Goal: Task Accomplishment & Management: Use online tool/utility

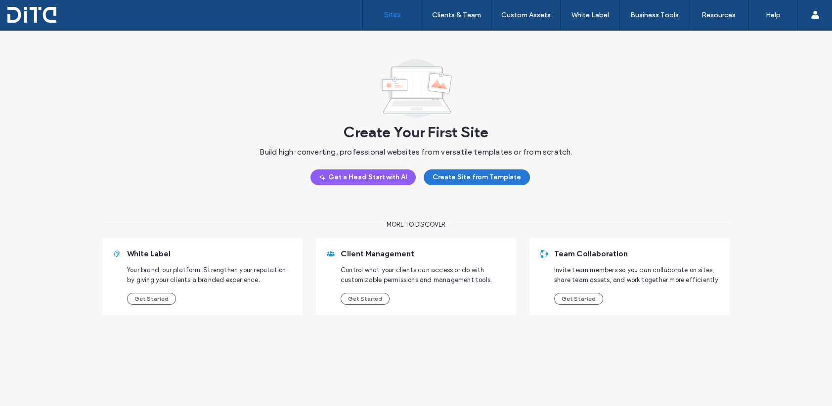
click at [500, 175] on button "Create Site from Template" at bounding box center [477, 178] width 106 height 16
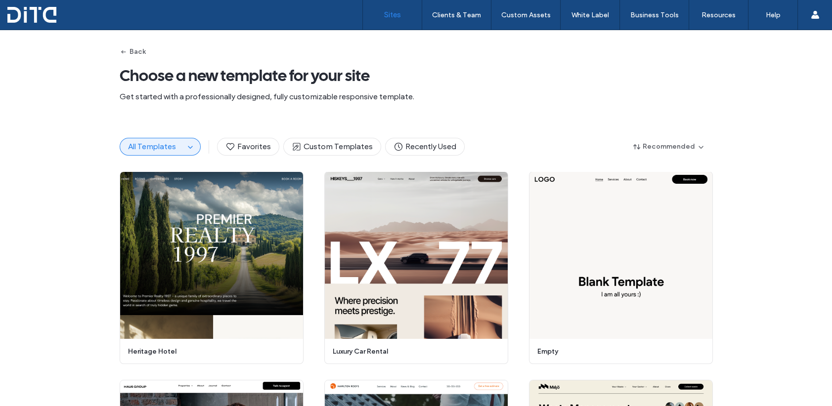
click at [391, 13] on label "Sites" at bounding box center [392, 14] width 17 height 9
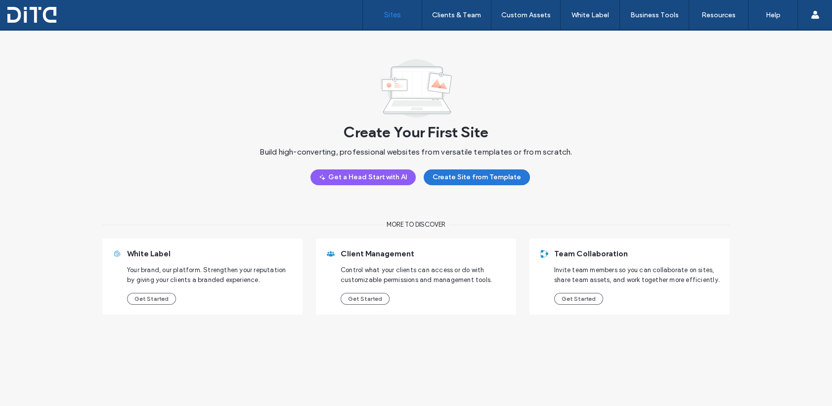
click at [468, 172] on button "Create Site from Template" at bounding box center [477, 178] width 106 height 16
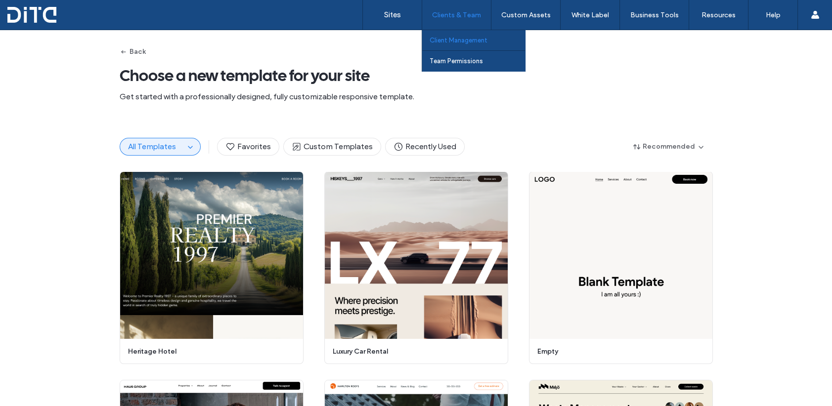
click at [459, 41] on label "Client Management" at bounding box center [458, 40] width 58 height 7
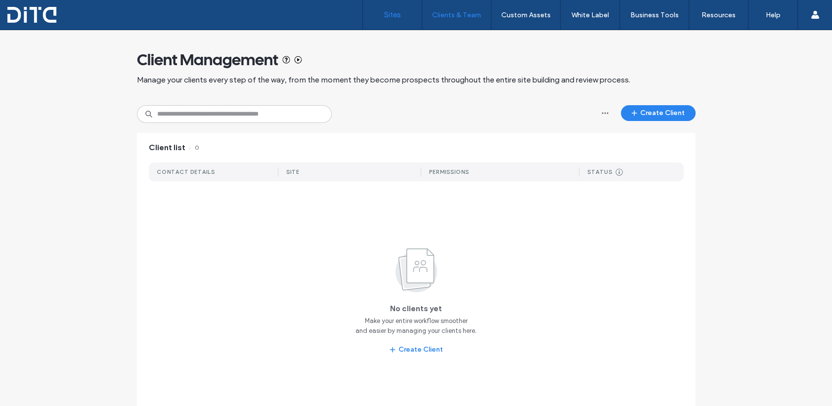
click at [386, 12] on label "Sites" at bounding box center [392, 14] width 17 height 9
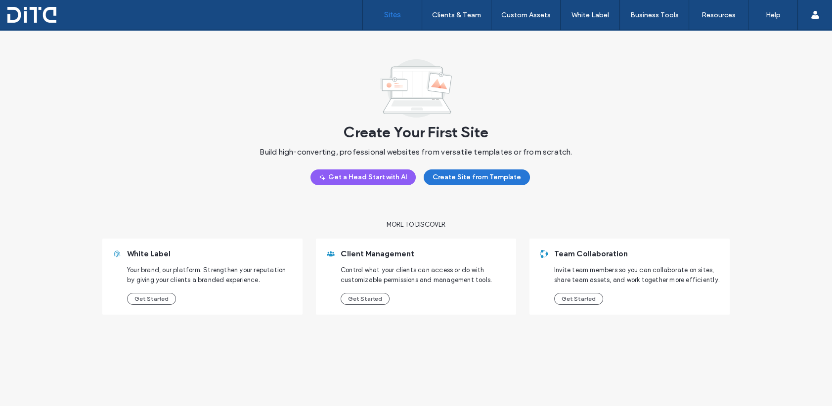
click at [480, 173] on button "Create Site from Template" at bounding box center [477, 178] width 106 height 16
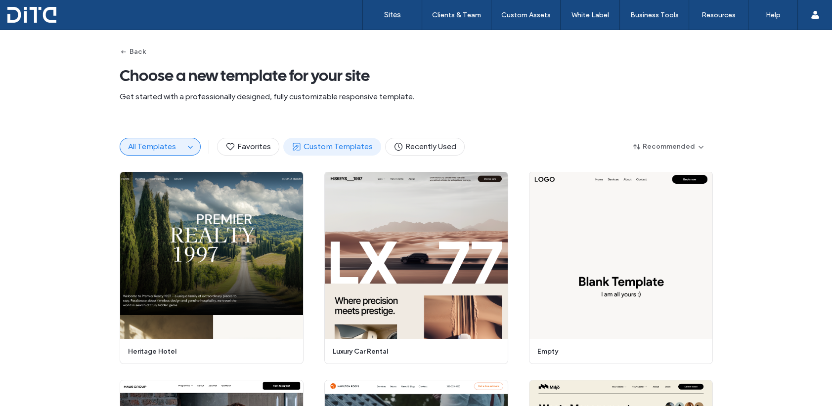
click at [327, 149] on span "Custom Templates" at bounding box center [332, 146] width 81 height 11
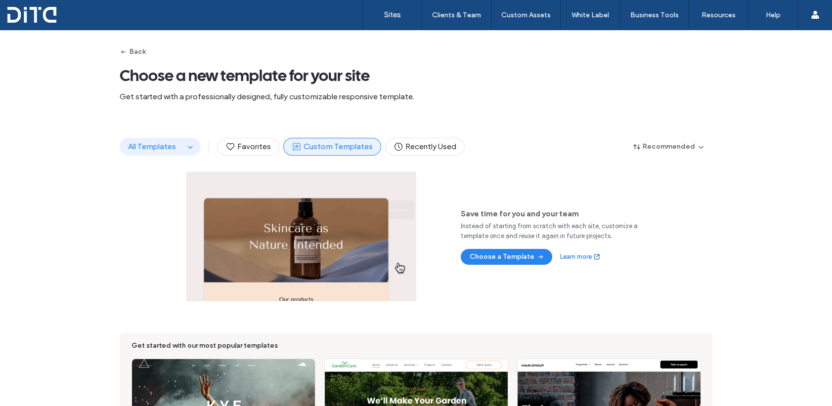
click at [158, 146] on span "All Templates" at bounding box center [152, 146] width 48 height 9
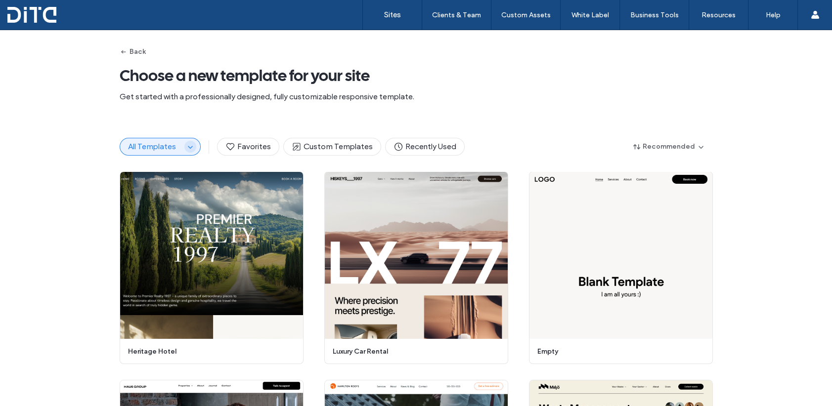
click at [189, 144] on icon "button" at bounding box center [190, 147] width 8 height 8
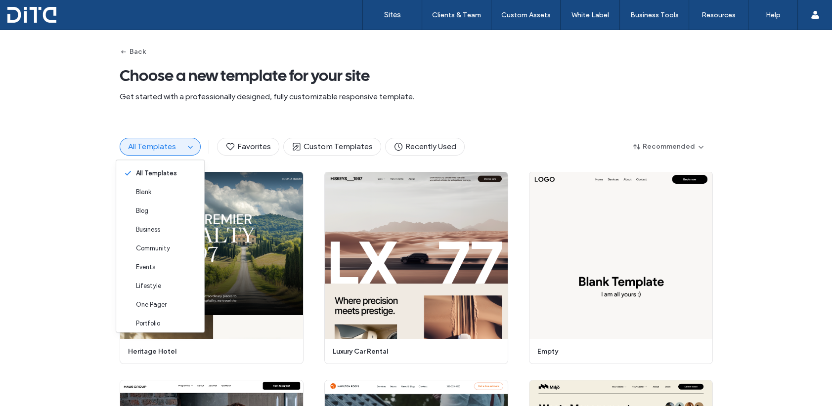
click at [521, 128] on div "All Templates Favorites Custom Templates Recently Used Recommended" at bounding box center [416, 146] width 593 height 49
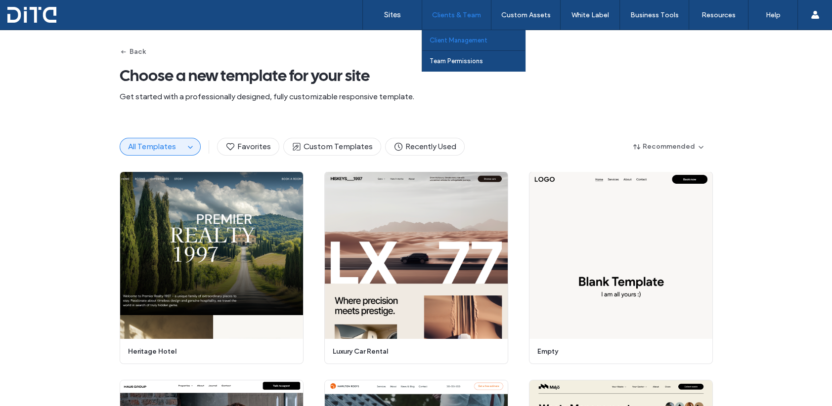
click at [452, 38] on label "Client Management" at bounding box center [458, 40] width 58 height 7
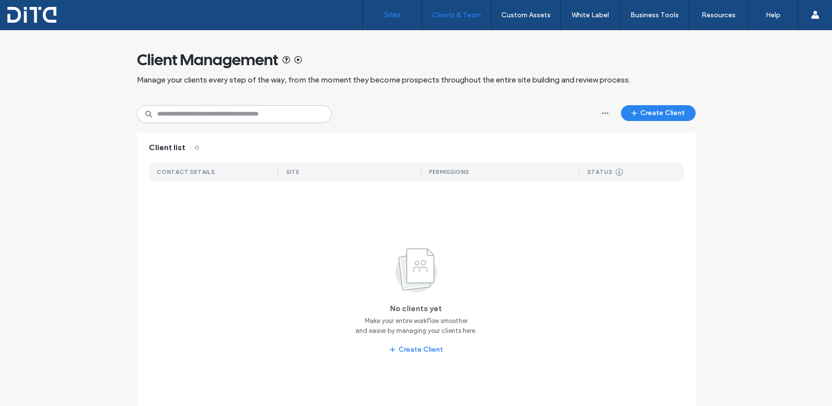
click at [390, 14] on label "Sites" at bounding box center [392, 14] width 17 height 9
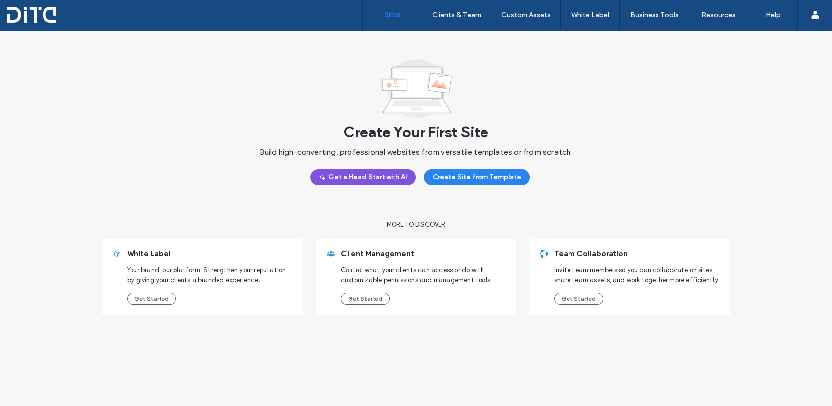
click at [364, 177] on button "Get a Head Start with AI" at bounding box center [362, 178] width 105 height 16
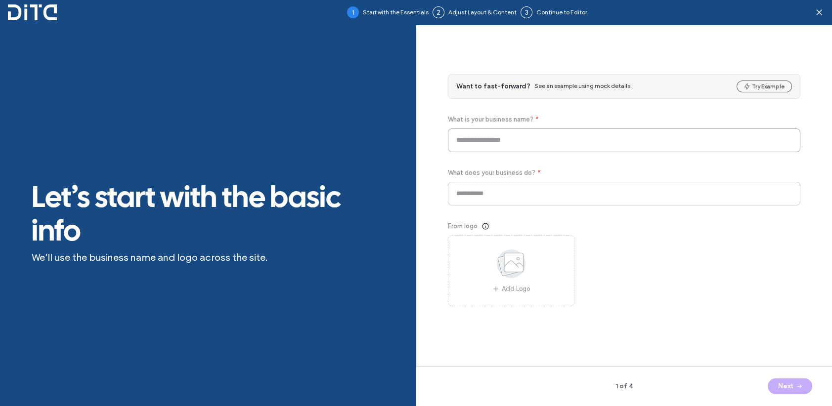
click at [476, 140] on input at bounding box center [624, 140] width 353 height 24
paste input "*********"
click at [526, 149] on input "****" at bounding box center [624, 140] width 353 height 24
type input "**********"
click at [506, 197] on input at bounding box center [624, 194] width 353 height 24
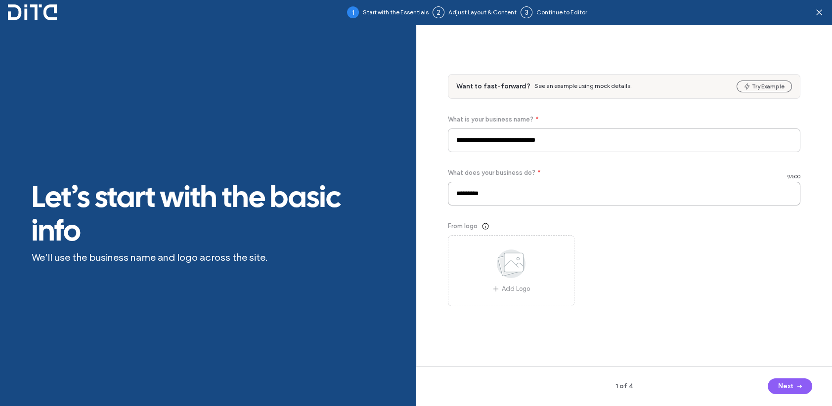
type input "********"
click at [541, 85] on span "See an example using mock details." at bounding box center [582, 85] width 97 height 7
click at [657, 88] on div "Want to fast-forward? See an example using mock details." at bounding box center [594, 87] width 277 height 10
click at [501, 88] on span "Want to fast-forward?" at bounding box center [493, 87] width 74 height 10
click at [501, 87] on span "Want to fast-forward?" at bounding box center [493, 87] width 74 height 10
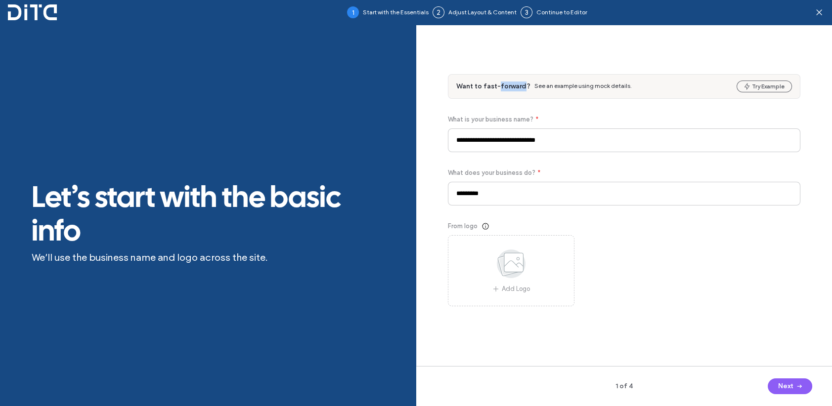
click at [501, 87] on span "Want to fast-forward?" at bounding box center [493, 87] width 74 height 10
drag, startPoint x: 501, startPoint y: 87, endPoint x: 546, endPoint y: 81, distance: 46.0
click at [546, 81] on div "Want to fast-forward? See an example using mock details. Try Example" at bounding box center [624, 87] width 352 height 24
click at [548, 85] on span "See an example using mock details." at bounding box center [582, 85] width 97 height 7
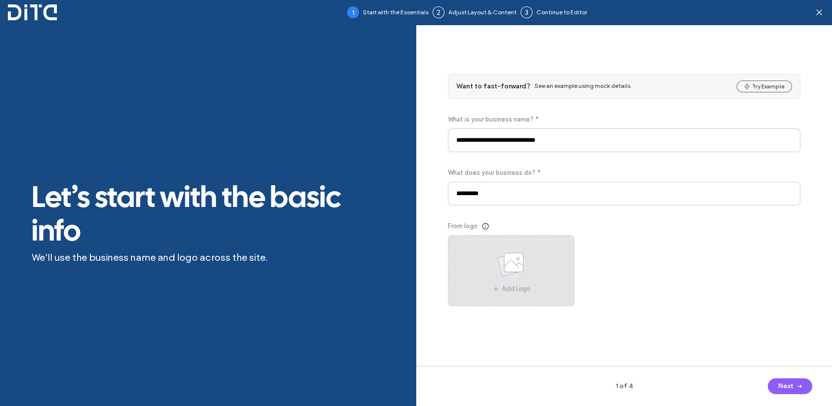
click at [521, 273] on icon at bounding box center [510, 264] width 49 height 33
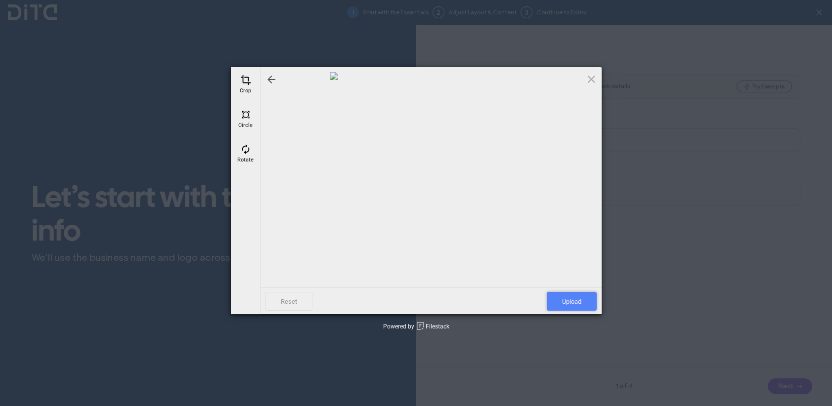
click at [575, 302] on span "Upload" at bounding box center [572, 301] width 50 height 19
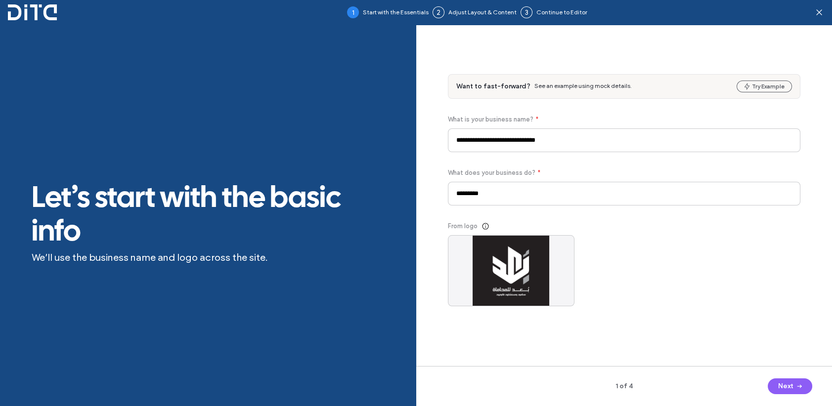
click at [789, 387] on button "Next" at bounding box center [789, 387] width 44 height 16
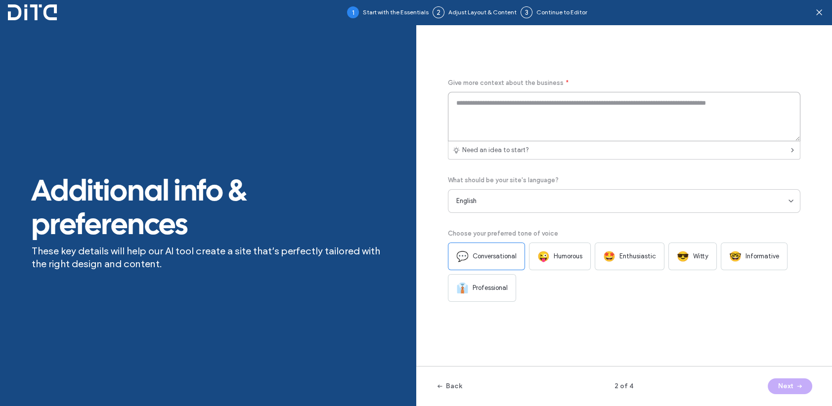
click at [483, 111] on textarea at bounding box center [624, 116] width 353 height 49
paste textarea "**********"
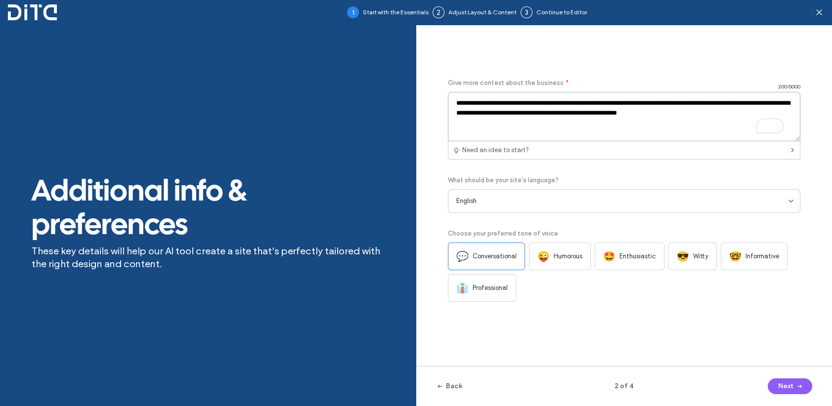
type textarea "**********"
click at [533, 204] on div "English" at bounding box center [622, 201] width 333 height 10
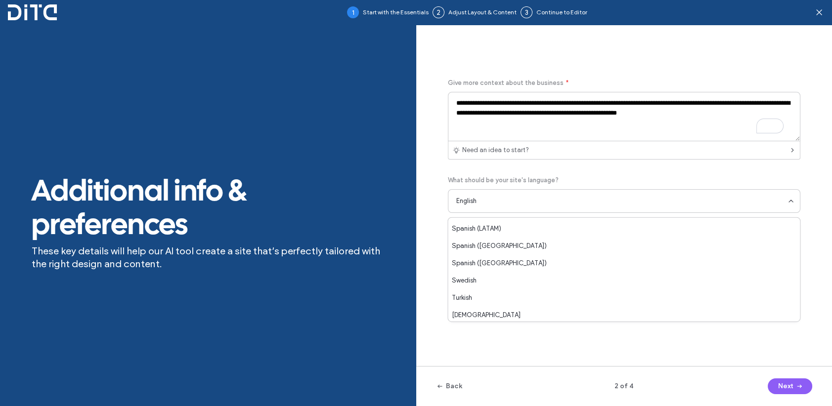
scroll to position [397, 0]
click at [487, 332] on div "**********" at bounding box center [624, 201] width 353 height 315
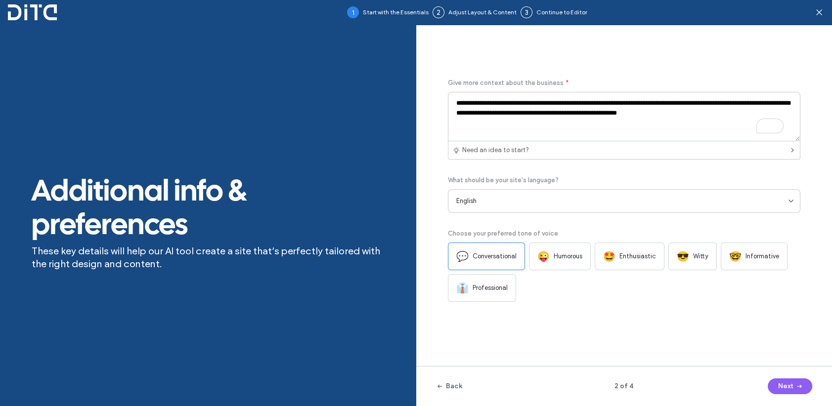
click at [500, 200] on div "English" at bounding box center [622, 201] width 333 height 10
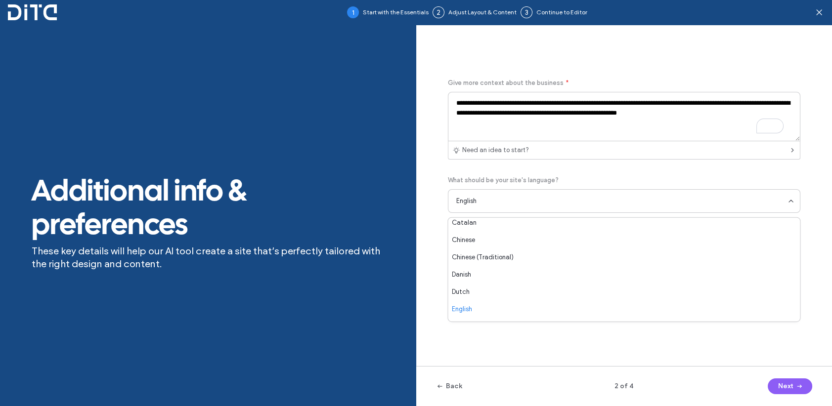
scroll to position [0, 0]
click at [528, 344] on div "**********" at bounding box center [624, 201] width 353 height 315
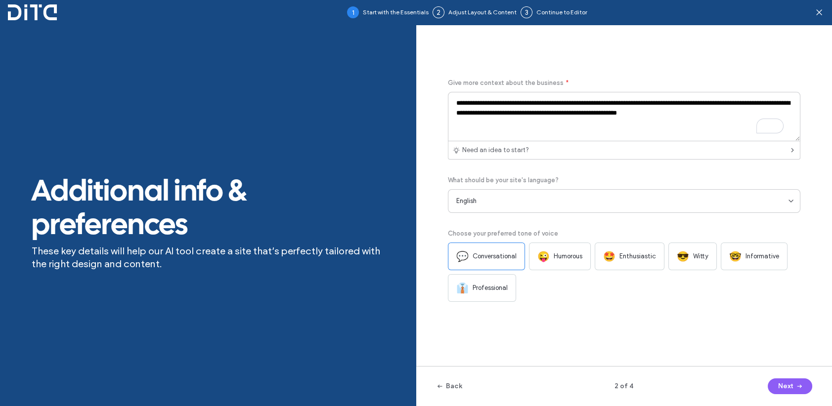
click at [755, 253] on span "Informative" at bounding box center [762, 257] width 34 height 10
click at [785, 385] on button "Next" at bounding box center [789, 387] width 44 height 16
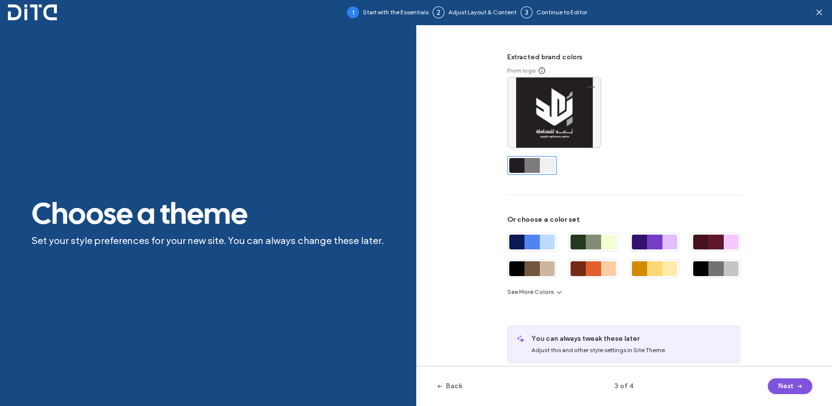
click at [780, 387] on button "Next" at bounding box center [789, 387] width 44 height 16
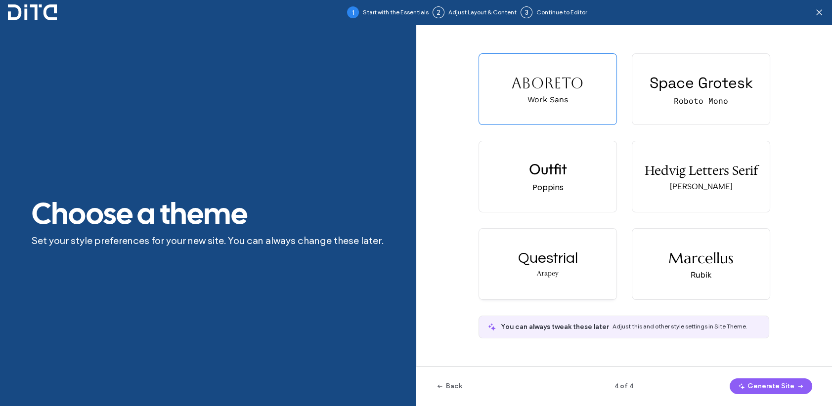
click at [557, 261] on div "Questrial" at bounding box center [548, 258] width 60 height 15
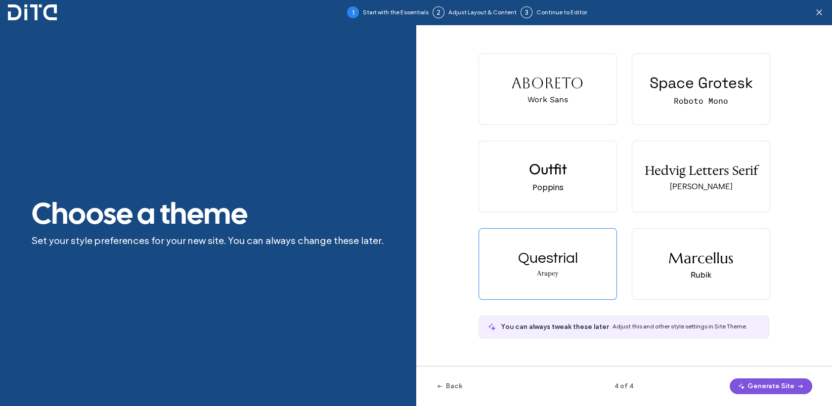
click at [761, 383] on button "Generate Site" at bounding box center [770, 387] width 83 height 16
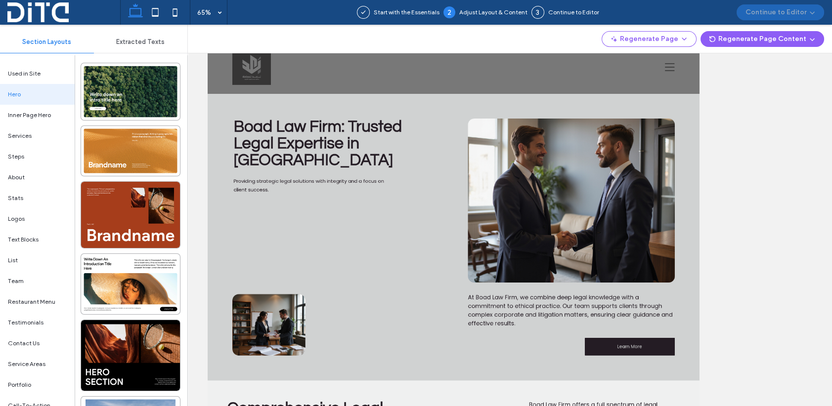
scroll to position [99, 0]
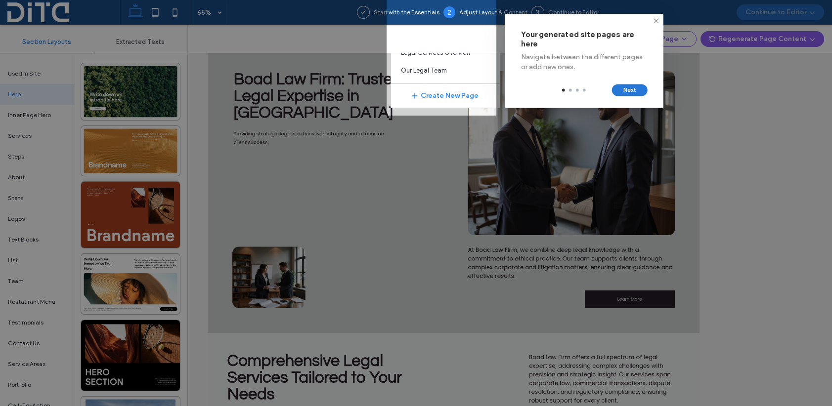
click at [630, 88] on button "Next" at bounding box center [630, 90] width 36 height 12
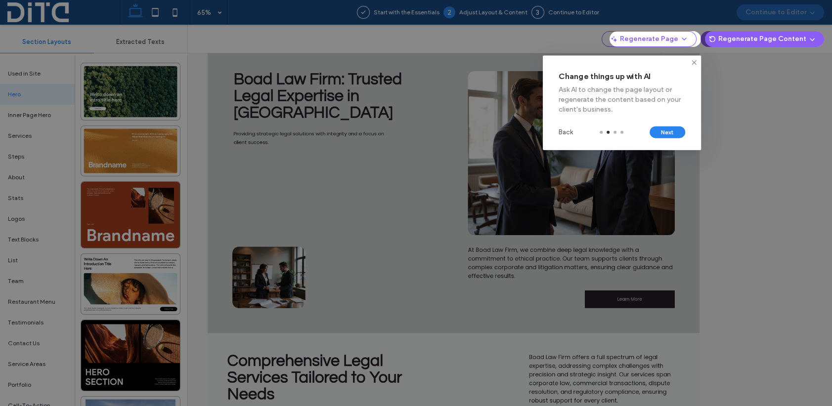
click at [559, 132] on link "Back" at bounding box center [565, 133] width 14 height 10
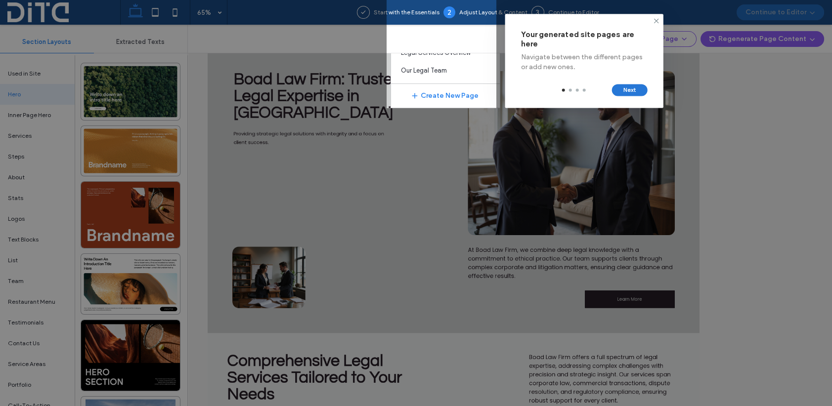
click at [632, 91] on button "Next" at bounding box center [630, 90] width 36 height 12
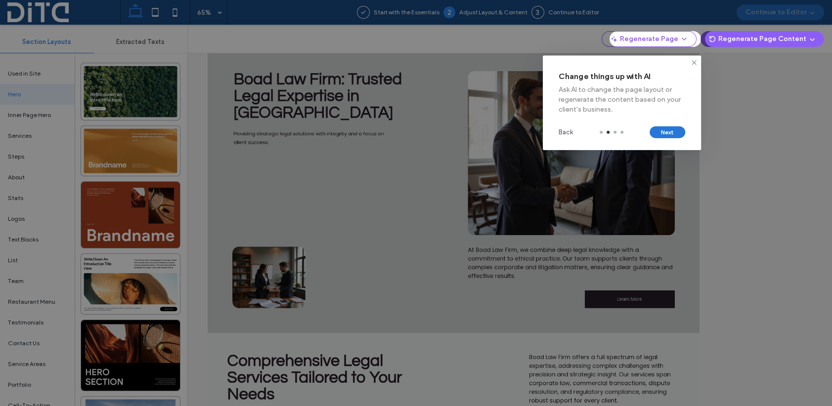
click at [668, 130] on button "Next" at bounding box center [667, 133] width 36 height 12
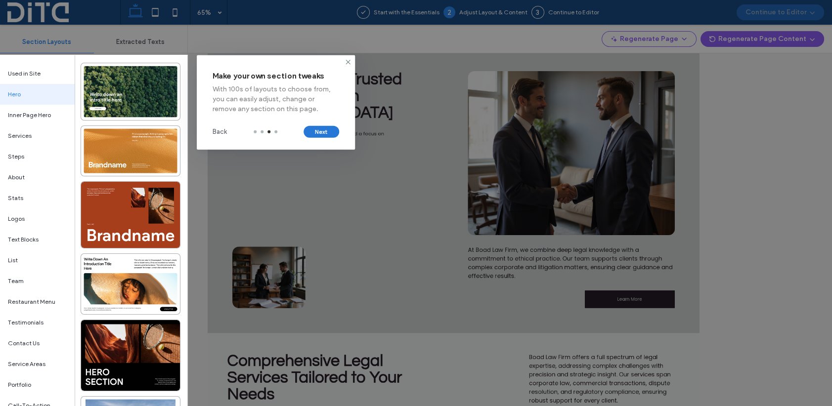
click at [322, 128] on button "Next" at bounding box center [321, 132] width 36 height 12
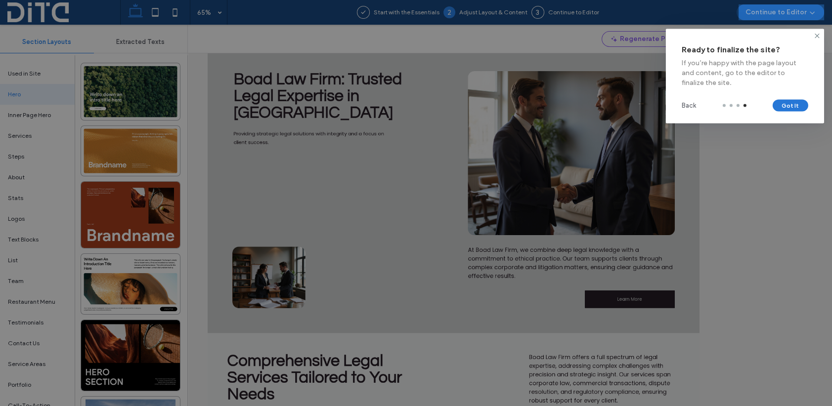
click at [792, 105] on button "Got It" at bounding box center [790, 106] width 36 height 12
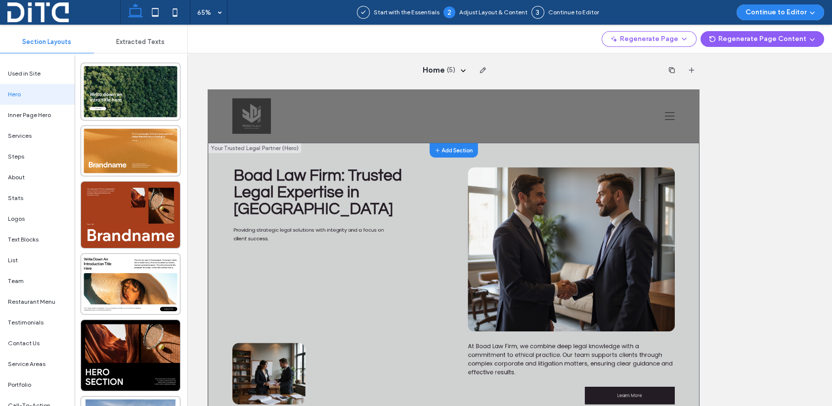
scroll to position [0, 0]
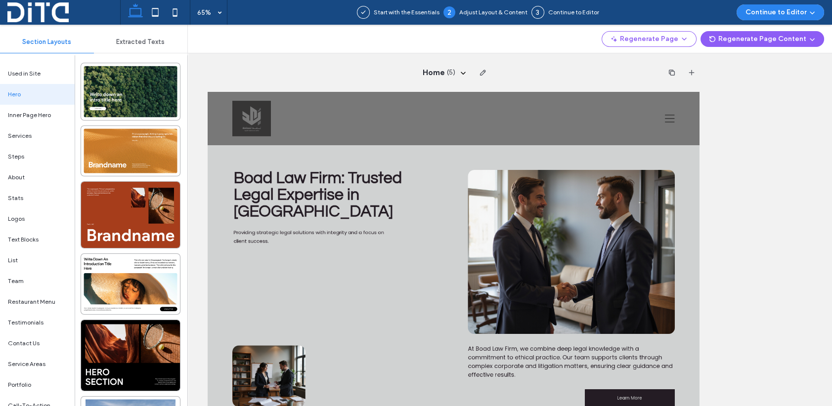
click at [459, 71] on icon at bounding box center [463, 73] width 8 height 8
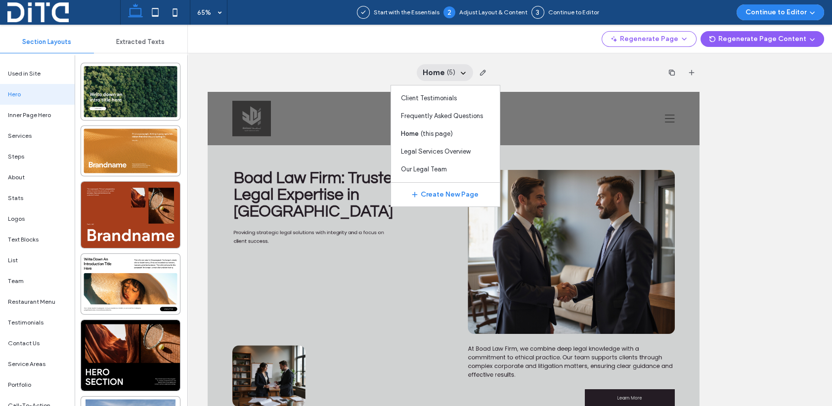
drag, startPoint x: 532, startPoint y: 73, endPoint x: 500, endPoint y: 27, distance: 56.4
click at [532, 73] on div "Home ( 5 ) Client Testimonials Frequently Asked Questions Home ( this page ) Le…" at bounding box center [454, 72] width 492 height 39
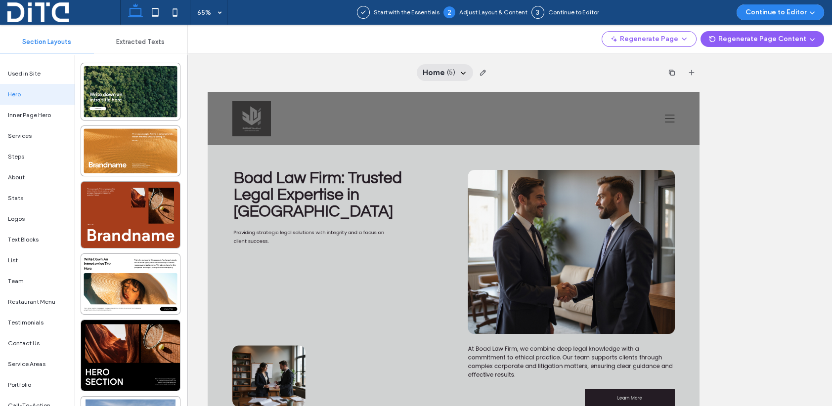
click at [461, 72] on use at bounding box center [463, 73] width 5 height 2
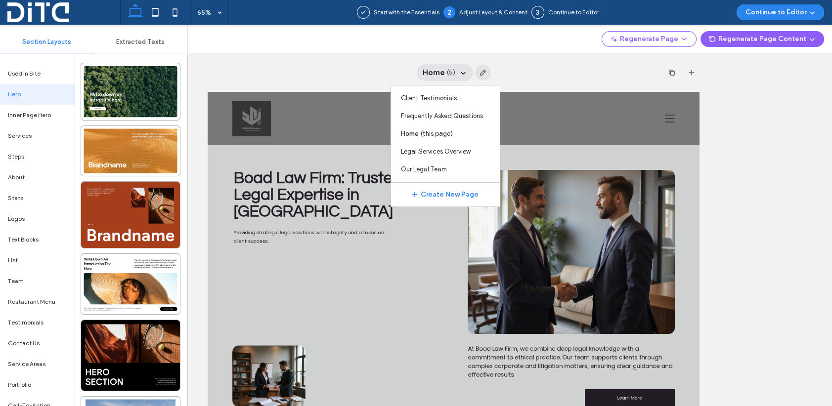
click at [480, 73] on use "button" at bounding box center [482, 73] width 6 height 6
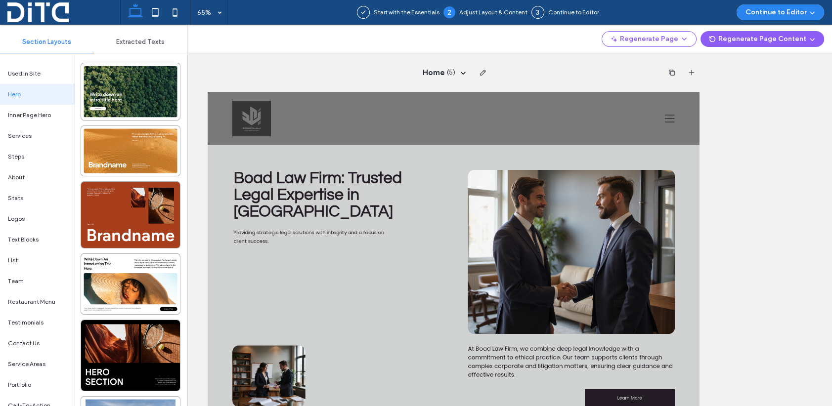
click at [549, 73] on div "Home ( 5 )" at bounding box center [454, 72] width 492 height 39
click at [687, 75] on icon "button" at bounding box center [691, 73] width 8 height 8
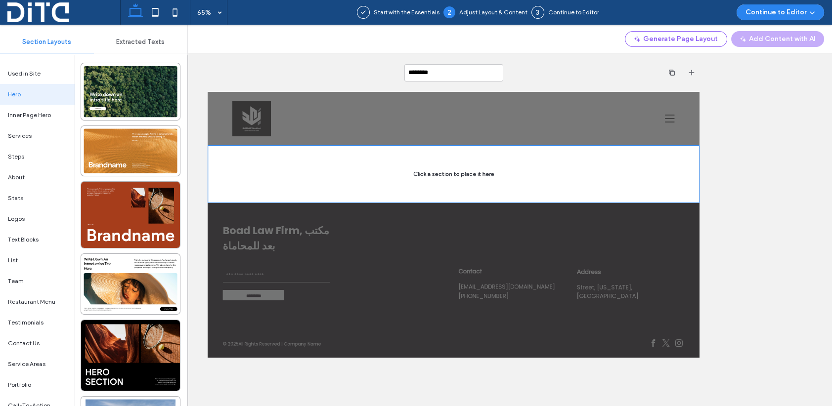
click at [588, 72] on div "********" at bounding box center [454, 72] width 492 height 39
click at [454, 74] on span "( 6 )" at bounding box center [458, 73] width 8 height 10
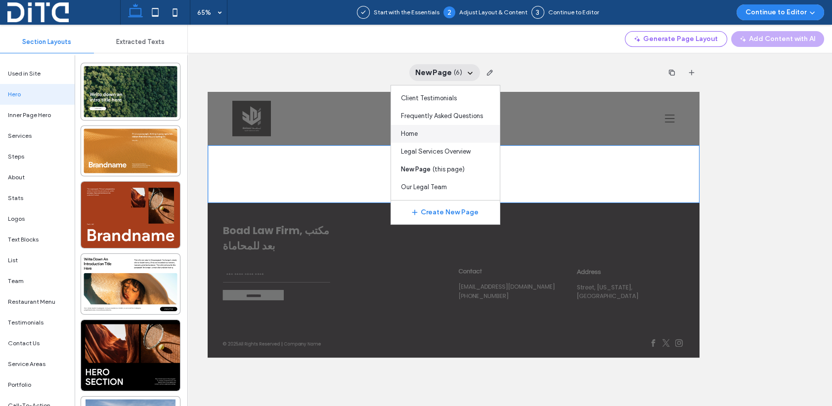
click at [424, 132] on div "Home" at bounding box center [444, 134] width 109 height 18
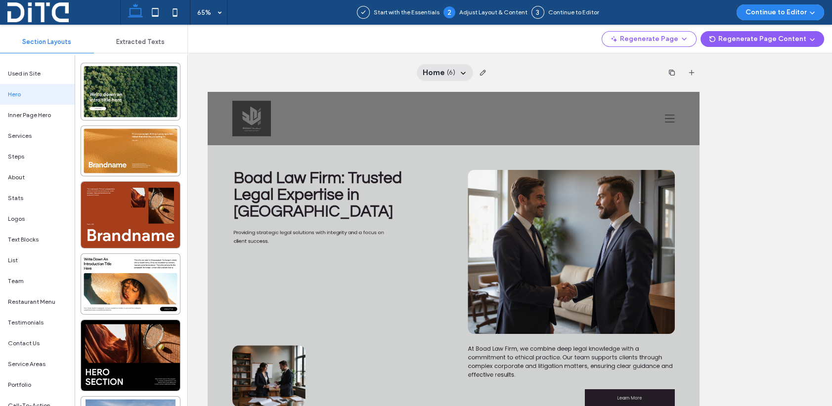
click at [459, 70] on icon at bounding box center [463, 73] width 8 height 8
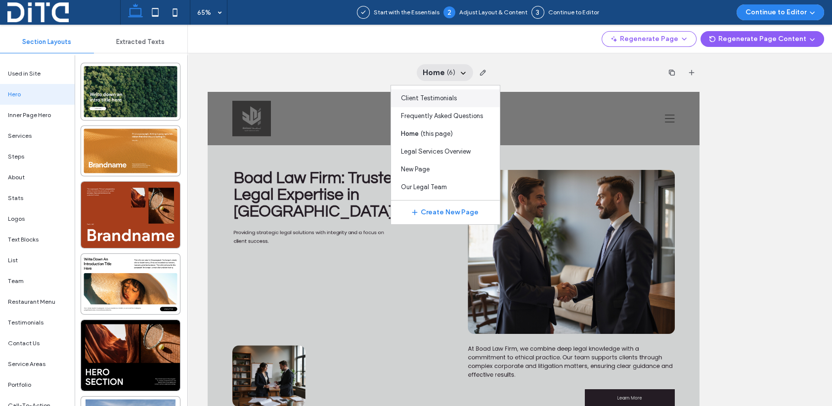
click at [447, 98] on span "Client Testimonials" at bounding box center [428, 98] width 56 height 10
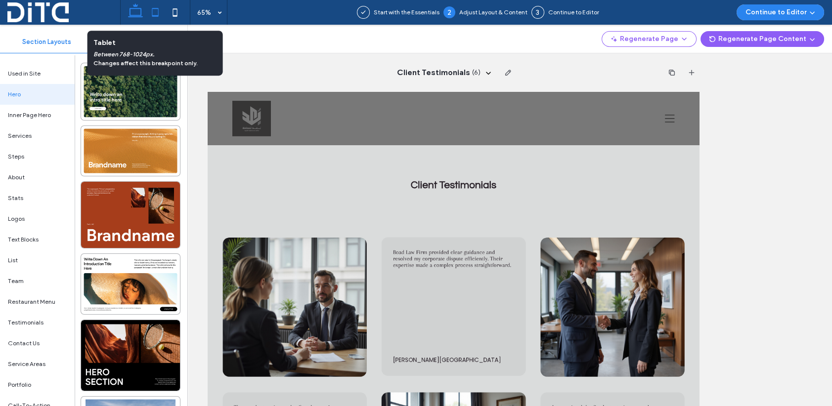
click at [151, 11] on icon at bounding box center [155, 12] width 20 height 20
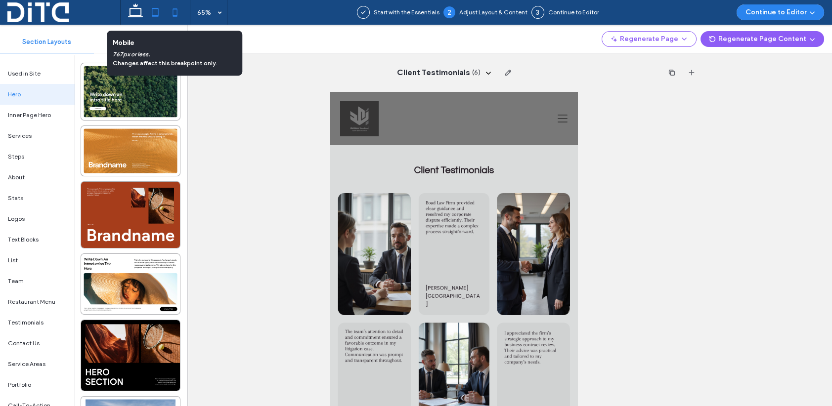
click at [173, 11] on icon at bounding box center [175, 12] width 20 height 20
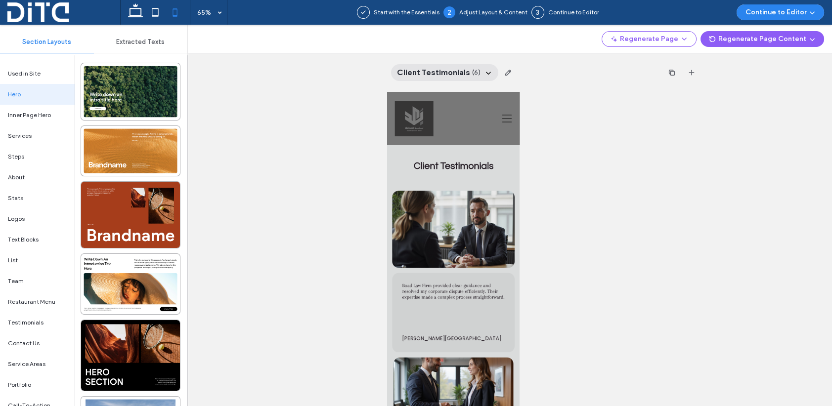
click at [447, 73] on span "Client Testimonials" at bounding box center [433, 72] width 73 height 11
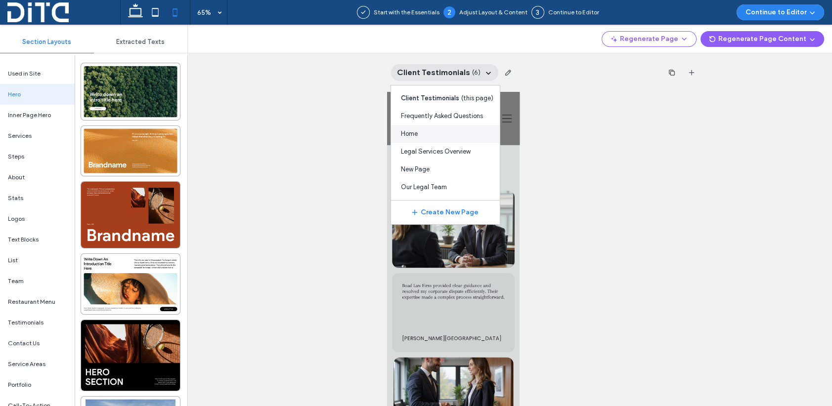
click at [429, 133] on div "Home" at bounding box center [444, 134] width 109 height 18
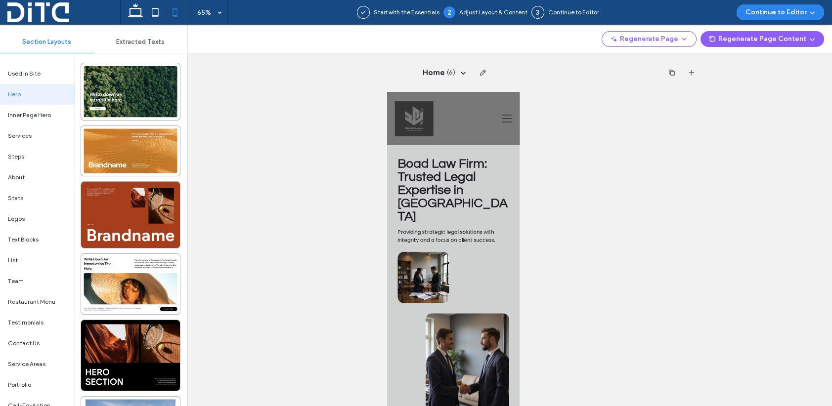
click at [774, 11] on button "Continue to Editor" at bounding box center [779, 12] width 87 height 16
click at [709, 121] on div "Home ( 6 )" at bounding box center [453, 216] width 757 height 382
click at [461, 72] on icon at bounding box center [463, 73] width 8 height 8
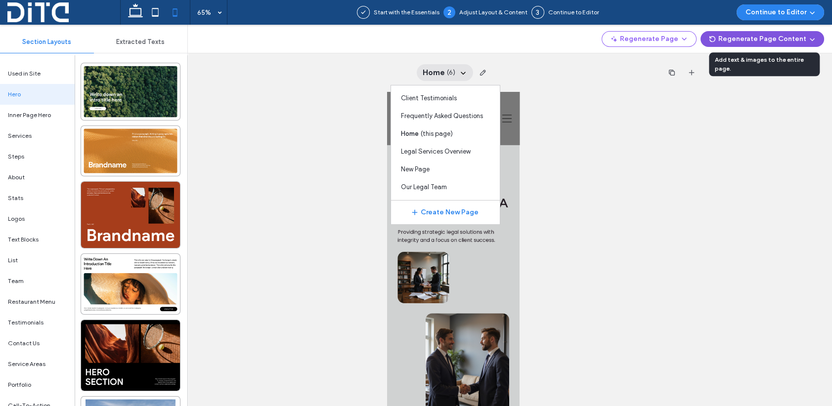
click at [811, 40] on use "button" at bounding box center [812, 39] width 5 height 2
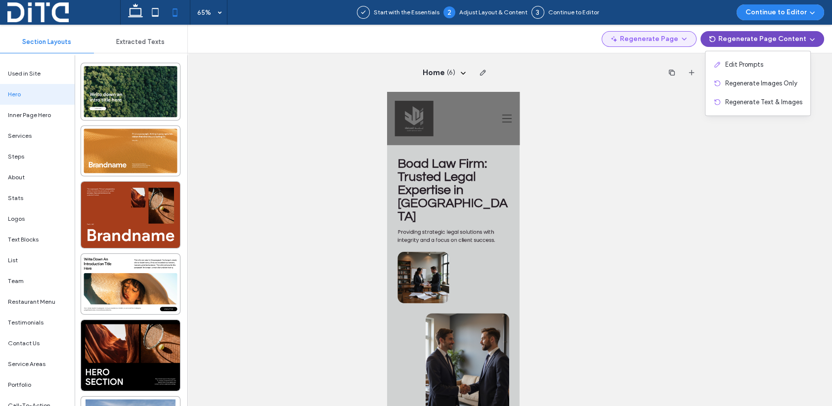
click at [688, 38] on icon "button" at bounding box center [684, 39] width 8 height 8
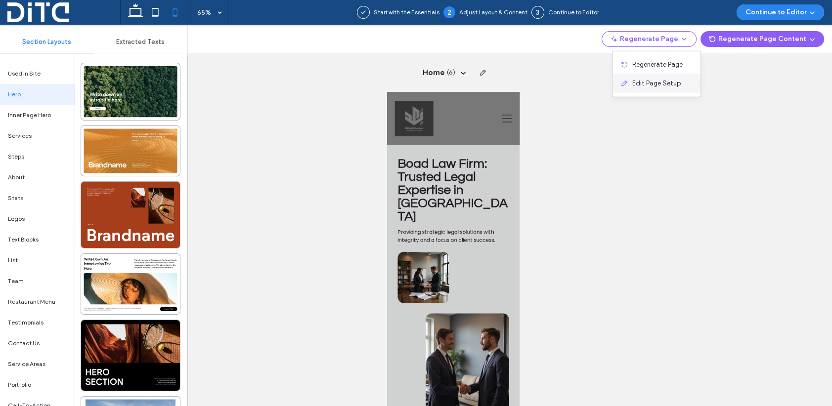
click at [669, 81] on span "Edit Page Setup" at bounding box center [656, 84] width 48 height 10
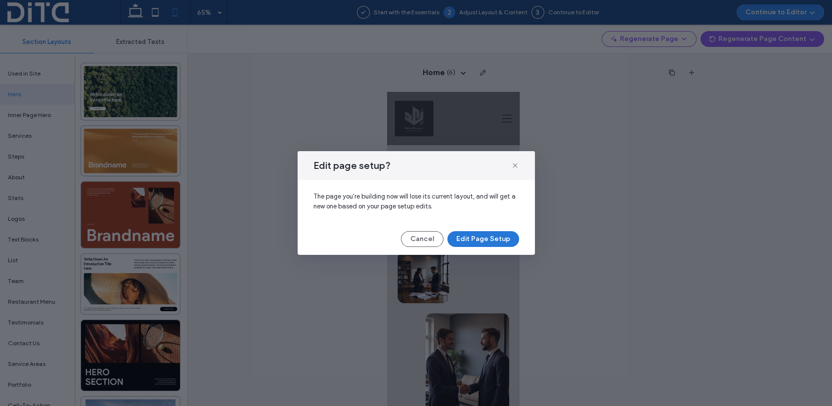
click at [476, 240] on button "Edit Page Setup" at bounding box center [483, 239] width 72 height 16
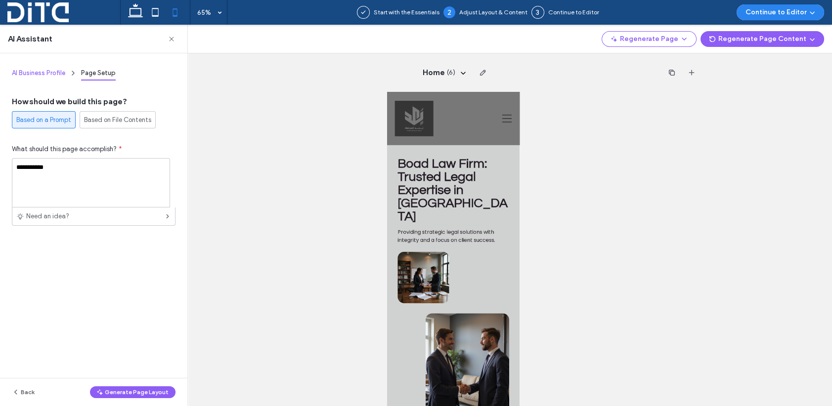
click at [45, 72] on span "AI Business Profile" at bounding box center [38, 72] width 53 height 7
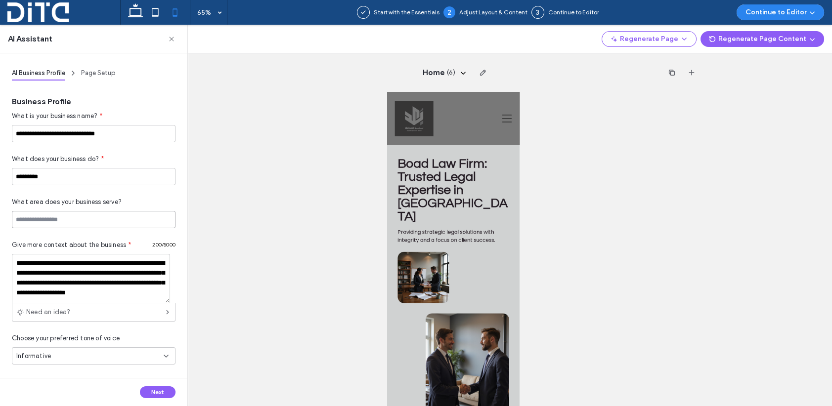
click at [73, 218] on input at bounding box center [94, 219] width 164 height 17
type input "**********"
click at [153, 389] on button "Next" at bounding box center [158, 392] width 36 height 12
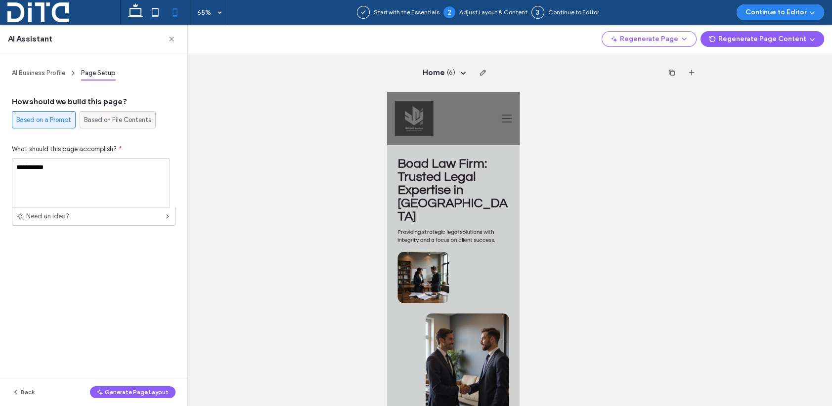
click at [106, 123] on span "Based on File Contents" at bounding box center [117, 120] width 67 height 10
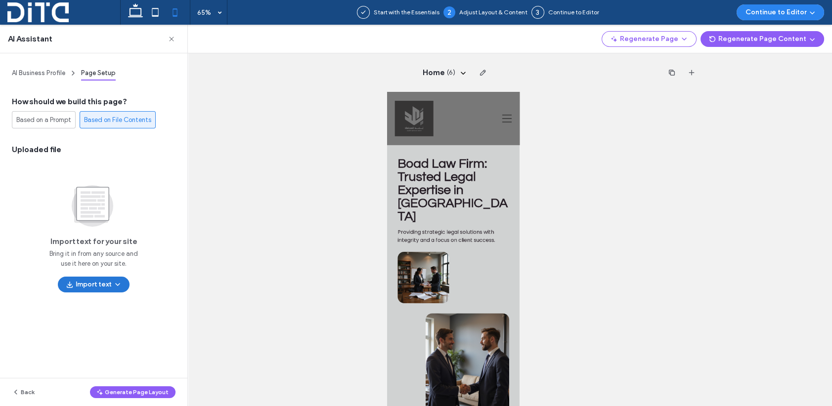
click at [96, 286] on button "Import text" at bounding box center [94, 285] width 72 height 16
click at [92, 312] on div "From a Document" at bounding box center [73, 314] width 53 height 10
click at [115, 281] on icon "button" at bounding box center [118, 285] width 8 height 8
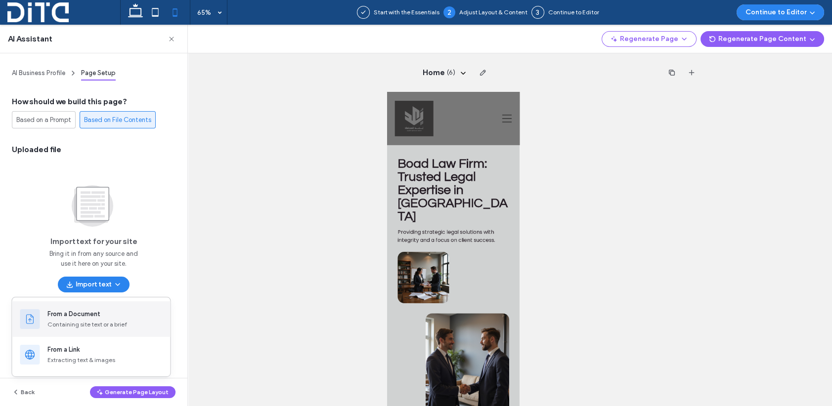
click at [87, 319] on div "From a Document" at bounding box center [73, 314] width 53 height 10
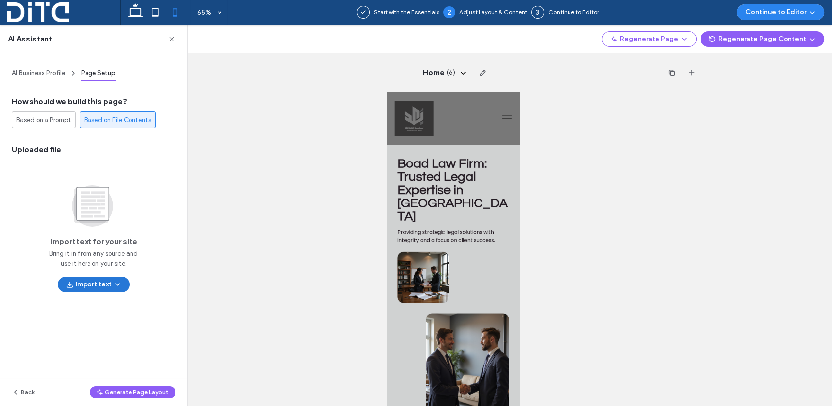
click at [73, 285] on button "Import text" at bounding box center [94, 285] width 72 height 16
click at [136, 212] on div "Import text for your site Bring it in from any source and use it here on your s…" at bounding box center [94, 237] width 164 height 112
click at [94, 285] on button "Import text" at bounding box center [94, 285] width 72 height 16
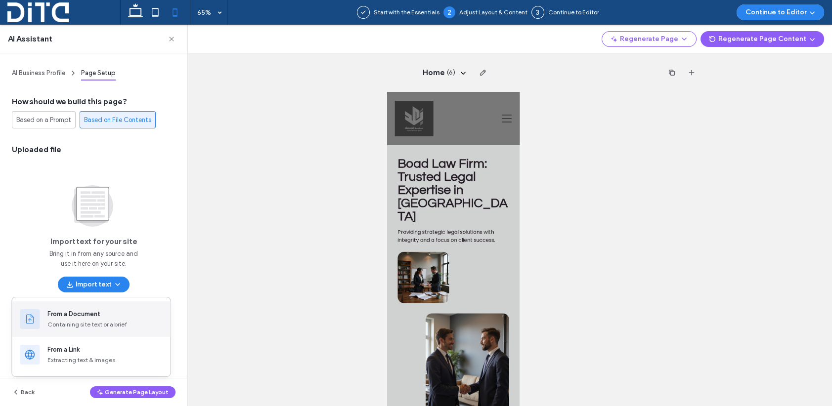
click at [26, 319] on use at bounding box center [29, 318] width 7 height 9
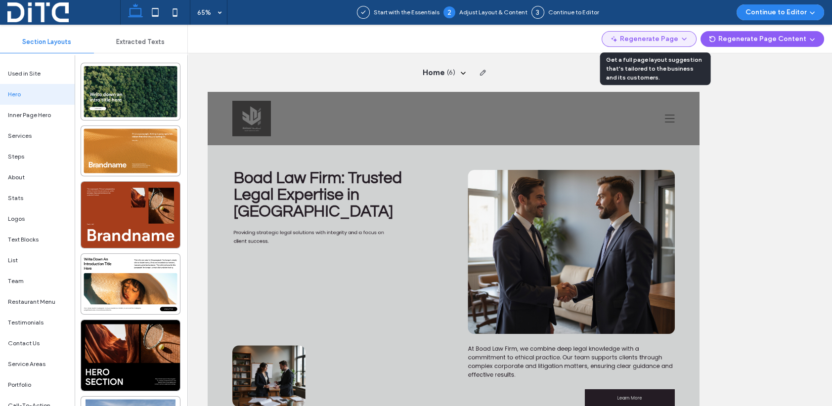
click at [686, 39] on use "button" at bounding box center [684, 39] width 4 height 2
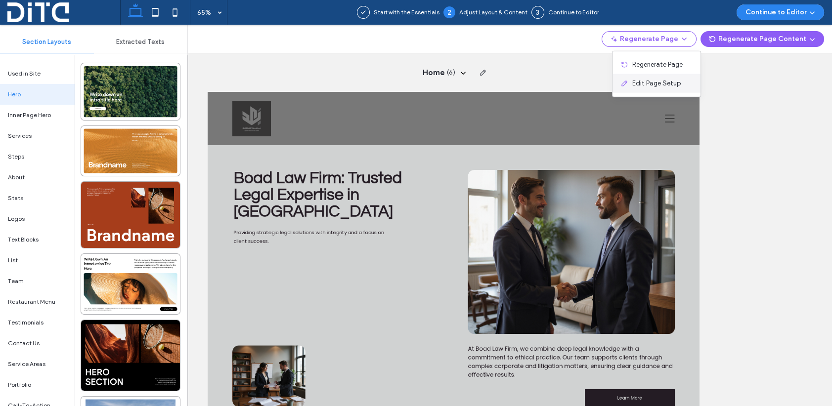
click at [673, 83] on span "Edit Page Setup" at bounding box center [656, 84] width 48 height 10
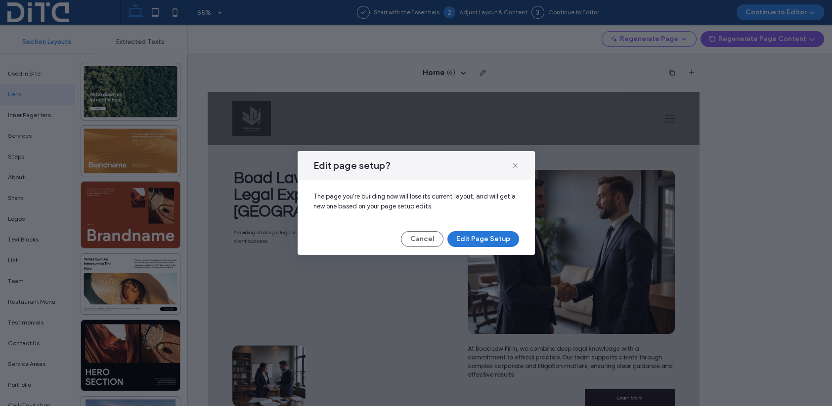
click at [471, 237] on button "Edit Page Setup" at bounding box center [483, 239] width 72 height 16
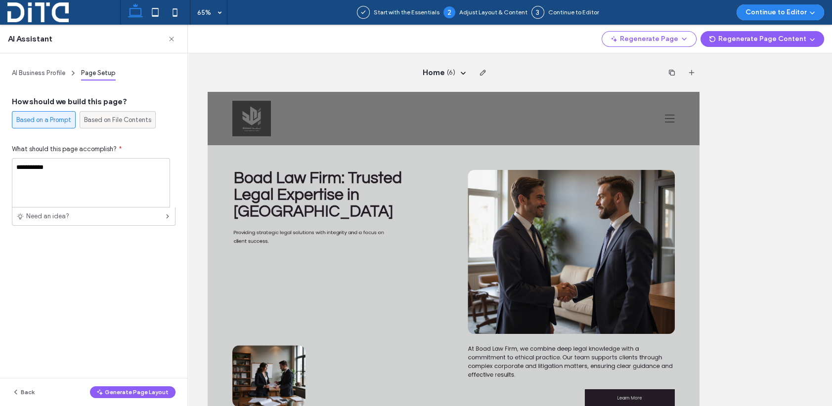
click at [104, 118] on span "Based on File Contents" at bounding box center [117, 120] width 67 height 10
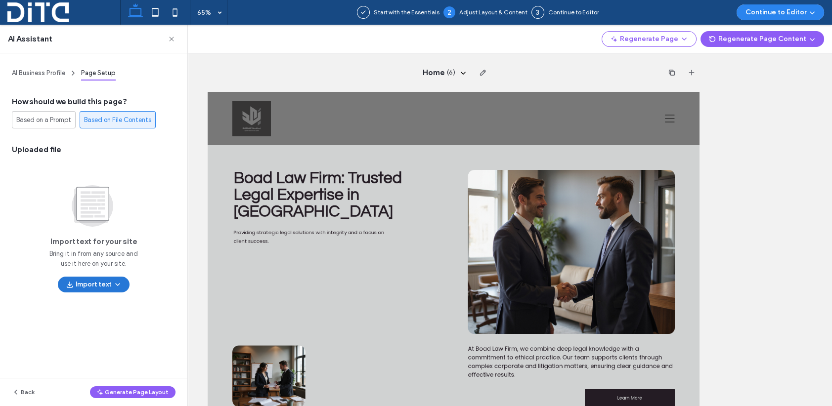
click at [82, 284] on button "Import text" at bounding box center [94, 285] width 72 height 16
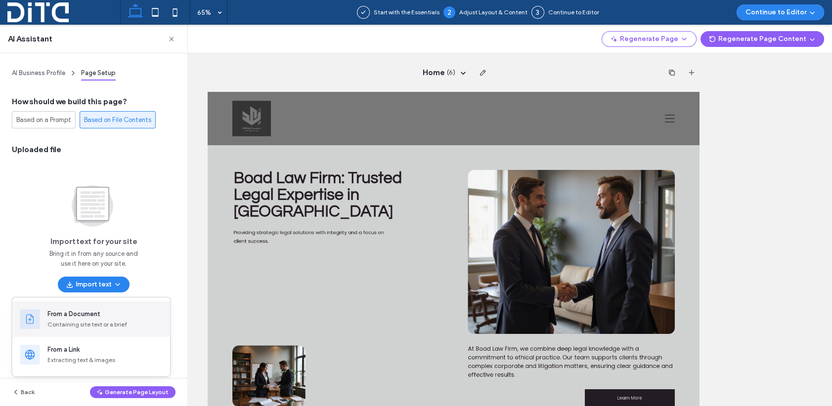
click at [31, 317] on icon at bounding box center [30, 319] width 12 height 12
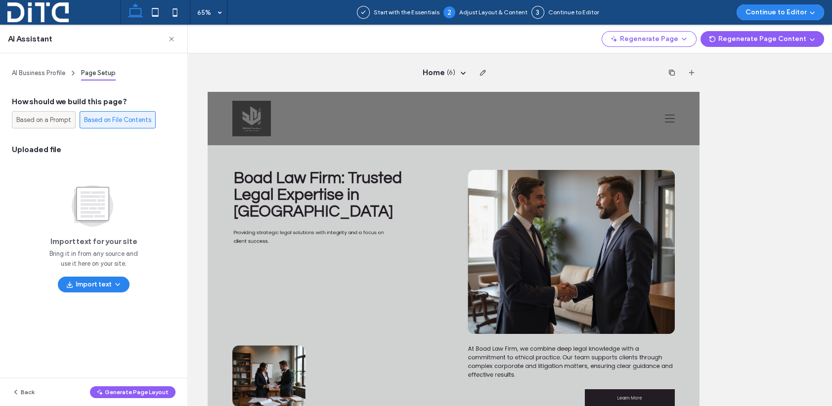
click at [45, 123] on span "Based on a Prompt" at bounding box center [43, 120] width 55 height 10
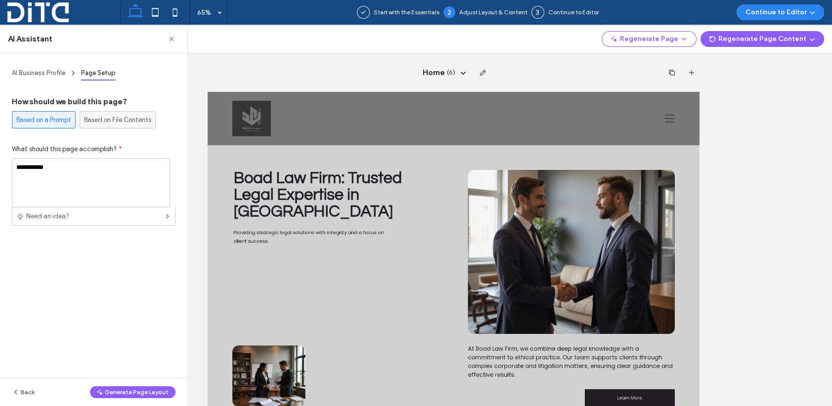
click at [108, 120] on span "Based on File Contents" at bounding box center [117, 120] width 67 height 10
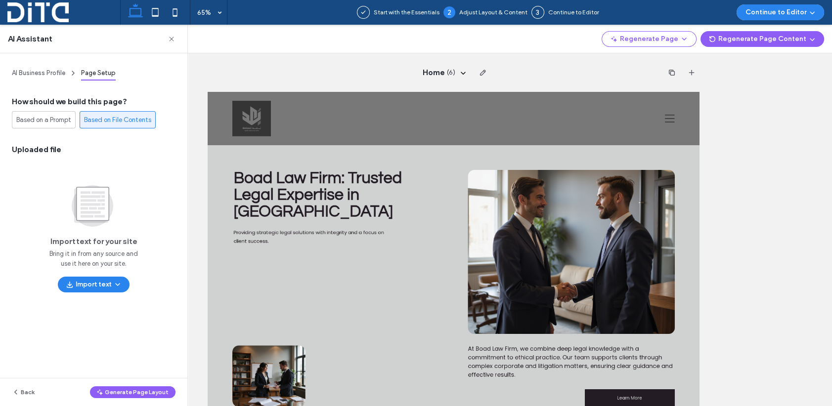
click at [50, 150] on span "Uploaded file" at bounding box center [94, 149] width 164 height 11
click at [42, 150] on span "Uploaded file" at bounding box center [94, 149] width 164 height 11
click at [85, 211] on use at bounding box center [93, 206] width 42 height 42
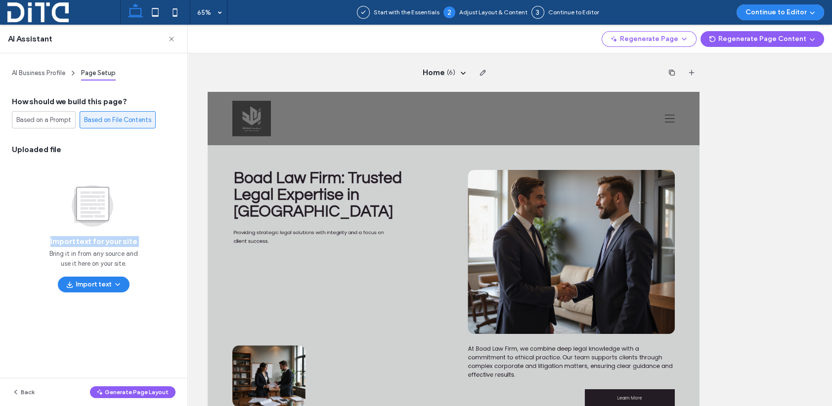
drag, startPoint x: 85, startPoint y: 211, endPoint x: 92, endPoint y: 244, distance: 34.3
click at [92, 244] on span "Import text for your site" at bounding box center [93, 241] width 87 height 11
click at [25, 147] on span "Uploaded file" at bounding box center [94, 149] width 164 height 11
click at [97, 285] on button "Import text" at bounding box center [94, 285] width 72 height 16
click at [73, 356] on div "Extracting text & images" at bounding box center [104, 360] width 115 height 9
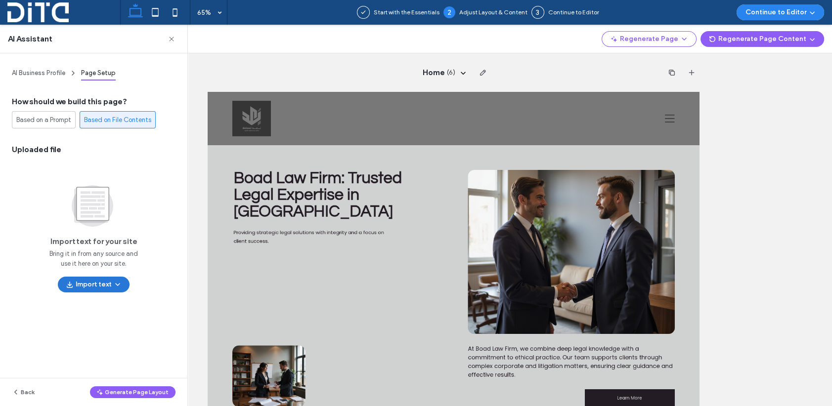
click at [82, 283] on button "Import text" at bounding box center [94, 285] width 72 height 16
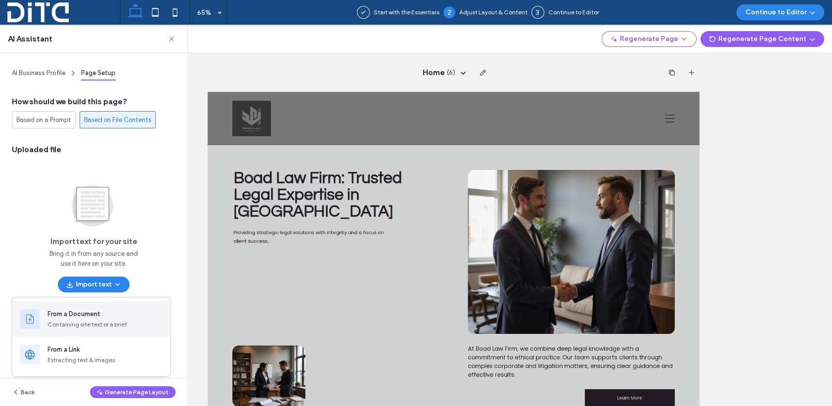
click at [74, 310] on div "From a Document" at bounding box center [73, 314] width 53 height 10
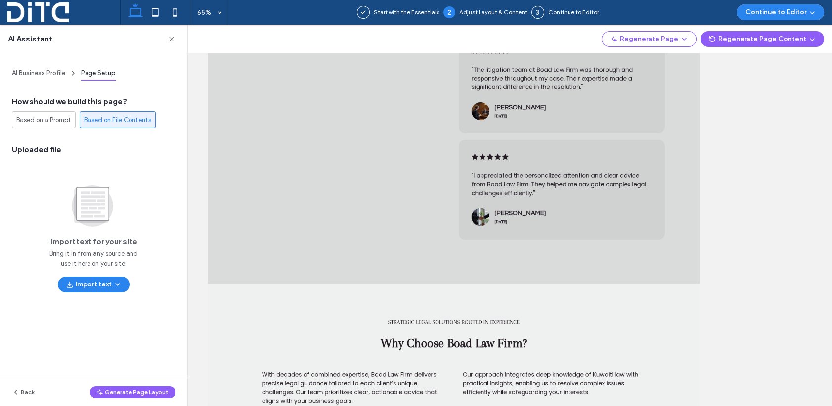
scroll to position [988, 0]
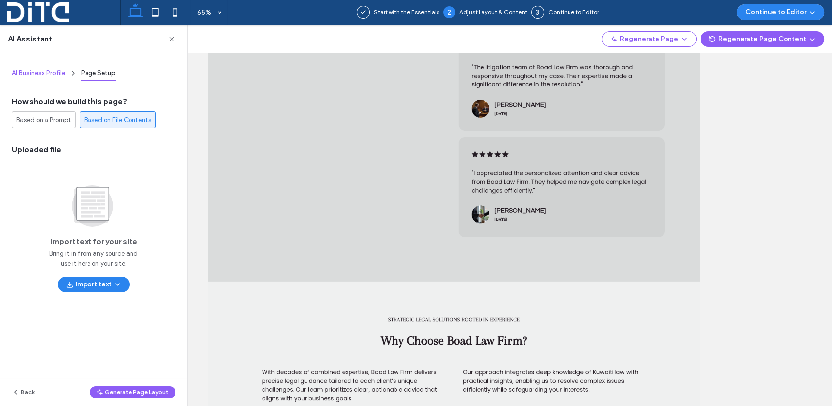
click at [54, 70] on span "AI Business Profile" at bounding box center [38, 72] width 53 height 7
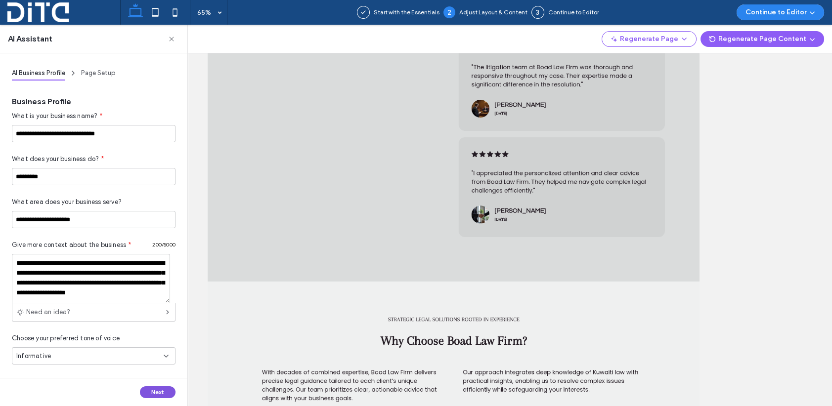
click at [150, 392] on button "Next" at bounding box center [158, 392] width 36 height 12
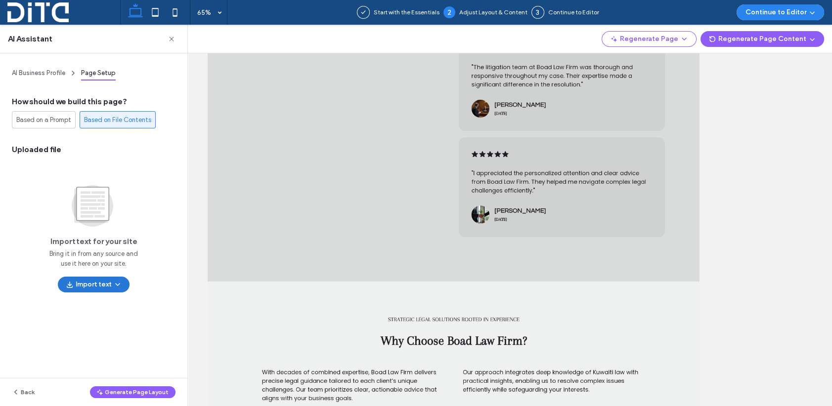
click at [92, 283] on button "Import text" at bounding box center [94, 285] width 72 height 16
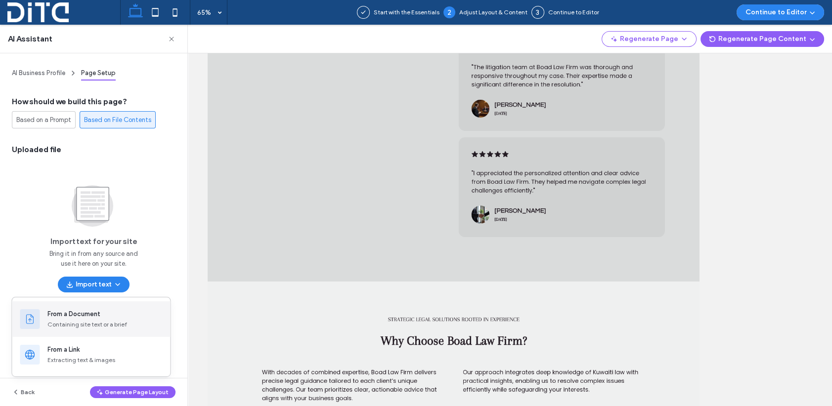
click at [87, 316] on div "From a Document" at bounding box center [73, 314] width 53 height 10
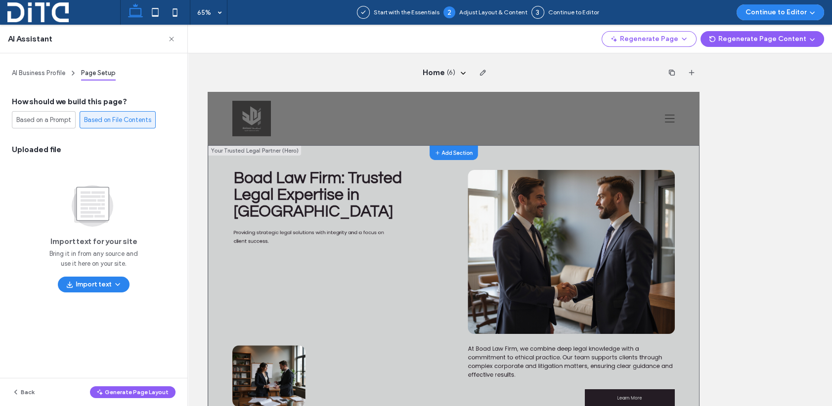
scroll to position [0, 0]
click at [413, 14] on span "Start with the Essentials" at bounding box center [407, 12] width 66 height 9
click at [58, 114] on div "Based on a Prompt" at bounding box center [43, 120] width 55 height 16
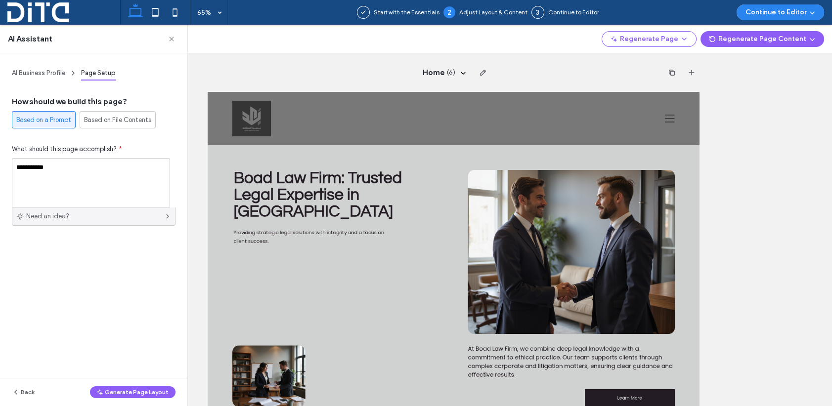
click at [100, 216] on div "Need an idea?" at bounding box center [94, 217] width 164 height 18
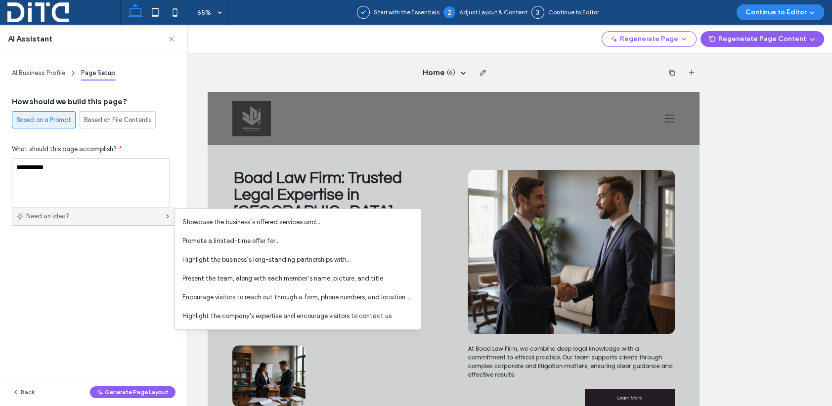
drag, startPoint x: 113, startPoint y: 268, endPoint x: 102, endPoint y: 167, distance: 101.9
click at [112, 267] on div "**********" at bounding box center [93, 209] width 187 height 313
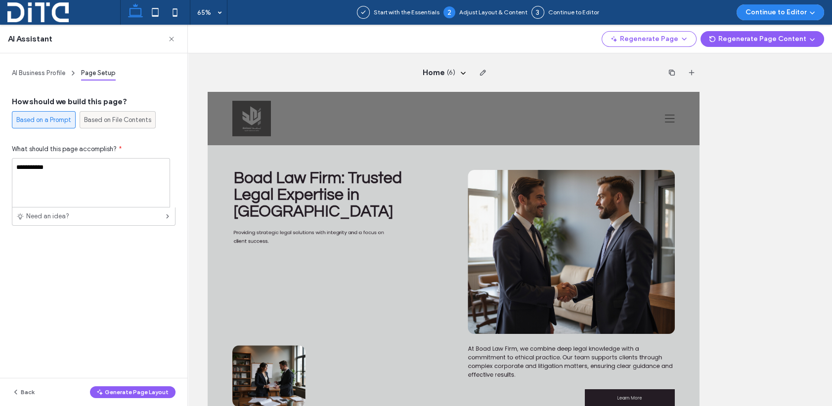
click at [98, 117] on span "Based on File Contents" at bounding box center [117, 120] width 67 height 10
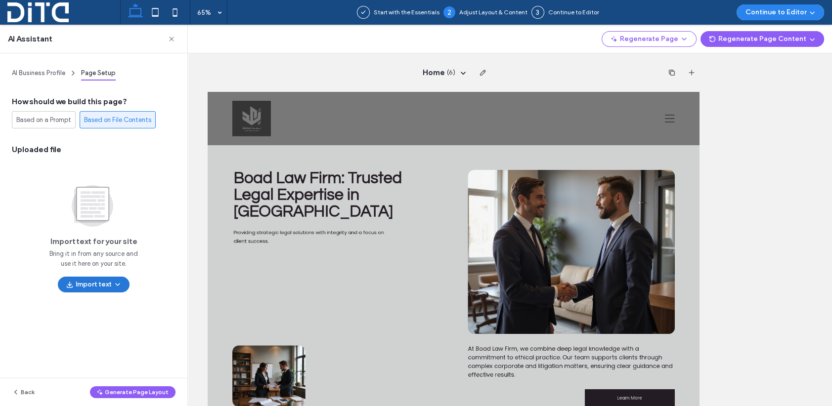
click at [113, 281] on span "button" at bounding box center [117, 284] width 10 height 15
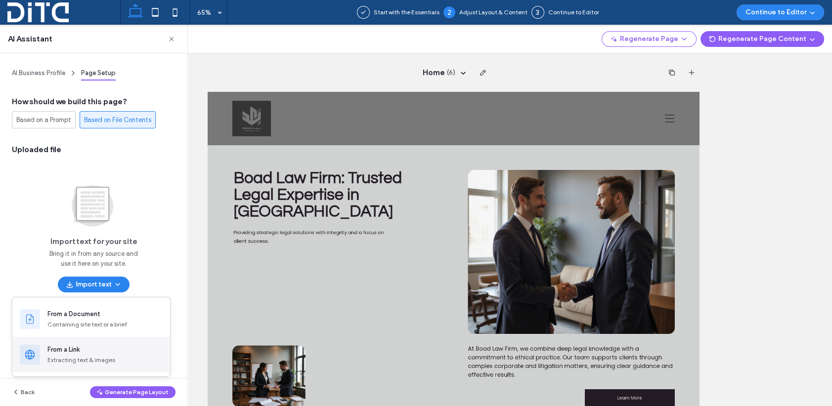
click at [53, 350] on div "From a Link" at bounding box center [63, 350] width 32 height 10
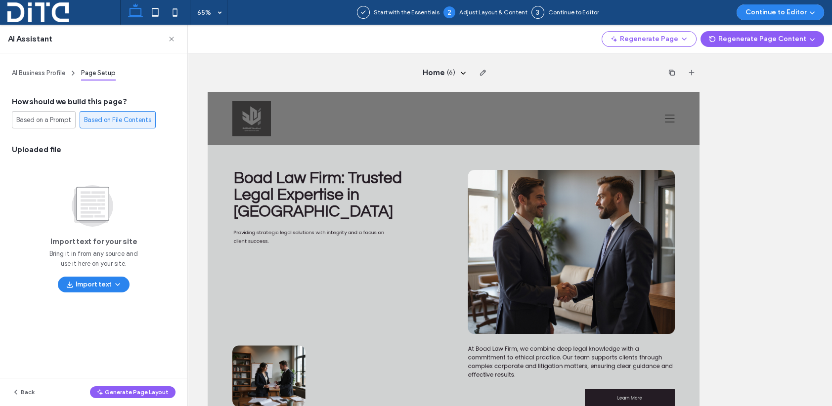
click at [53, 350] on div "AI Business Profile Page Setup How should we build this page? Based on a Prompt…" at bounding box center [93, 209] width 187 height 313
click at [81, 282] on button "Import text" at bounding box center [94, 285] width 72 height 16
click at [89, 192] on use at bounding box center [93, 206] width 42 height 42
click at [89, 191] on use at bounding box center [93, 206] width 42 height 42
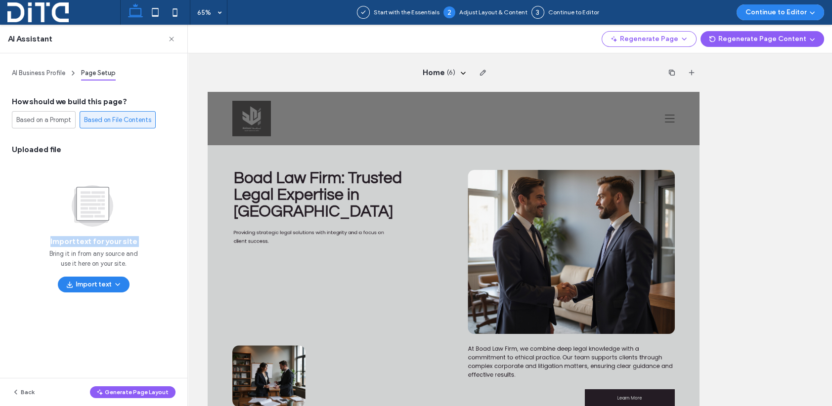
click at [89, 191] on use at bounding box center [93, 206] width 42 height 42
click at [89, 192] on use at bounding box center [93, 206] width 42 height 42
click at [89, 194] on use at bounding box center [93, 206] width 42 height 42
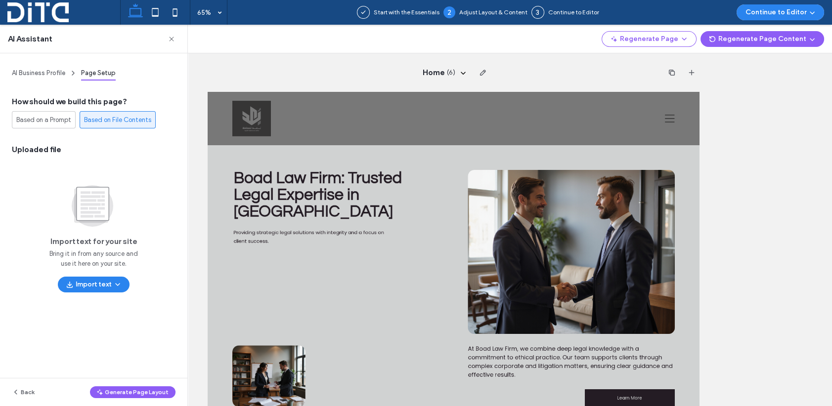
drag, startPoint x: 89, startPoint y: 194, endPoint x: 92, endPoint y: 212, distance: 18.0
drag, startPoint x: 92, startPoint y: 212, endPoint x: 56, endPoint y: 187, distance: 43.5
click at [58, 187] on icon at bounding box center [93, 204] width 71 height 47
click at [43, 148] on span "Uploaded file" at bounding box center [94, 149] width 164 height 11
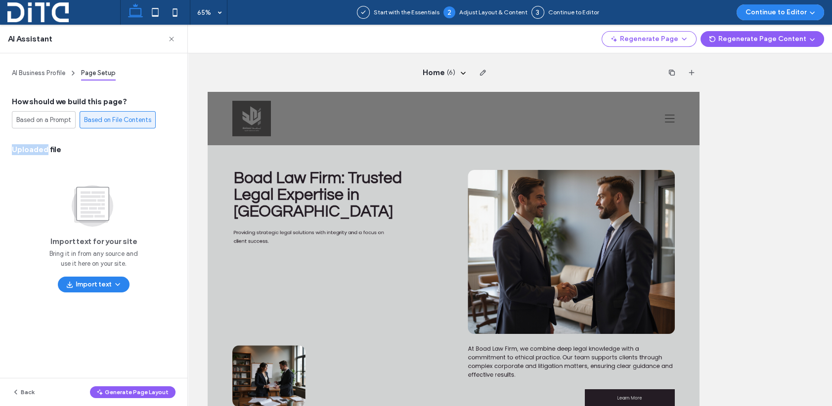
click at [43, 148] on span "Uploaded file" at bounding box center [94, 149] width 164 height 11
drag, startPoint x: 43, startPoint y: 148, endPoint x: 61, endPoint y: 174, distance: 31.5
click at [61, 173] on div "Import text for your site Bring it in from any source and use it here on your s…" at bounding box center [94, 226] width 164 height 131
click at [115, 392] on button "Generate Page Layout" at bounding box center [132, 392] width 85 height 12
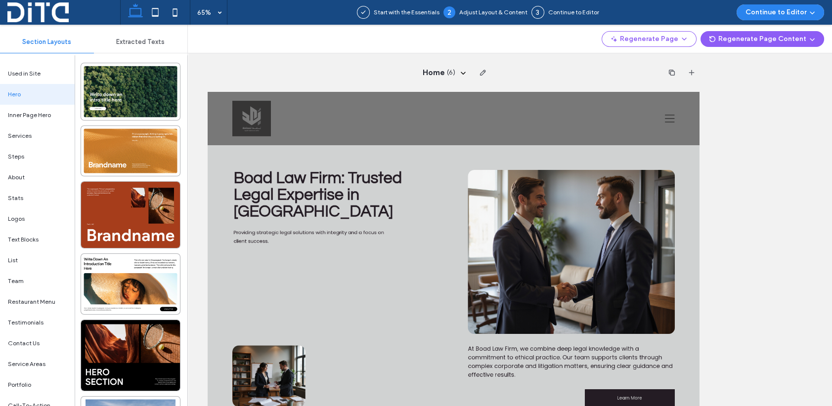
click at [148, 43] on span "Extracted Texts" at bounding box center [140, 42] width 48 height 8
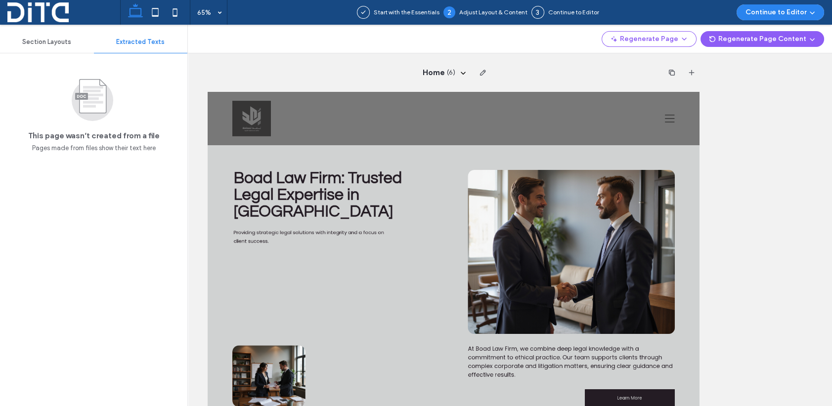
click at [93, 109] on use at bounding box center [93, 101] width 42 height 42
click at [85, 91] on use at bounding box center [93, 101] width 42 height 42
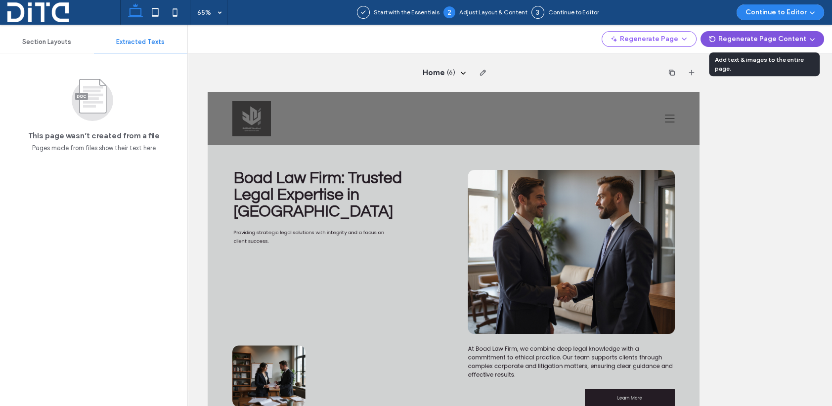
click at [817, 35] on button "Regenerate Page Content" at bounding box center [762, 39] width 124 height 16
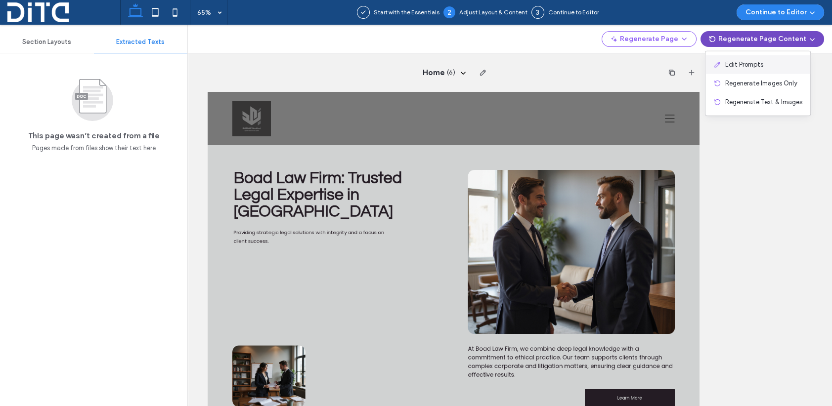
click at [746, 63] on span "Edit Prompts" at bounding box center [744, 65] width 38 height 10
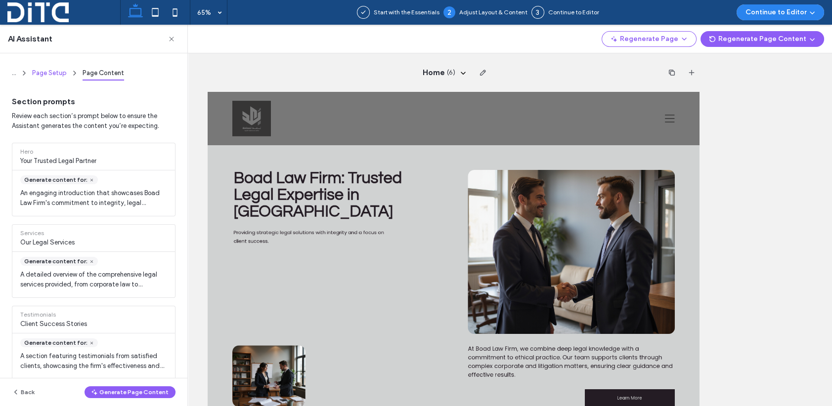
click at [43, 74] on span "Page Setup" at bounding box center [49, 72] width 35 height 7
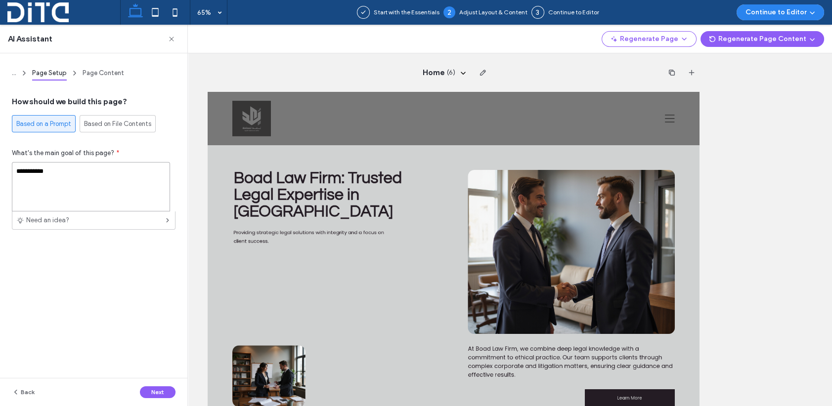
click at [52, 171] on textarea "**********" at bounding box center [91, 186] width 158 height 49
click at [70, 173] on textarea "**********" at bounding box center [91, 186] width 158 height 49
click at [90, 118] on div "Based on File Contents" at bounding box center [117, 124] width 67 height 16
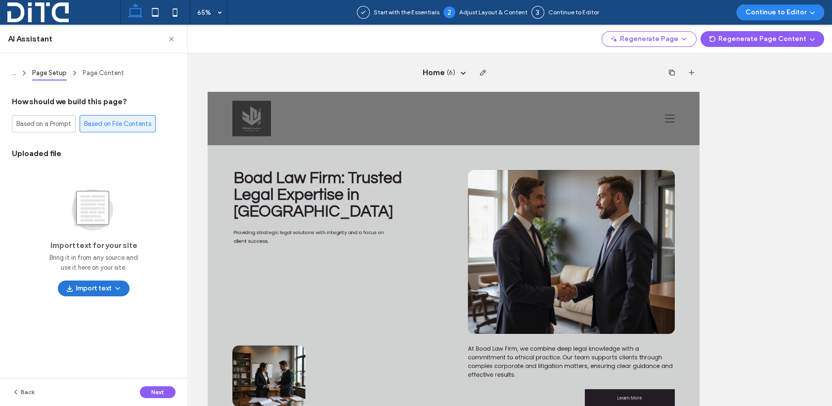
click at [86, 290] on button "Import text" at bounding box center [94, 289] width 72 height 16
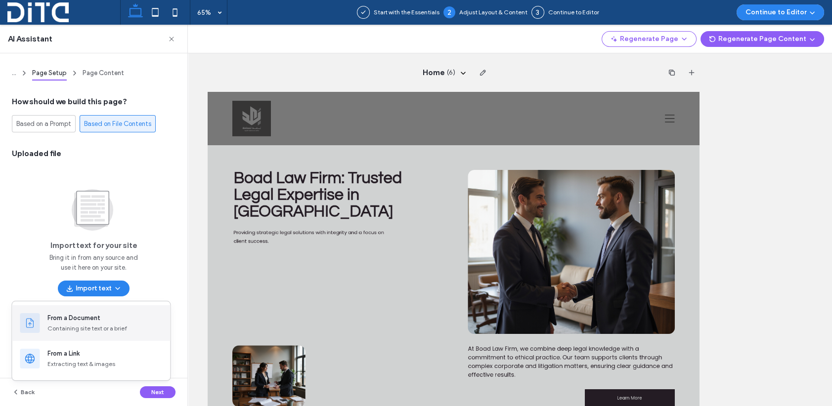
click at [33, 324] on icon at bounding box center [30, 323] width 12 height 12
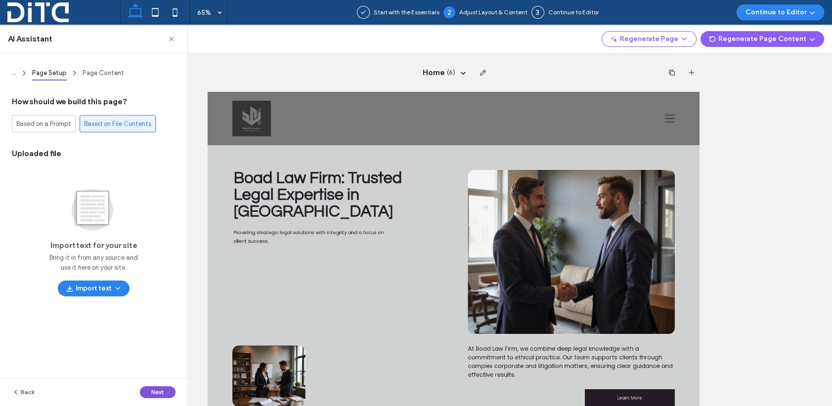
click at [161, 393] on button "Next" at bounding box center [158, 392] width 36 height 12
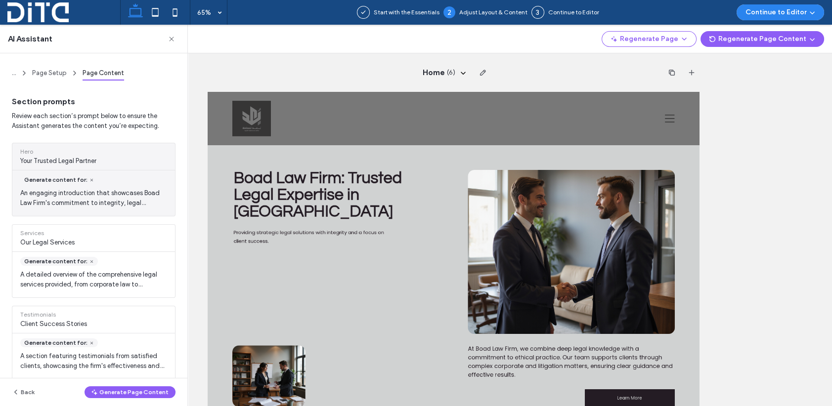
click at [94, 187] on div "Generate content for: An engaging introduction that showcases Boad Law Firm's c…" at bounding box center [93, 192] width 163 height 45
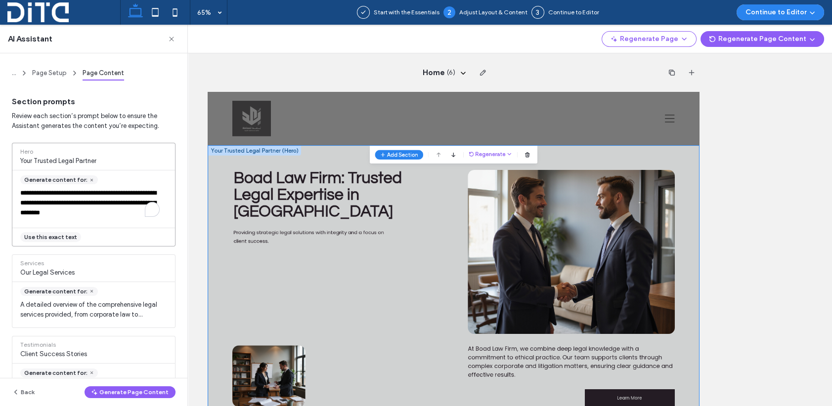
scroll to position [70, 0]
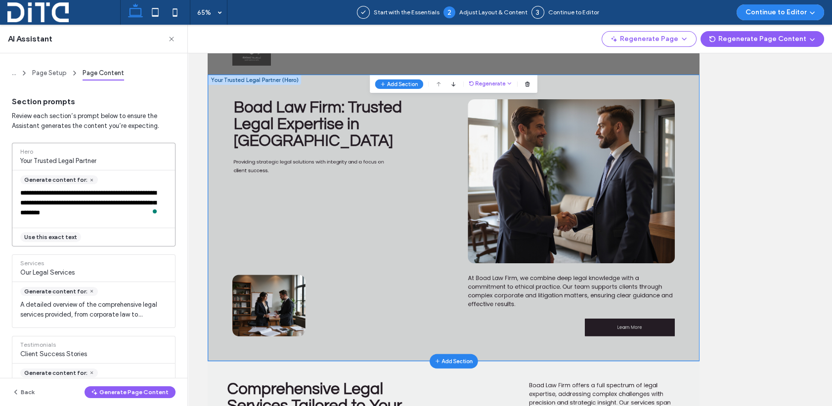
click at [78, 204] on textarea "**********" at bounding box center [91, 203] width 158 height 30
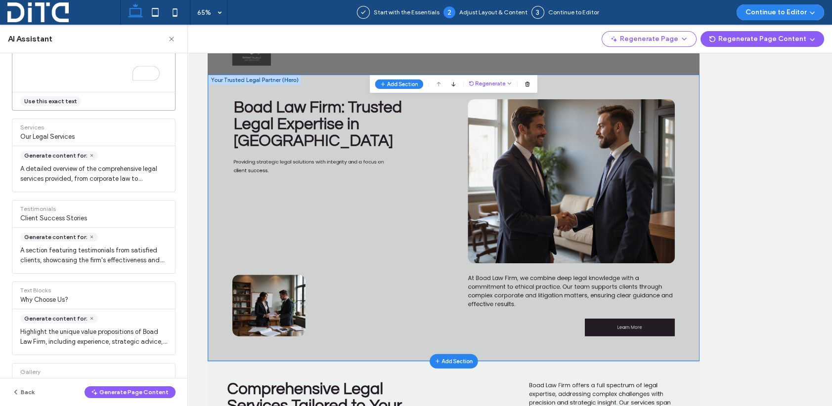
scroll to position [0, 0]
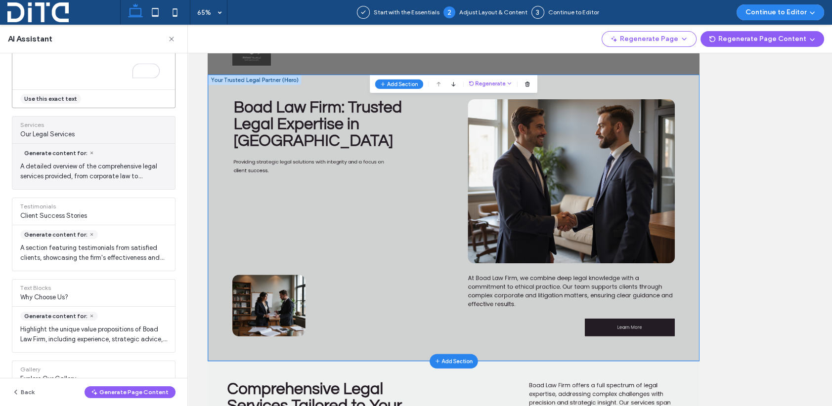
type textarea "**********"
click at [49, 172] on span "A detailed overview of the comprehensive legal services provided, from corporat…" at bounding box center [93, 172] width 163 height 20
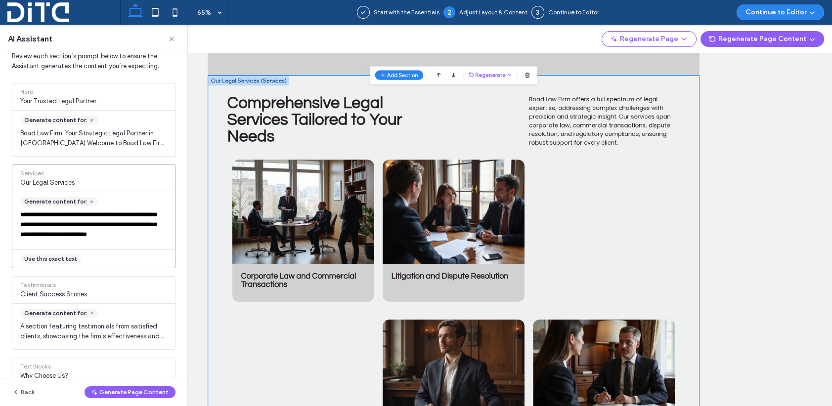
scroll to position [60, 0]
click at [48, 182] on span "Our Legal Services" at bounding box center [93, 183] width 147 height 10
click at [48, 183] on span "Our Legal Services" at bounding box center [93, 183] width 147 height 10
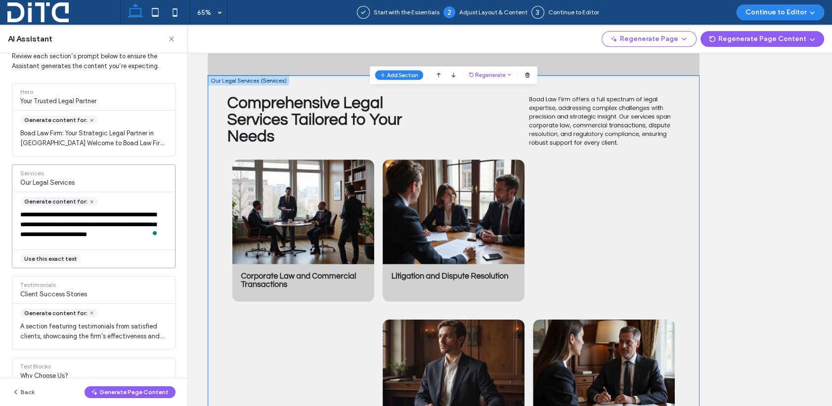
click at [103, 231] on textarea "**********" at bounding box center [91, 225] width 158 height 30
paste textarea "**********"
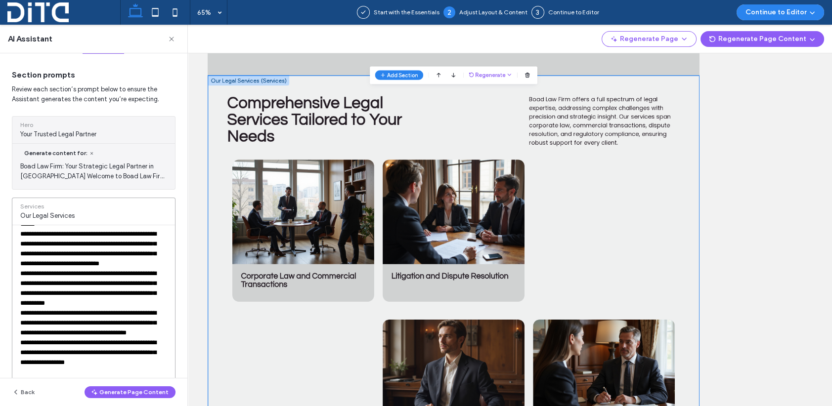
type textarea "**********"
click at [110, 174] on span "Boad Law Firm: Your Strategic Legal Partner in Kuwait Welcome to Boad Law Firm,…" at bounding box center [93, 172] width 163 height 20
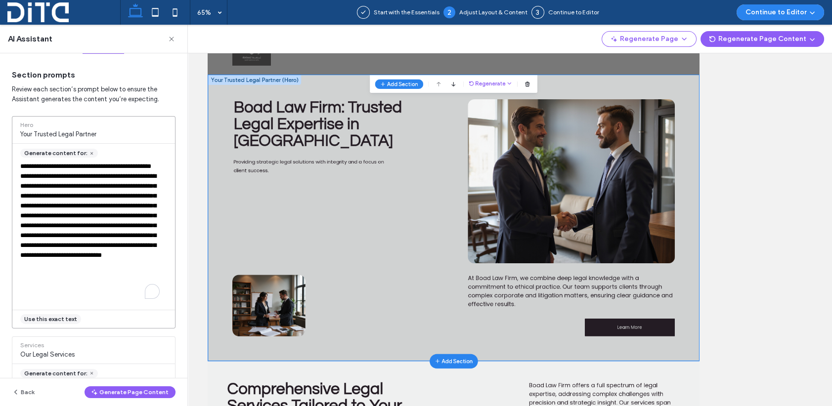
click at [54, 317] on span "Use this exact text" at bounding box center [50, 319] width 53 height 9
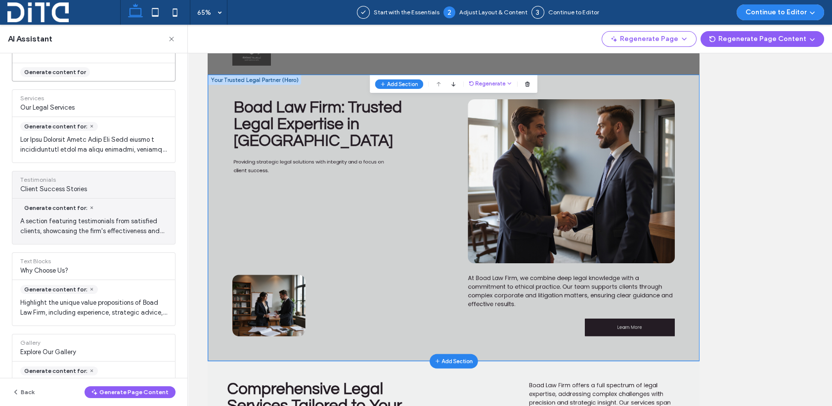
click at [50, 220] on span "A section featuring testimonials from satisfied clients, showcasing the firm's …" at bounding box center [93, 226] width 163 height 20
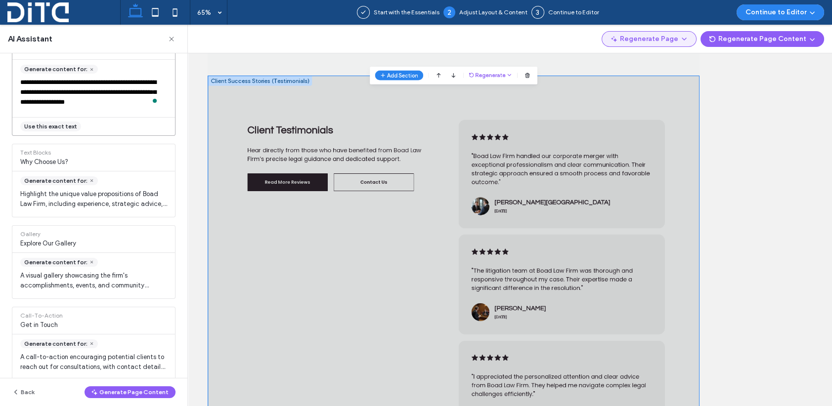
click at [688, 38] on icon "button" at bounding box center [684, 39] width 8 height 8
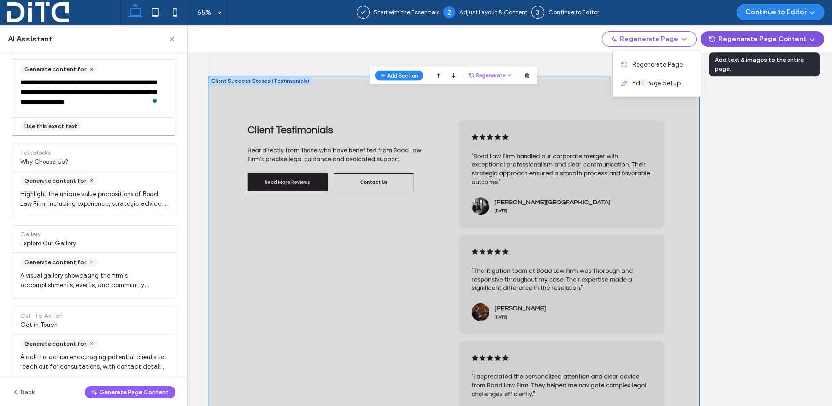
click at [805, 39] on button "Regenerate Page Content" at bounding box center [762, 39] width 124 height 16
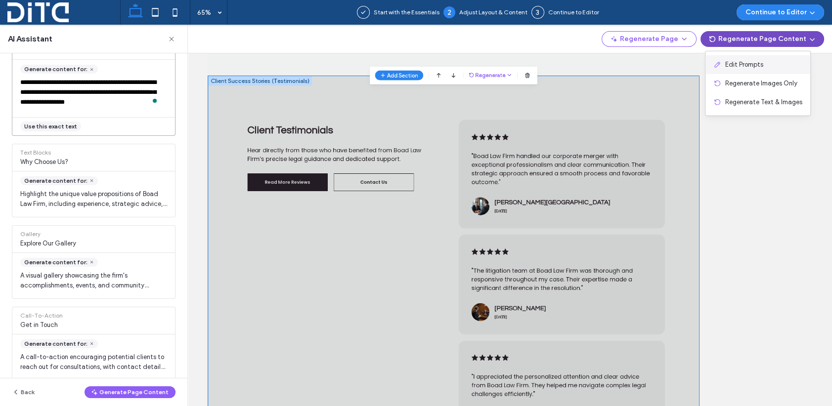
click at [734, 64] on span "Edit Prompts" at bounding box center [744, 65] width 38 height 10
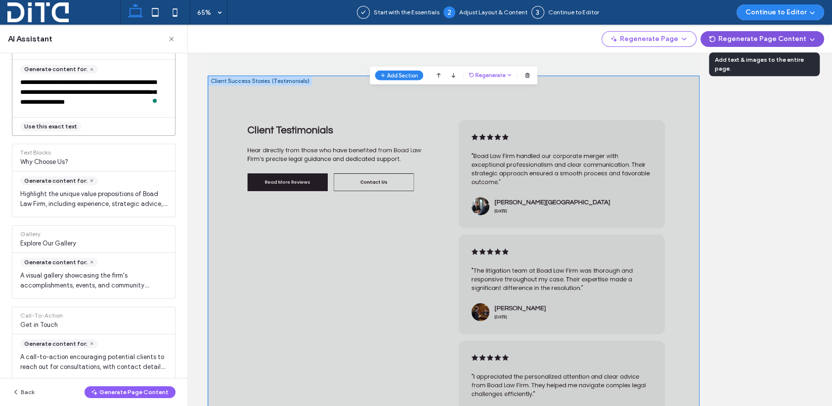
click at [744, 39] on button "Regenerate Page Content" at bounding box center [762, 39] width 124 height 16
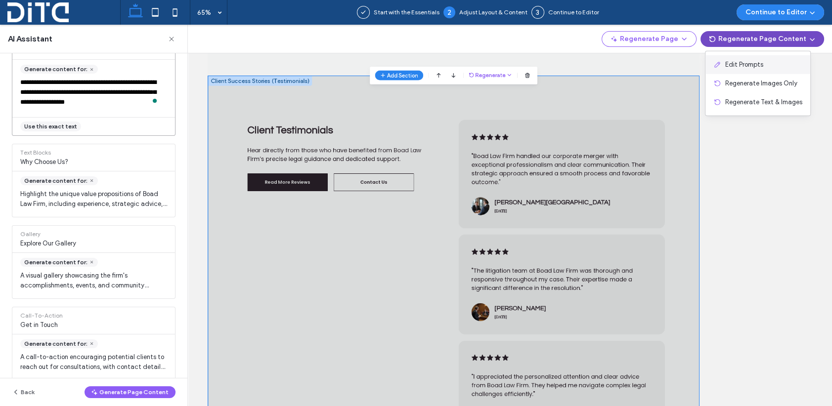
click at [738, 63] on span "Edit Prompts" at bounding box center [744, 65] width 38 height 10
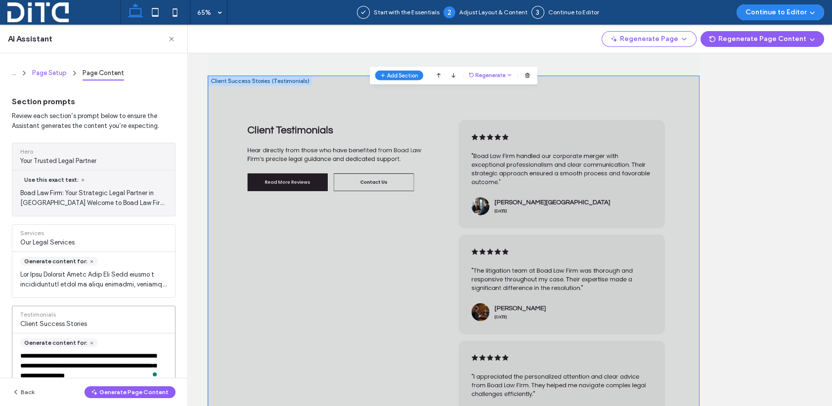
click at [51, 70] on span "Page Setup" at bounding box center [49, 72] width 35 height 7
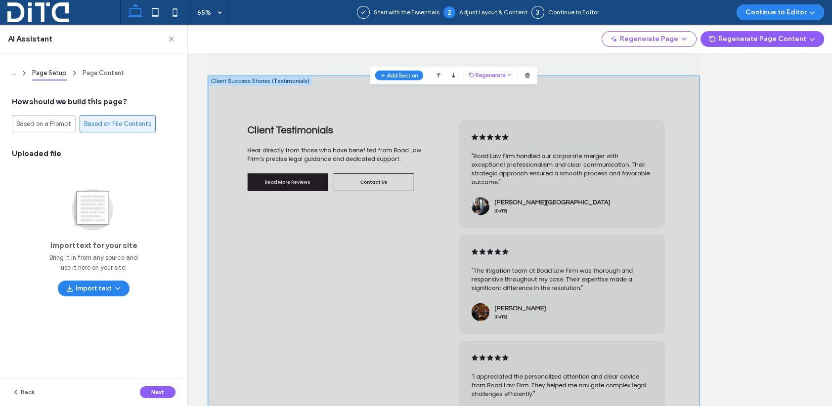
click at [16, 71] on span "..." at bounding box center [14, 72] width 4 height 7
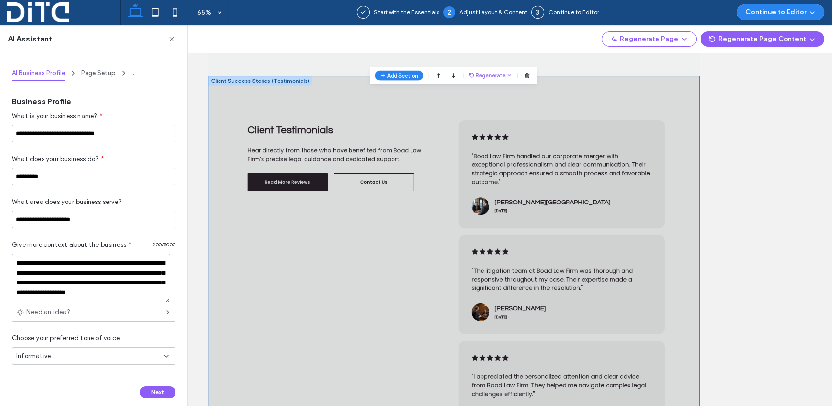
click at [28, 73] on span "AI Business Profile" at bounding box center [38, 72] width 53 height 7
click at [54, 281] on textarea "**********" at bounding box center [91, 278] width 158 height 49
click at [85, 283] on textarea "**********" at bounding box center [91, 278] width 158 height 49
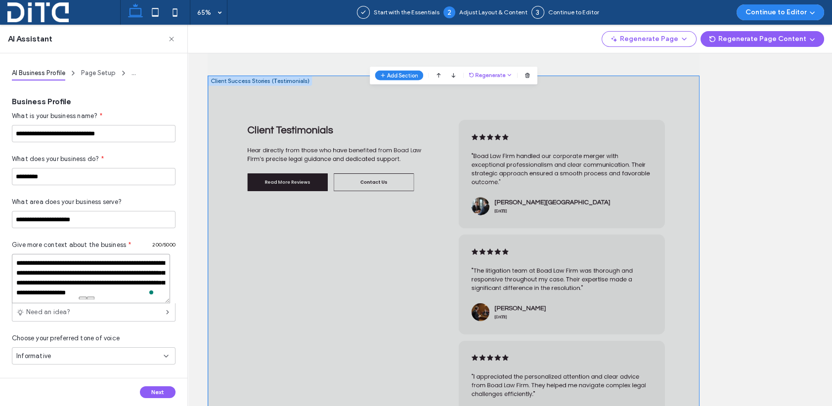
click at [85, 283] on textarea "**********" at bounding box center [91, 278] width 158 height 49
paste textarea "**********"
type textarea "**********"
click at [167, 394] on button "Next" at bounding box center [158, 392] width 36 height 12
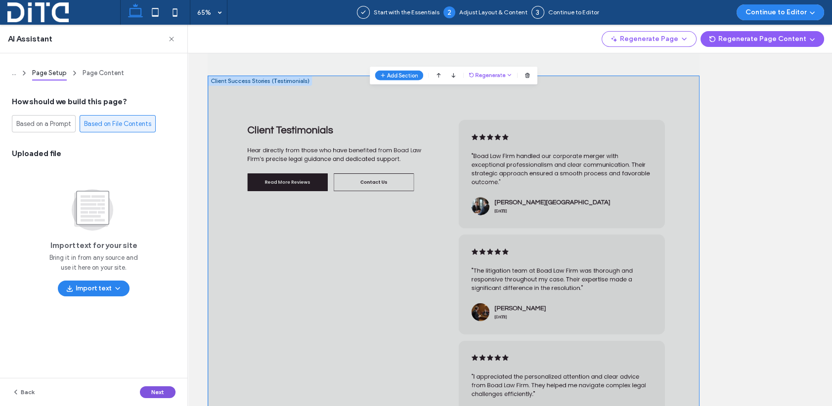
click at [162, 392] on button "Next" at bounding box center [158, 392] width 36 height 12
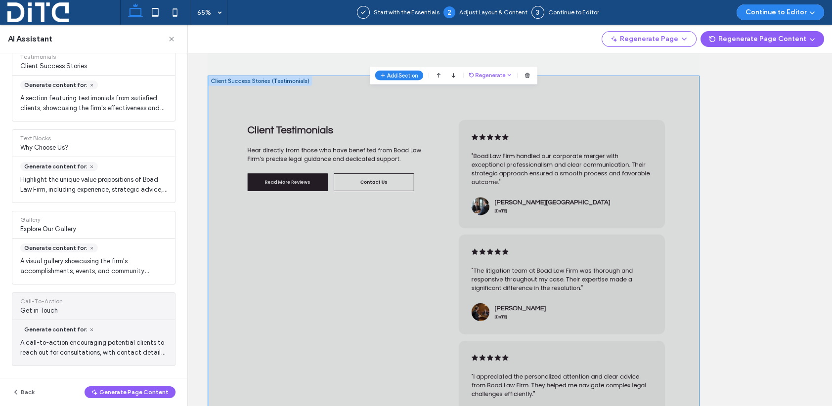
click at [32, 300] on span "Call-To-Action" at bounding box center [93, 301] width 147 height 9
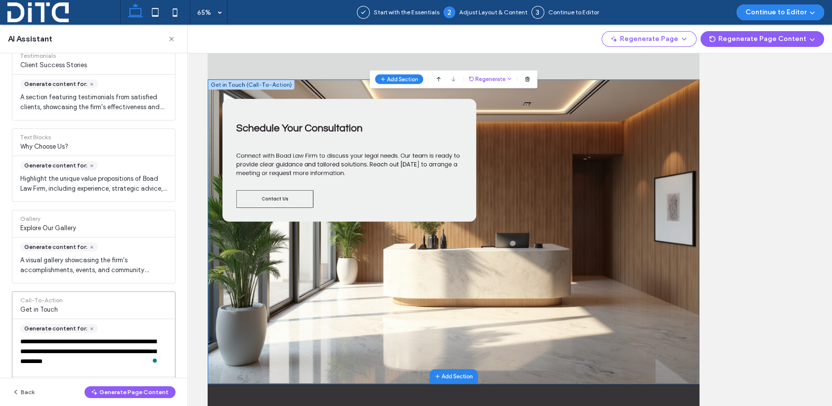
click at [32, 300] on span "Call-To-Action" at bounding box center [93, 300] width 147 height 9
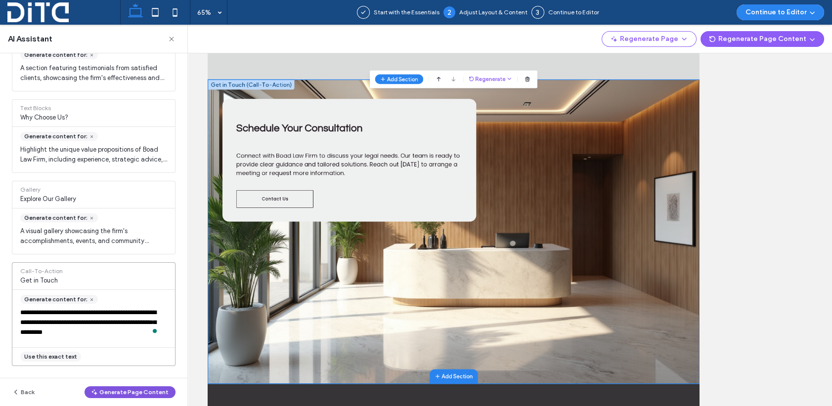
click at [113, 392] on button "Generate Page Content" at bounding box center [130, 392] width 91 height 12
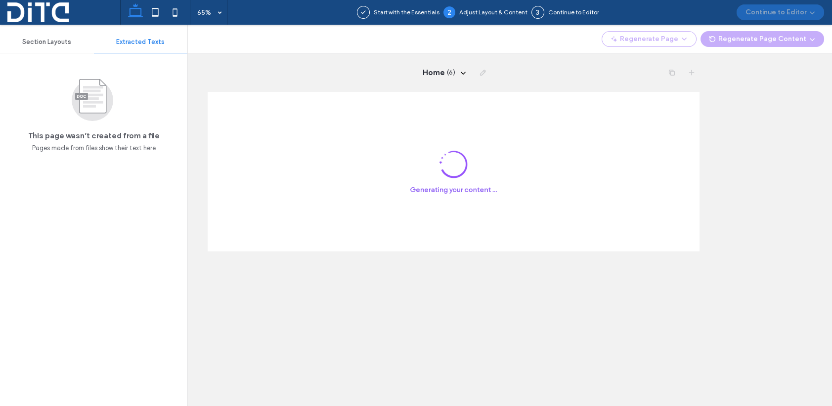
click at [53, 42] on span "Section Layouts" at bounding box center [46, 42] width 49 height 8
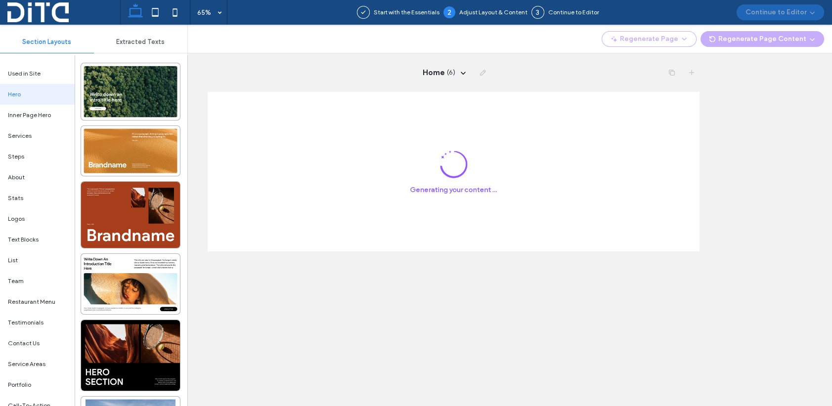
click at [134, 42] on span "Extracted Texts" at bounding box center [140, 42] width 48 height 8
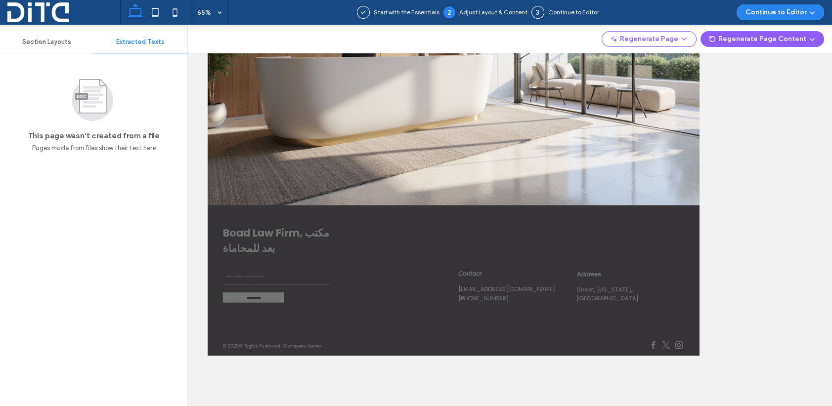
scroll to position [1794, 0]
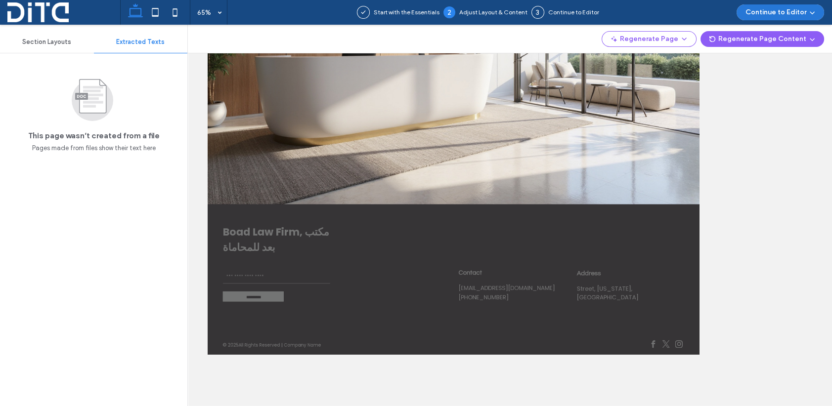
click at [803, 11] on button "Continue to Editor" at bounding box center [779, 12] width 87 height 16
click at [787, 42] on div "With All Pages" at bounding box center [777, 42] width 94 height 19
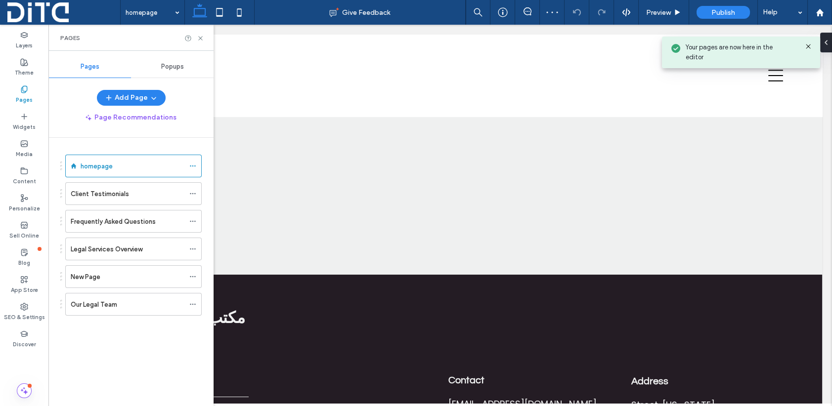
click at [806, 44] on use at bounding box center [808, 46] width 4 height 4
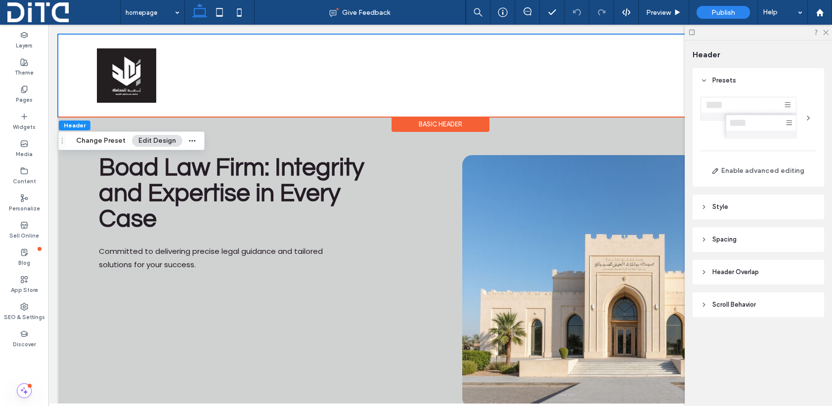
click at [694, 31] on use at bounding box center [691, 32] width 5 height 5
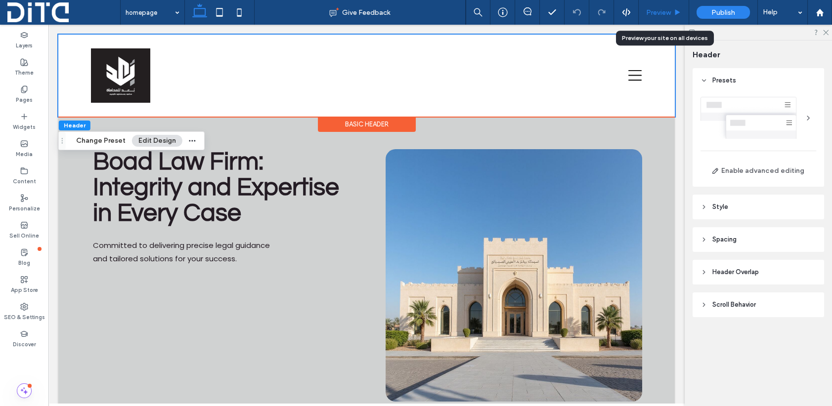
click at [650, 11] on span "Preview" at bounding box center [658, 12] width 25 height 8
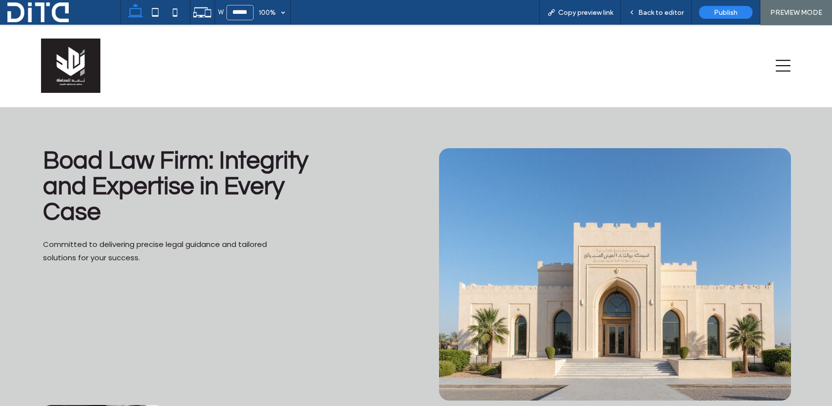
click at [775, 66] on icon at bounding box center [782, 66] width 15 height 12
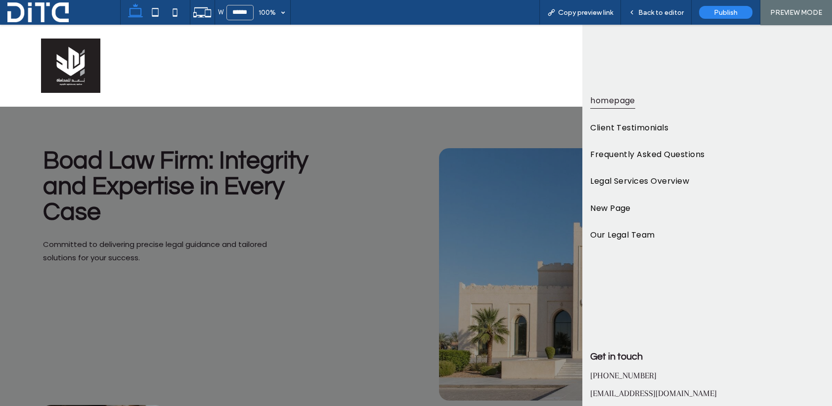
click at [526, 68] on div at bounding box center [395, 66] width 725 height 60
click at [801, 7] on div "PREVIEW MODE" at bounding box center [796, 12] width 72 height 25
drag, startPoint x: 794, startPoint y: 11, endPoint x: 744, endPoint y: 4, distance: 51.0
click at [794, 11] on span "PREVIEW MODE" at bounding box center [796, 12] width 52 height 8
click at [532, 68] on div at bounding box center [395, 66] width 725 height 60
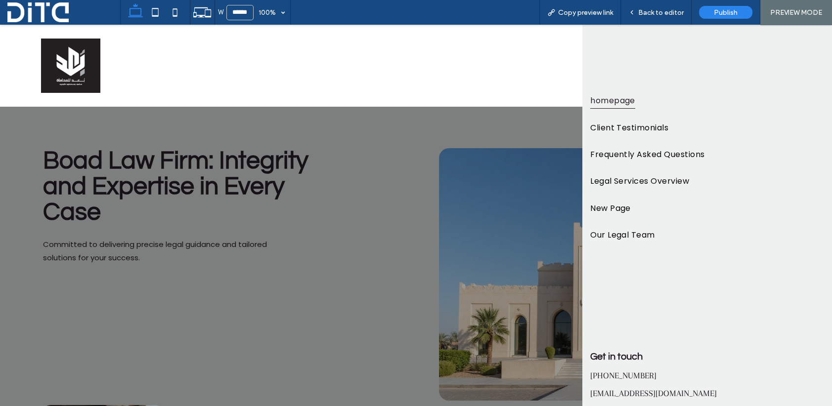
click at [627, 98] on span "homepage" at bounding box center [612, 100] width 45 height 17
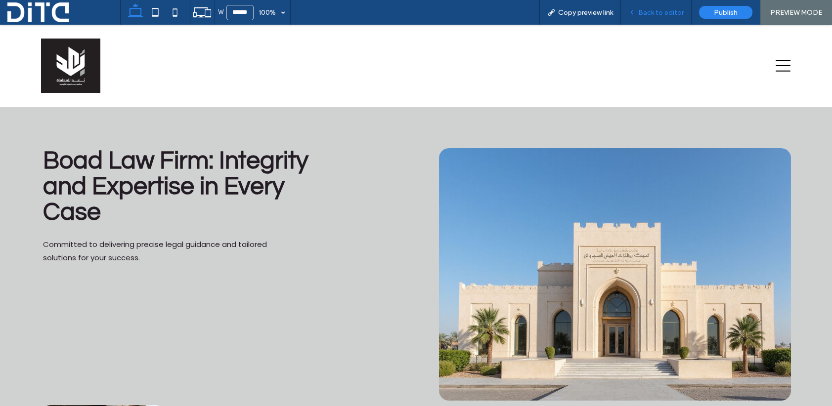
click at [650, 11] on span "Back to editor" at bounding box center [660, 12] width 45 height 8
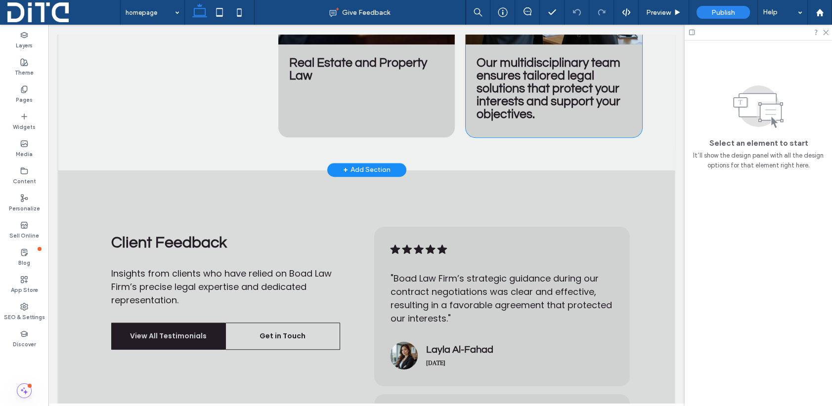
scroll to position [1038, 0]
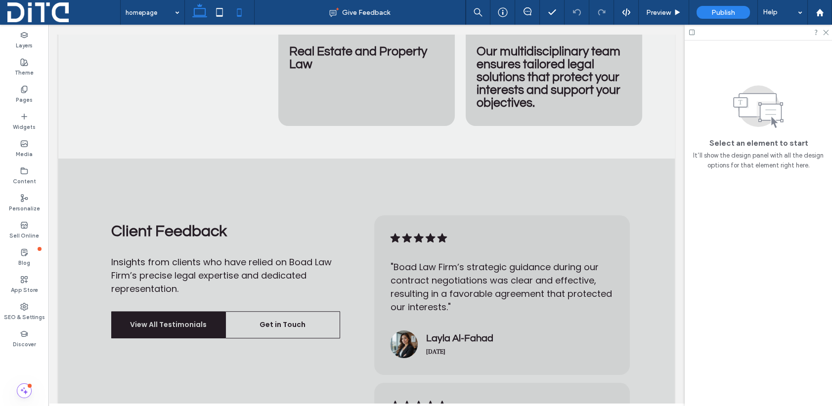
click at [242, 8] on icon at bounding box center [239, 12] width 20 height 20
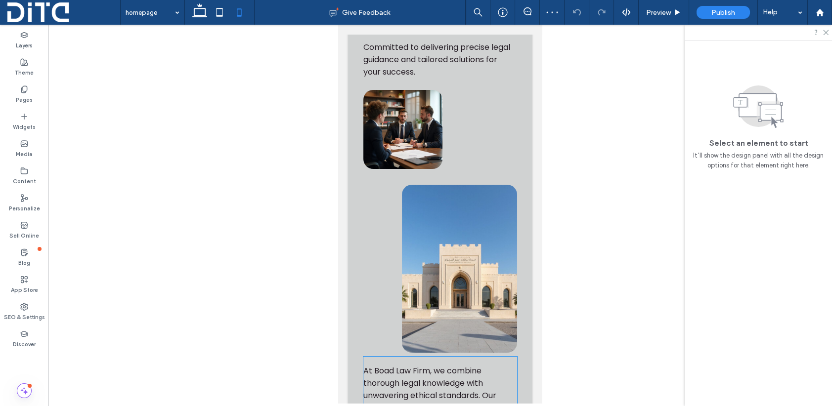
scroll to position [0, 0]
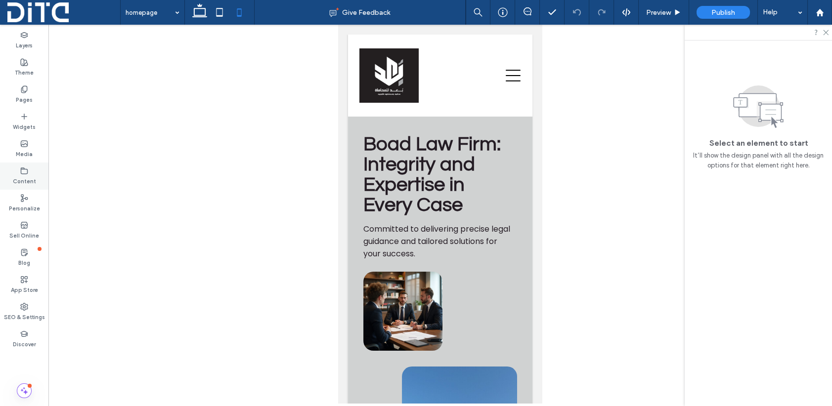
click at [23, 173] on use at bounding box center [24, 171] width 6 height 6
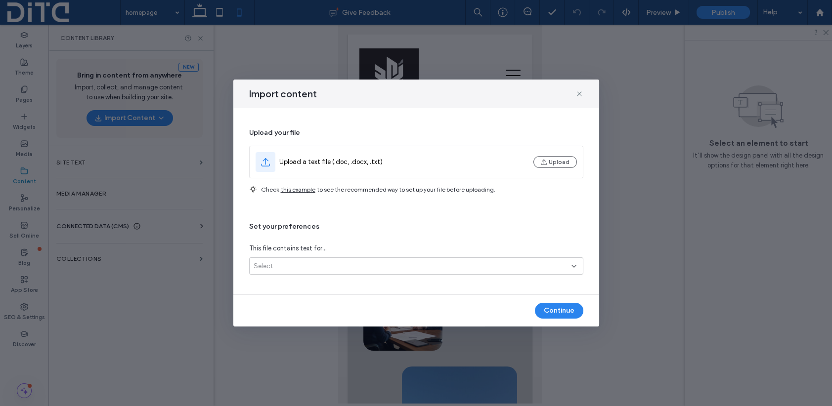
click at [295, 262] on div "Select" at bounding box center [413, 266] width 318 height 10
click at [288, 298] on span "Several site pages" at bounding box center [281, 301] width 54 height 10
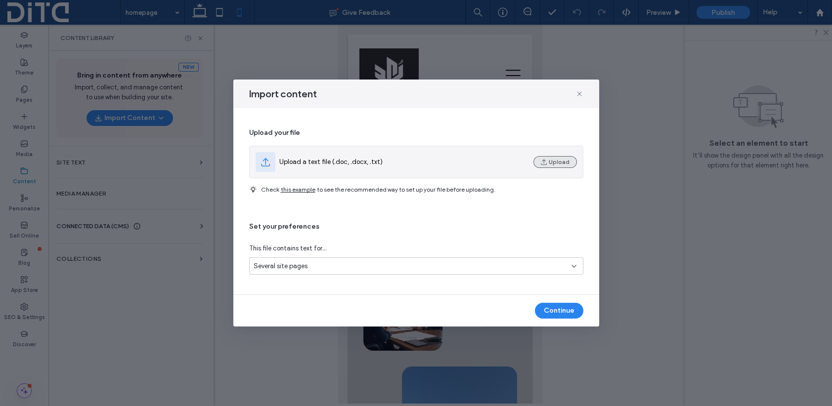
click at [558, 157] on button "Upload" at bounding box center [554, 162] width 43 height 12
click at [548, 162] on icon "button" at bounding box center [544, 162] width 8 height 8
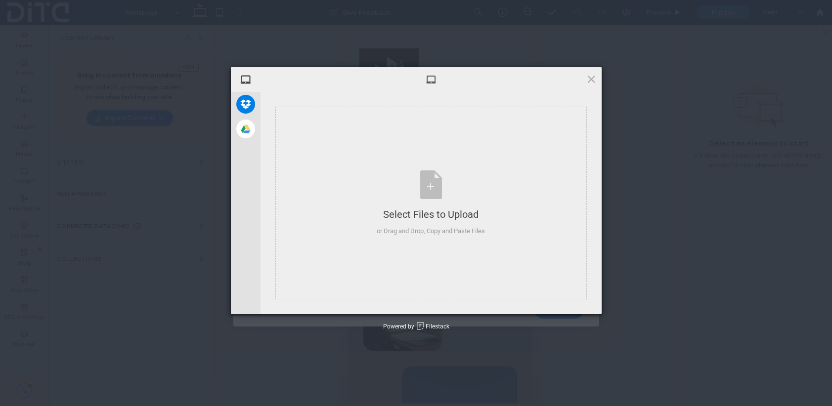
click at [548, 162] on icon "button" at bounding box center [544, 162] width 8 height 8
click at [548, 162] on div "Select Files to Upload or Drag and Drop, Copy and Paste Files" at bounding box center [430, 203] width 311 height 193
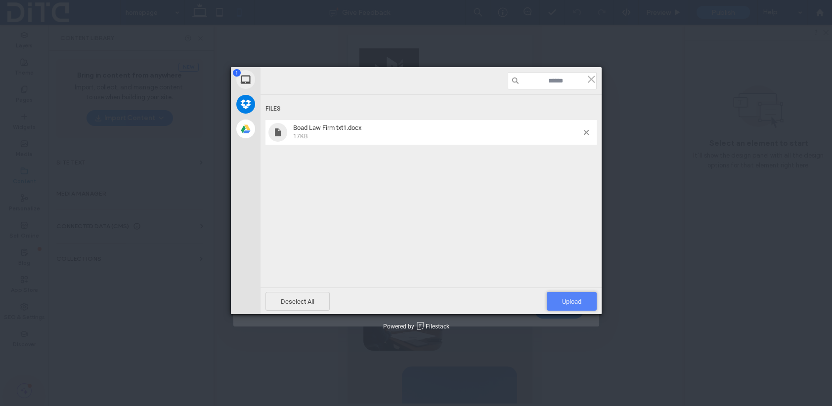
click at [571, 296] on span "Upload 1" at bounding box center [572, 301] width 50 height 19
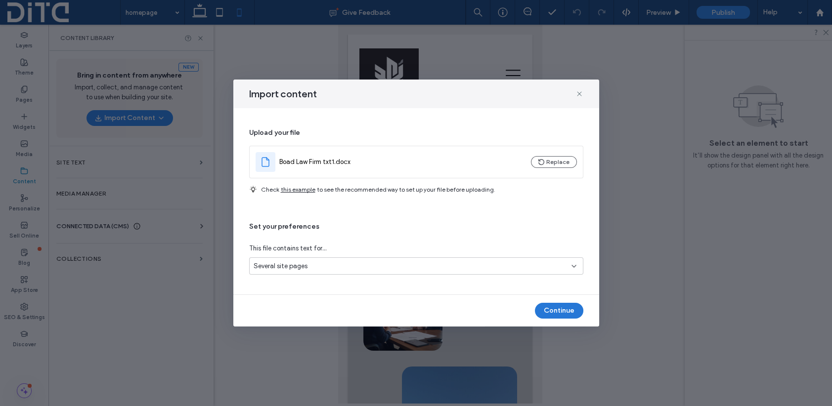
click at [567, 313] on button "Continue" at bounding box center [559, 311] width 48 height 16
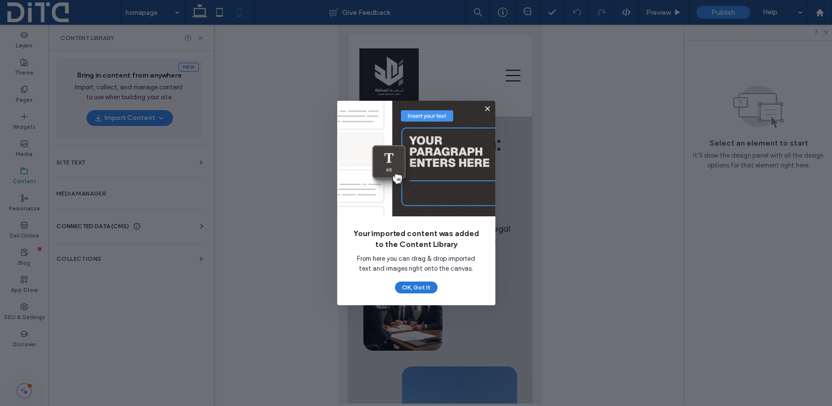
click at [418, 284] on button "OK, Got It" at bounding box center [416, 288] width 43 height 12
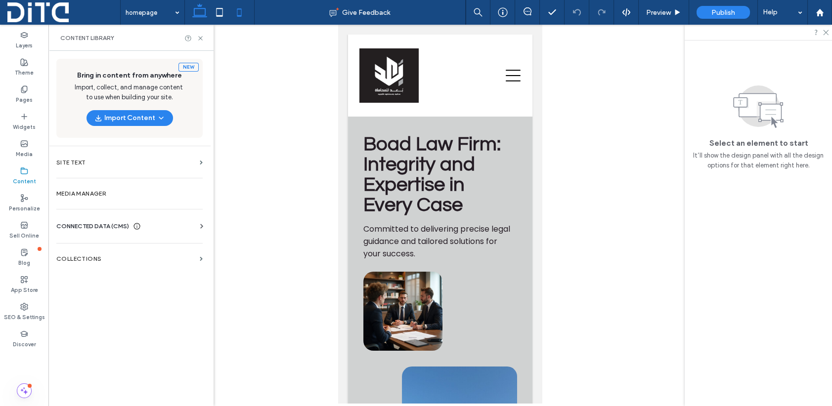
click at [203, 11] on icon at bounding box center [200, 12] width 20 height 20
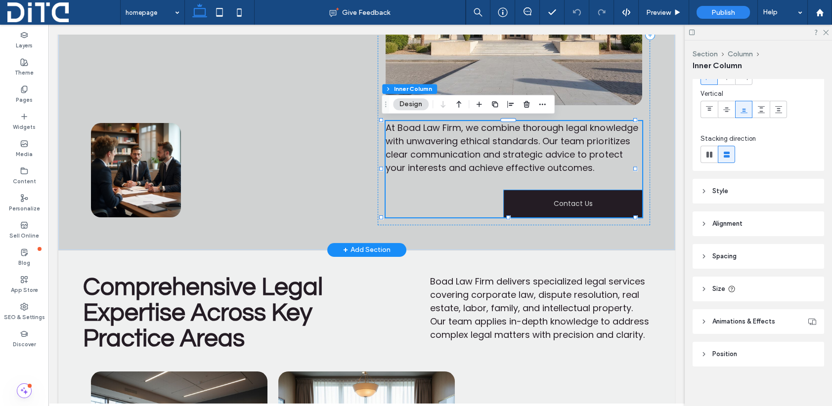
scroll to position [69, 0]
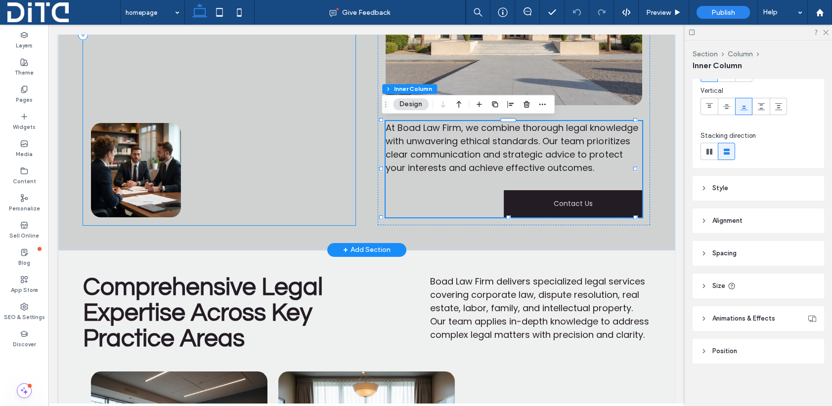
click at [322, 138] on div "Boad Law Firm: Integrity and Expertise in Every Case Committed to delivering pr…" at bounding box center [219, 35] width 272 height 381
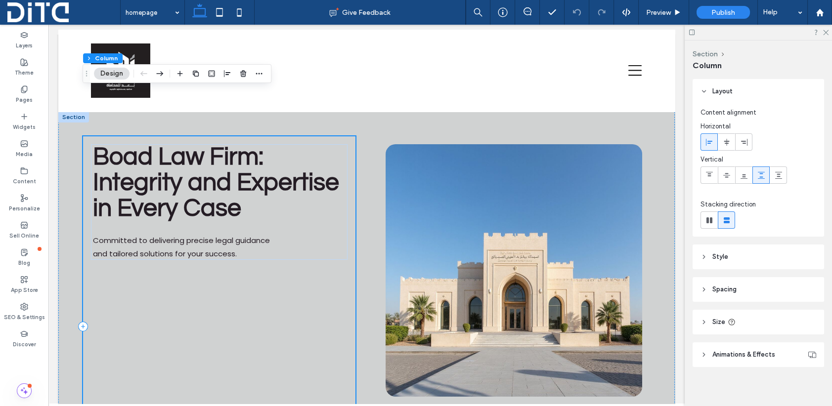
scroll to position [0, 0]
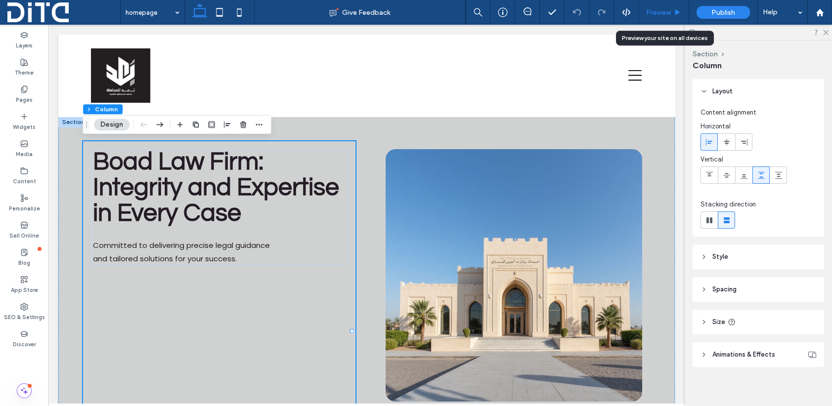
click at [661, 11] on span "Preview" at bounding box center [658, 12] width 25 height 8
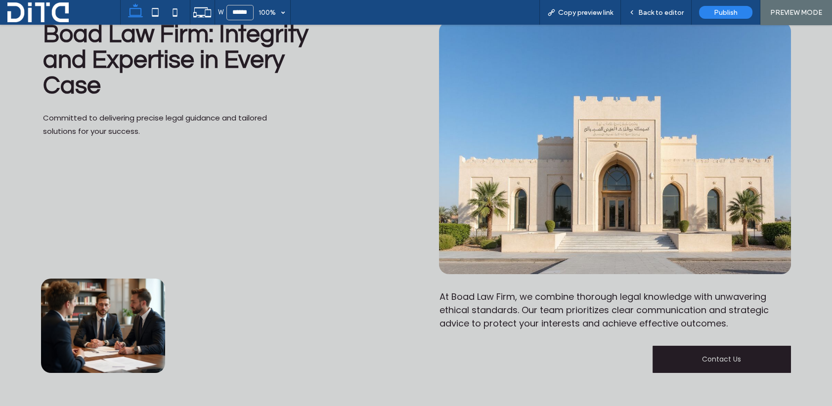
scroll to position [198, 0]
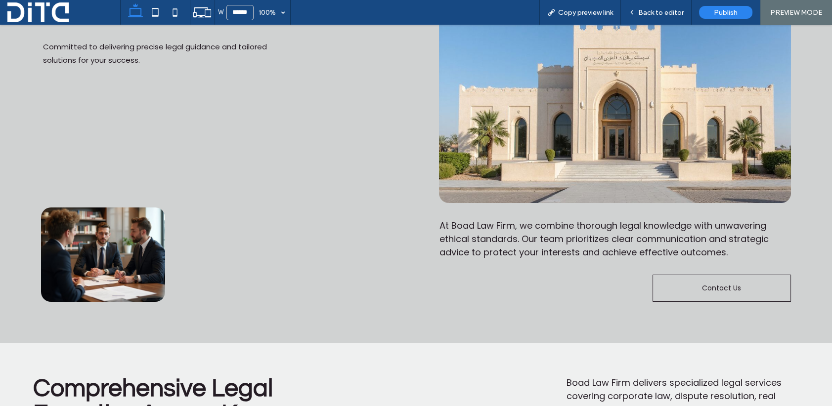
click at [694, 283] on link "Contact Us" at bounding box center [721, 288] width 138 height 27
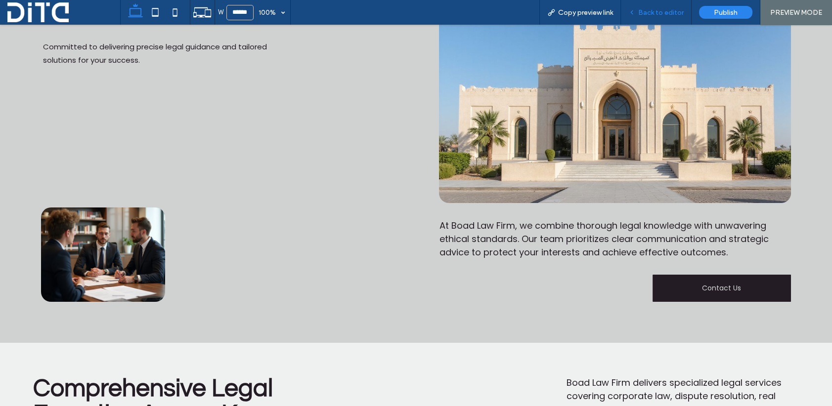
click at [654, 14] on span "Back to editor" at bounding box center [660, 12] width 45 height 8
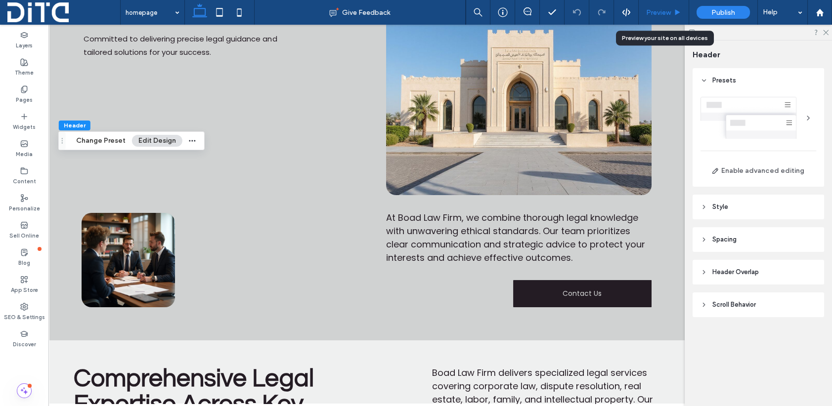
click at [662, 11] on span "Preview" at bounding box center [658, 12] width 25 height 8
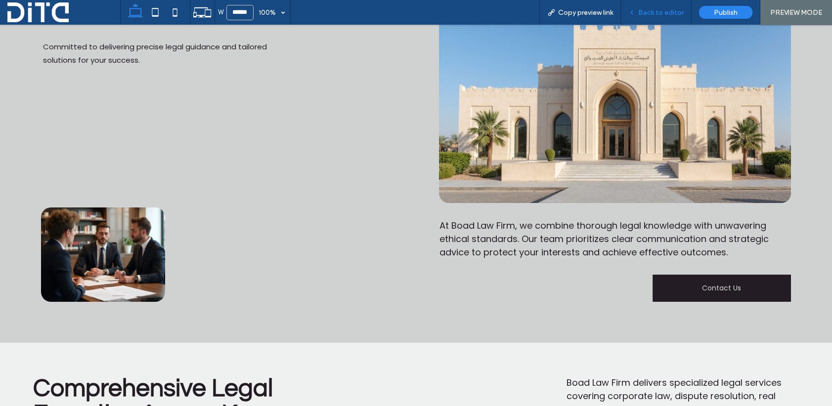
click at [645, 11] on span "Back to editor" at bounding box center [660, 12] width 45 height 8
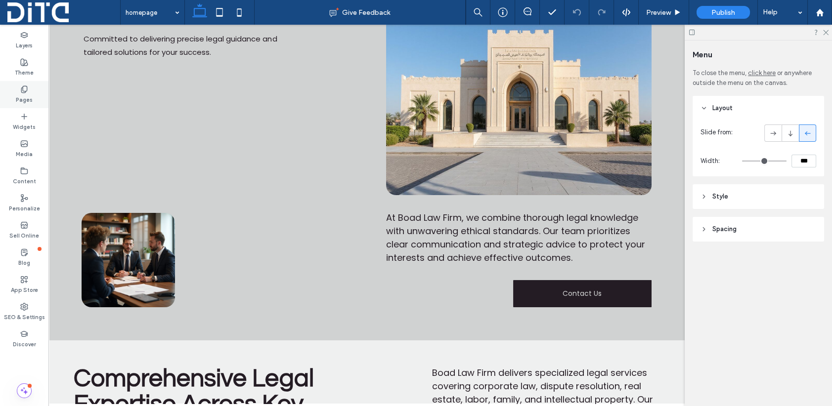
click at [25, 89] on icon at bounding box center [24, 89] width 8 height 8
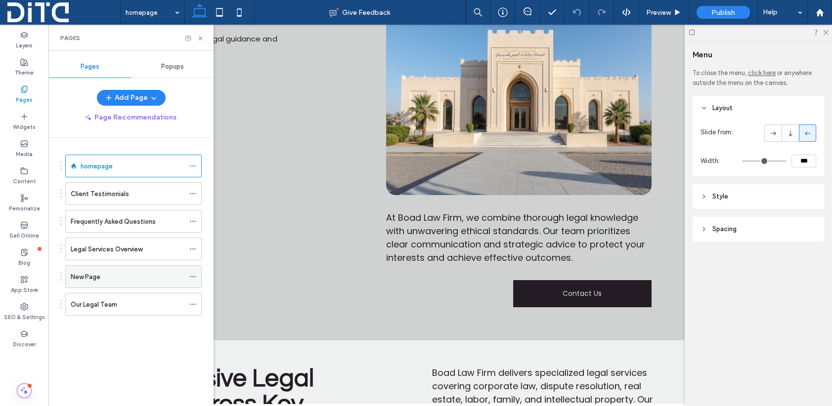
click at [91, 277] on label "New Page" at bounding box center [86, 276] width 30 height 17
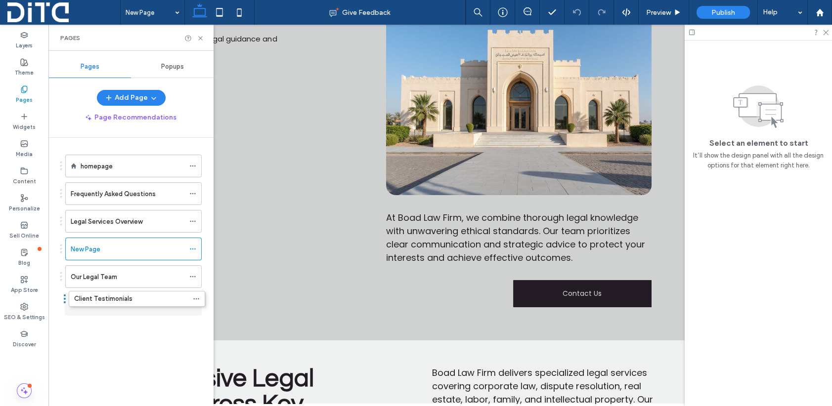
drag, startPoint x: 60, startPoint y: 191, endPoint x: 63, endPoint y: 299, distance: 108.8
drag, startPoint x: 85, startPoint y: 222, endPoint x: 86, endPoint y: 193, distance: 29.2
click at [85, 246] on label "New Page" at bounding box center [86, 249] width 30 height 17
click at [92, 248] on label "New Page" at bounding box center [86, 249] width 30 height 17
click at [92, 248] on div at bounding box center [416, 203] width 832 height 406
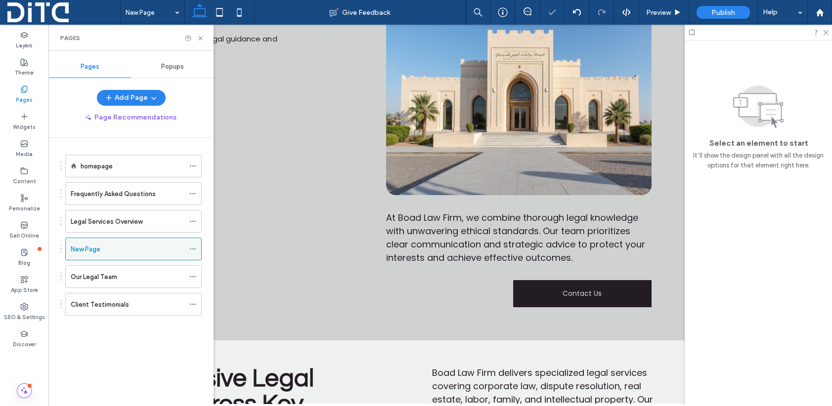
click at [193, 248] on icon at bounding box center [192, 249] width 7 height 7
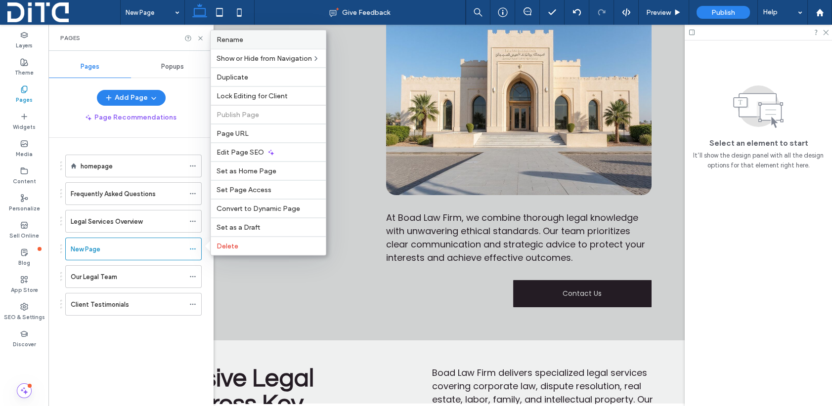
click at [261, 37] on label "Rename" at bounding box center [267, 39] width 103 height 8
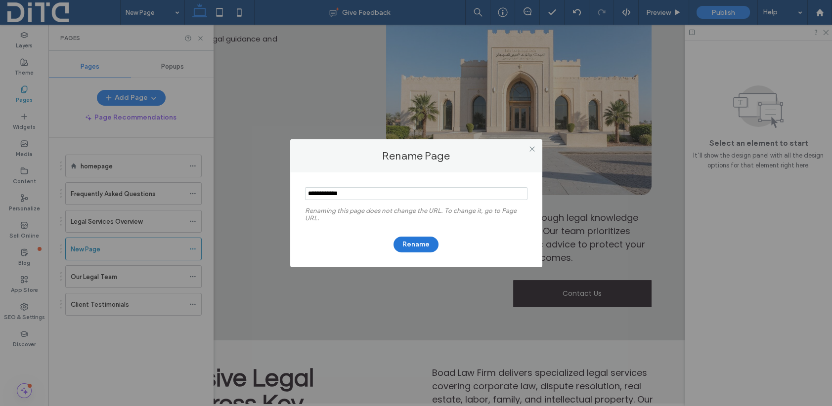
type input "**********"
click at [422, 242] on button "Rename" at bounding box center [415, 245] width 45 height 16
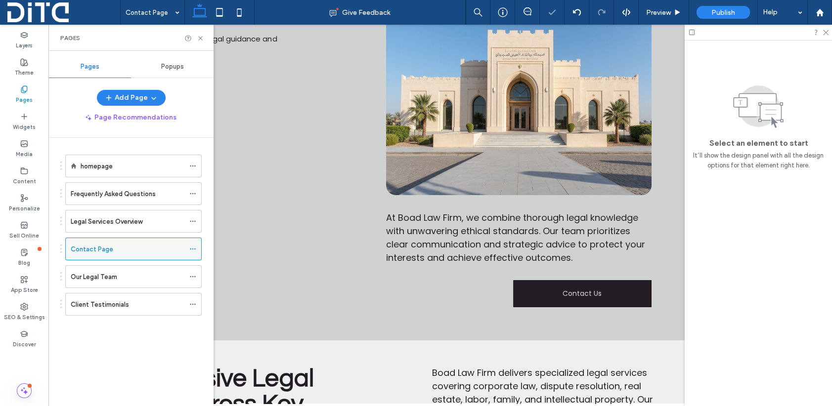
click at [191, 246] on icon at bounding box center [192, 249] width 7 height 7
click at [145, 118] on button "Page Recommendations" at bounding box center [131, 118] width 109 height 16
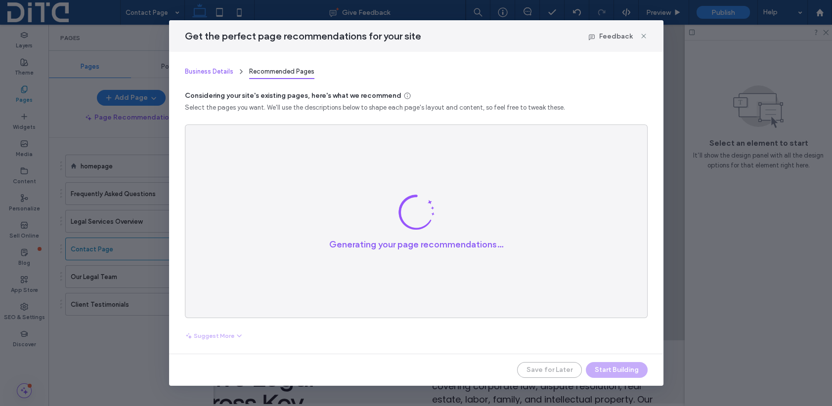
click at [216, 72] on span "Business Details" at bounding box center [209, 71] width 48 height 7
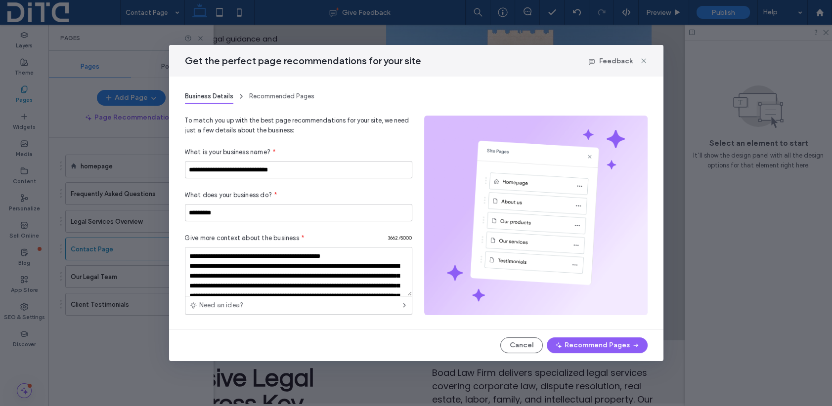
click at [263, 95] on div "Recommended Pages" at bounding box center [281, 95] width 65 height 15
click at [264, 97] on div "Recommended Pages" at bounding box center [281, 95] width 65 height 15
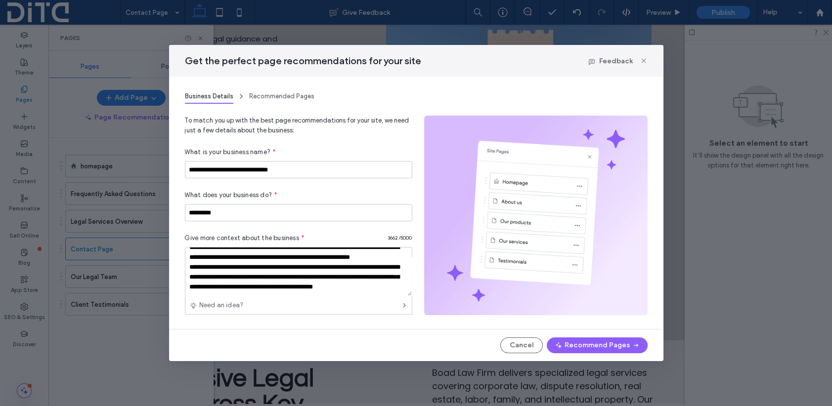
scroll to position [631, 0]
click at [552, 222] on img at bounding box center [535, 215] width 223 height 199
click at [296, 98] on div "Recommended Pages" at bounding box center [281, 95] width 65 height 15
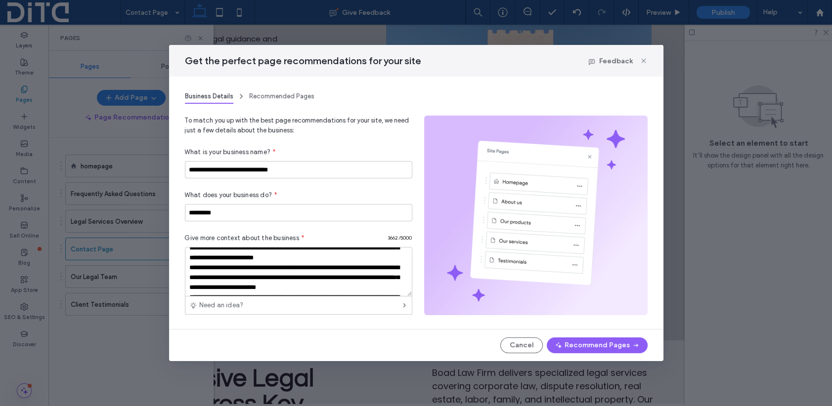
scroll to position [0, 0]
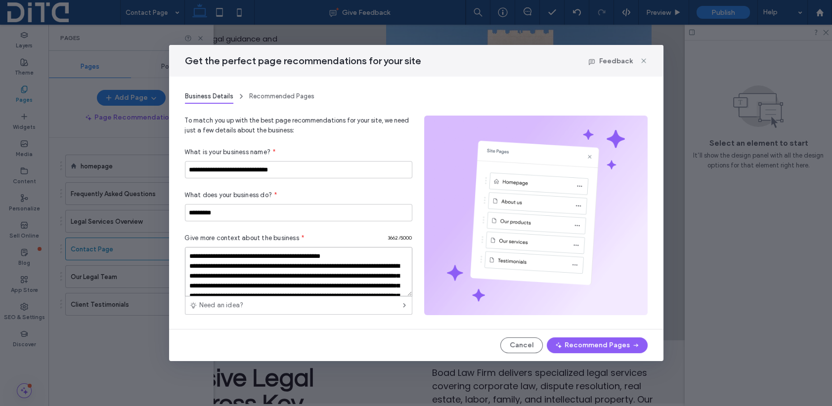
click at [191, 261] on textarea at bounding box center [298, 271] width 227 height 49
click at [191, 258] on textarea "To enrich screen reader interactions, please activate Accessibility in Grammarl…" at bounding box center [298, 271] width 227 height 49
click at [188, 254] on textarea "To enrich screen reader interactions, please activate Accessibility in Grammarl…" at bounding box center [298, 271] width 227 height 49
click at [619, 343] on button "Recommend Pages" at bounding box center [597, 346] width 101 height 16
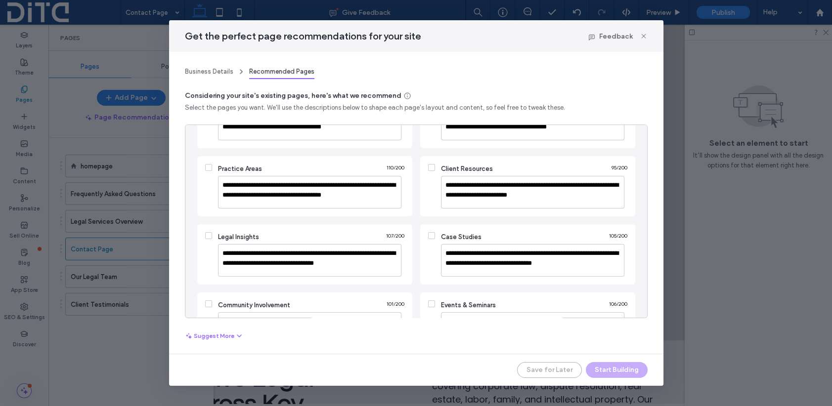
scroll to position [96, 0]
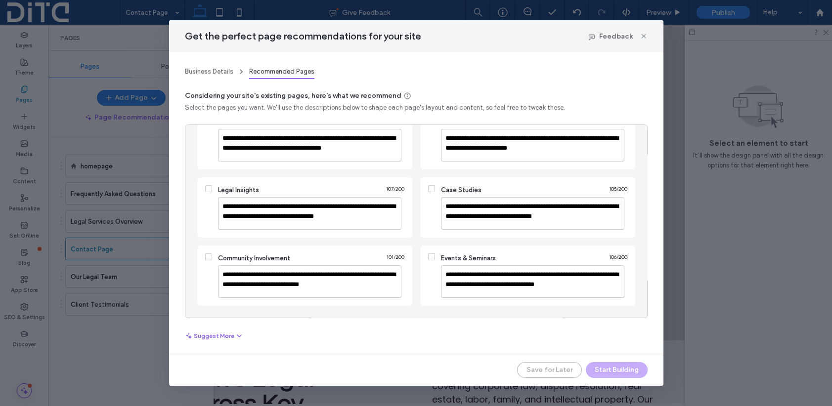
click at [238, 334] on icon "button" at bounding box center [239, 336] width 8 height 8
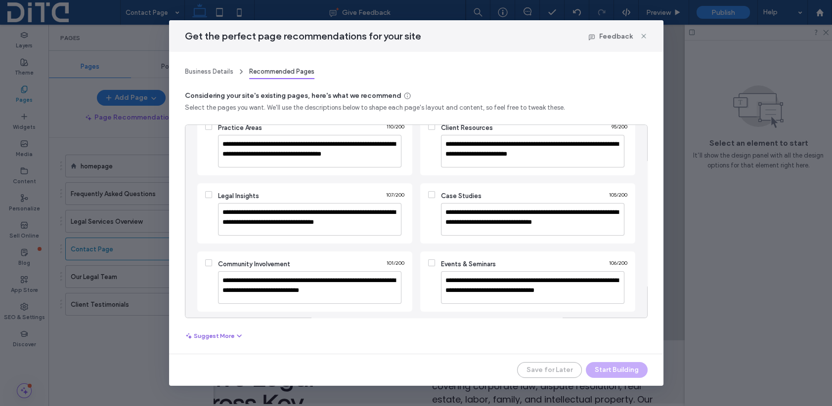
scroll to position [0, 0]
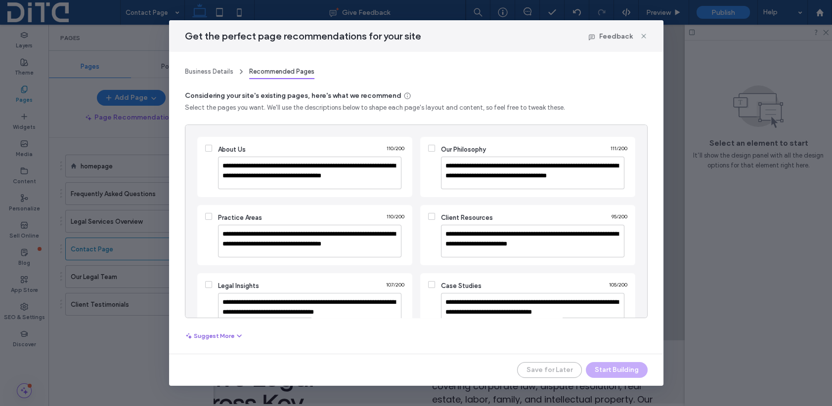
click at [209, 148] on icon at bounding box center [208, 148] width 3 height 3
click at [429, 147] on icon at bounding box center [431, 148] width 4 height 3
click at [429, 285] on icon at bounding box center [430, 284] width 3 height 3
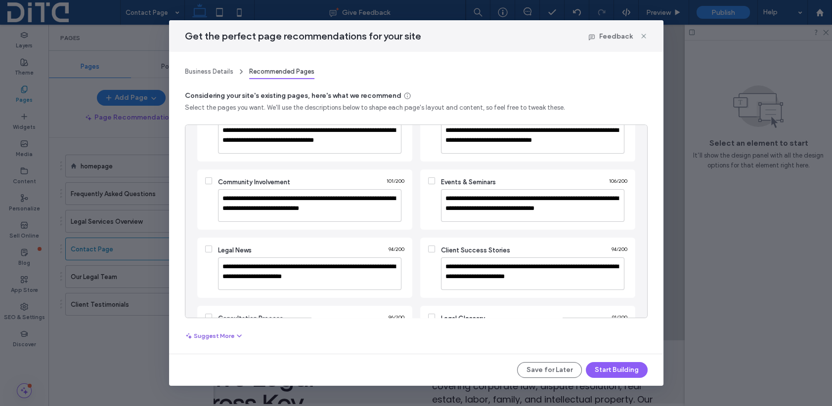
scroll to position [198, 0]
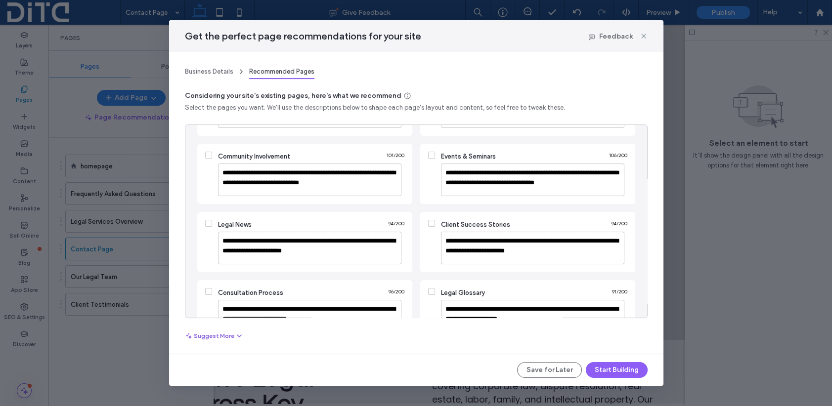
click at [429, 155] on icon at bounding box center [430, 155] width 3 height 3
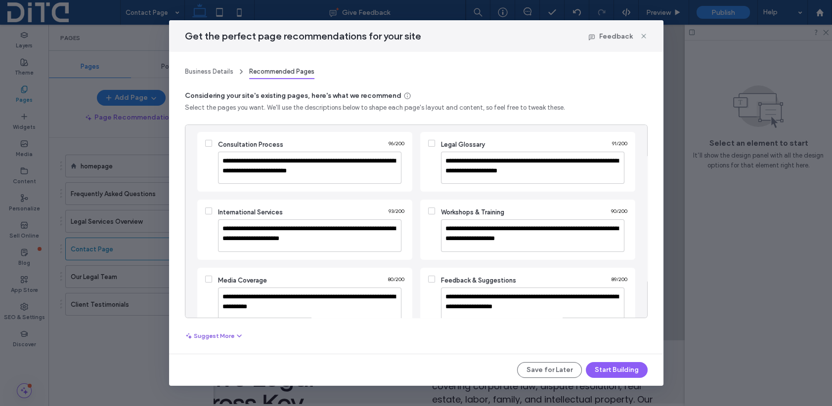
scroll to position [369, 0]
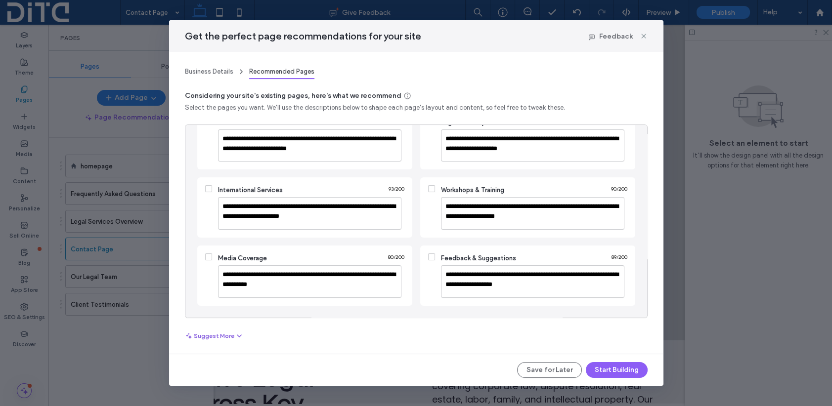
click at [207, 190] on icon at bounding box center [209, 188] width 4 height 3
click at [237, 337] on use "button" at bounding box center [239, 336] width 4 height 2
click at [208, 188] on icon at bounding box center [209, 188] width 4 height 3
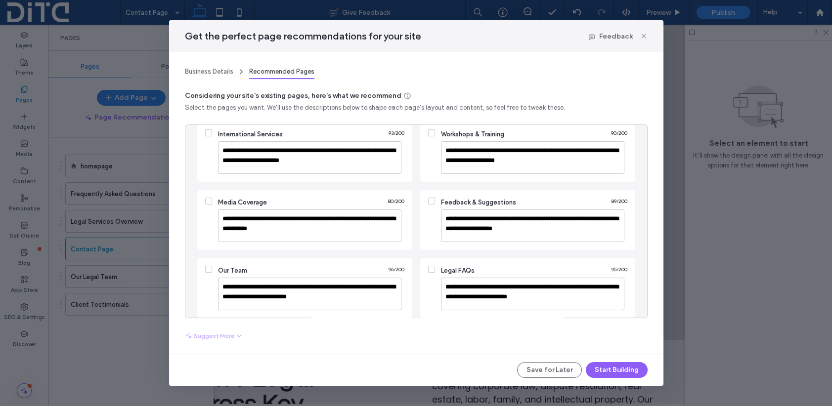
scroll to position [445, 0]
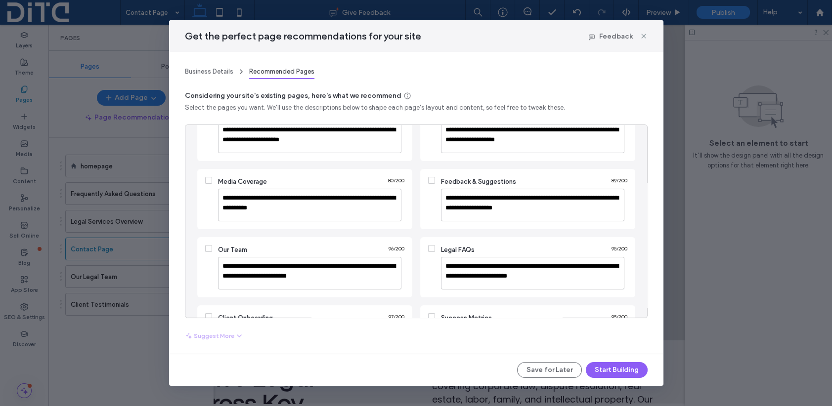
click at [207, 248] on icon at bounding box center [209, 248] width 4 height 3
click at [429, 249] on icon at bounding box center [431, 248] width 4 height 3
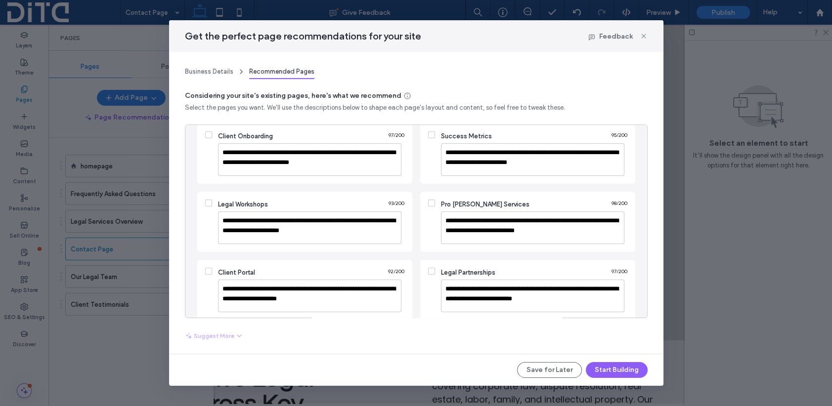
scroll to position [641, 0]
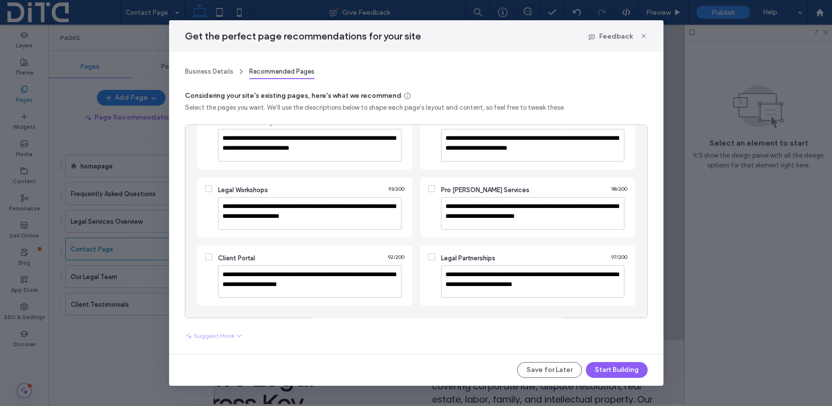
click at [429, 257] on icon at bounding box center [430, 257] width 3 height 3
click at [600, 369] on button "Start Building" at bounding box center [617, 370] width 62 height 16
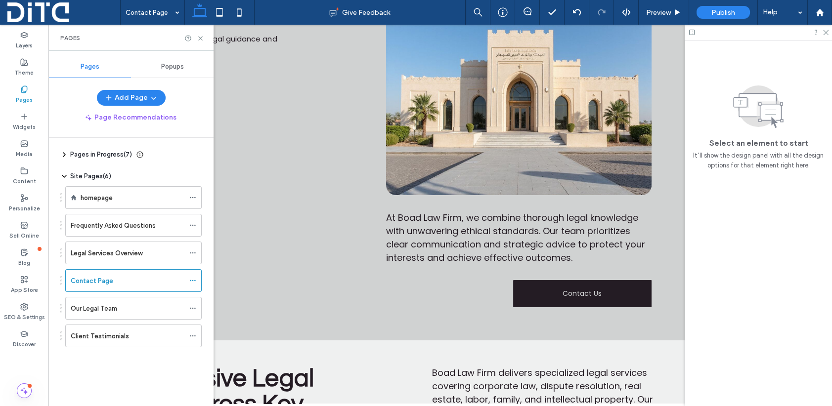
scroll to position [0, 0]
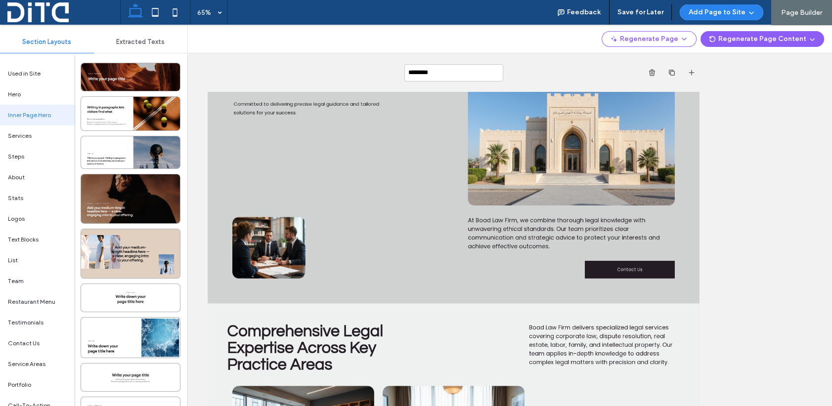
click at [544, 71] on div "********" at bounding box center [454, 72] width 492 height 39
click at [467, 72] on use at bounding box center [469, 73] width 5 height 2
click at [465, 72] on icon at bounding box center [469, 73] width 8 height 8
click at [452, 71] on span "( 7 )" at bounding box center [456, 73] width 8 height 10
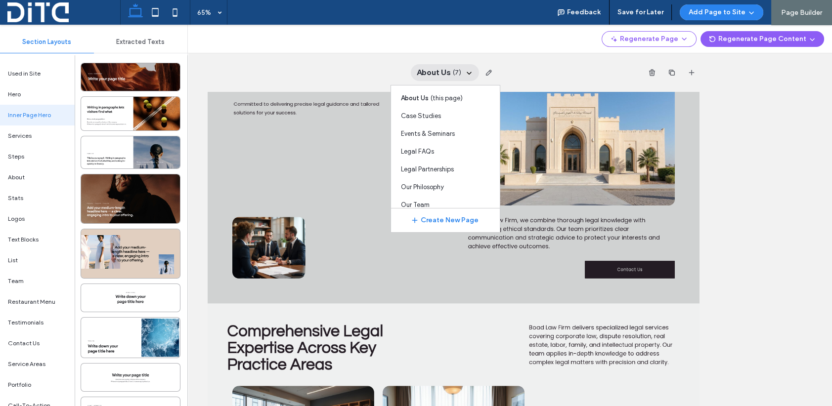
click at [528, 74] on div "About Us ( 7 ) About Us ( this page ) Case Studies Events & Seminars Legal FAQs…" at bounding box center [454, 72] width 492 height 39
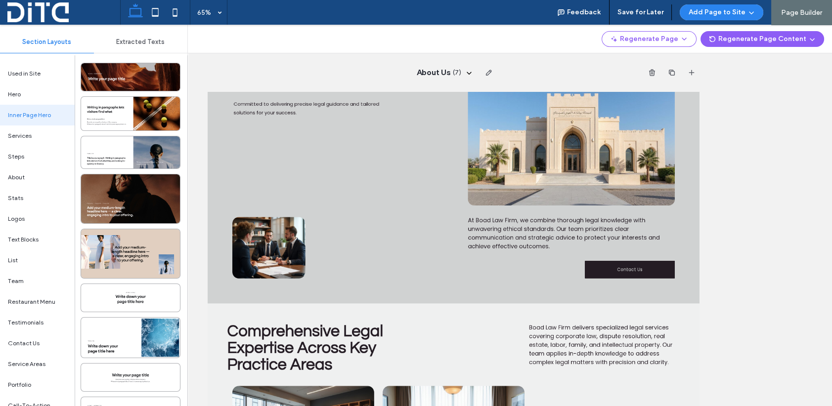
click at [150, 38] on span "Extracted Texts" at bounding box center [140, 42] width 48 height 8
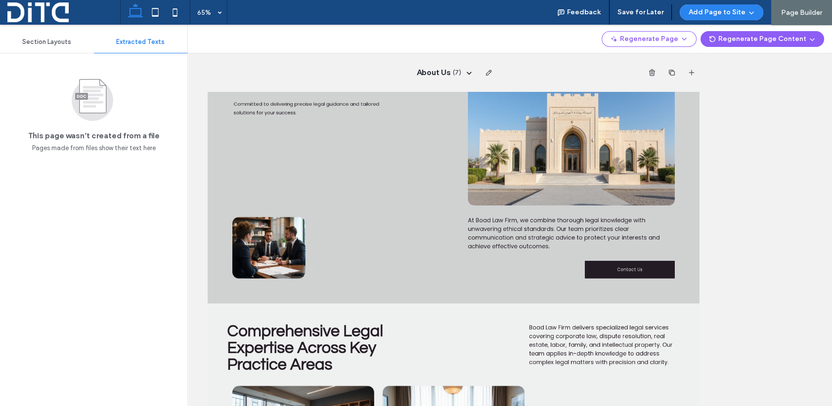
click at [52, 38] on span "Section Layouts" at bounding box center [46, 42] width 49 height 8
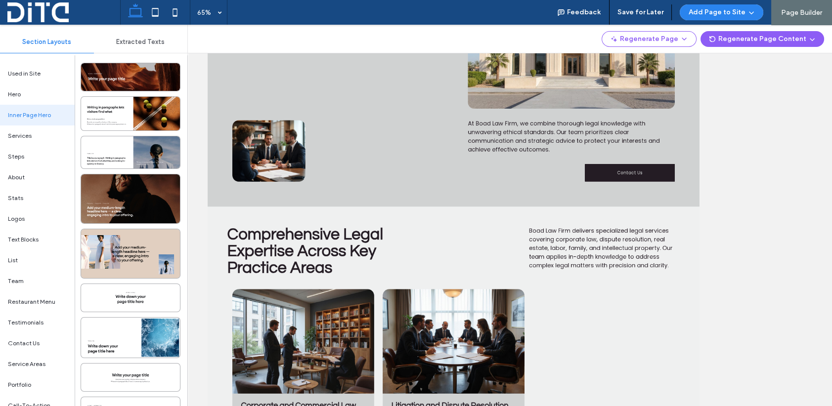
scroll to position [99, 0]
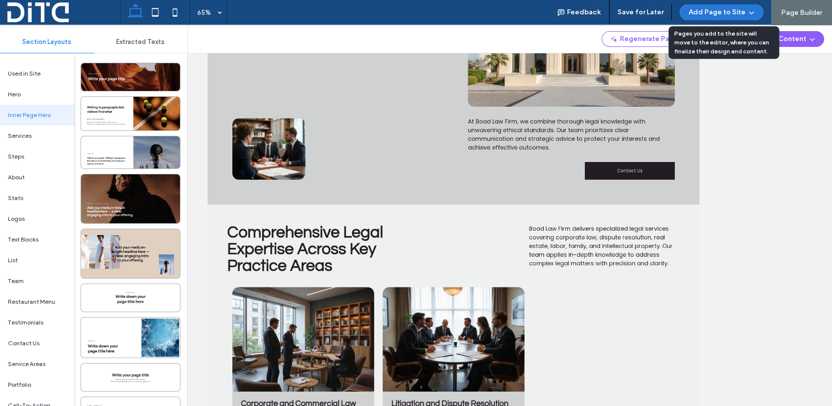
click at [750, 11] on icon "button" at bounding box center [751, 12] width 8 height 8
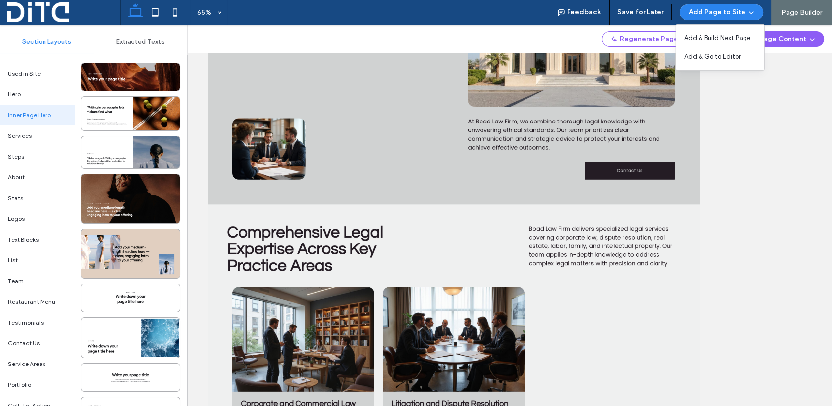
click at [750, 162] on div "About Us ( 7 )" at bounding box center [453, 216] width 757 height 382
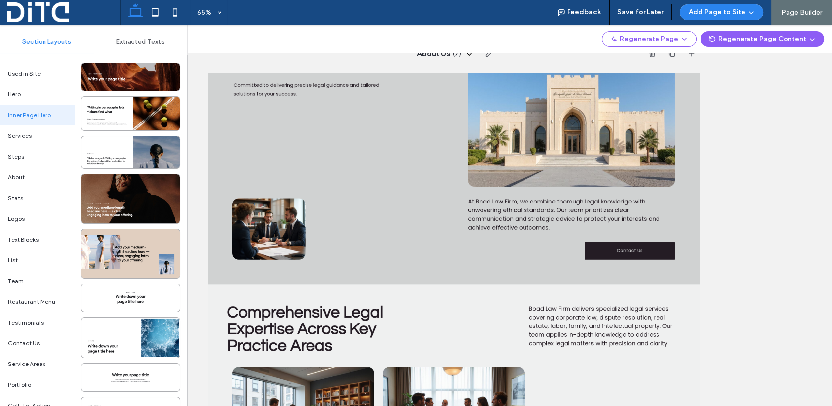
scroll to position [0, 0]
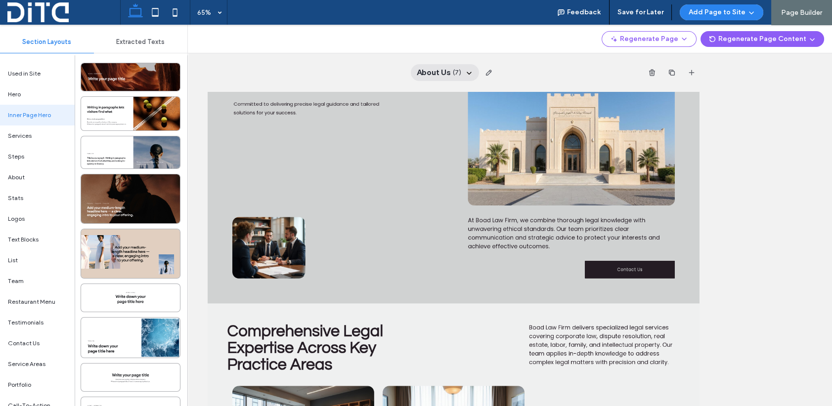
click at [458, 71] on div "About Us ( 7 )" at bounding box center [444, 72] width 68 height 17
click at [465, 73] on icon at bounding box center [469, 73] width 8 height 8
click at [439, 72] on span "About Us" at bounding box center [433, 72] width 34 height 11
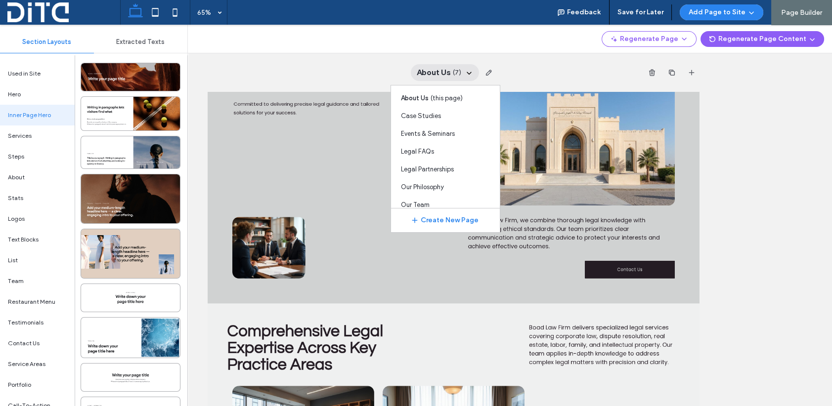
click at [808, 13] on span "Page Builder" at bounding box center [801, 12] width 41 height 8
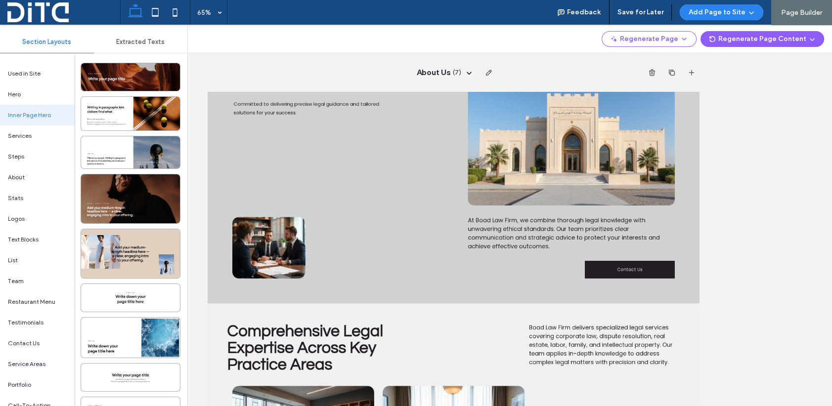
click at [793, 11] on span "Page Builder" at bounding box center [801, 12] width 41 height 8
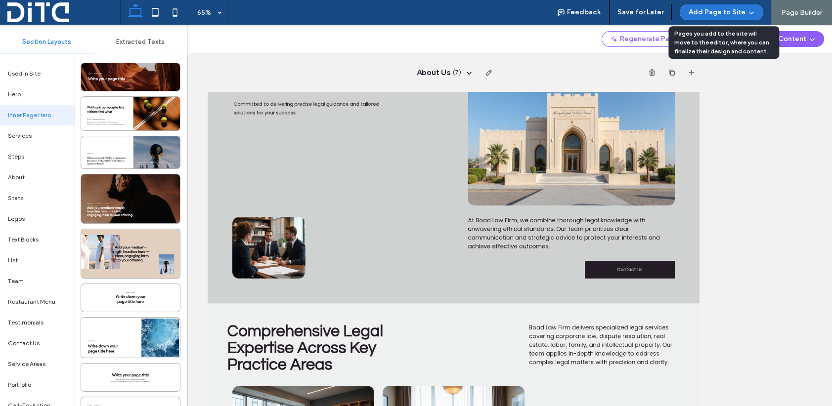
click at [747, 8] on span "button" at bounding box center [750, 12] width 10 height 15
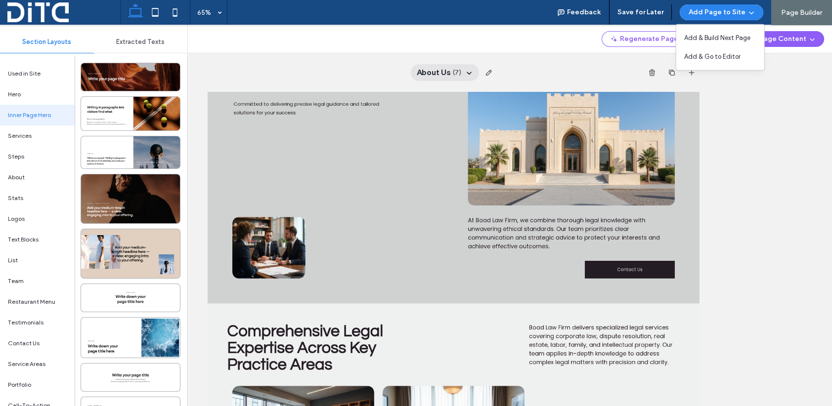
click at [468, 69] on icon at bounding box center [469, 73] width 8 height 8
click at [488, 70] on icon "button" at bounding box center [488, 73] width 8 height 8
click at [522, 72] on div "About Us ( 7 )" at bounding box center [454, 72] width 492 height 39
click at [452, 72] on span "( 7 )" at bounding box center [456, 73] width 8 height 10
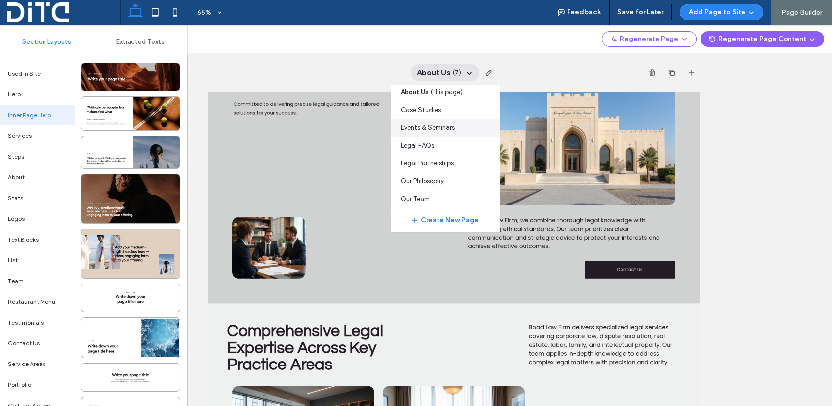
scroll to position [9, 0]
click at [412, 197] on span "Our Team" at bounding box center [414, 196] width 29 height 10
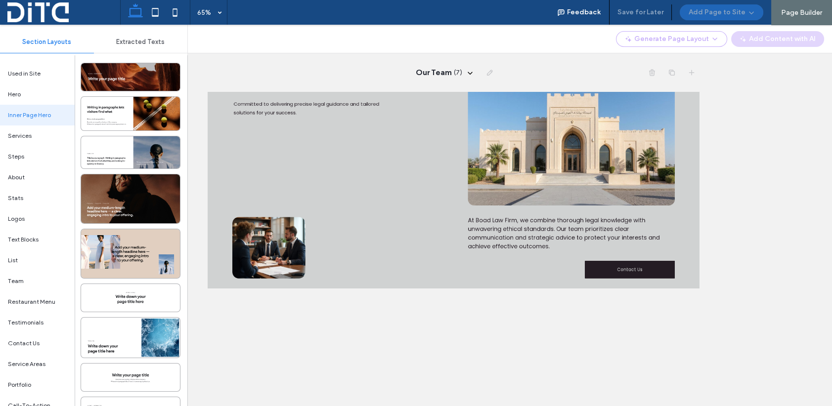
click at [26, 8] on span at bounding box center [63, 12] width 113 height 20
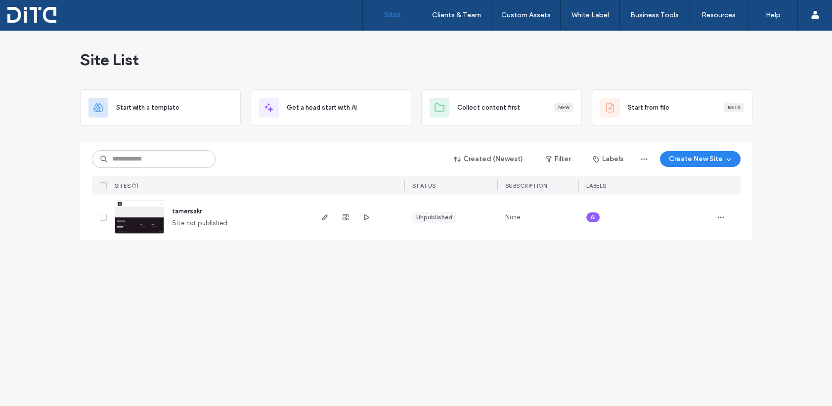
click at [102, 217] on icon at bounding box center [102, 217] width 3 height 3
click at [718, 217] on use "button" at bounding box center [720, 217] width 6 height 1
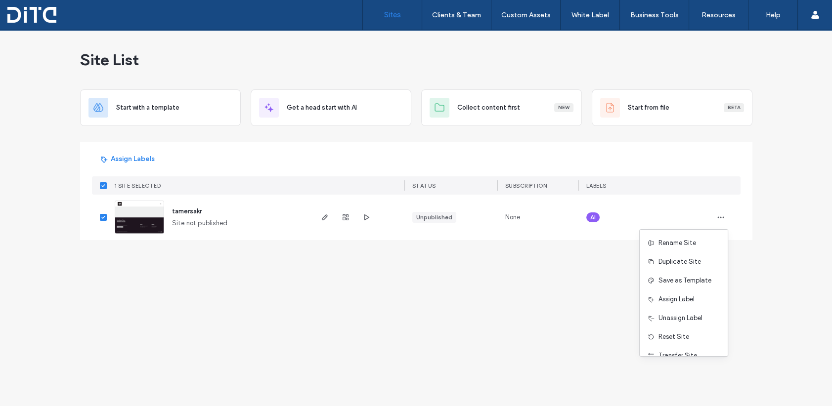
click at [497, 298] on div "Site List Start with a template Get a head start with AI Collect content first …" at bounding box center [416, 218] width 832 height 376
click at [103, 216] on icon at bounding box center [102, 217] width 3 height 3
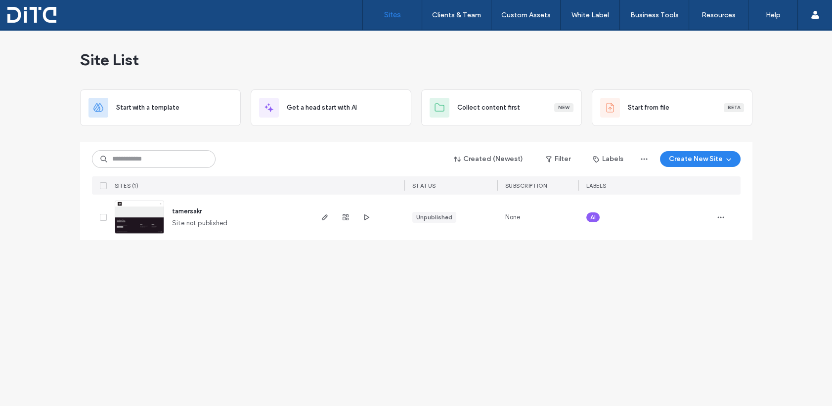
click at [239, 284] on div "Site List Start with a template Get a head start with AI Collect content first …" at bounding box center [416, 218] width 832 height 376
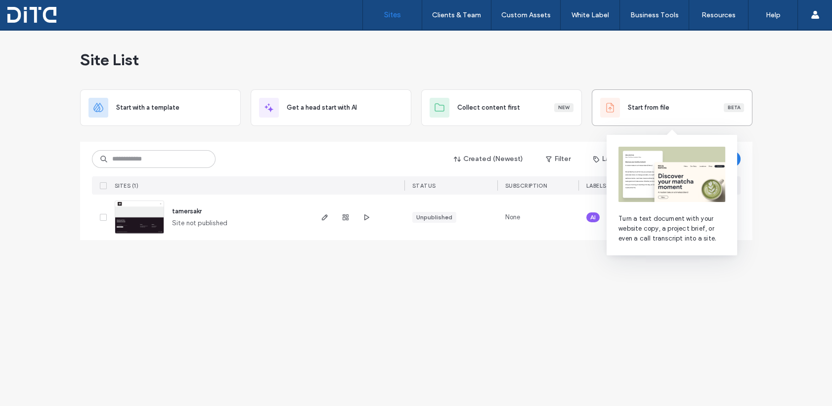
click at [645, 111] on span "Start from file" at bounding box center [649, 108] width 42 height 10
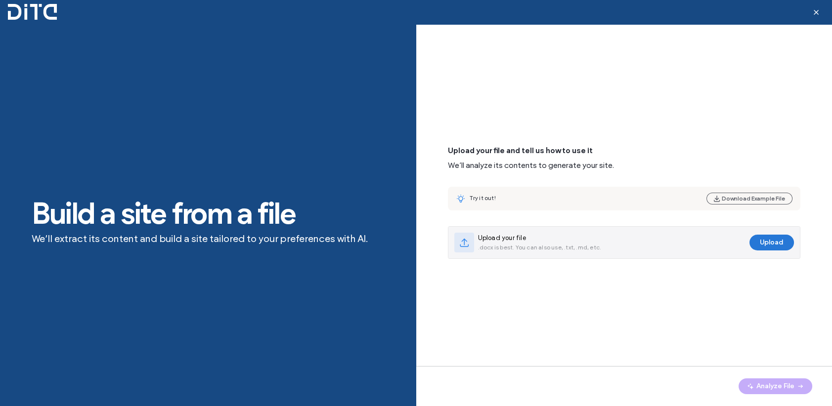
click at [766, 240] on button "Upload" at bounding box center [771, 243] width 44 height 16
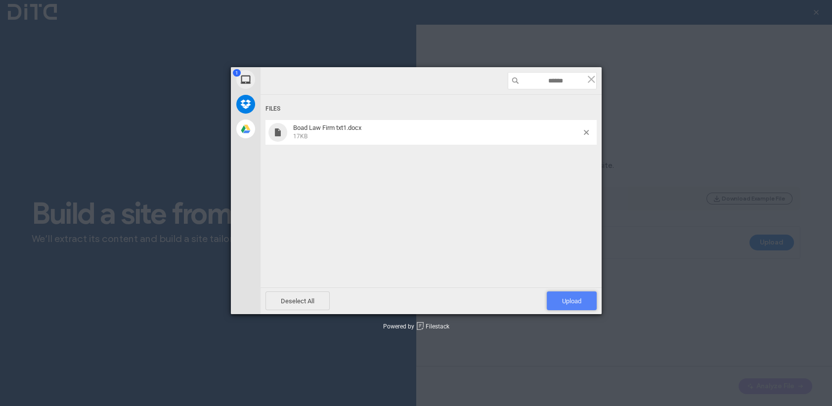
click at [576, 302] on span "Upload 1" at bounding box center [571, 301] width 19 height 7
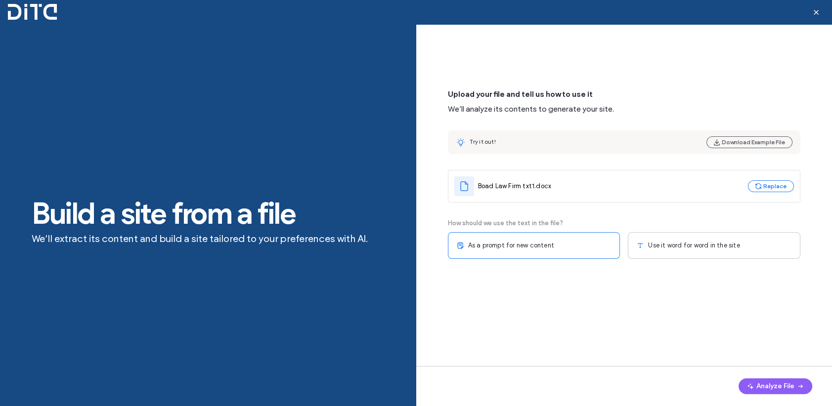
click at [690, 246] on span "Use it word for word in the site" at bounding box center [693, 246] width 91 height 10
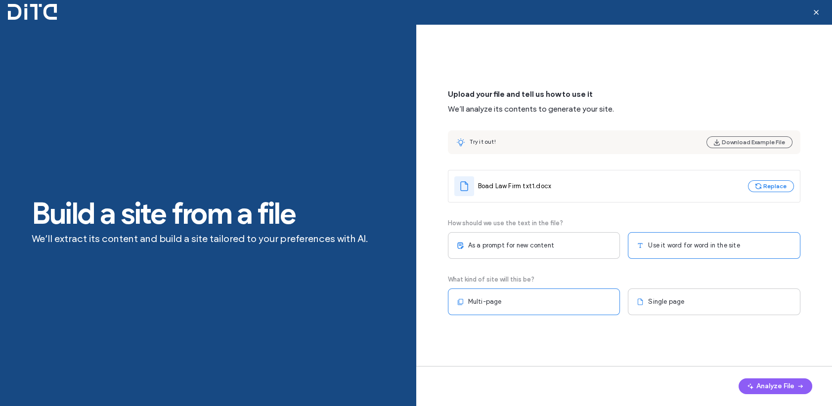
click at [474, 298] on span "Multi-page" at bounding box center [485, 302] width 34 height 10
click at [779, 380] on button "Analyze File" at bounding box center [775, 387] width 74 height 16
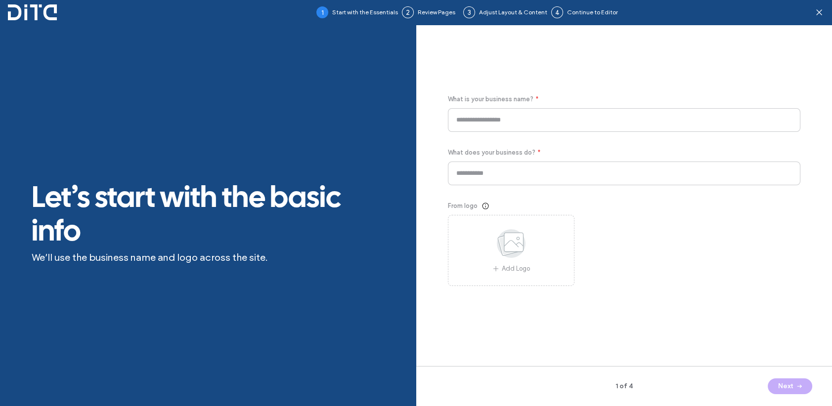
type input "**********"
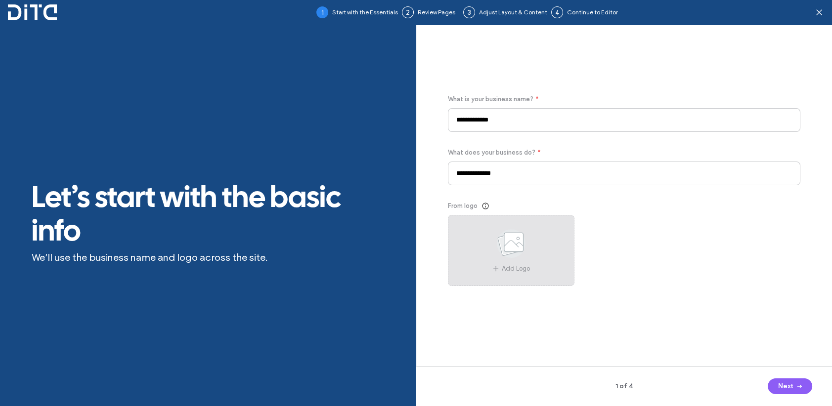
click at [517, 246] on use at bounding box center [511, 243] width 29 height 29
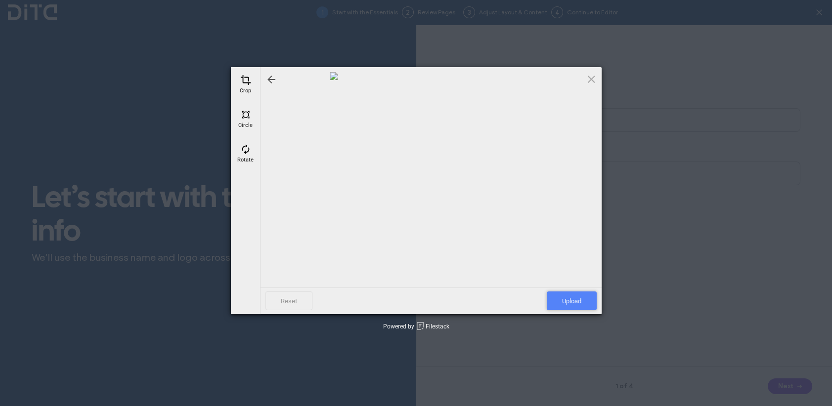
click at [574, 299] on span "Upload" at bounding box center [572, 301] width 50 height 19
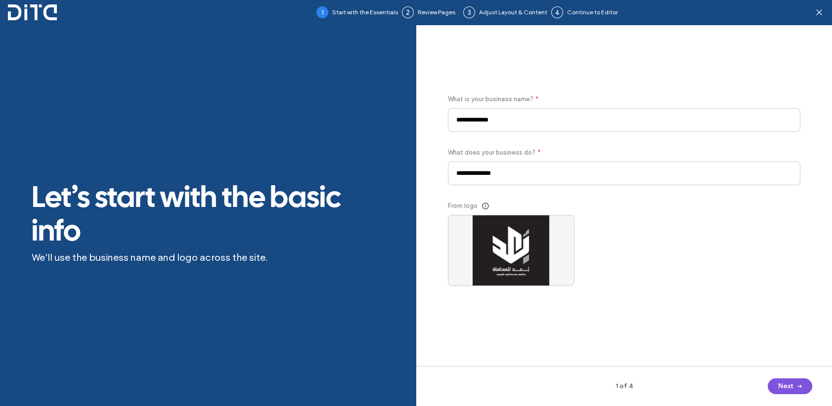
click at [797, 385] on icon "button" at bounding box center [799, 387] width 8 height 8
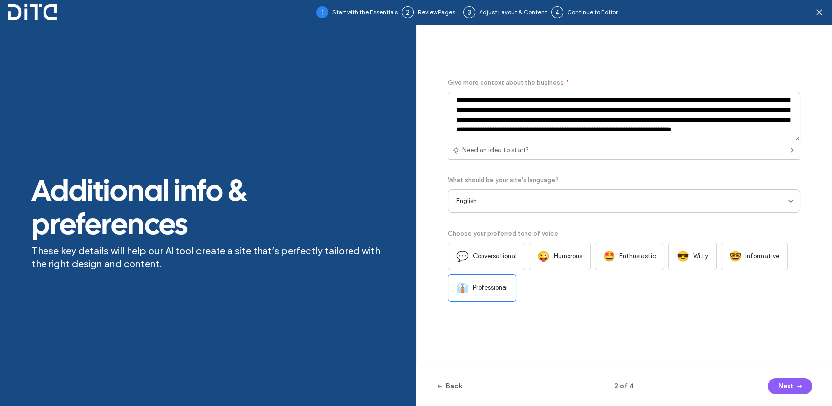
scroll to position [131, 0]
click at [786, 388] on button "Next" at bounding box center [789, 387] width 44 height 16
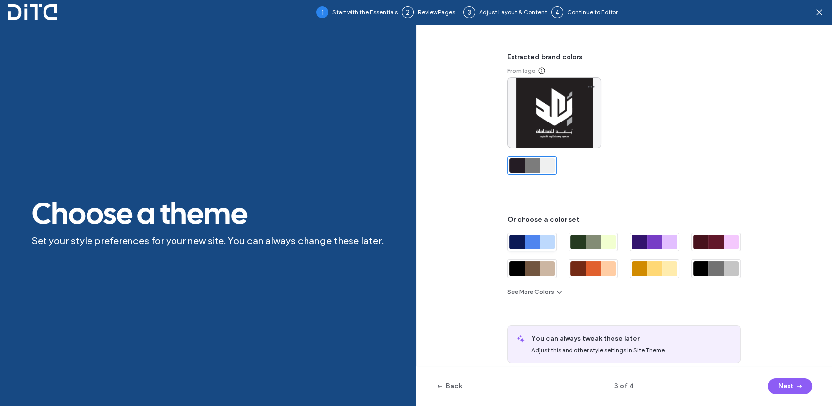
click at [532, 242] on div at bounding box center [531, 242] width 15 height 15
click at [784, 384] on button "Next" at bounding box center [789, 387] width 44 height 16
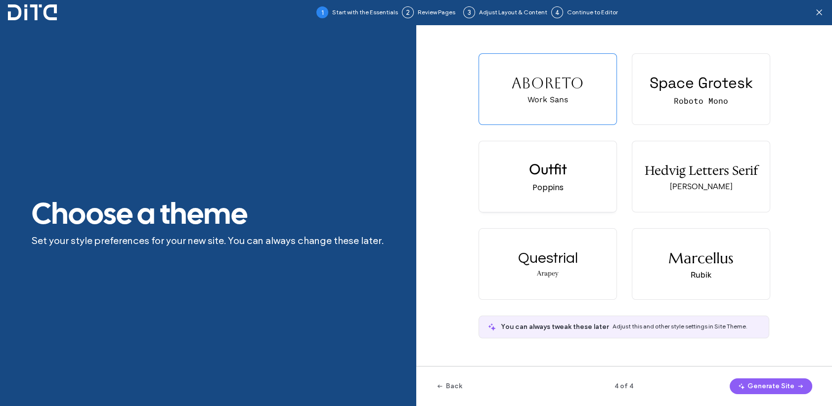
click at [533, 173] on div "Outfit" at bounding box center [548, 169] width 38 height 19
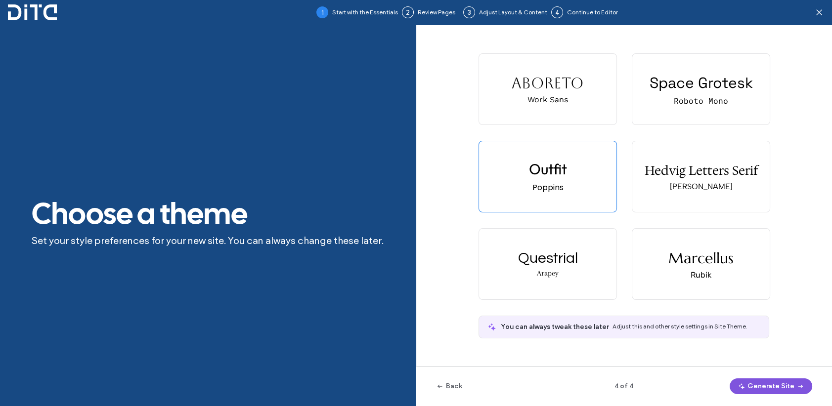
click at [767, 384] on button "Generate Site" at bounding box center [770, 387] width 83 height 16
click at [691, 78] on div "Space Grotesk" at bounding box center [700, 82] width 103 height 19
click at [760, 387] on button "Generate Site" at bounding box center [770, 387] width 83 height 16
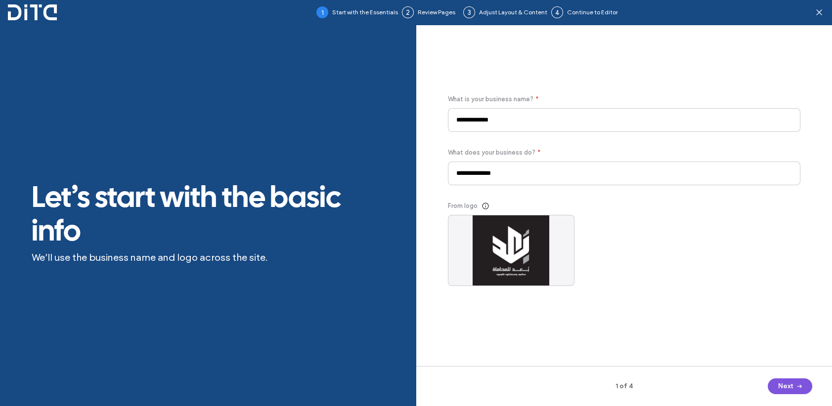
click at [804, 386] on button "Next" at bounding box center [789, 387] width 44 height 16
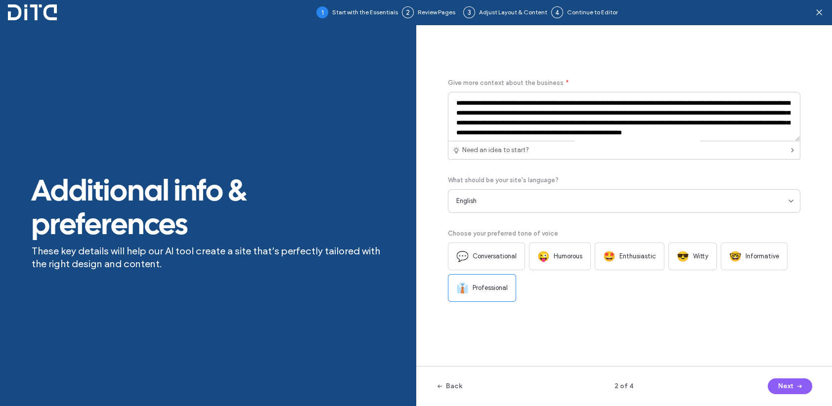
click at [760, 254] on span "Informative" at bounding box center [762, 257] width 34 height 10
click at [783, 386] on button "Next" at bounding box center [789, 387] width 44 height 16
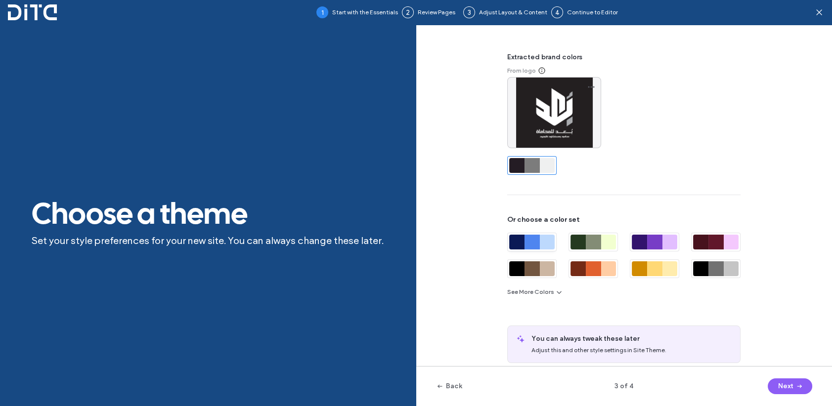
click at [534, 238] on div at bounding box center [531, 242] width 15 height 15
click at [779, 383] on button "Next" at bounding box center [789, 387] width 44 height 16
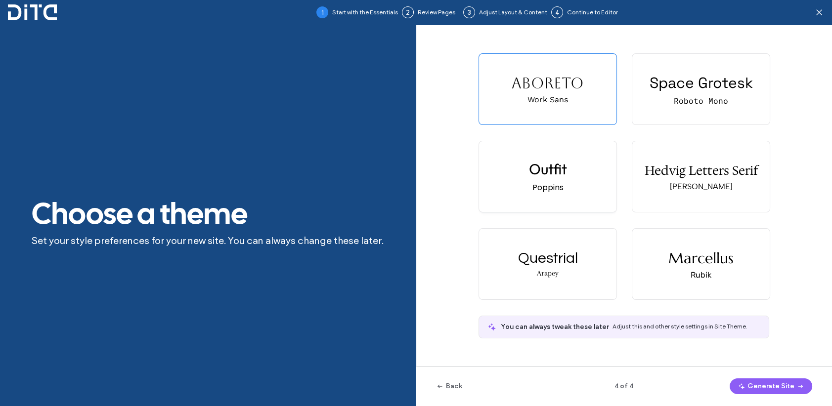
click at [534, 177] on div "Outfit" at bounding box center [548, 169] width 38 height 19
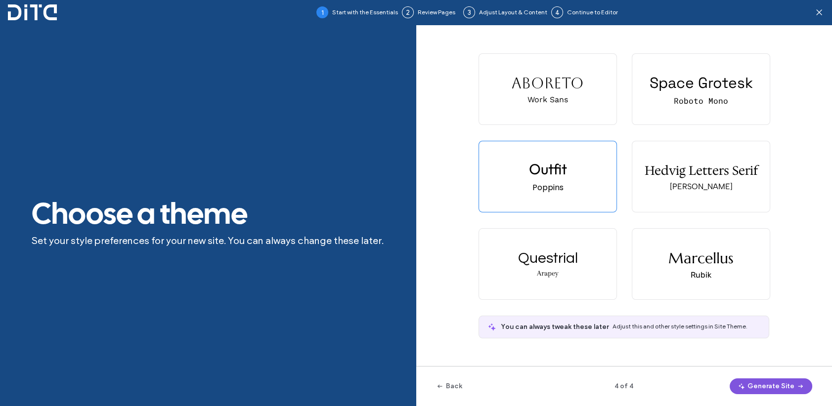
click at [786, 387] on button "Generate Site" at bounding box center [770, 387] width 83 height 16
click at [455, 386] on button "Back" at bounding box center [449, 387] width 26 height 16
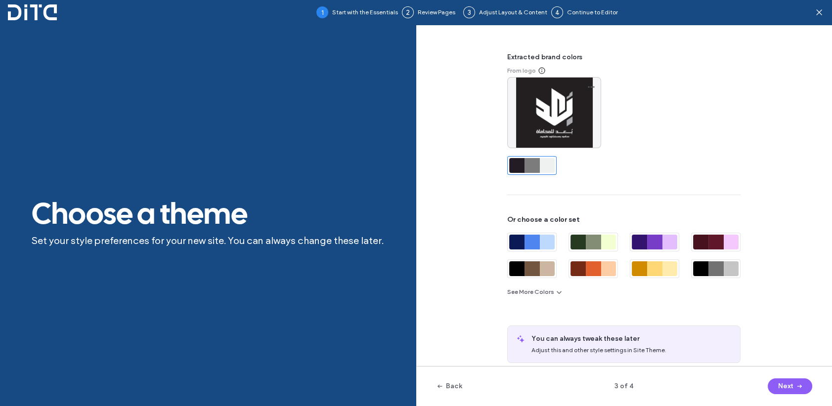
click at [524, 159] on div at bounding box center [531, 165] width 15 height 15
click at [793, 384] on span "button" at bounding box center [798, 386] width 10 height 15
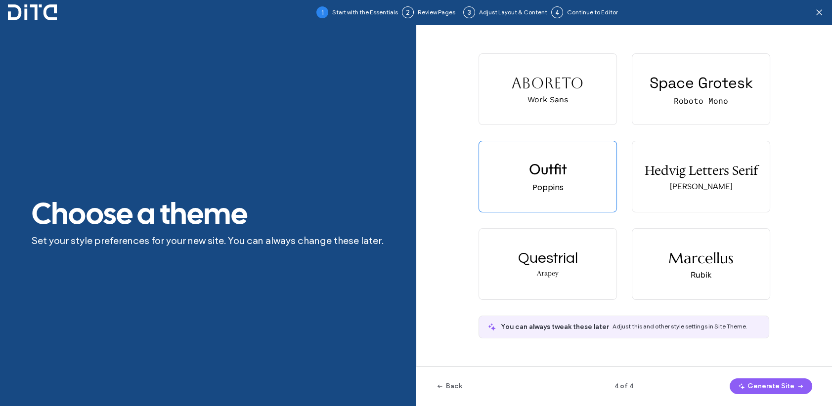
click at [793, 384] on button "Generate Site" at bounding box center [770, 387] width 83 height 16
click at [455, 385] on button "Back" at bounding box center [449, 387] width 26 height 16
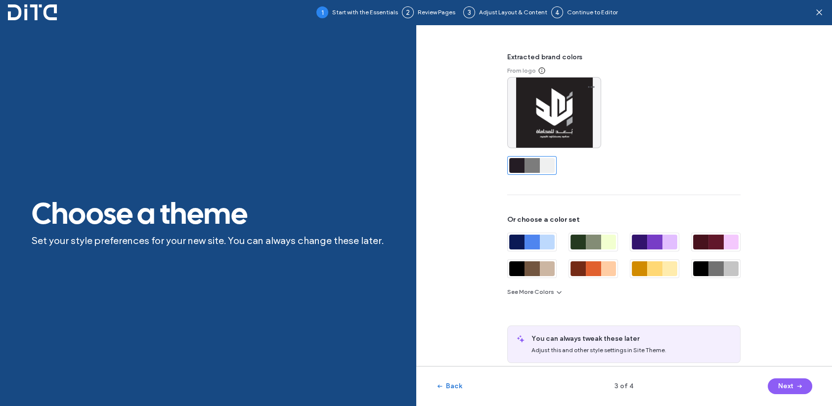
click at [459, 386] on button "Back" at bounding box center [449, 387] width 26 height 16
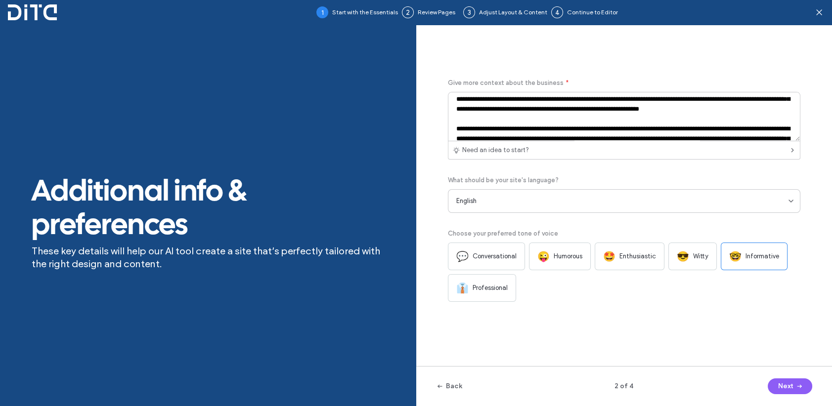
scroll to position [131, 0]
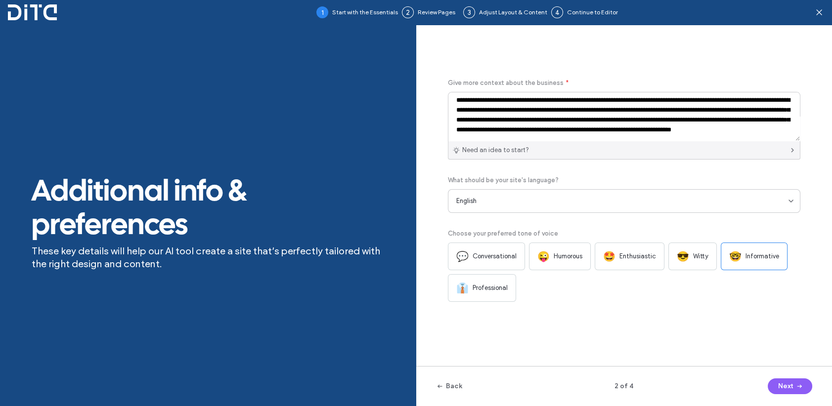
click at [675, 150] on div "Need an idea to start?" at bounding box center [624, 150] width 353 height 18
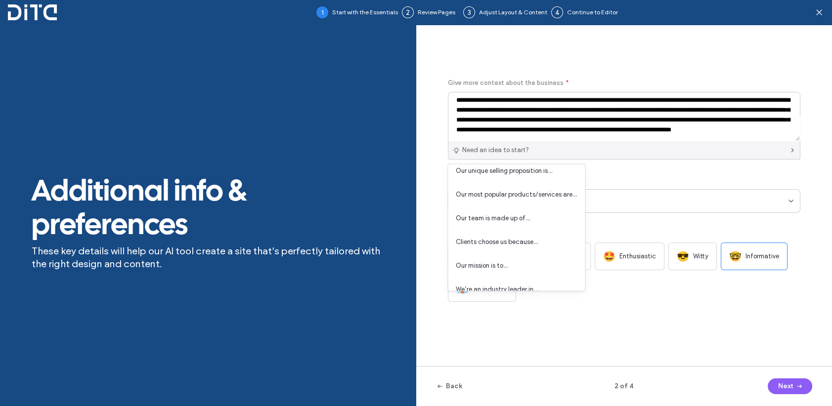
scroll to position [118, 0]
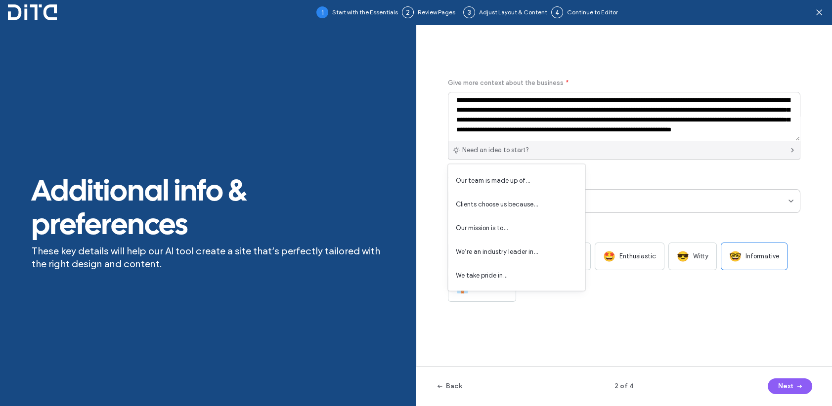
click at [685, 166] on div "Give more context about the business * Need an idea to start? What should be yo…" at bounding box center [624, 190] width 353 height 224
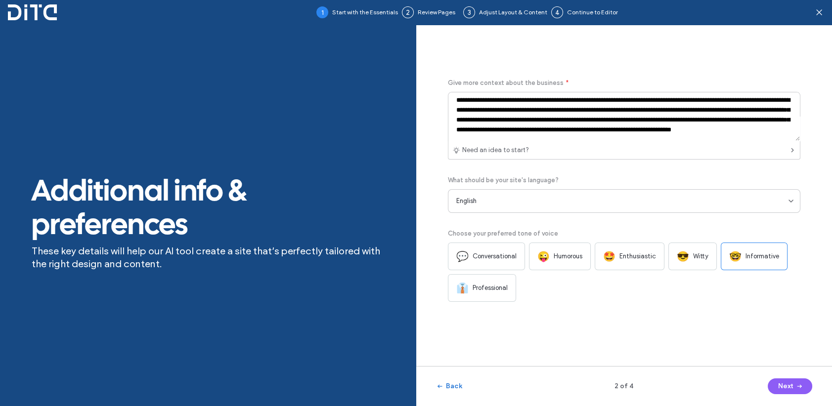
click at [447, 383] on button "Back" at bounding box center [449, 387] width 26 height 16
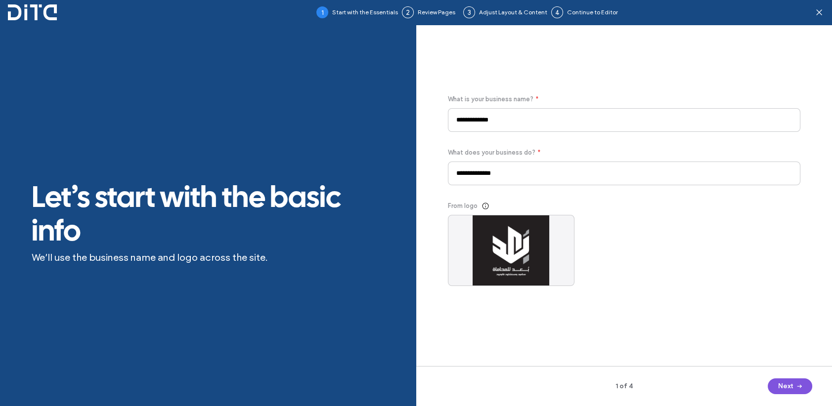
click at [790, 388] on button "Next" at bounding box center [789, 387] width 44 height 16
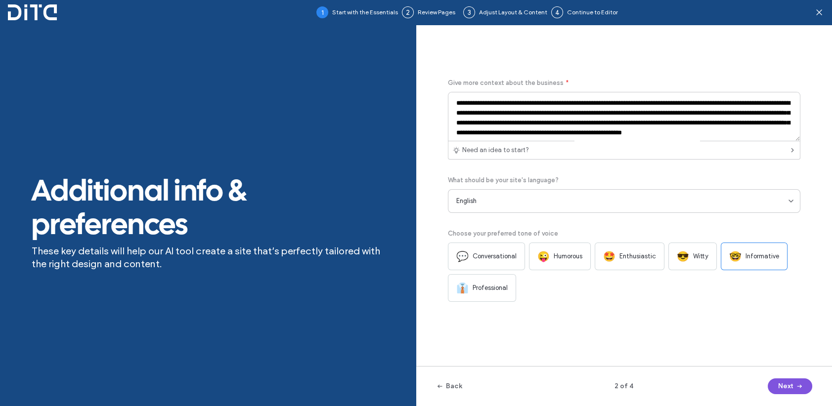
click at [790, 388] on button "Next" at bounding box center [789, 387] width 44 height 16
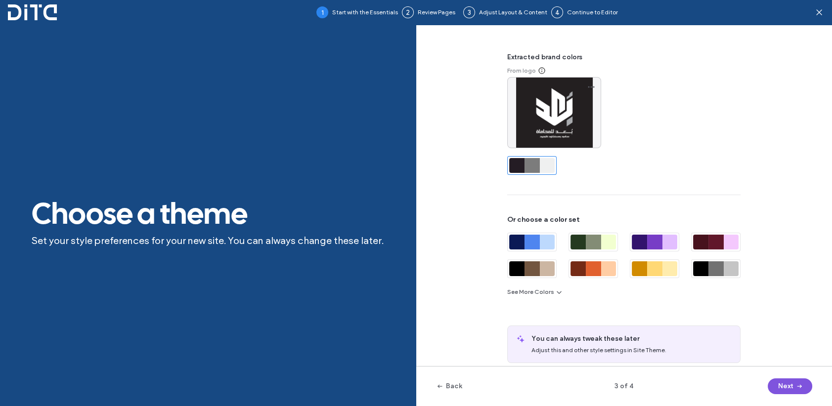
click at [790, 388] on button "Next" at bounding box center [789, 387] width 44 height 16
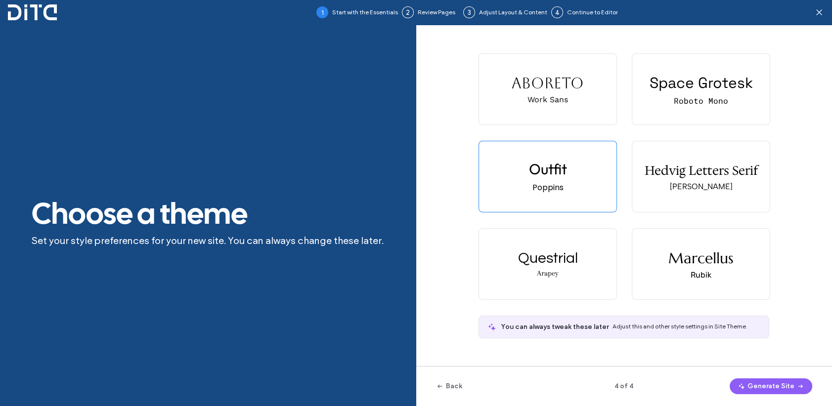
click at [790, 388] on button "Generate Site" at bounding box center [770, 387] width 83 height 16
click at [818, 12] on icon at bounding box center [819, 12] width 10 height 10
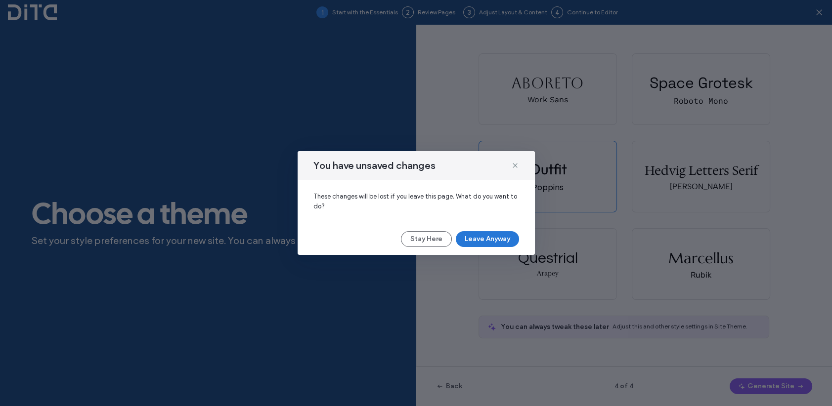
click at [486, 241] on button "Leave Anyway" at bounding box center [487, 239] width 63 height 16
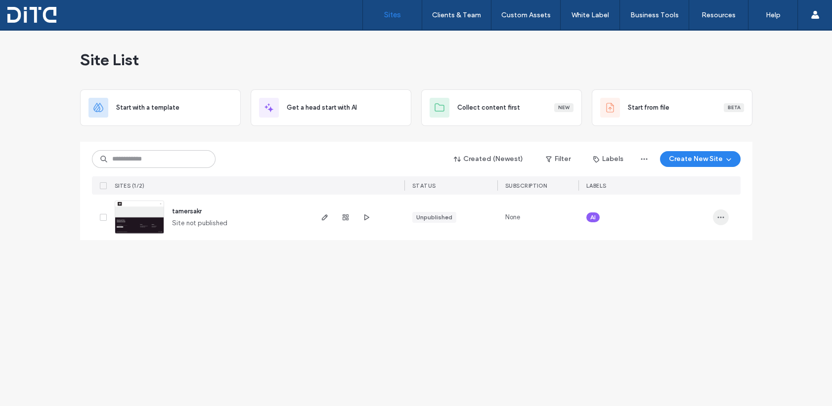
click at [720, 218] on use "button" at bounding box center [720, 217] width 6 height 1
click at [660, 285] on span "Reset Site" at bounding box center [673, 287] width 31 height 10
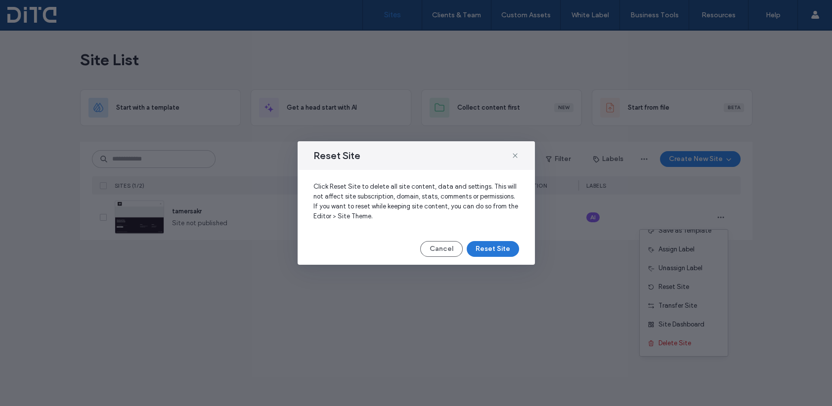
click at [501, 247] on button "Reset Site" at bounding box center [493, 249] width 52 height 16
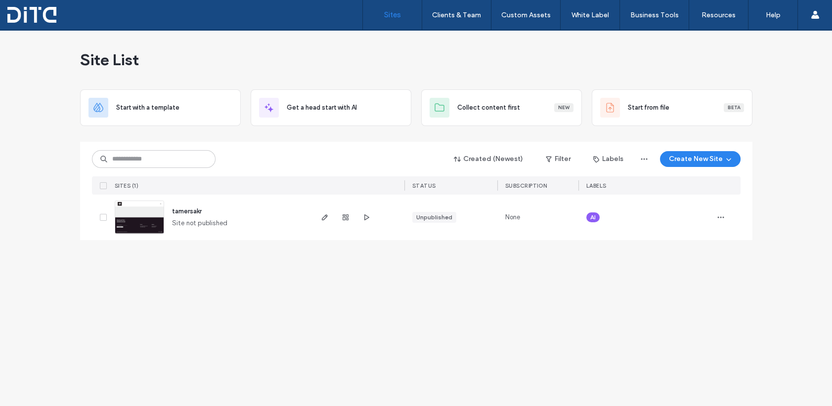
click at [103, 214] on span at bounding box center [103, 217] width 7 height 7
click at [723, 214] on icon "button" at bounding box center [721, 217] width 8 height 8
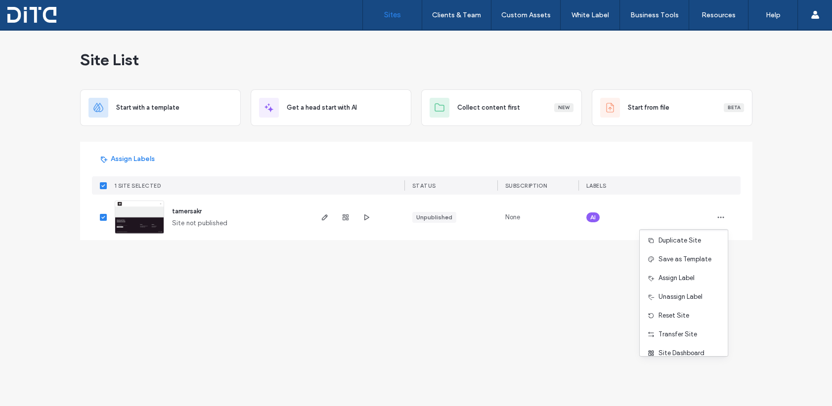
scroll to position [49, 0]
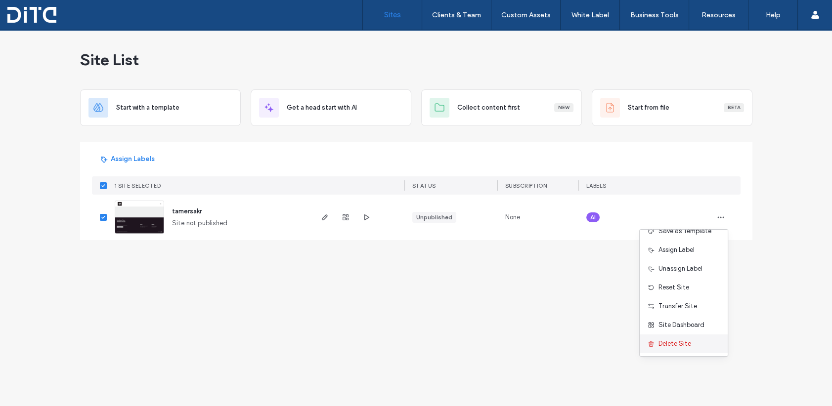
click at [671, 344] on span "Delete Site" at bounding box center [674, 344] width 33 height 10
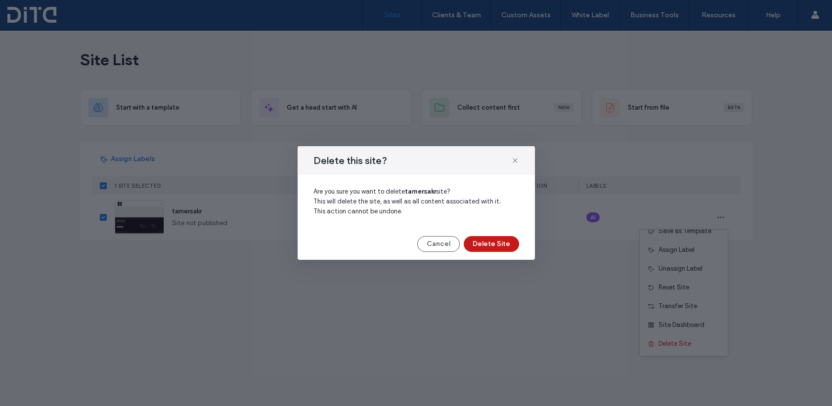
click at [494, 242] on button "Delete Site" at bounding box center [491, 244] width 55 height 16
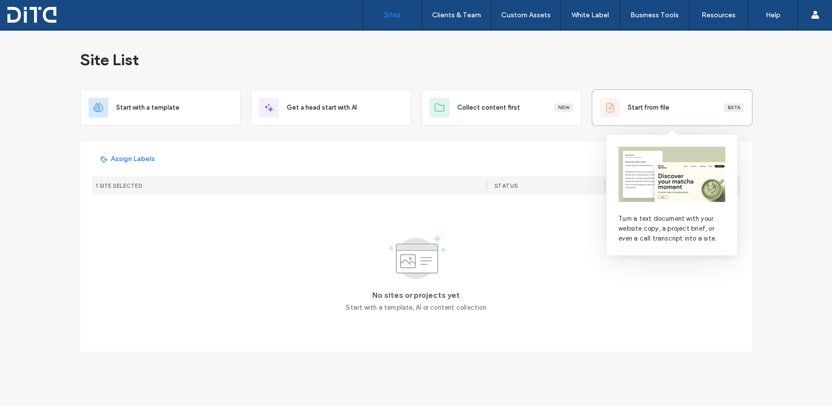
click at [653, 104] on span "Start from file" at bounding box center [649, 108] width 42 height 10
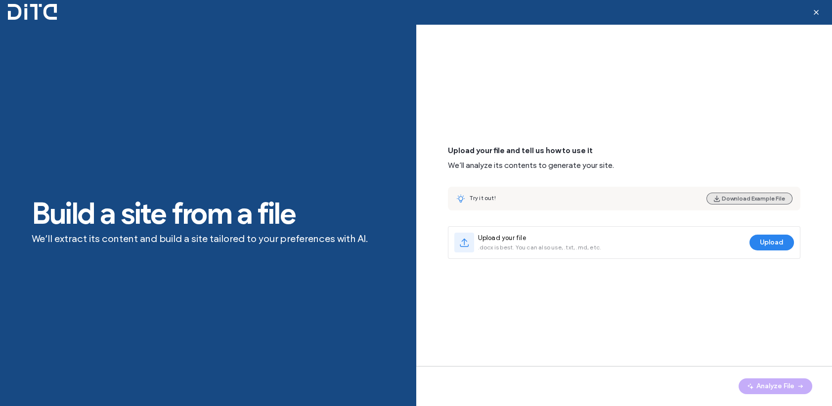
click at [751, 196] on button "Download Example File" at bounding box center [749, 199] width 86 height 12
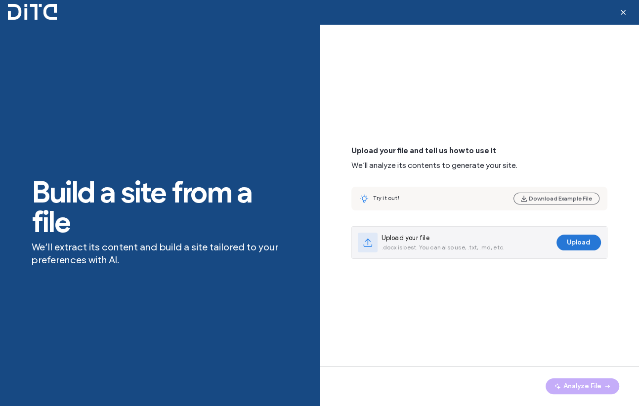
click at [583, 245] on button "Upload" at bounding box center [578, 243] width 44 height 16
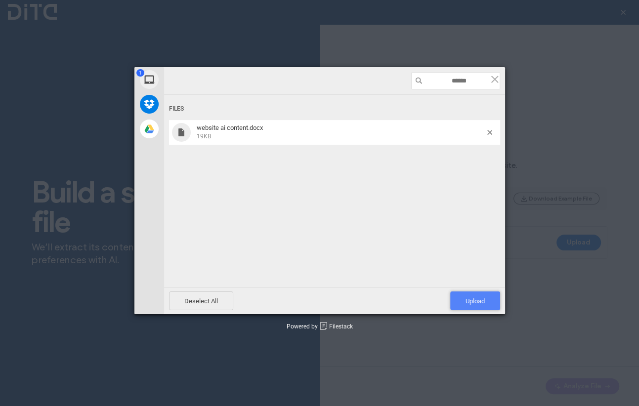
click at [485, 298] on span "Upload 1" at bounding box center [475, 301] width 50 height 19
click at [488, 132] on span at bounding box center [489, 132] width 5 height 5
click at [469, 300] on span "Upload 1" at bounding box center [475, 301] width 19 height 7
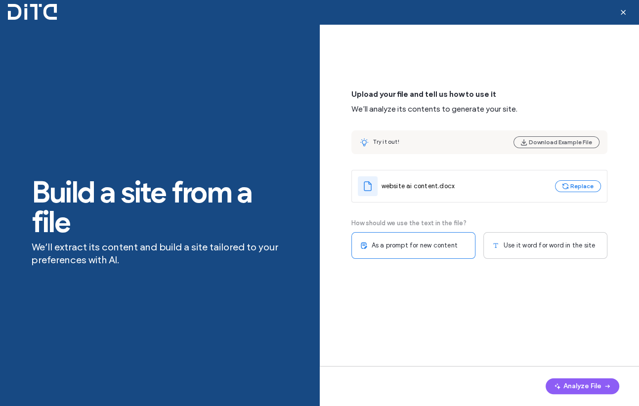
click at [524, 245] on span "Use it word for word in the site" at bounding box center [549, 246] width 91 height 10
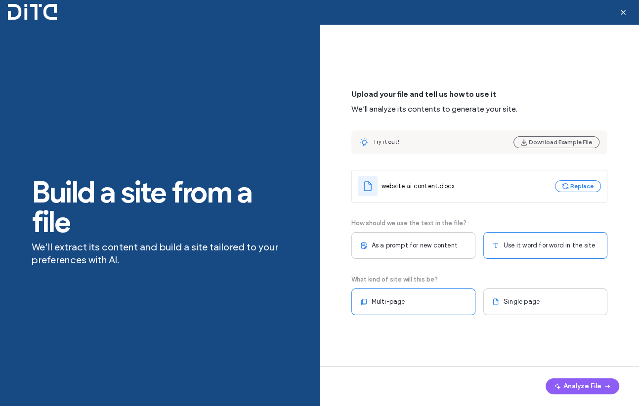
click at [399, 292] on div "Multi-page" at bounding box center [413, 302] width 124 height 27
click at [570, 382] on button "Analyze File" at bounding box center [583, 387] width 74 height 16
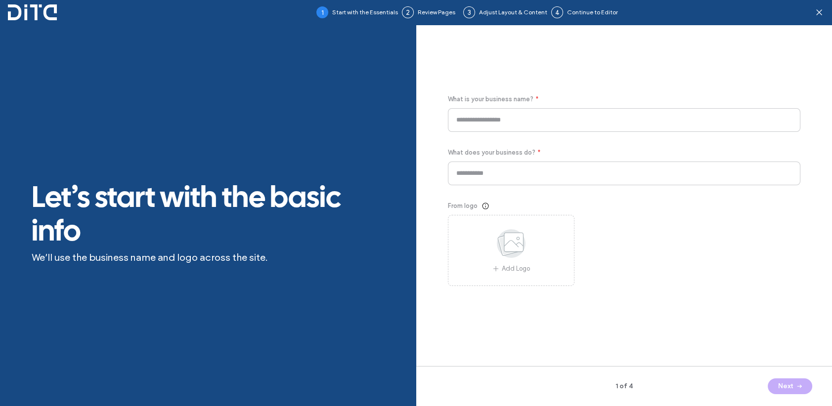
type input "**********"
type input "********"
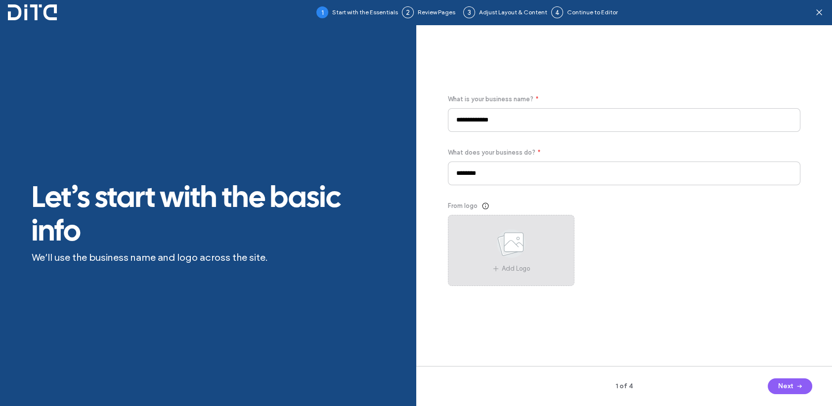
click at [519, 245] on use at bounding box center [511, 243] width 29 height 29
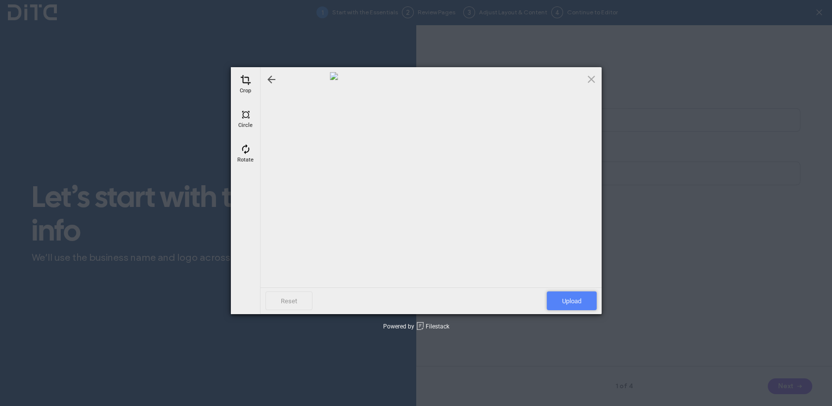
click at [566, 301] on span "Upload" at bounding box center [572, 301] width 50 height 19
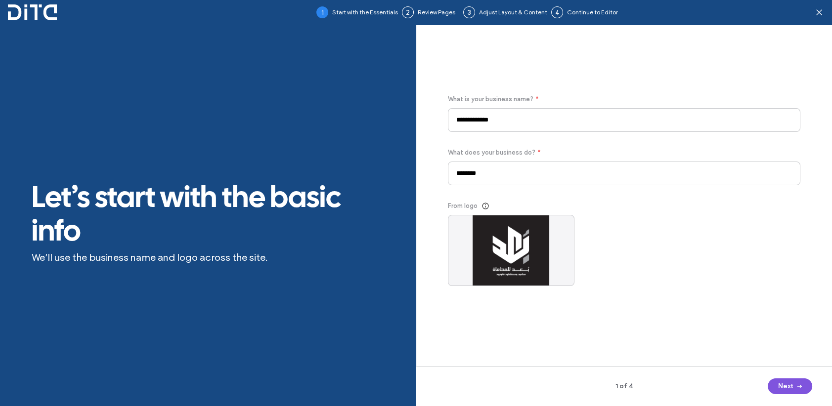
click at [789, 387] on button "Next" at bounding box center [789, 387] width 44 height 16
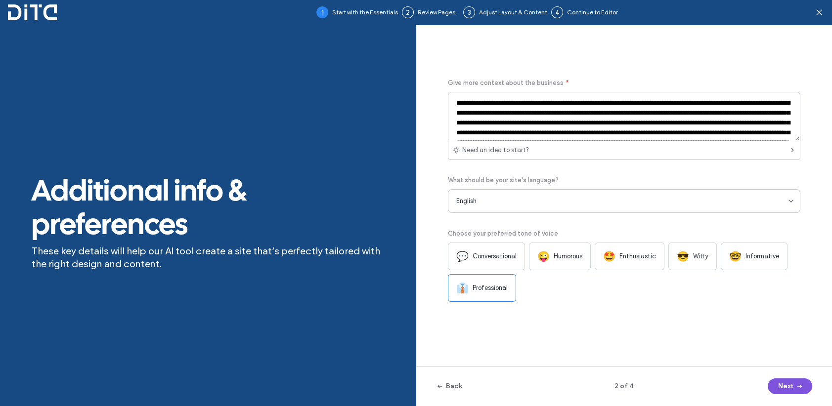
click at [779, 384] on button "Next" at bounding box center [789, 387] width 44 height 16
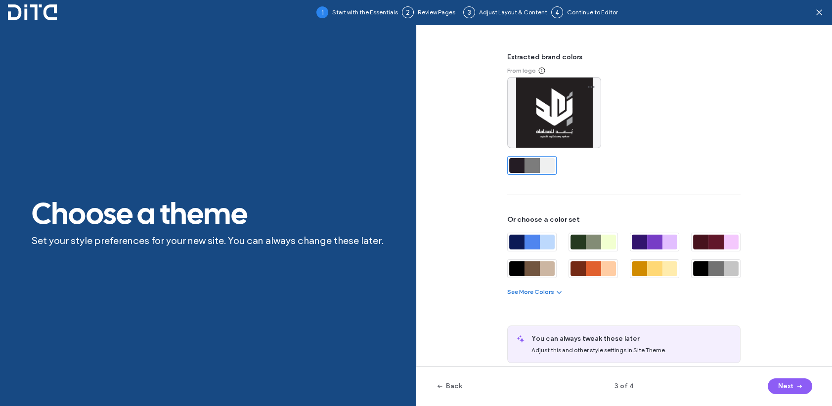
click at [546, 291] on button "See More Colors" at bounding box center [535, 292] width 56 height 12
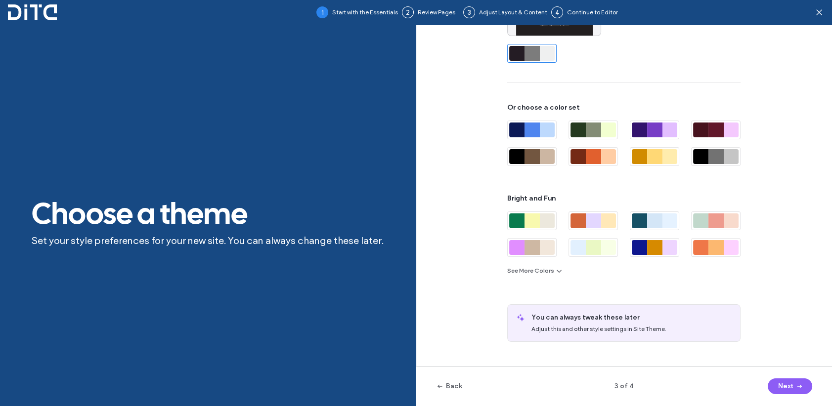
scroll to position [118, 0]
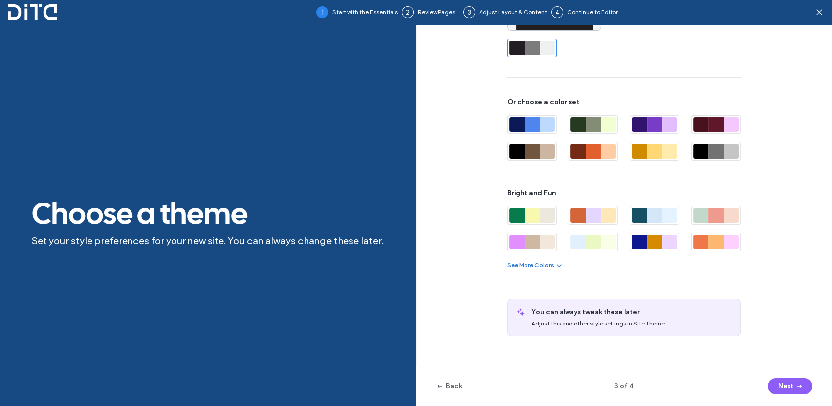
click at [547, 267] on button "See More Colors" at bounding box center [535, 265] width 56 height 12
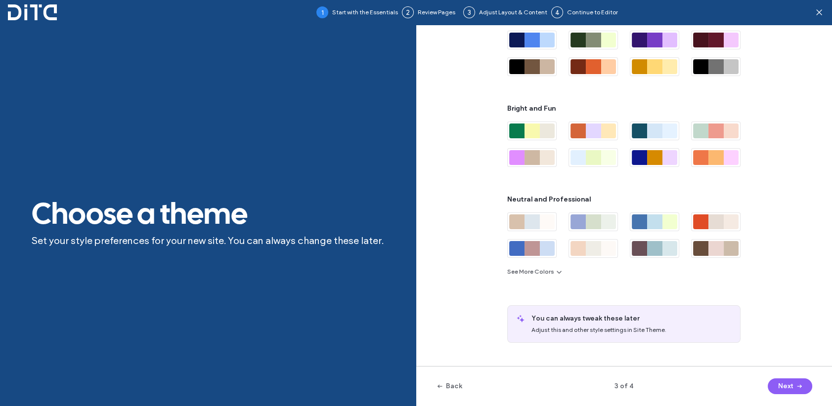
scroll to position [203, 0]
click at [664, 247] on div at bounding box center [669, 248] width 15 height 15
click at [777, 384] on button "Next" at bounding box center [789, 387] width 44 height 16
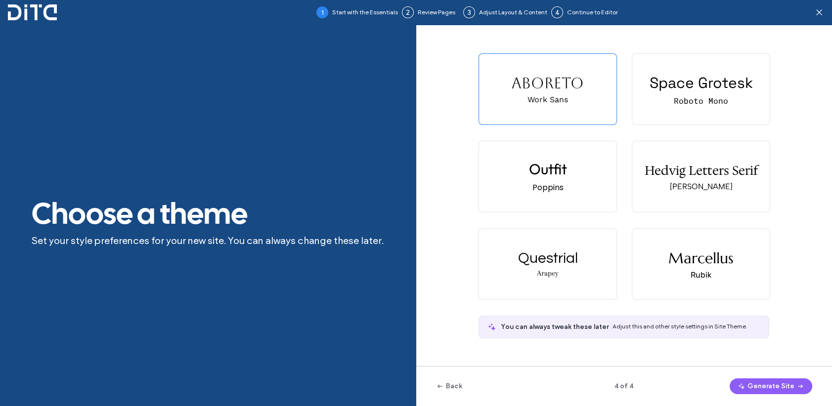
scroll to position [0, 0]
click at [671, 96] on div "Space Grotesk Roboto Mono" at bounding box center [700, 89] width 137 height 71
click at [798, 384] on icon "button" at bounding box center [800, 387] width 8 height 8
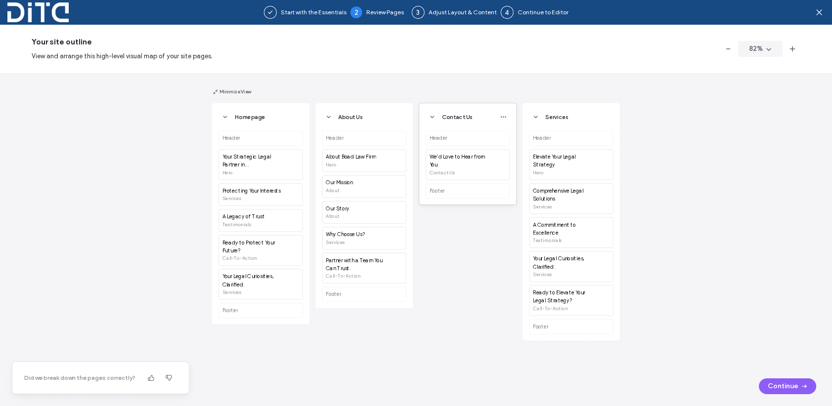
drag, startPoint x: 571, startPoint y: 112, endPoint x: 482, endPoint y: 110, distance: 89.0
click at [482, 110] on div "Homepage Header Your Strategic Legal Partner in [GEOGRAPHIC_DATA] Hero Protecti…" at bounding box center [552, 223] width 681 height 272
drag, startPoint x: 577, startPoint y: 108, endPoint x: 494, endPoint y: 109, distance: 83.5
click at [494, 109] on div "Homepage Header Your Strategic Legal Partner in Kuwait Hero Protecting Your Int…" at bounding box center [552, 223] width 681 height 272
click at [604, 115] on icon "button" at bounding box center [606, 117] width 6 height 6
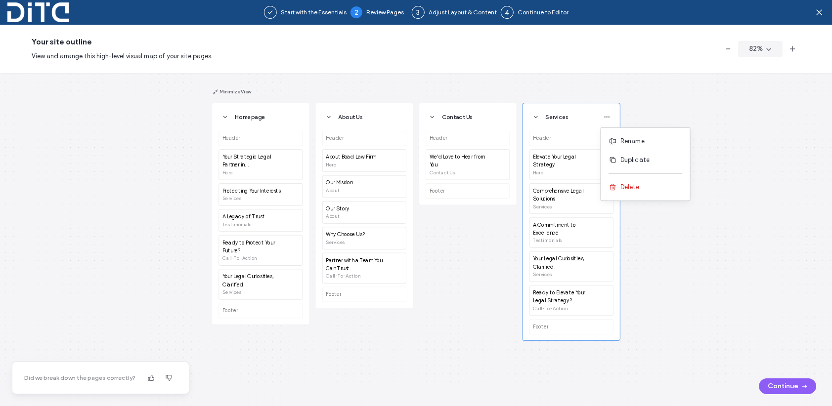
click at [674, 109] on div "Homepage Header Your Strategic Legal Partner in Kuwait Hero Protecting Your Int…" at bounding box center [416, 239] width 832 height 333
click at [536, 114] on icon "button" at bounding box center [535, 117] width 6 height 6
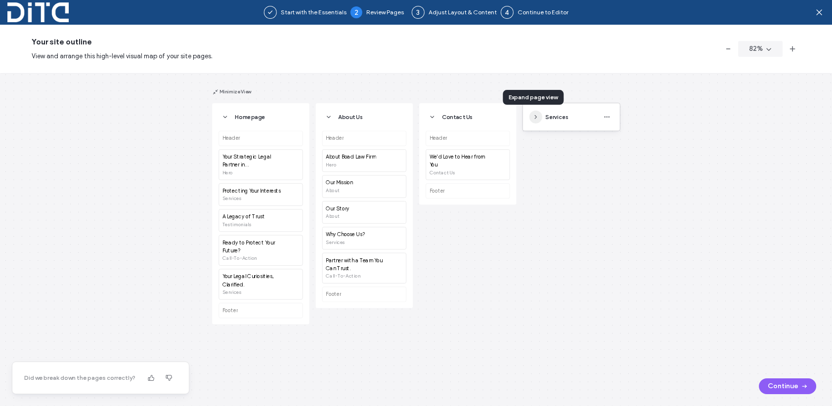
click at [536, 114] on icon "button" at bounding box center [535, 117] width 6 height 6
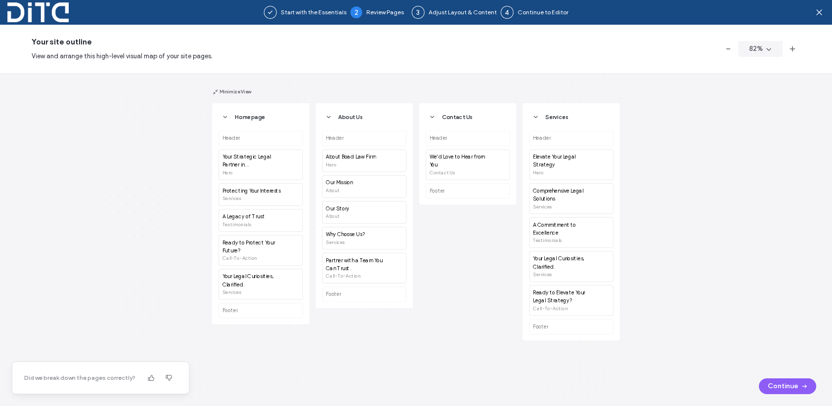
click at [148, 379] on use "button" at bounding box center [151, 378] width 6 height 6
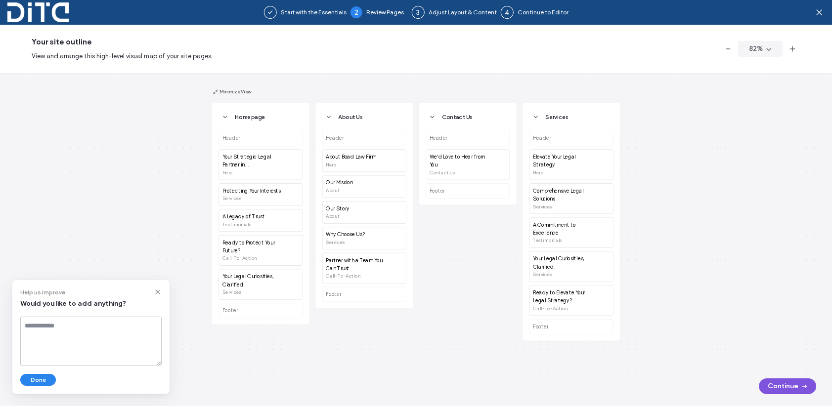
click at [788, 387] on button "Continue" at bounding box center [787, 387] width 57 height 16
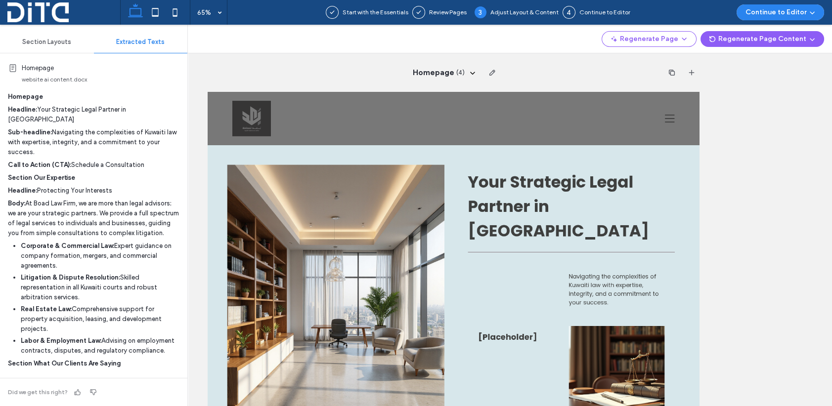
click at [130, 160] on p "Call to Action (CTA): Schedule a Consultation" at bounding box center [93, 165] width 171 height 10
click at [126, 160] on p "Call to Action (CTA): Schedule a Consultation" at bounding box center [93, 165] width 171 height 10
click at [764, 204] on div "Homepage ( 4 )" at bounding box center [453, 216] width 757 height 382
click at [469, 72] on icon at bounding box center [473, 73] width 8 height 8
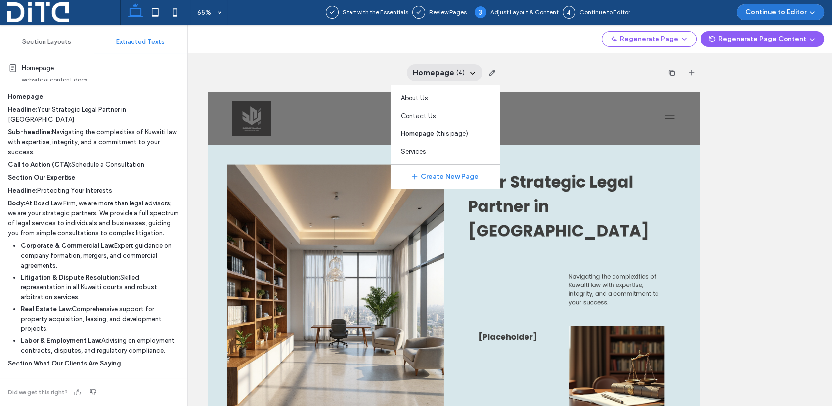
click at [785, 12] on button "Continue to Editor" at bounding box center [779, 12] width 87 height 16
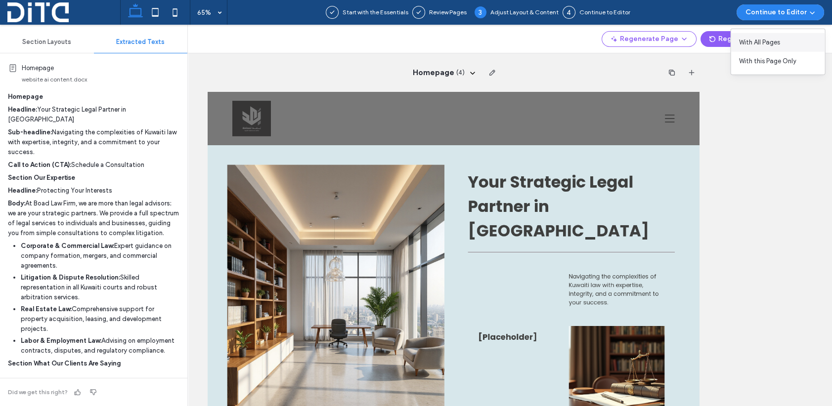
click at [775, 40] on span "With All Pages" at bounding box center [758, 43] width 41 height 10
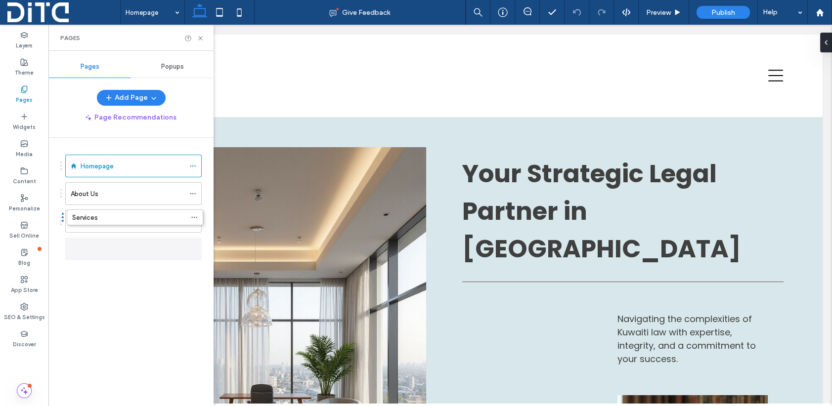
drag, startPoint x: 61, startPoint y: 249, endPoint x: 62, endPoint y: 221, distance: 27.7
click at [174, 66] on span "Popups" at bounding box center [172, 67] width 23 height 8
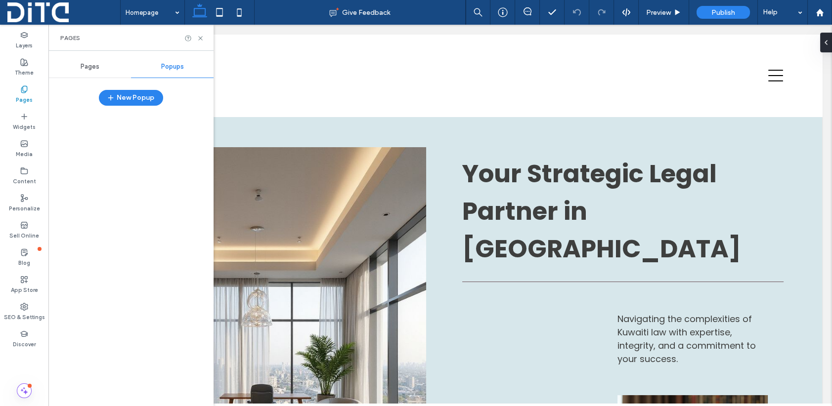
click at [86, 69] on span "Pages" at bounding box center [90, 67] width 19 height 8
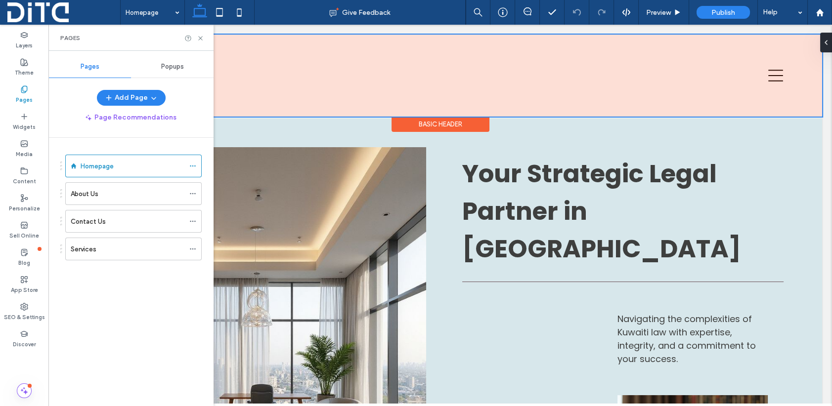
click at [331, 81] on div at bounding box center [440, 76] width 764 height 82
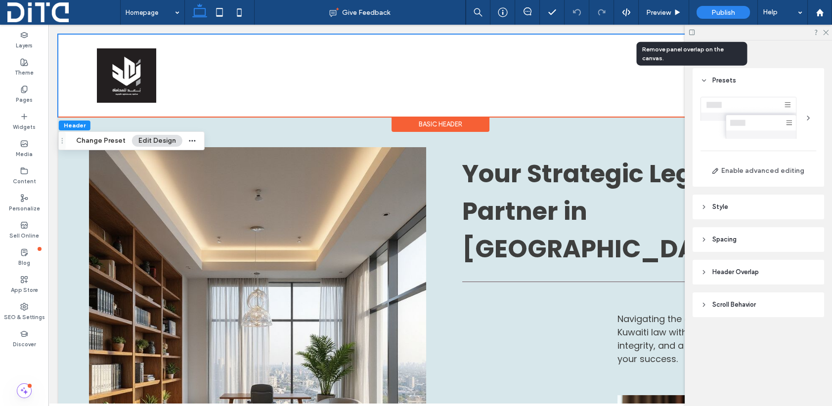
click at [690, 33] on icon at bounding box center [691, 32] width 7 height 7
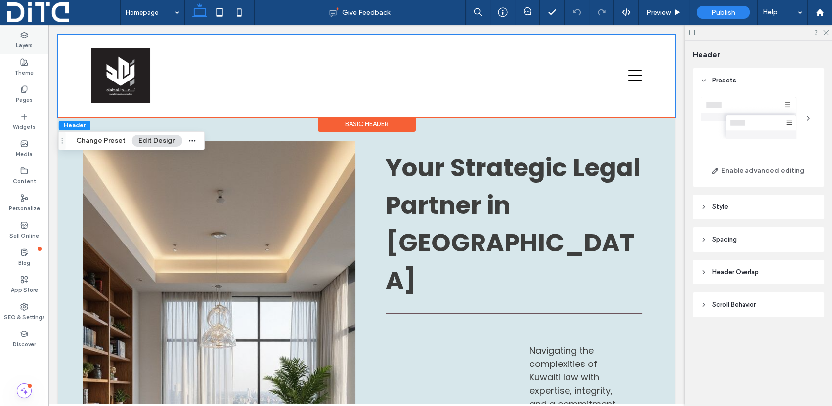
click at [24, 35] on icon at bounding box center [24, 35] width 8 height 8
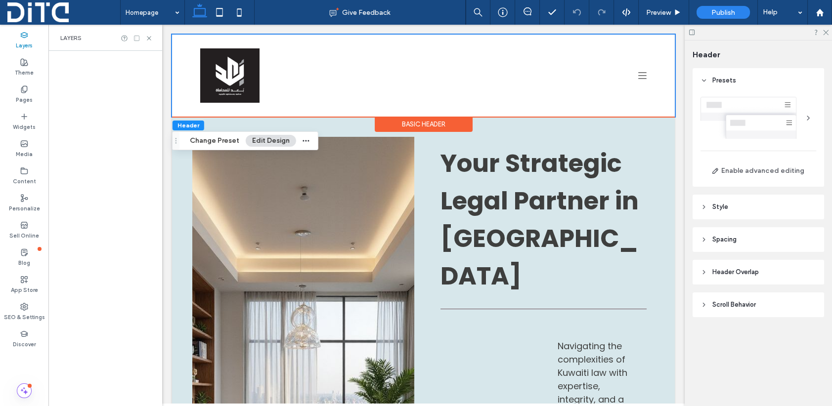
click at [137, 40] on icon at bounding box center [136, 38] width 7 height 7
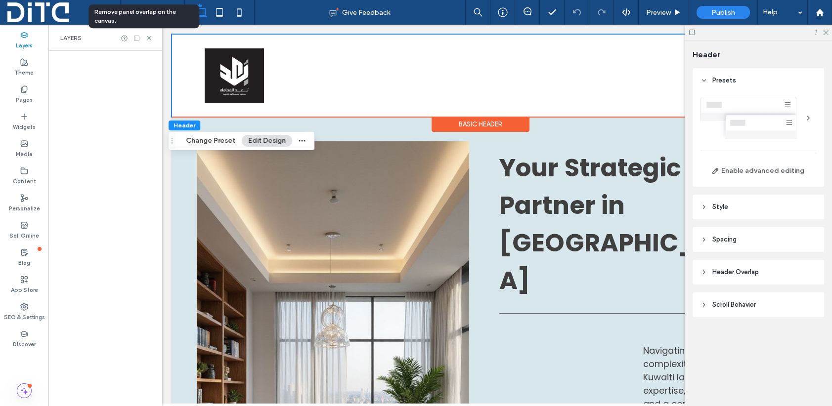
scroll to position [0, 113]
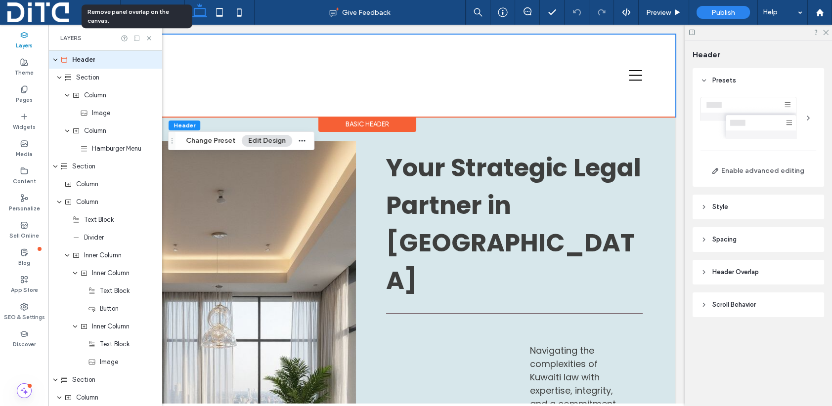
click at [139, 37] on use at bounding box center [136, 38] width 5 height 5
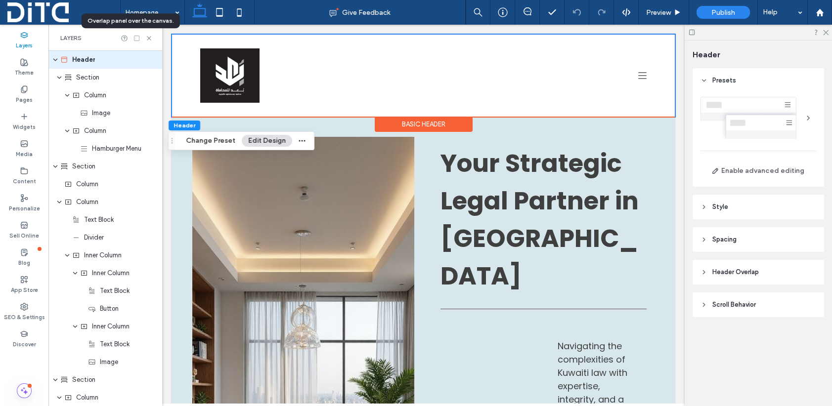
scroll to position [0, 0]
click at [25, 30] on div "Layers" at bounding box center [24, 40] width 48 height 27
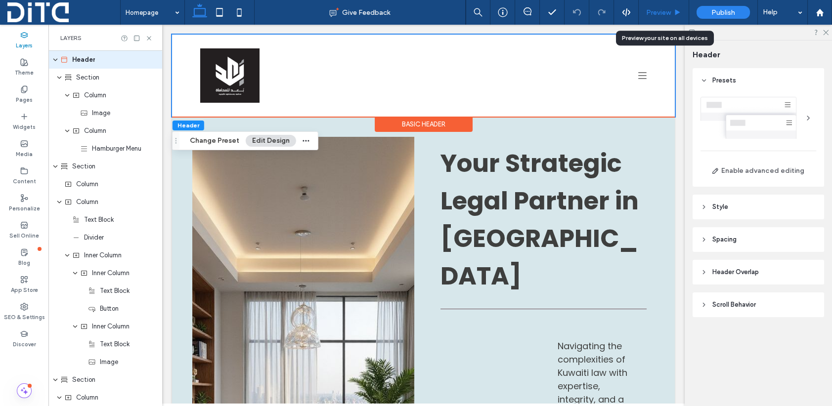
click at [649, 8] on span "Preview" at bounding box center [658, 12] width 25 height 8
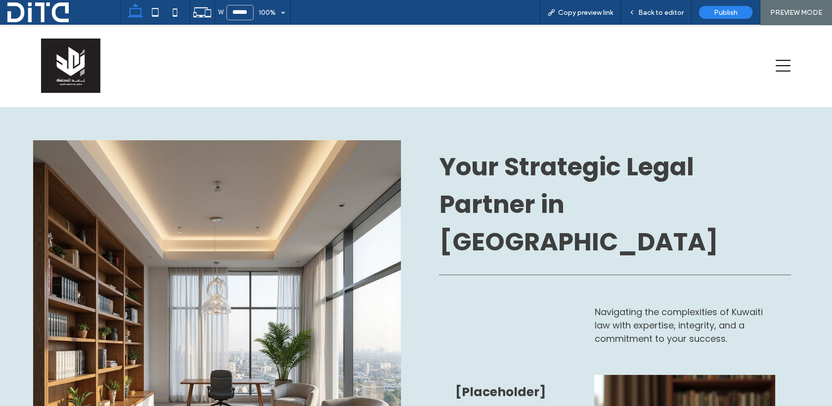
click at [776, 66] on icon at bounding box center [782, 66] width 15 height 12
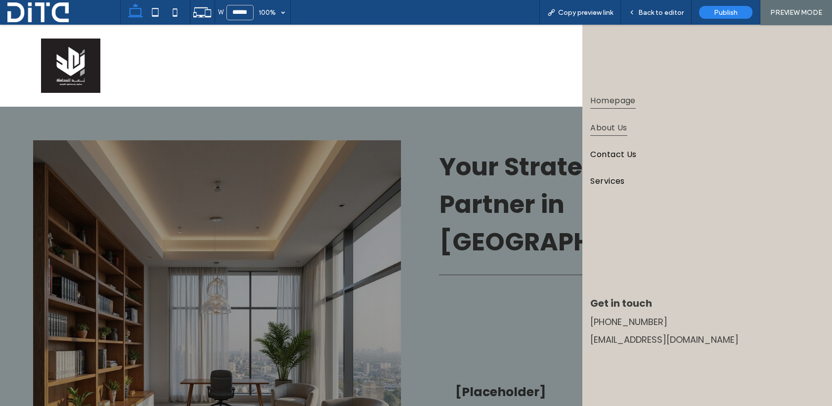
click at [602, 128] on span "About Us" at bounding box center [608, 127] width 37 height 17
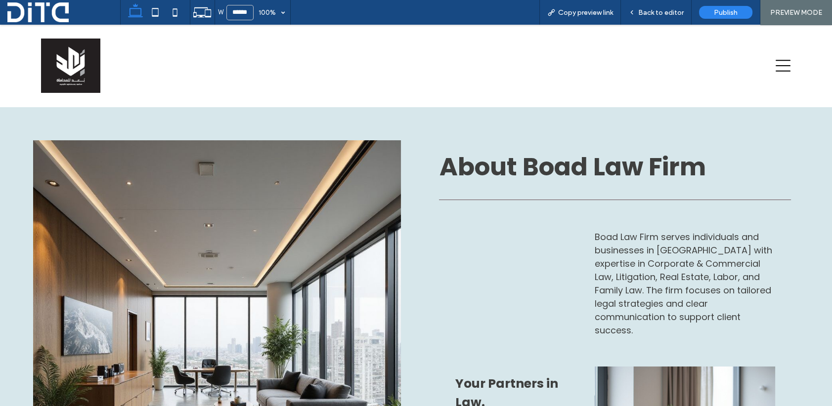
click at [61, 68] on img at bounding box center [70, 66] width 59 height 54
click at [779, 62] on icon at bounding box center [782, 65] width 15 height 15
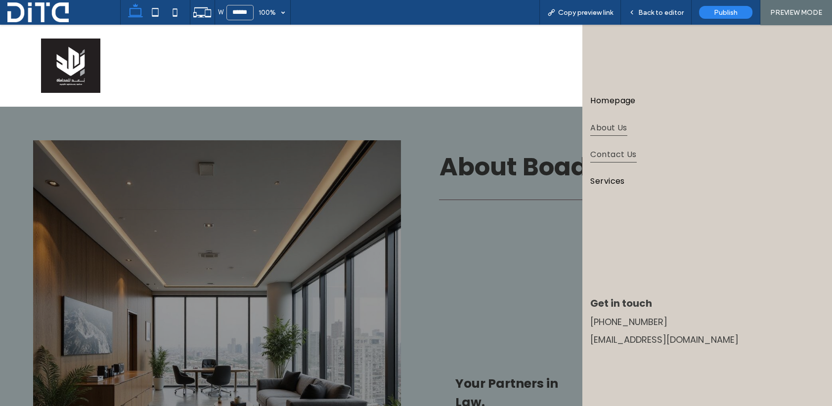
click at [595, 151] on span "Contact Us" at bounding box center [613, 154] width 46 height 17
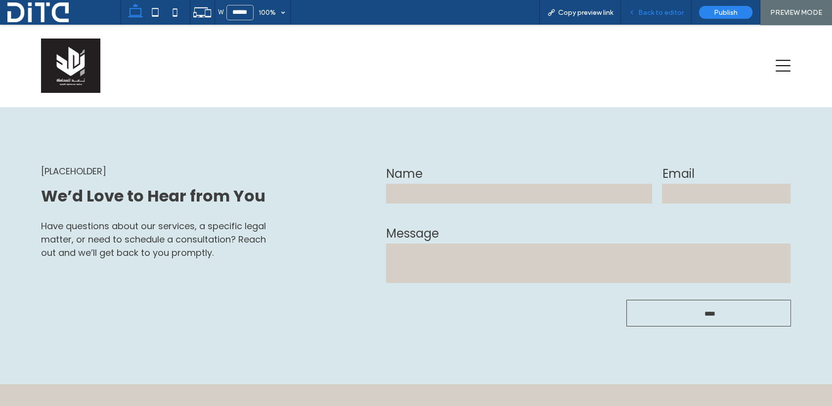
click at [657, 12] on span "Back to editor" at bounding box center [660, 12] width 45 height 8
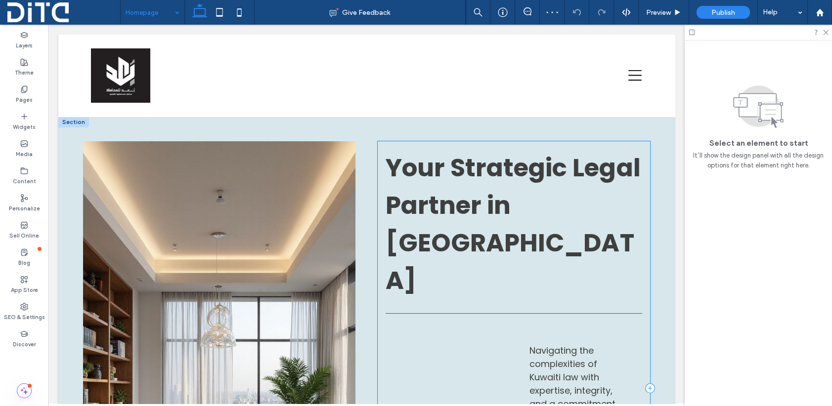
click at [557, 146] on div "Your Strategic Legal Partner in Kuwait [Placeholder] Schedule a Consultation Na…" at bounding box center [514, 388] width 272 height 494
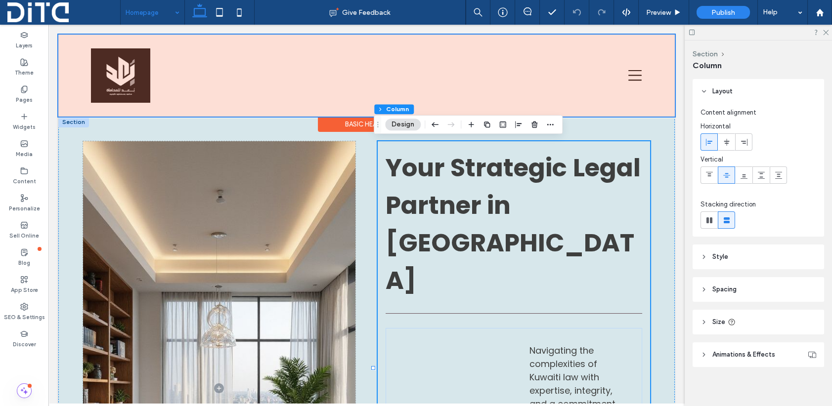
click at [429, 47] on div at bounding box center [366, 76] width 616 height 82
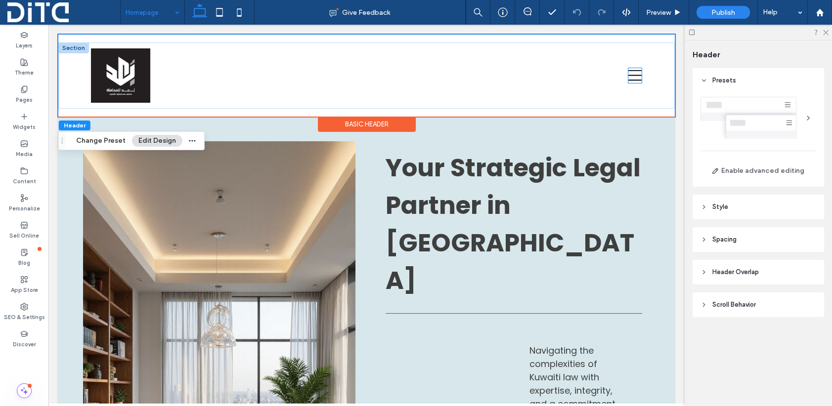
click at [628, 77] on icon at bounding box center [635, 75] width 14 height 15
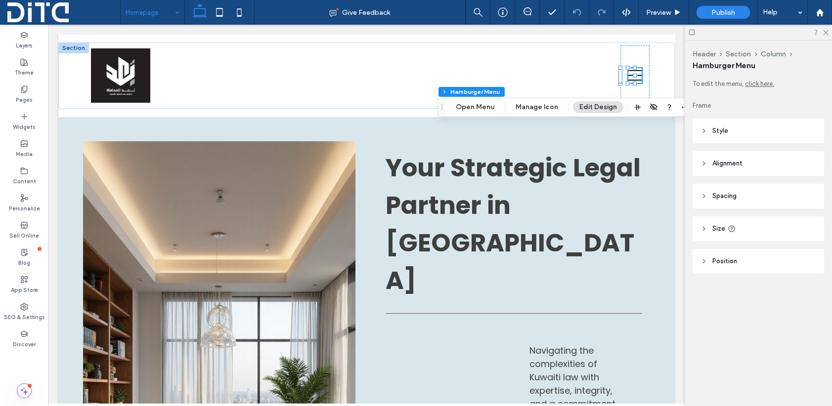
click at [701, 130] on icon at bounding box center [703, 131] width 7 height 7
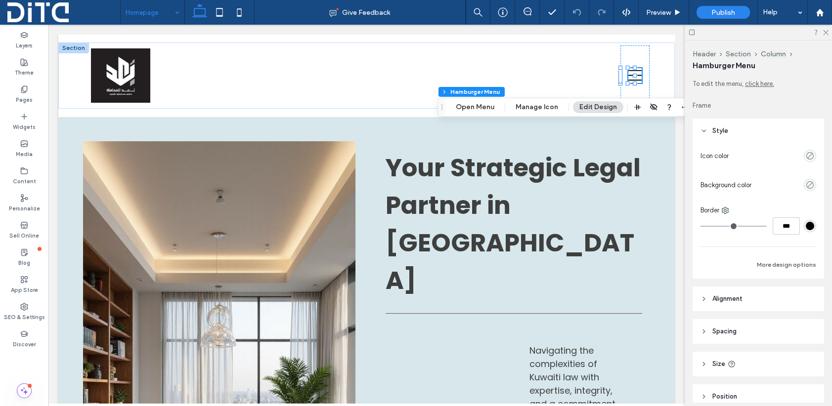
click at [701, 130] on icon at bounding box center [703, 131] width 7 height 7
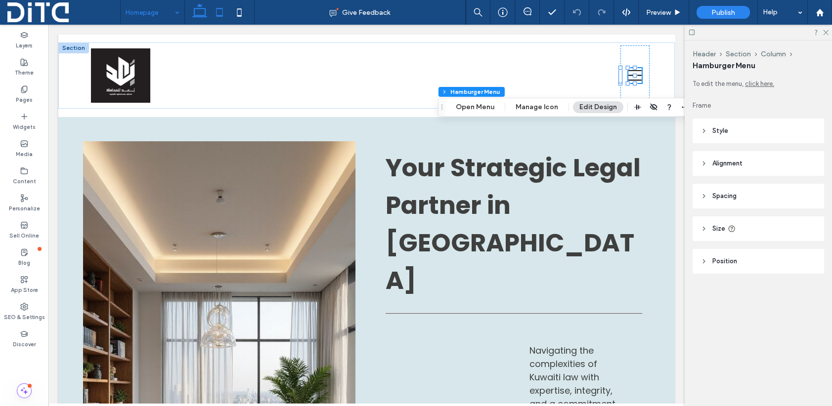
click at [216, 13] on use at bounding box center [219, 12] width 6 height 8
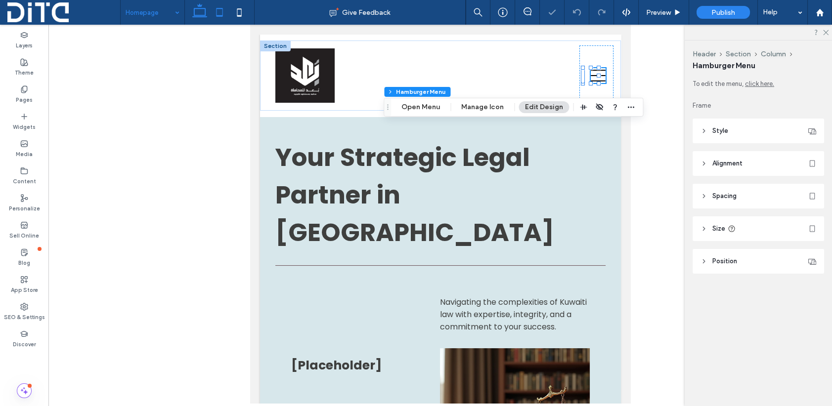
click at [201, 13] on icon at bounding box center [200, 12] width 20 height 20
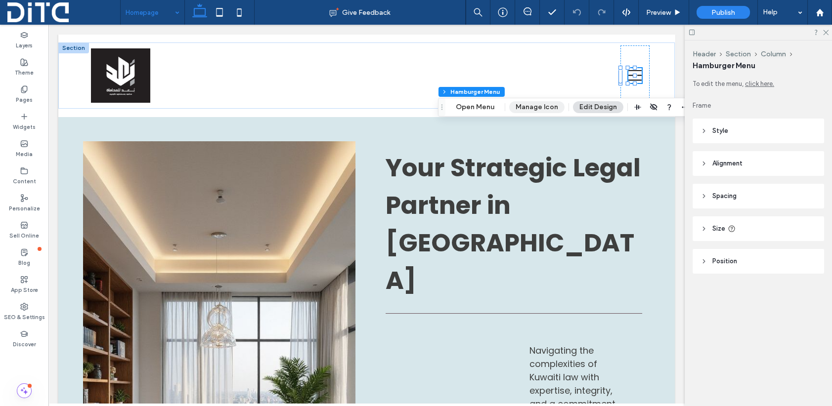
click at [539, 105] on button "Manage Icon" at bounding box center [536, 107] width 55 height 12
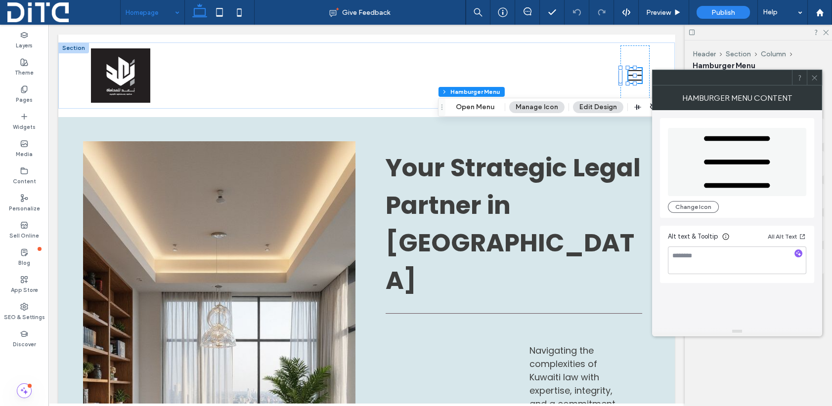
click at [741, 146] on icon at bounding box center [736, 162] width 67 height 68
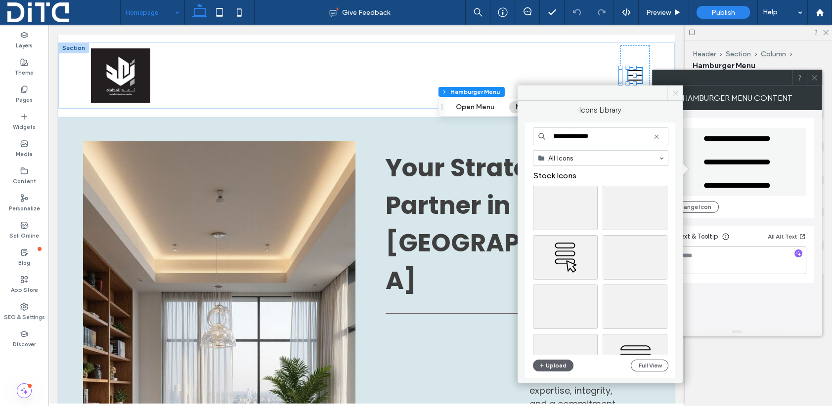
click at [676, 91] on icon at bounding box center [675, 92] width 7 height 7
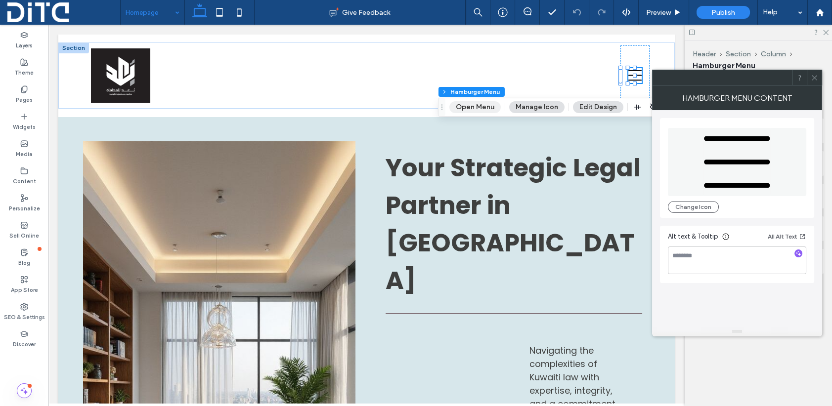
click at [466, 106] on button "Open Menu" at bounding box center [474, 107] width 51 height 12
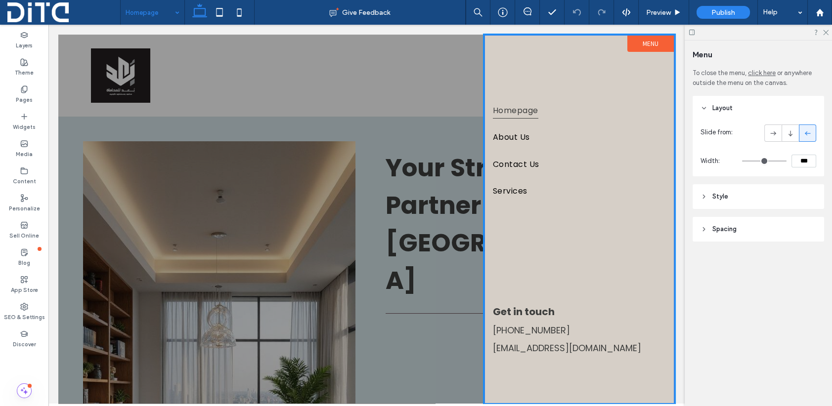
click at [459, 89] on div at bounding box center [366, 219] width 616 height 369
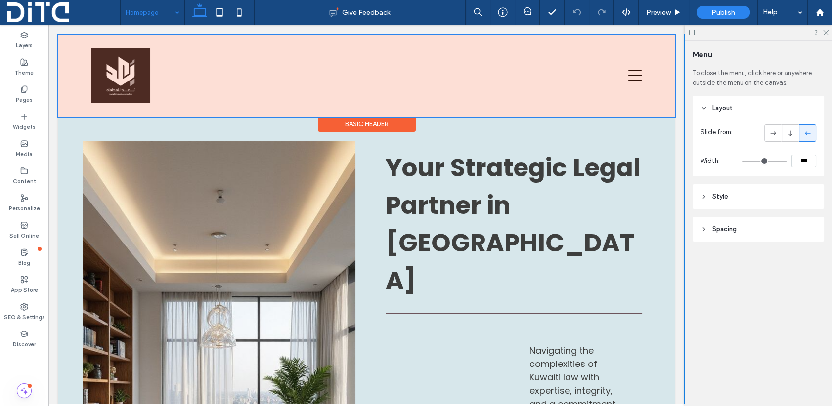
click at [633, 77] on div at bounding box center [366, 76] width 616 height 82
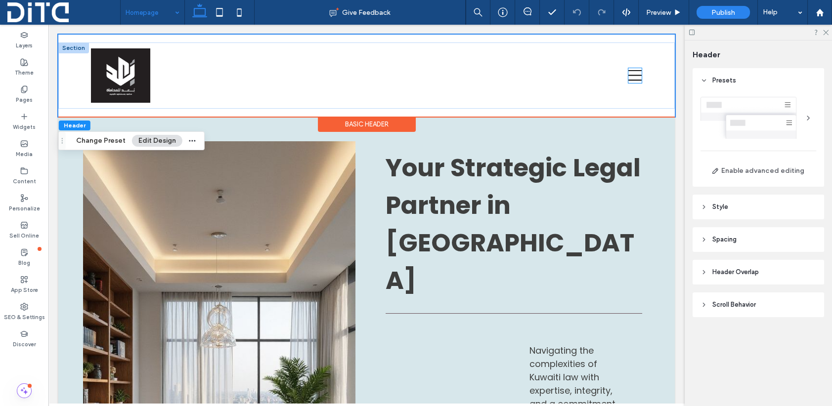
click at [630, 77] on icon at bounding box center [635, 75] width 14 height 15
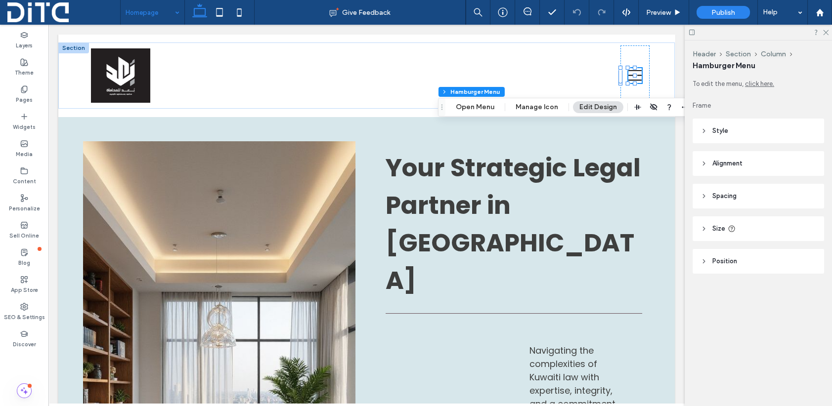
click at [706, 129] on icon at bounding box center [703, 131] width 7 height 7
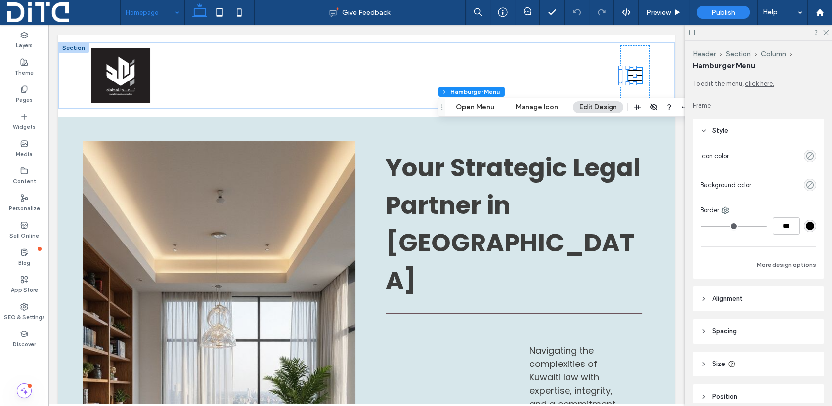
click at [706, 129] on icon at bounding box center [703, 131] width 7 height 7
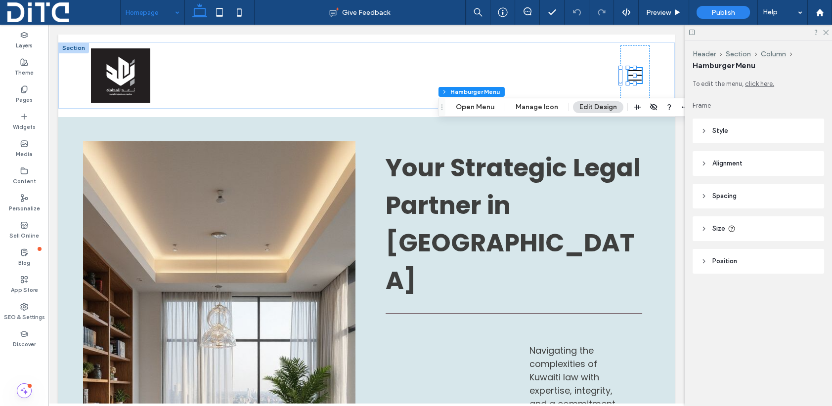
click at [597, 103] on button "Edit Design" at bounding box center [598, 107] width 50 height 12
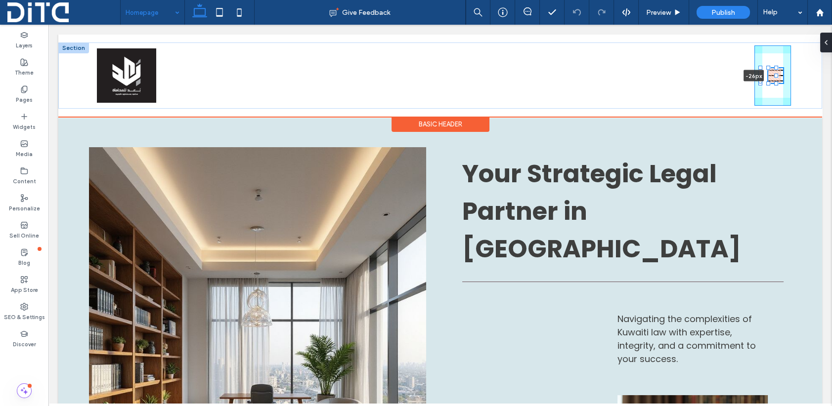
drag, startPoint x: 762, startPoint y: 75, endPoint x: 749, endPoint y: 75, distance: 12.9
click at [749, 75] on div "-26px" at bounding box center [440, 76] width 764 height 66
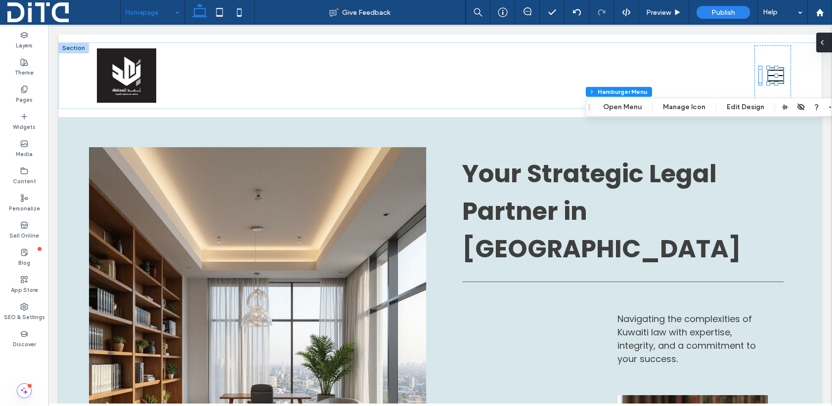
click at [826, 42] on div at bounding box center [824, 43] width 16 height 20
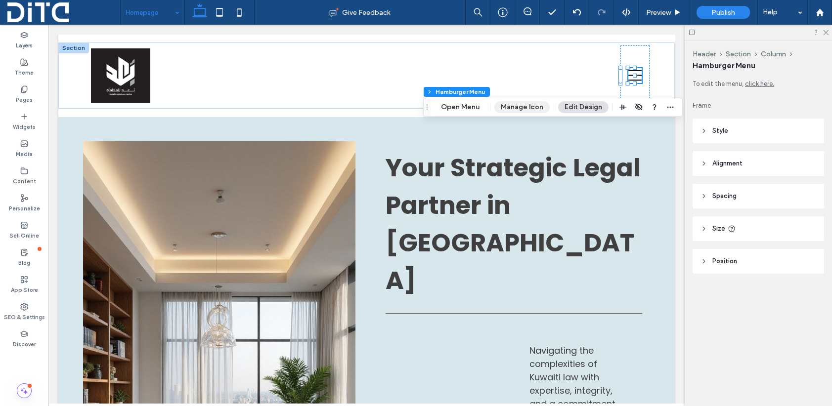
click at [523, 106] on button "Manage Icon" at bounding box center [521, 107] width 55 height 12
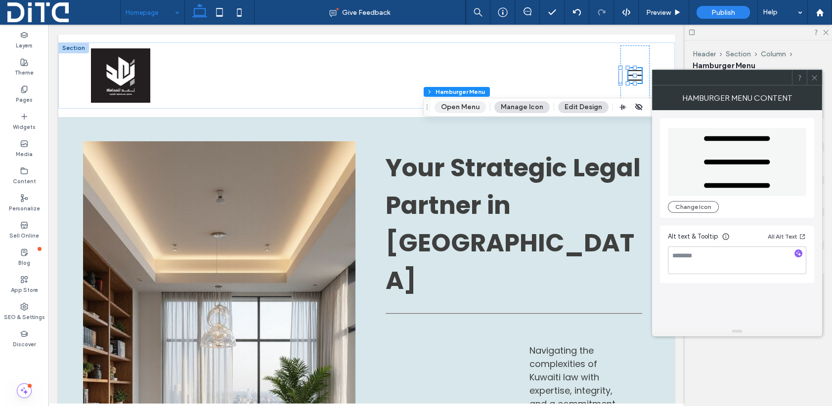
click at [469, 104] on button "Open Menu" at bounding box center [459, 107] width 51 height 12
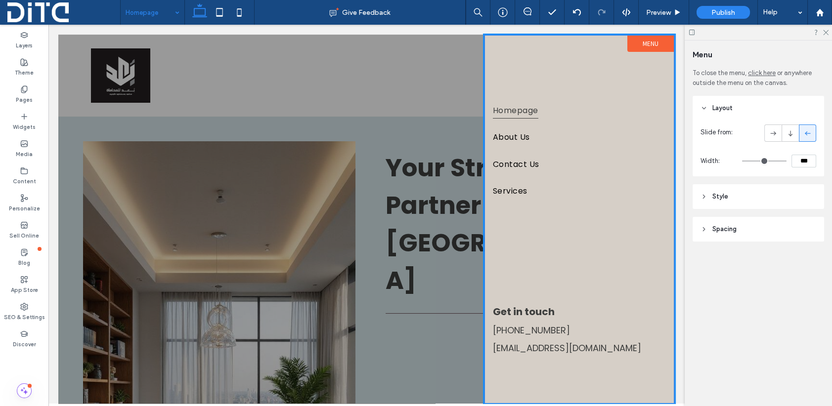
click at [462, 102] on div at bounding box center [366, 219] width 616 height 369
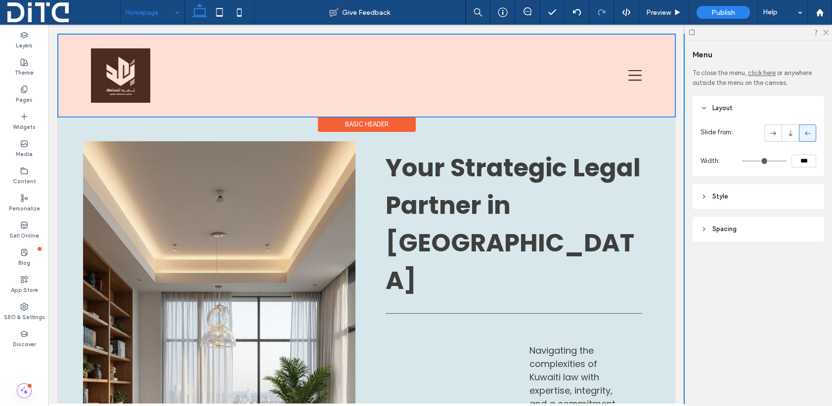
click at [631, 73] on div at bounding box center [366, 76] width 616 height 82
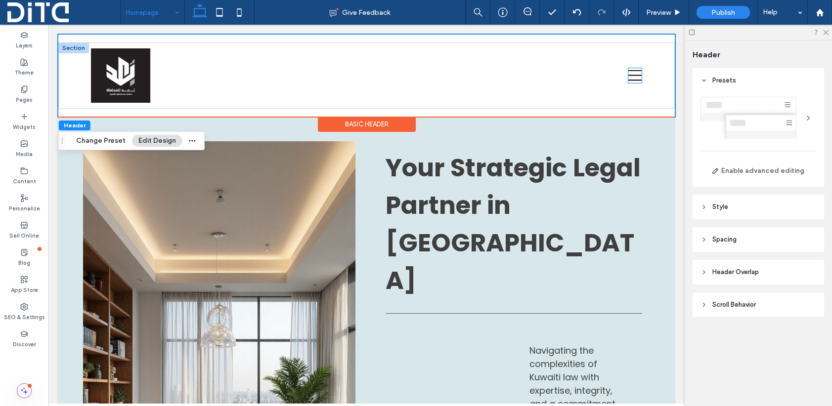
click at [631, 74] on icon at bounding box center [635, 75] width 14 height 15
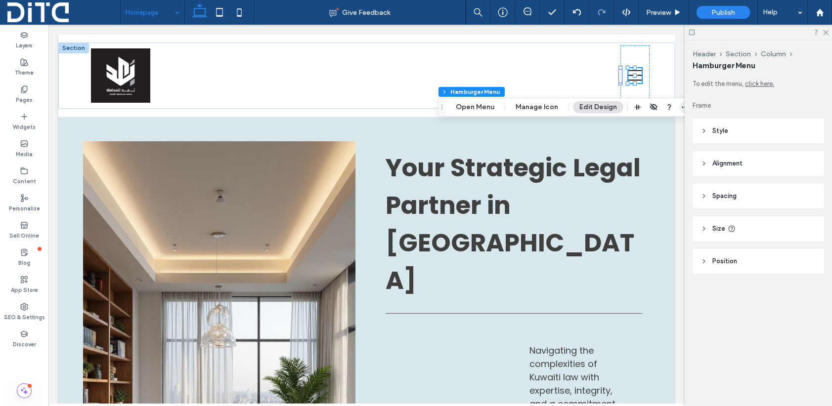
click at [681, 106] on icon "button" at bounding box center [685, 107] width 8 height 8
click at [703, 260] on icon at bounding box center [703, 261] width 7 height 7
click at [702, 227] on icon at bounding box center [703, 228] width 7 height 7
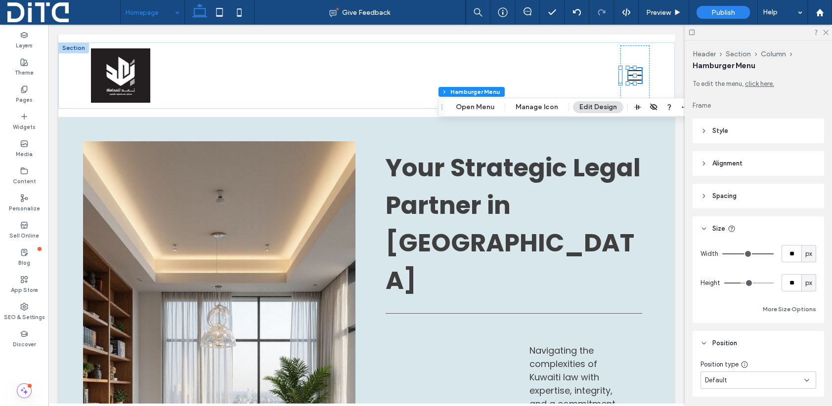
click at [762, 84] on link "click here." at bounding box center [759, 84] width 29 height 10
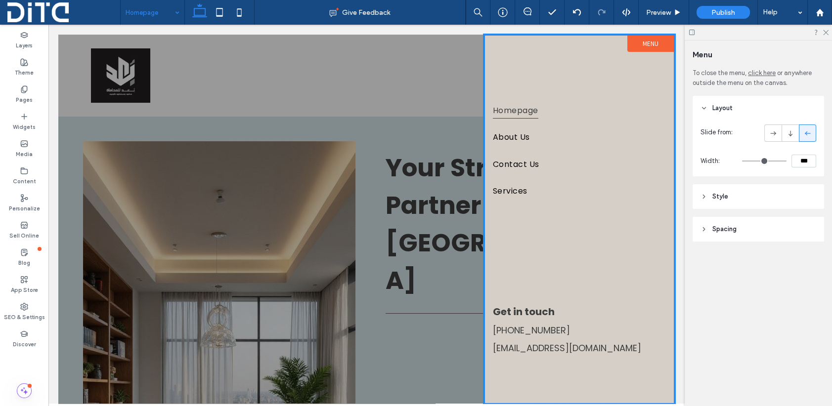
click at [764, 72] on link "click here" at bounding box center [762, 73] width 28 height 10
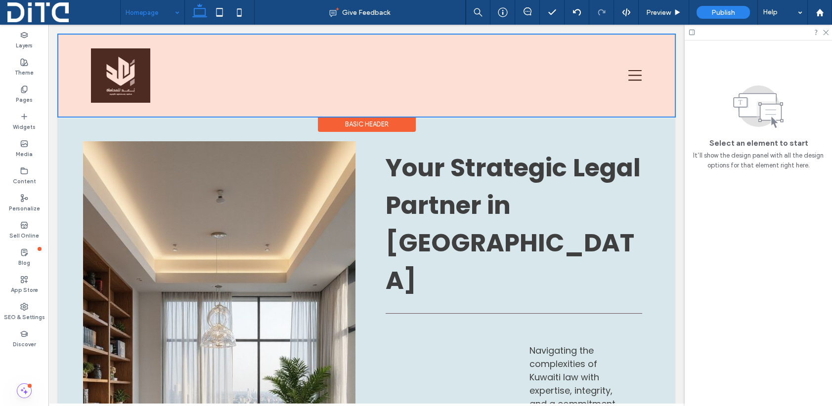
click at [621, 71] on div at bounding box center [366, 76] width 616 height 82
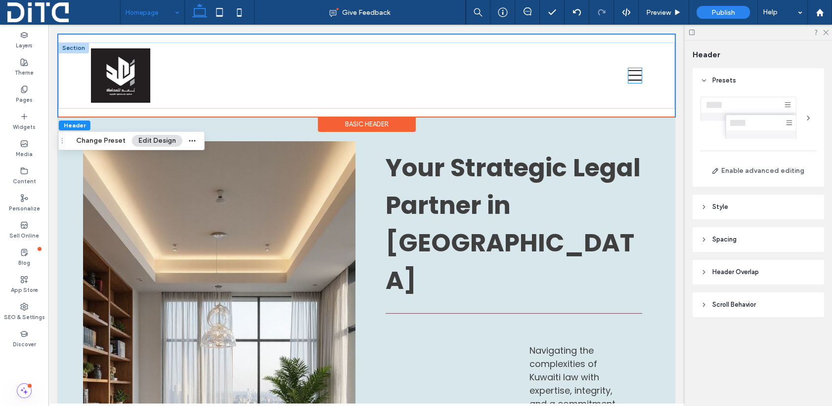
click at [628, 79] on icon at bounding box center [635, 75] width 14 height 15
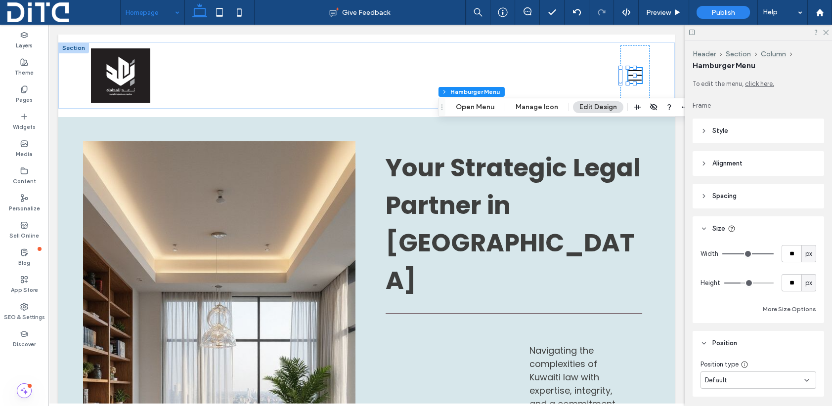
click at [605, 106] on button "Edit Design" at bounding box center [598, 107] width 50 height 12
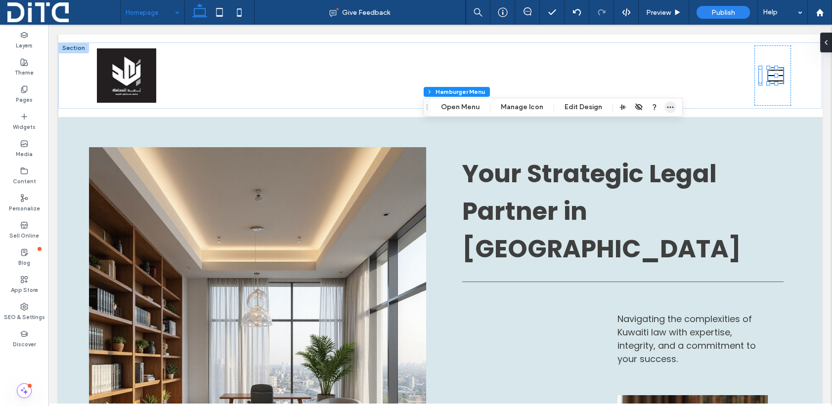
click at [668, 105] on icon "button" at bounding box center [670, 107] width 8 height 8
click at [620, 106] on icon "button" at bounding box center [623, 107] width 8 height 8
click at [582, 107] on button "Edit Design" at bounding box center [583, 107] width 50 height 12
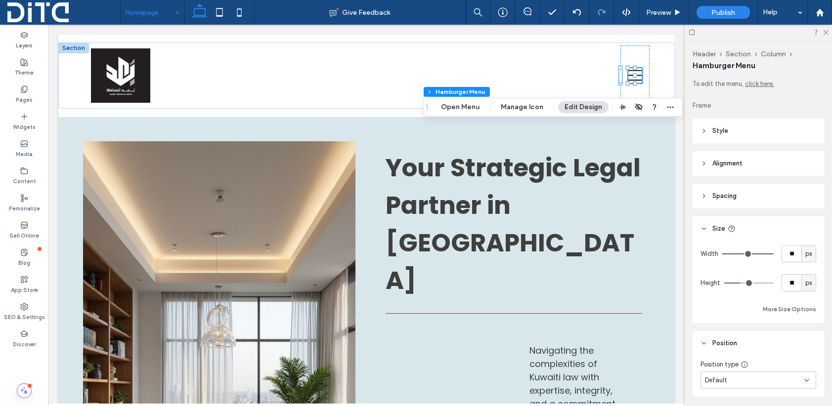
click at [582, 107] on button "Edit Design" at bounding box center [583, 107] width 50 height 12
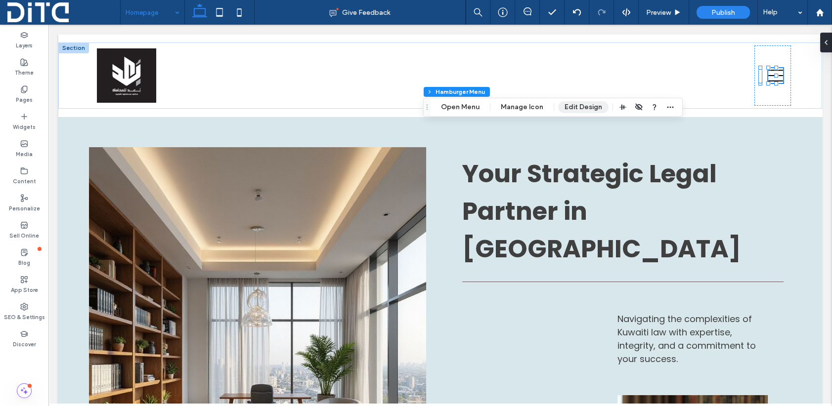
click at [582, 107] on button "Edit Design" at bounding box center [583, 107] width 50 height 12
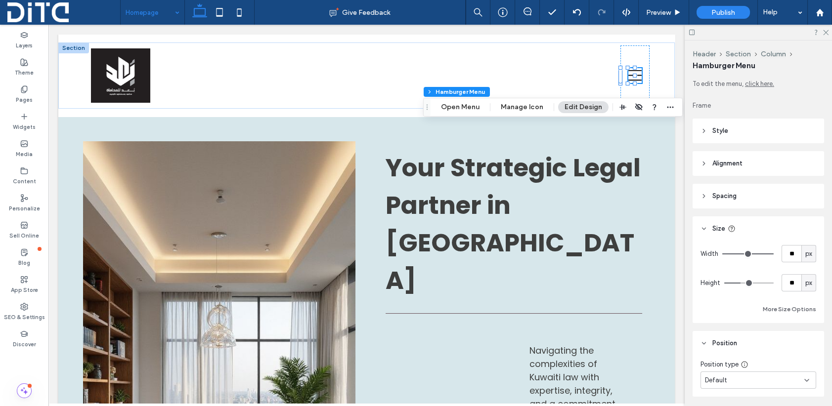
click at [703, 130] on icon at bounding box center [703, 131] width 7 height 7
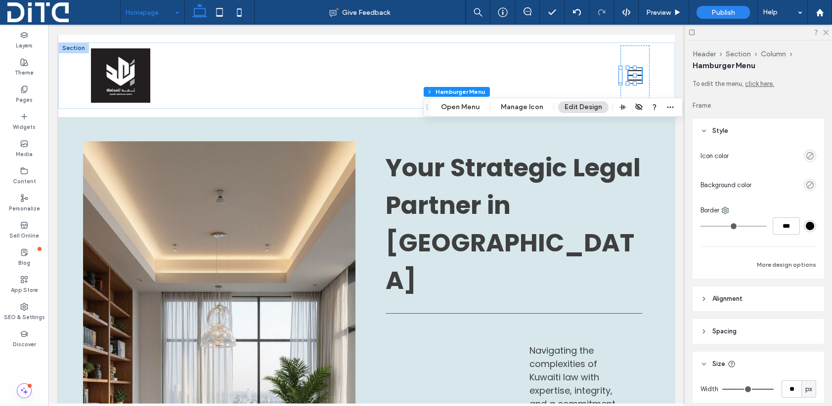
click at [704, 129] on icon at bounding box center [703, 131] width 7 height 7
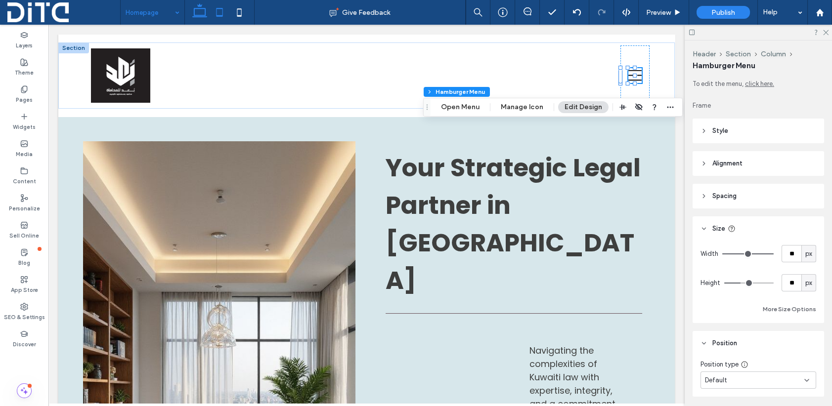
click at [221, 8] on use at bounding box center [219, 12] width 6 height 8
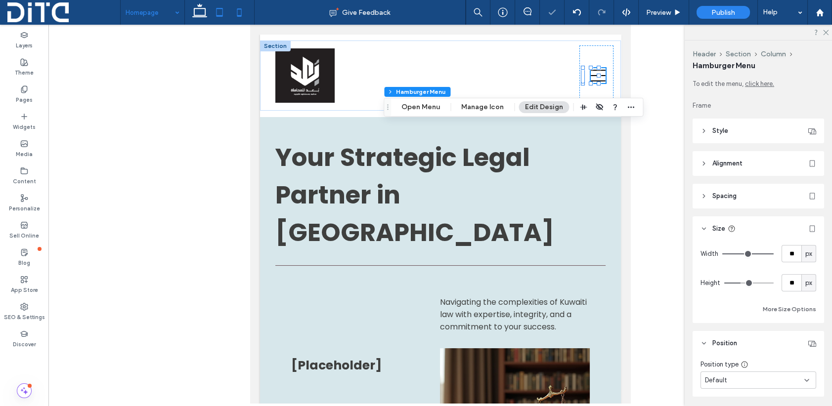
click at [237, 11] on use at bounding box center [239, 12] width 4 height 8
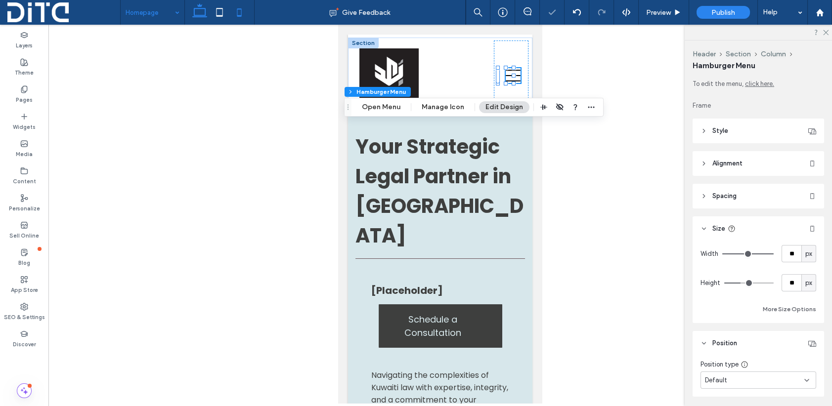
click at [204, 10] on icon at bounding box center [200, 12] width 20 height 20
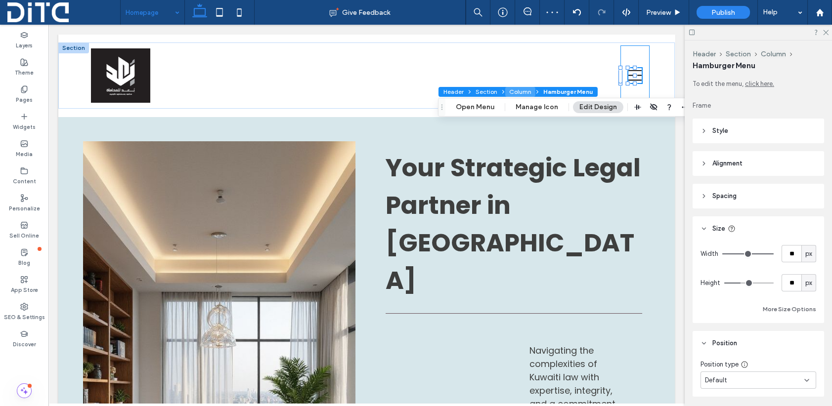
click at [514, 90] on button "Column" at bounding box center [520, 92] width 30 height 10
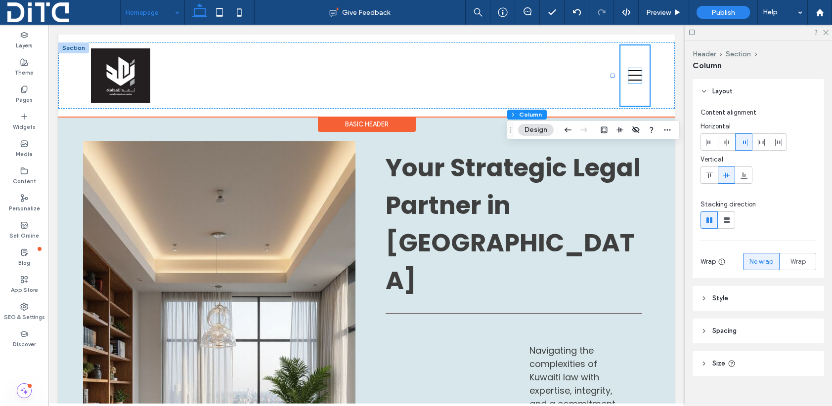
click at [633, 78] on icon at bounding box center [635, 75] width 14 height 15
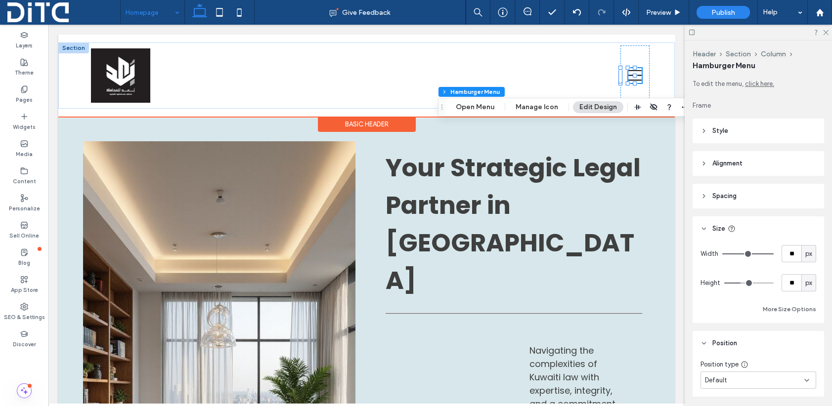
click at [631, 72] on icon at bounding box center [635, 75] width 14 height 15
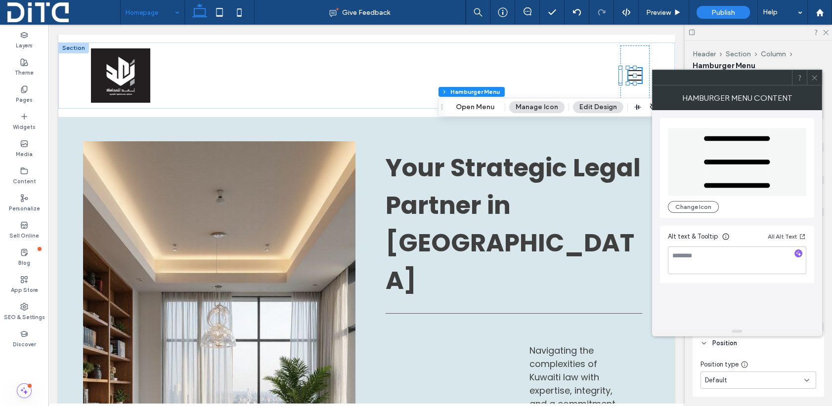
click at [770, 101] on div "Hamburger Menu Content" at bounding box center [737, 97] width 170 height 25
click at [741, 103] on div "Hamburger Menu Content" at bounding box center [737, 97] width 170 height 25
click at [697, 207] on button "Change Icon" at bounding box center [693, 207] width 51 height 12
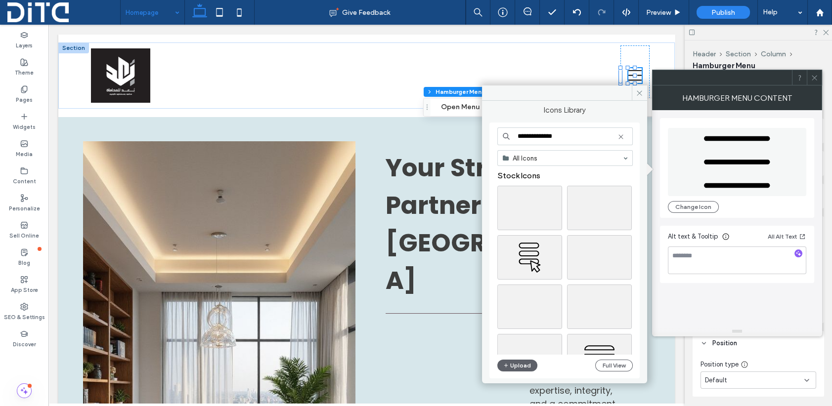
click at [569, 132] on input "**********" at bounding box center [564, 137] width 135 height 18
click at [622, 137] on icon at bounding box center [621, 137] width 8 height 8
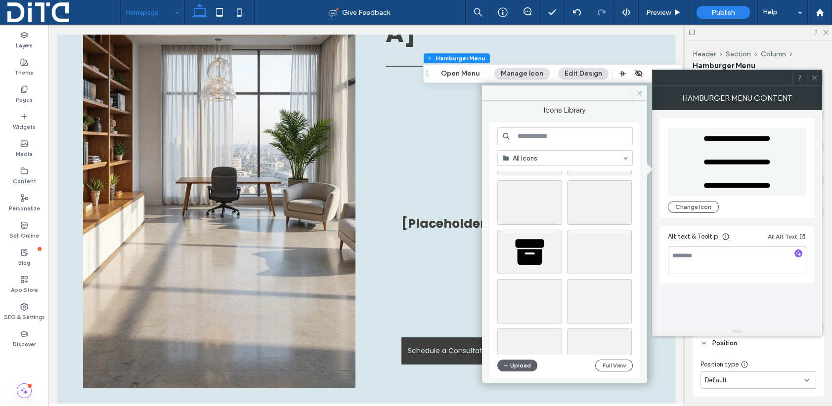
scroll to position [593, 0]
click at [639, 91] on icon at bounding box center [639, 92] width 7 height 7
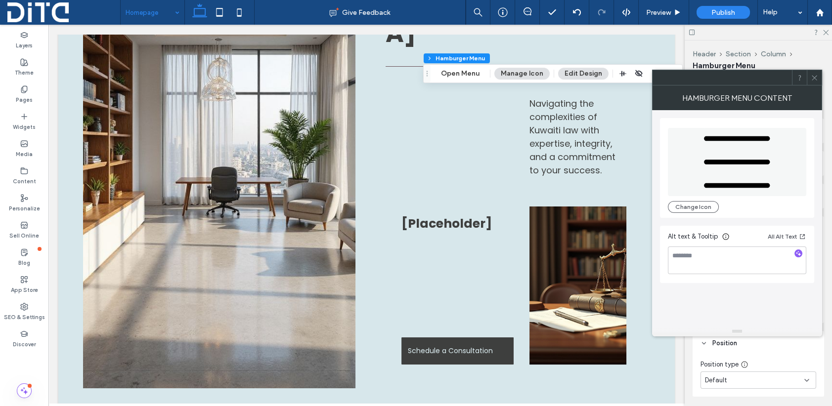
click at [813, 80] on icon at bounding box center [813, 77] width 7 height 7
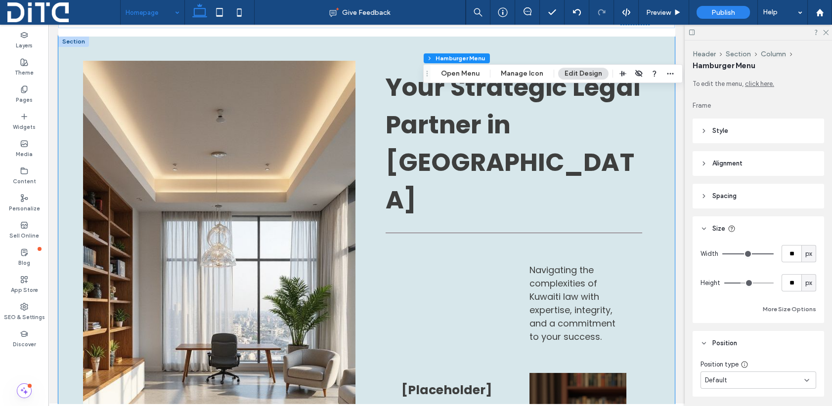
scroll to position [0, 0]
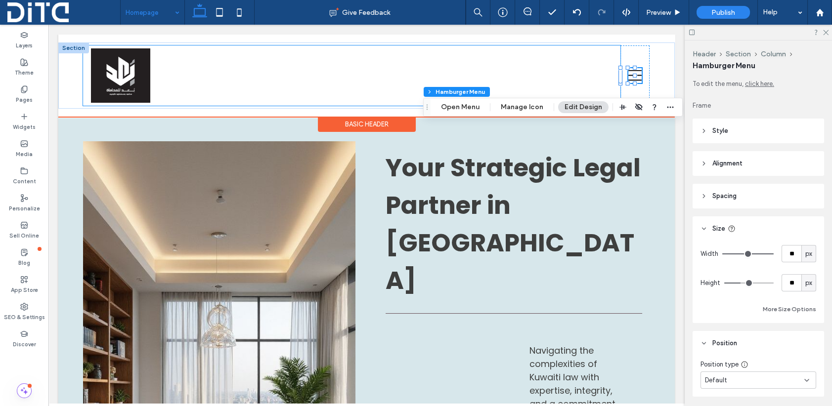
click at [219, 68] on div at bounding box center [351, 75] width 537 height 60
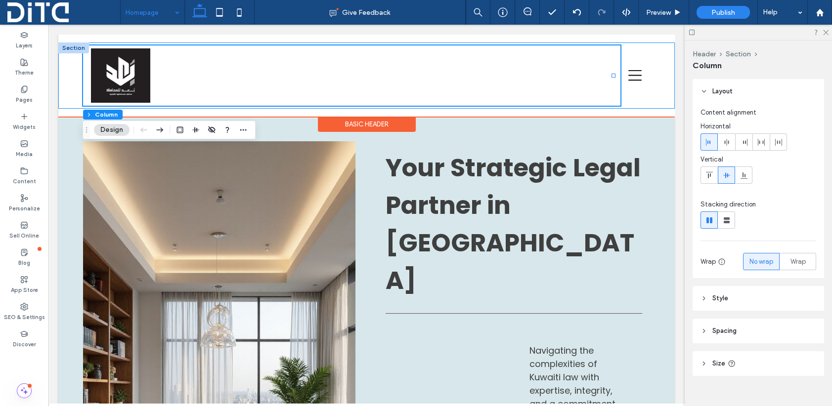
click at [647, 67] on div at bounding box center [366, 76] width 616 height 66
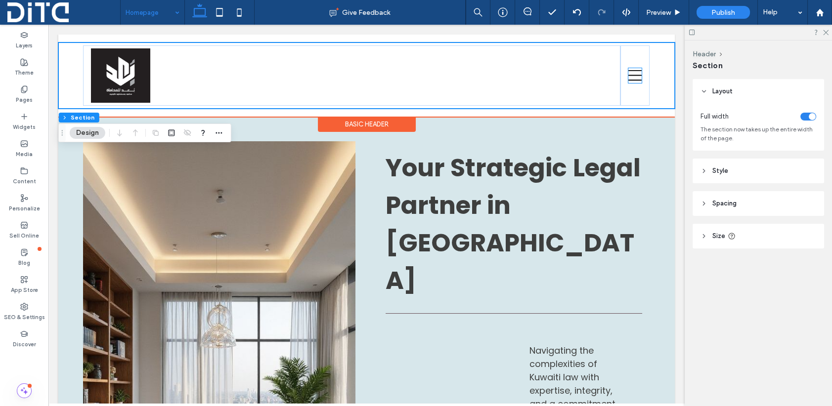
click at [633, 77] on icon at bounding box center [635, 75] width 14 height 15
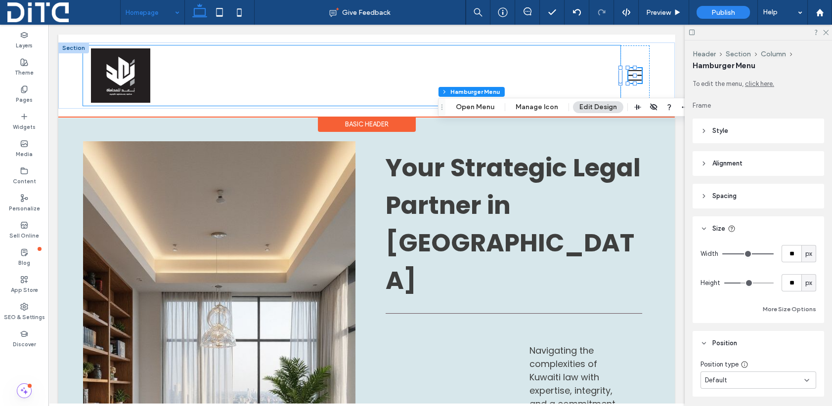
click at [576, 73] on div at bounding box center [351, 75] width 537 height 60
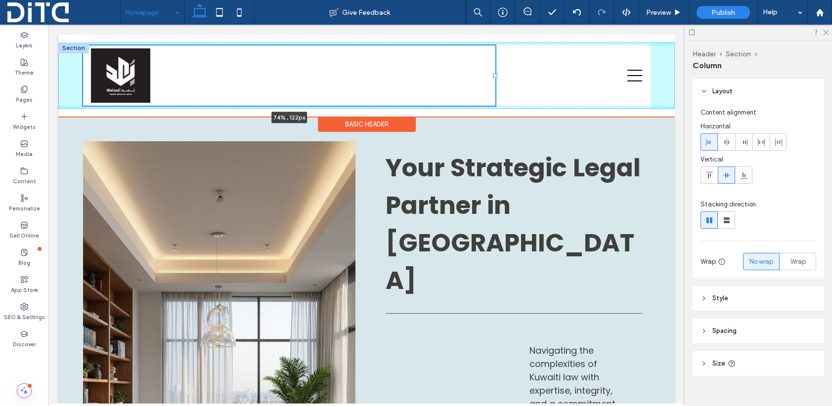
drag, startPoint x: 613, startPoint y: 74, endPoint x: 495, endPoint y: 74, distance: 118.1
click at [495, 74] on div at bounding box center [495, 76] width 4 height 4
type input "**"
type input "*****"
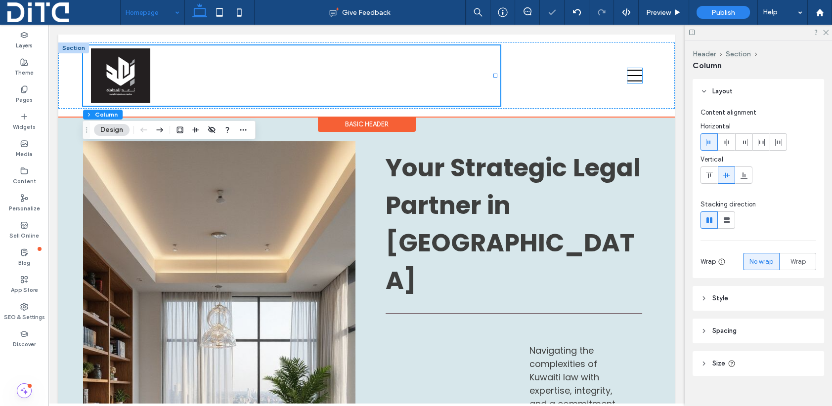
click at [627, 75] on icon at bounding box center [634, 76] width 15 height 12
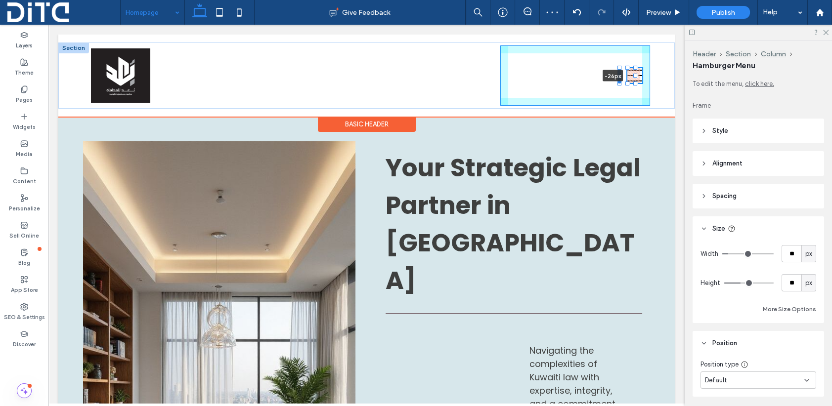
click at [619, 79] on div at bounding box center [619, 76] width 4 height 16
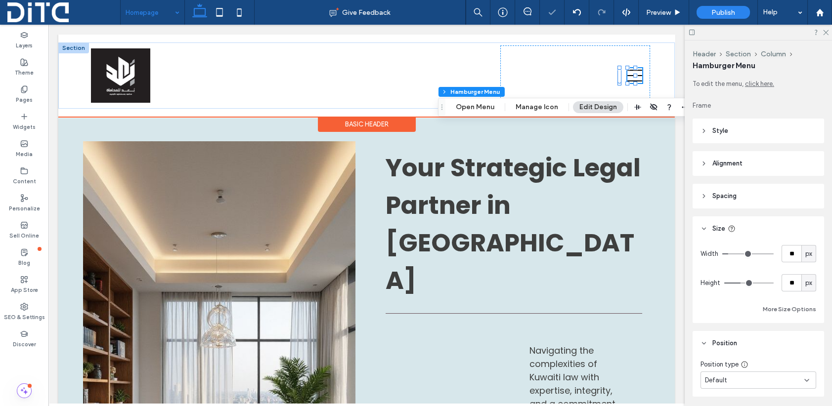
click at [627, 73] on icon at bounding box center [634, 75] width 15 height 15
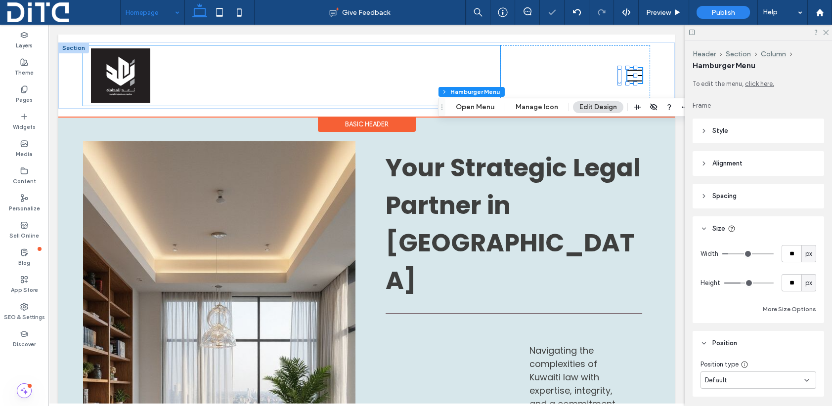
click at [407, 66] on div at bounding box center [291, 75] width 417 height 60
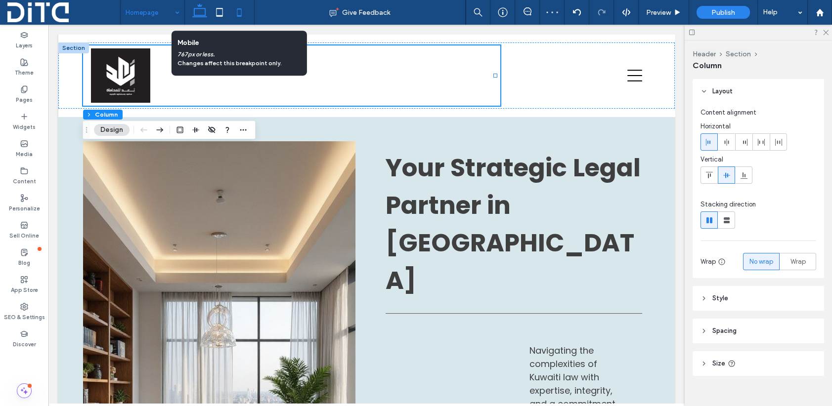
click at [237, 10] on icon at bounding box center [239, 12] width 20 height 20
type input "**"
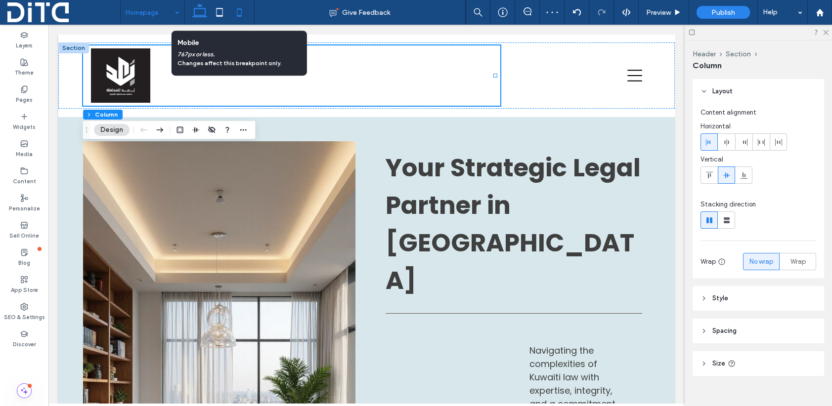
type input "*****"
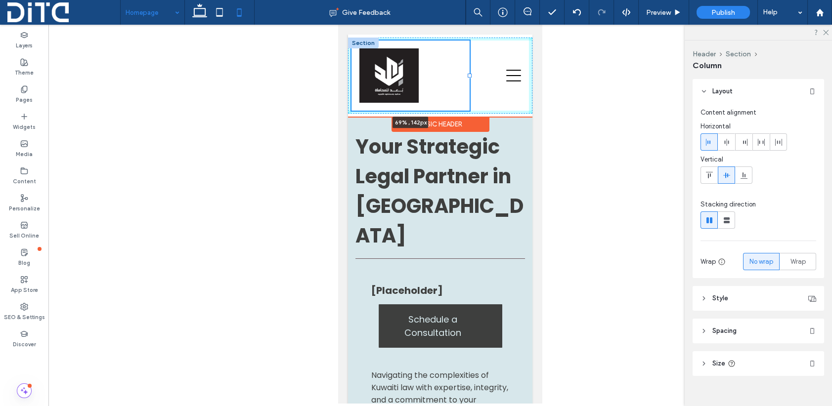
drag, startPoint x: 487, startPoint y: 76, endPoint x: 469, endPoint y: 74, distance: 17.9
click at [469, 74] on div at bounding box center [470, 76] width 4 height 4
type input "**"
type input "*****"
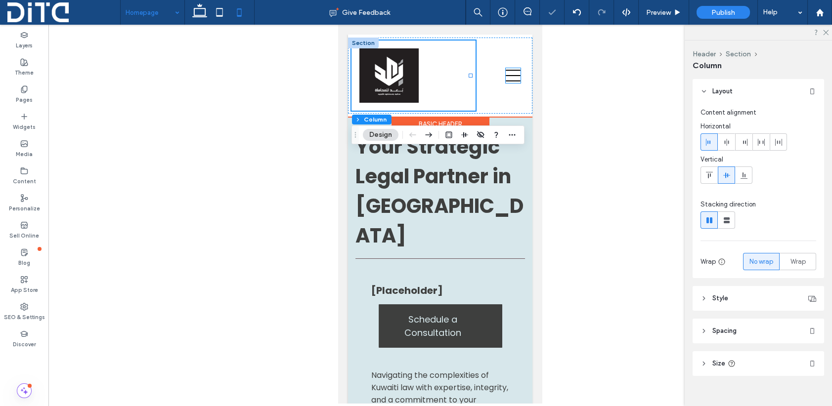
click at [510, 79] on icon at bounding box center [513, 75] width 15 height 15
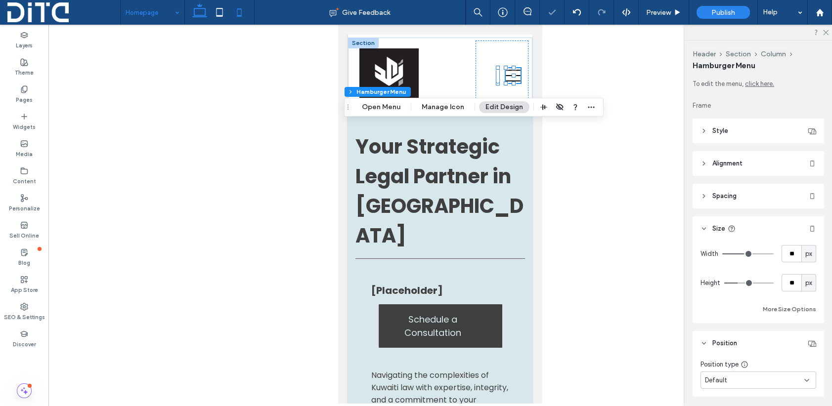
click at [201, 11] on icon at bounding box center [200, 12] width 20 height 20
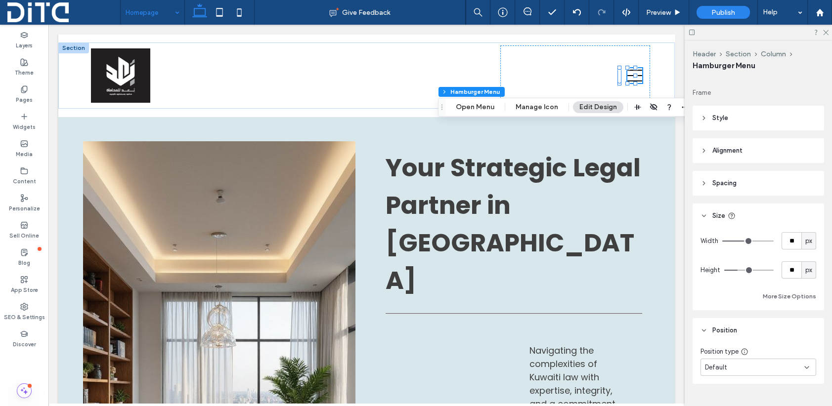
scroll to position [33, 0]
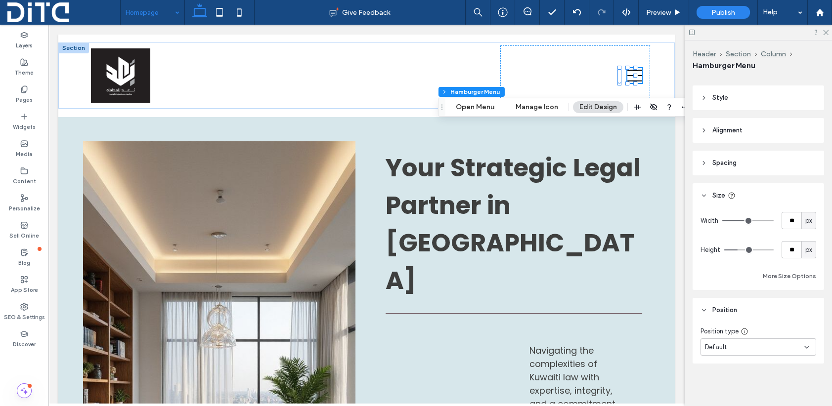
click at [745, 348] on div "Default" at bounding box center [754, 347] width 99 height 10
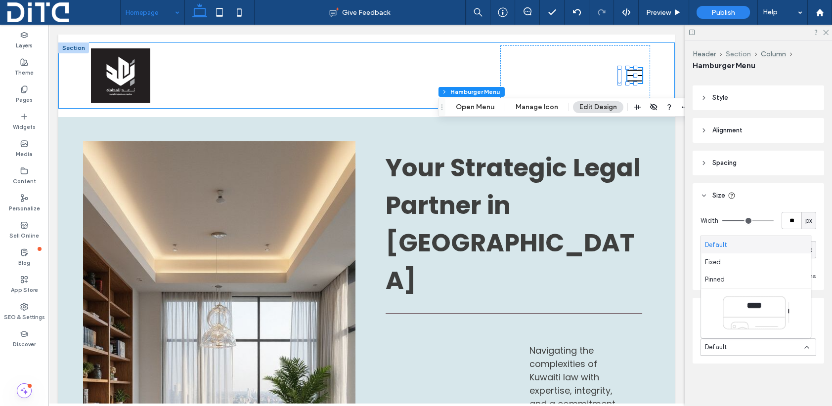
click at [742, 54] on button "Section" at bounding box center [737, 54] width 25 height 8
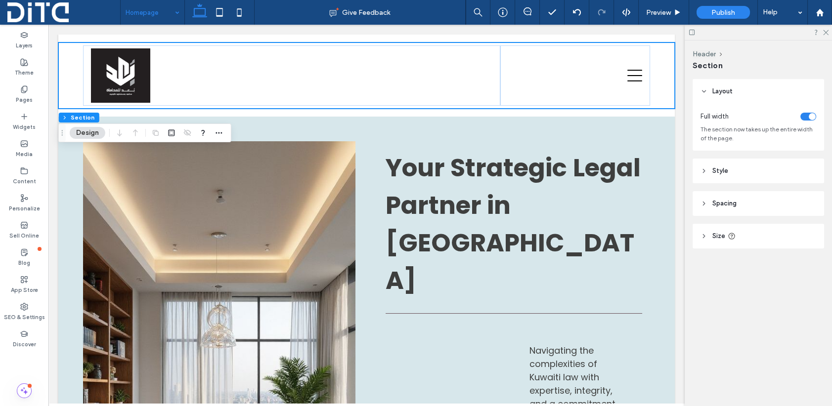
click at [719, 170] on span "Style" at bounding box center [720, 171] width 16 height 10
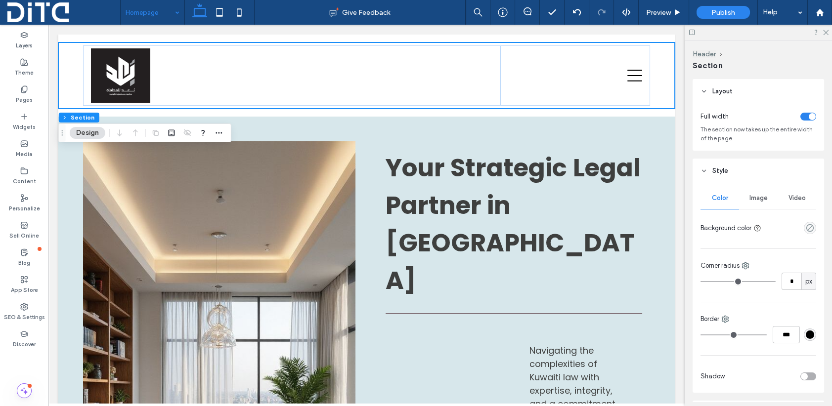
click at [719, 170] on span "Style" at bounding box center [720, 171] width 16 height 10
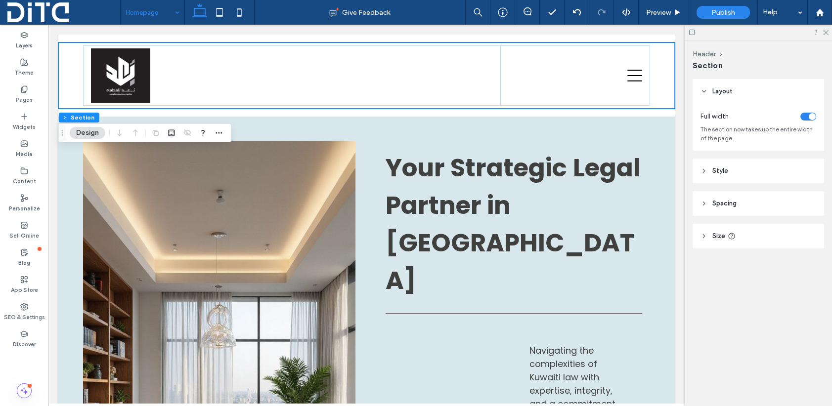
click at [709, 233] on header "Size" at bounding box center [757, 236] width 131 height 25
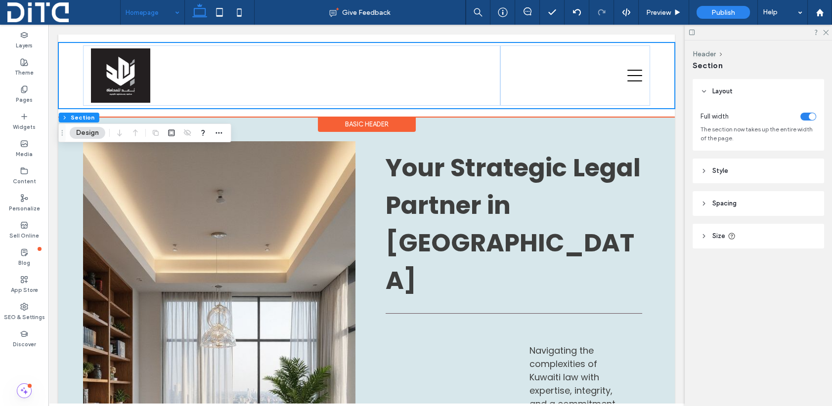
click at [642, 76] on div at bounding box center [366, 76] width 616 height 66
click at [657, 77] on div at bounding box center [366, 76] width 616 height 66
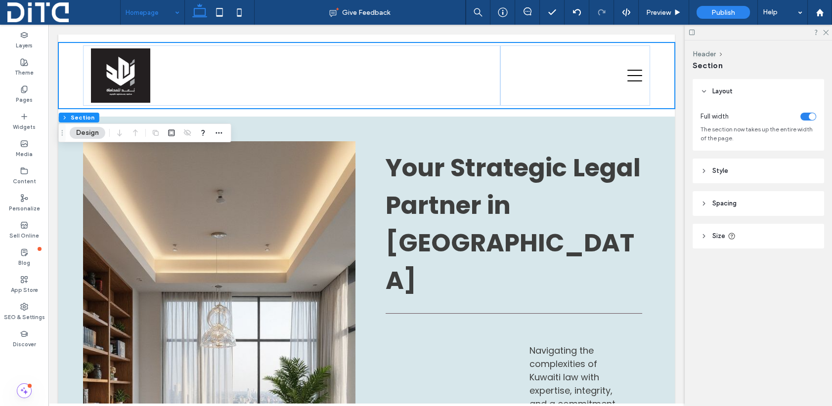
click at [95, 131] on button "Design" at bounding box center [88, 133] width 36 height 12
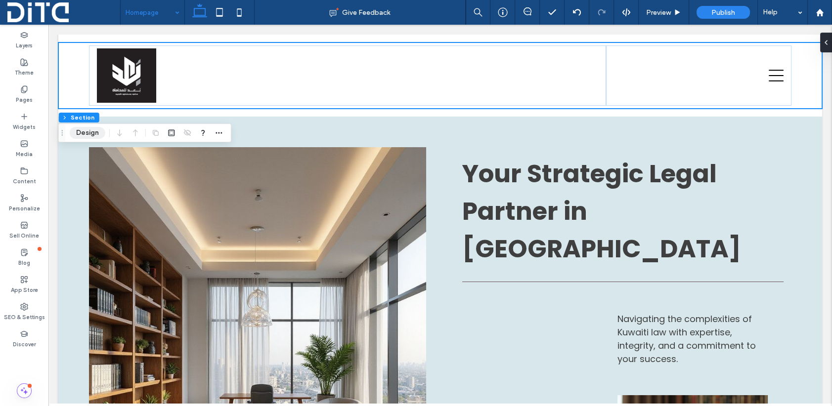
click at [95, 131] on button "Design" at bounding box center [88, 133] width 36 height 12
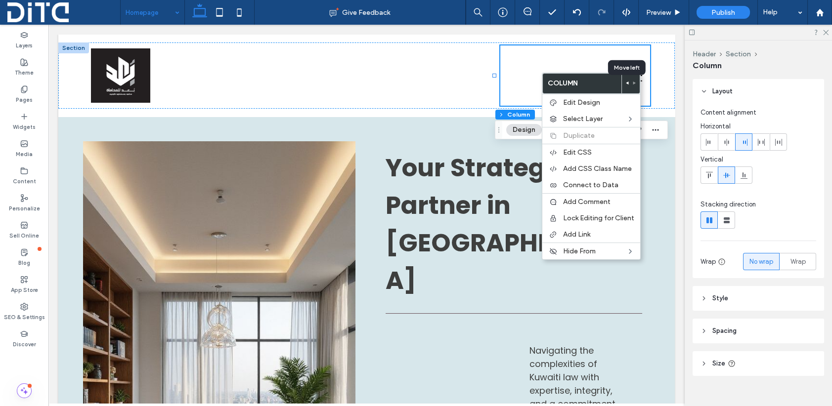
click at [627, 83] on use at bounding box center [627, 83] width 2 height 3
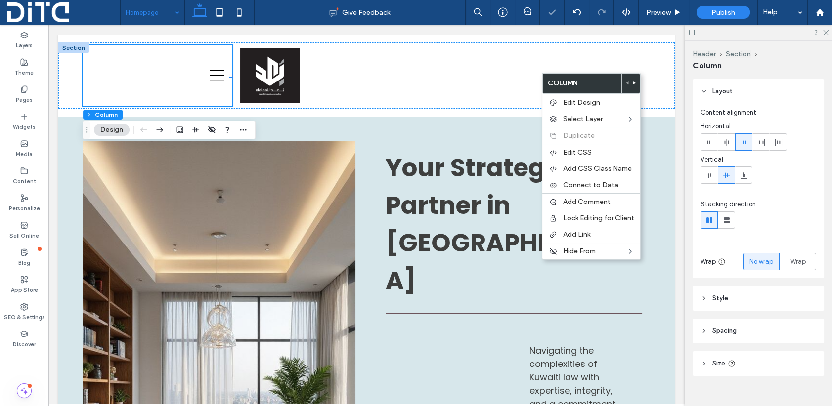
click at [633, 83] on use at bounding box center [634, 83] width 2 height 3
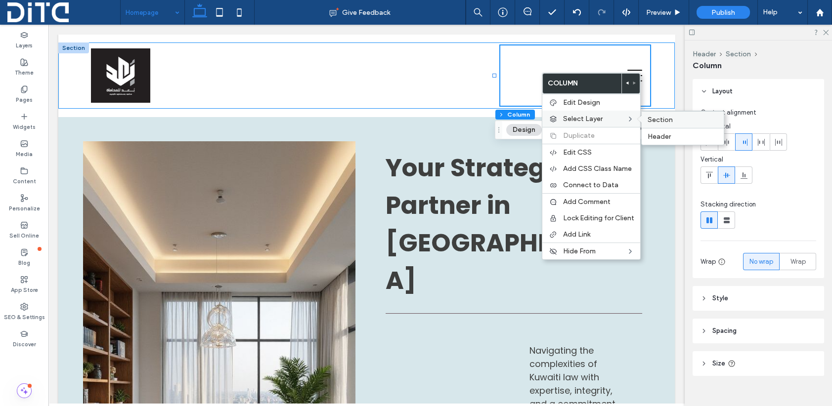
click at [668, 119] on span "Section" at bounding box center [659, 120] width 25 height 8
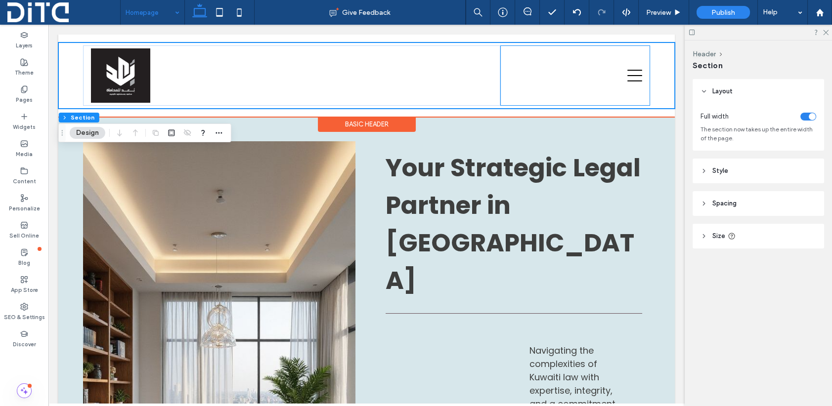
click at [600, 87] on div at bounding box center [574, 75] width 149 height 60
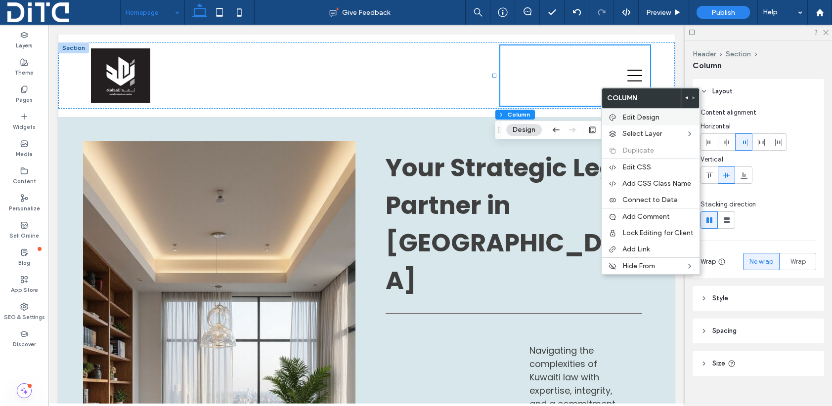
click at [621, 113] on div "Edit Design" at bounding box center [650, 117] width 98 height 17
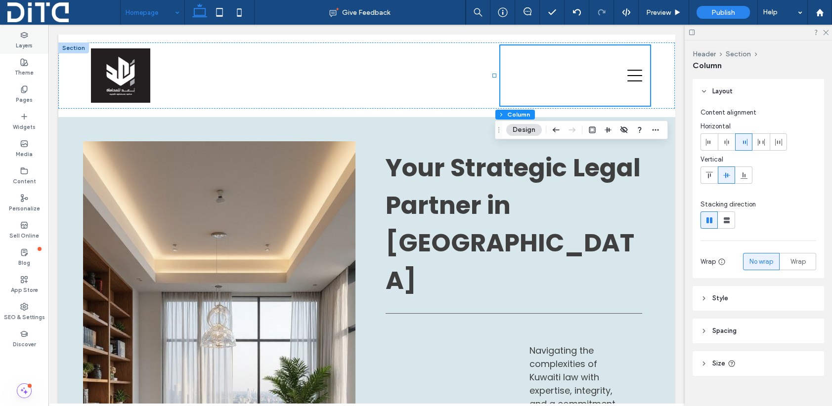
click at [29, 37] on div "Layers" at bounding box center [24, 40] width 48 height 27
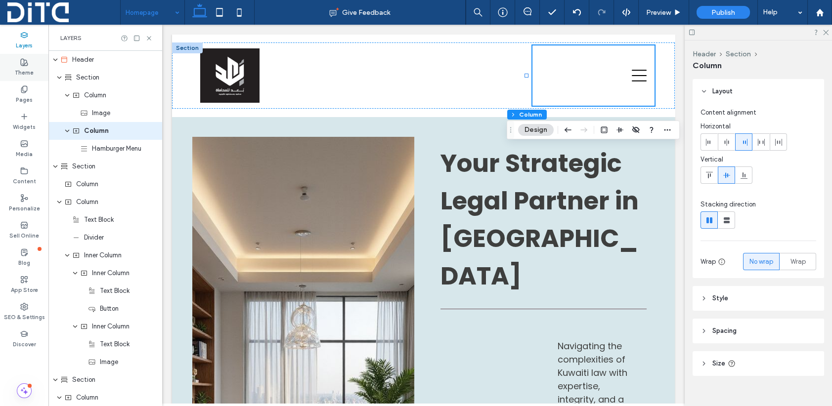
click at [22, 61] on icon at bounding box center [24, 62] width 8 height 8
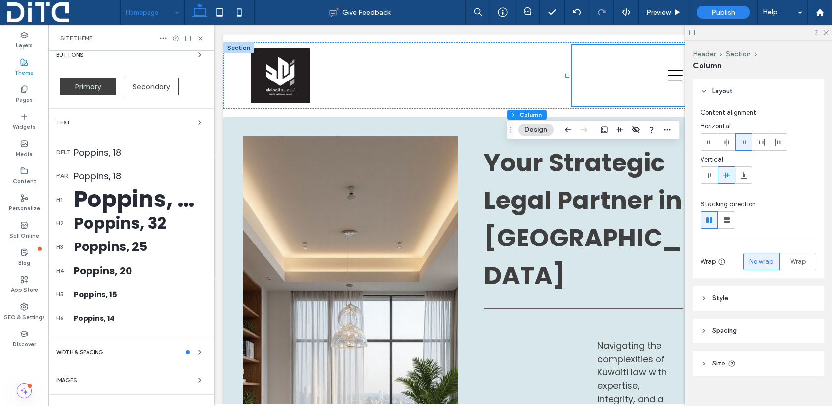
scroll to position [148, 0]
click at [21, 175] on label "Content" at bounding box center [24, 180] width 23 height 11
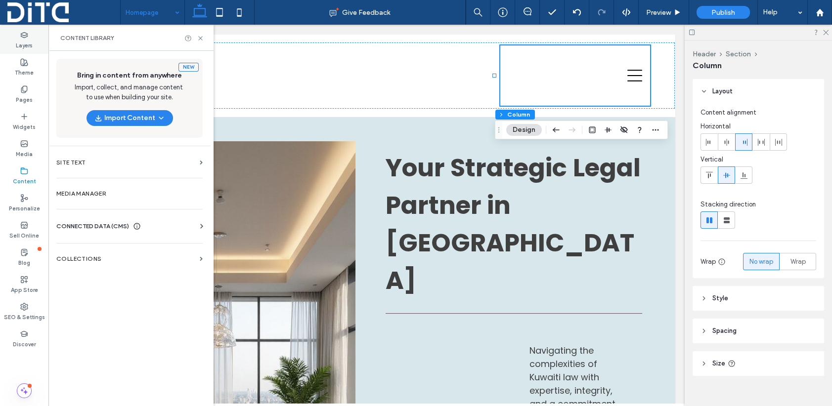
click at [24, 37] on use at bounding box center [24, 34] width 6 height 5
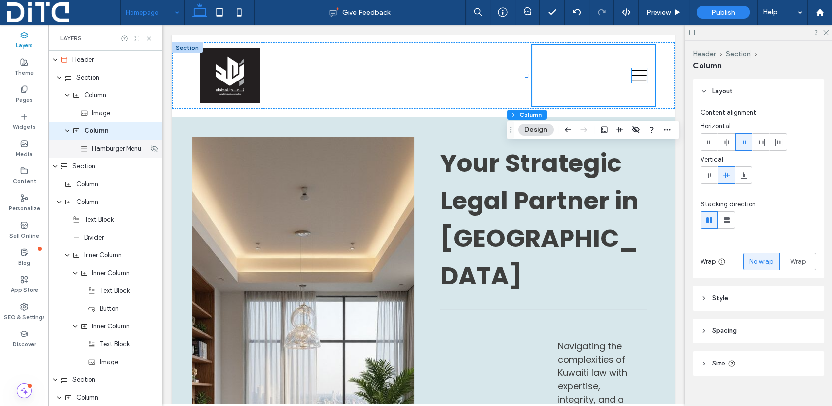
click at [96, 154] on div "Hamburger Menu" at bounding box center [105, 149] width 114 height 18
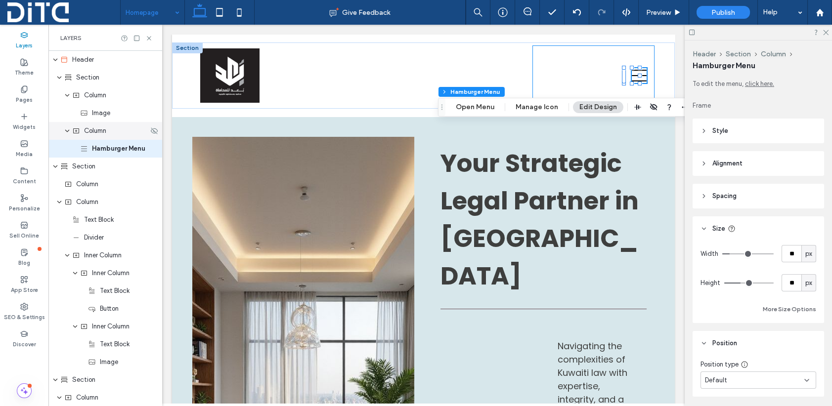
click at [92, 135] on span "Column" at bounding box center [95, 131] width 22 height 10
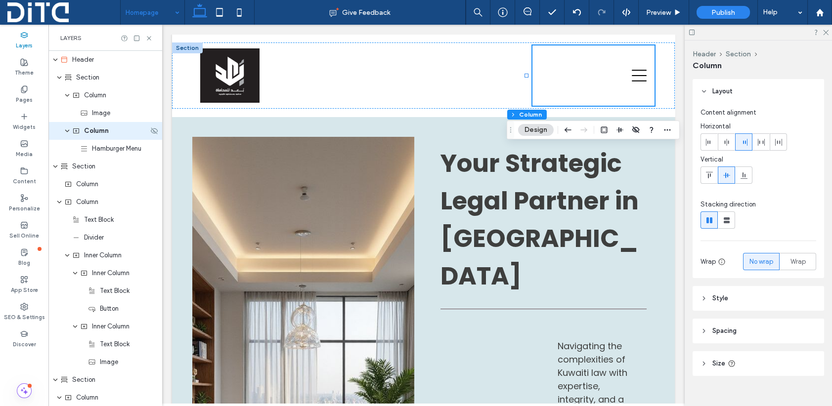
click at [77, 132] on use at bounding box center [76, 130] width 6 height 5
click at [67, 132] on icon "expand Column" at bounding box center [67, 131] width 6 height 8
click at [66, 132] on use "expand Column" at bounding box center [67, 131] width 2 height 4
click at [103, 150] on span "Hamburger Menu" at bounding box center [116, 149] width 49 height 10
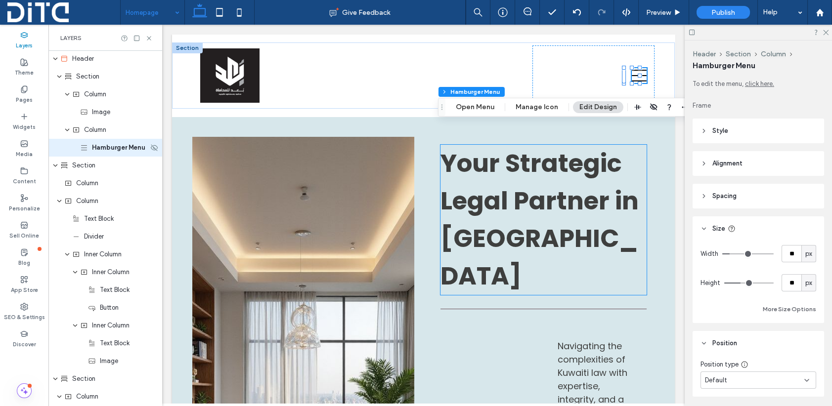
scroll to position [0, 0]
click at [539, 106] on button "Manage Icon" at bounding box center [536, 107] width 55 height 12
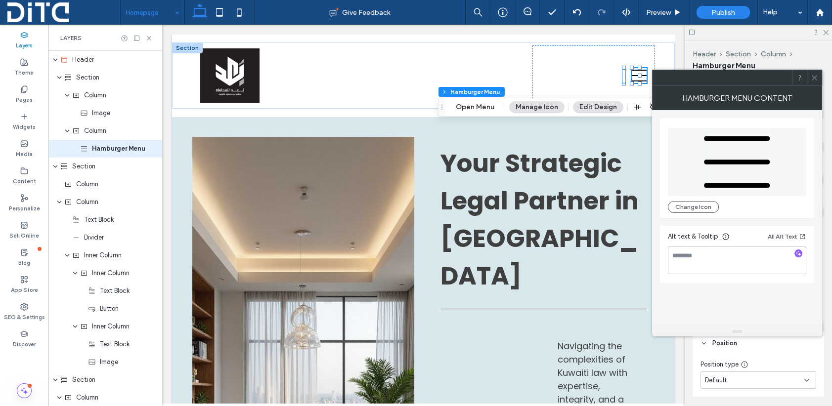
click at [548, 107] on button "Manage Icon" at bounding box center [536, 107] width 55 height 12
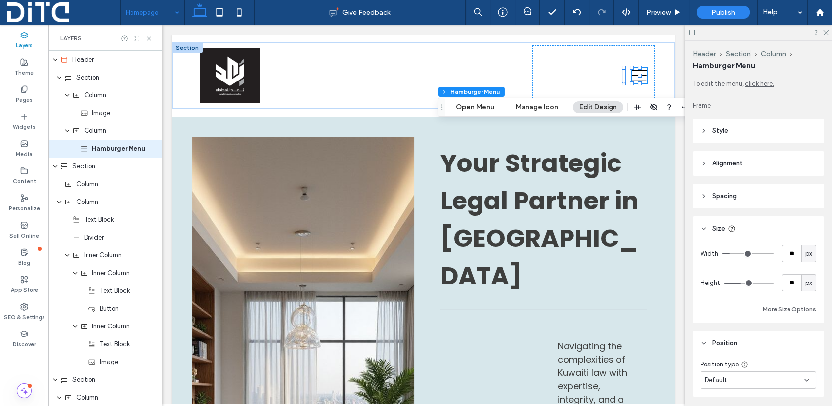
drag, startPoint x: 541, startPoint y: 107, endPoint x: 570, endPoint y: 108, distance: 29.2
click at [542, 107] on button "Manage Icon" at bounding box center [536, 107] width 55 height 12
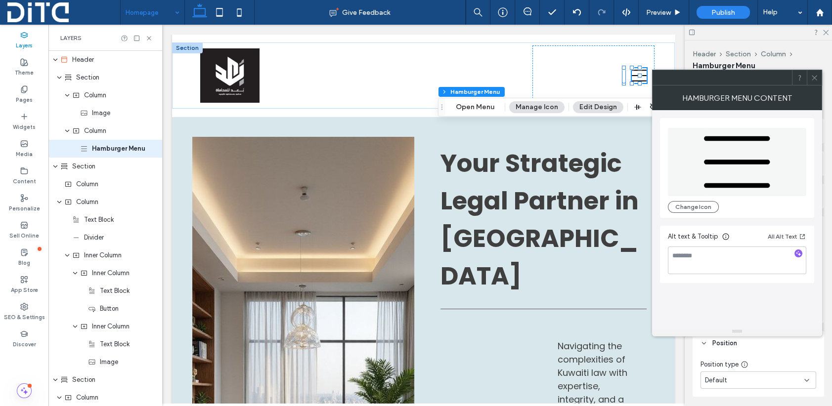
click at [586, 107] on button "Edit Design" at bounding box center [598, 107] width 50 height 12
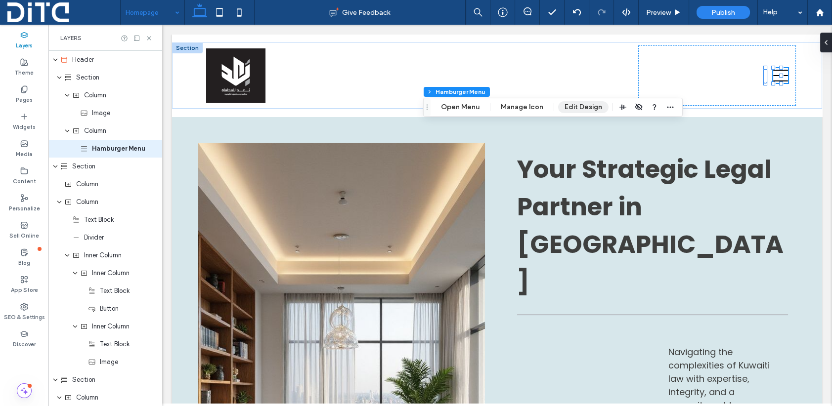
click at [586, 107] on button "Edit Design" at bounding box center [583, 107] width 50 height 12
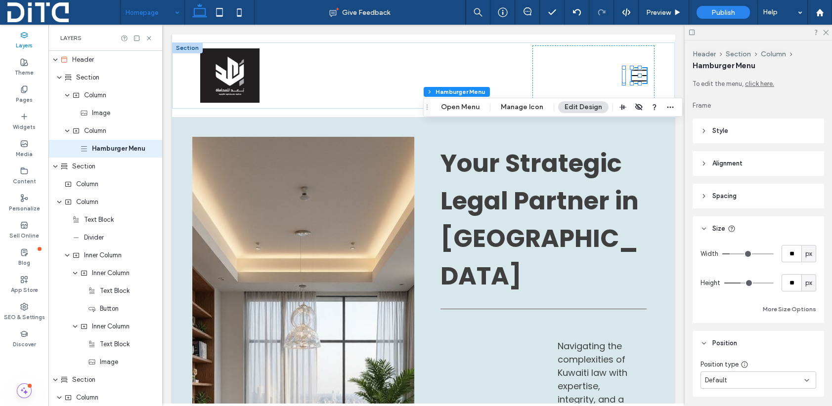
click at [582, 107] on button "Edit Design" at bounding box center [583, 107] width 50 height 12
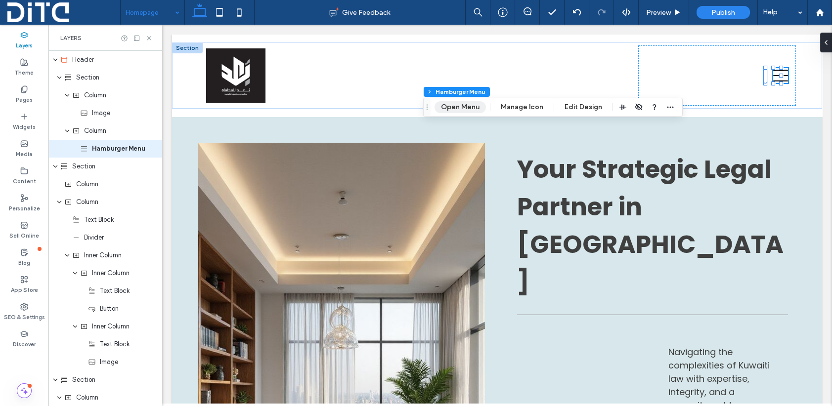
click at [464, 106] on button "Open Menu" at bounding box center [459, 107] width 51 height 12
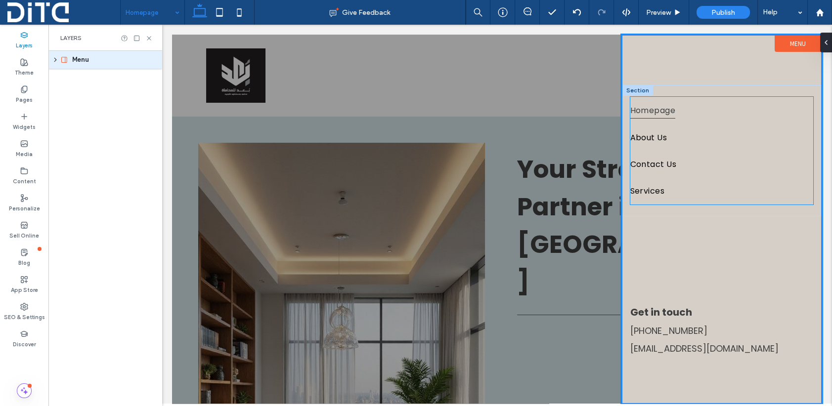
click at [656, 103] on span "Homepage" at bounding box center [652, 110] width 45 height 17
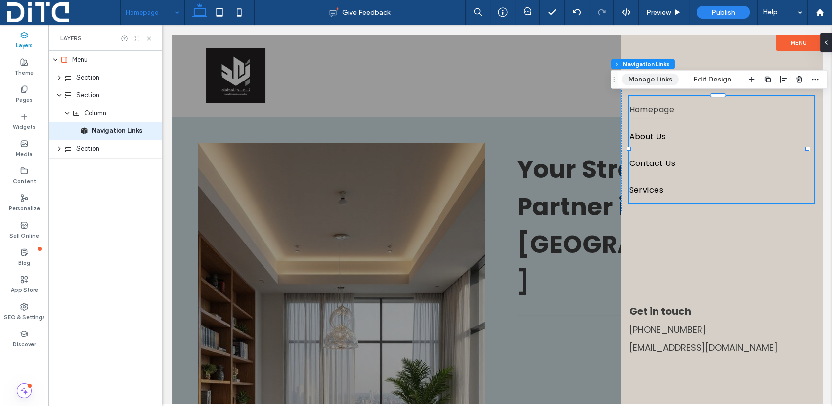
click at [652, 79] on button "Manage Links" at bounding box center [650, 80] width 57 height 12
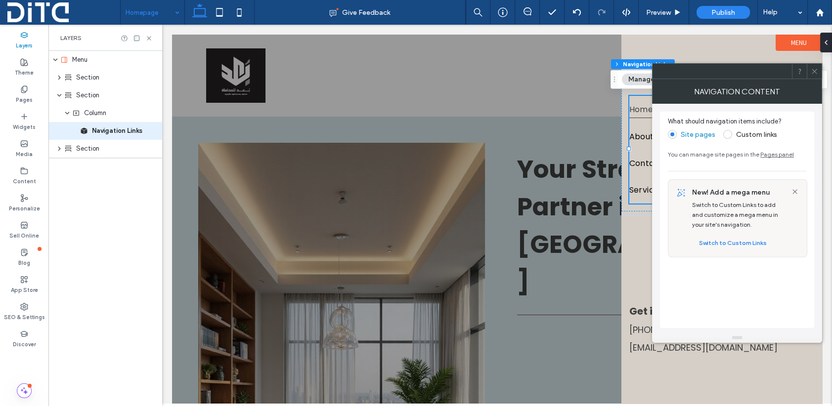
click at [813, 70] on icon at bounding box center [813, 71] width 7 height 7
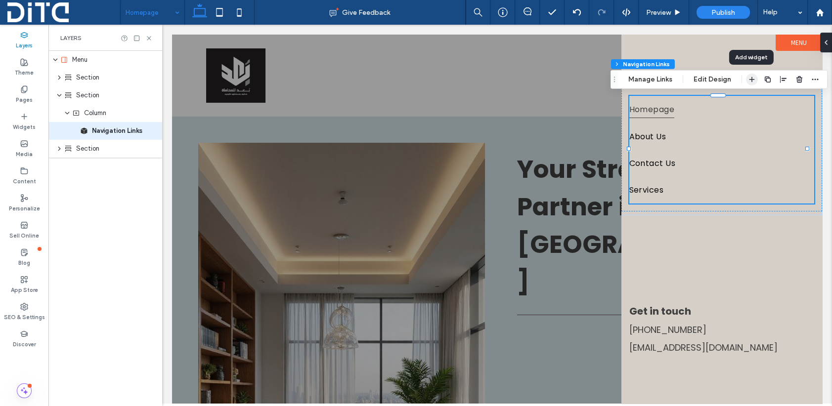
click at [751, 80] on icon "button" at bounding box center [752, 80] width 8 height 8
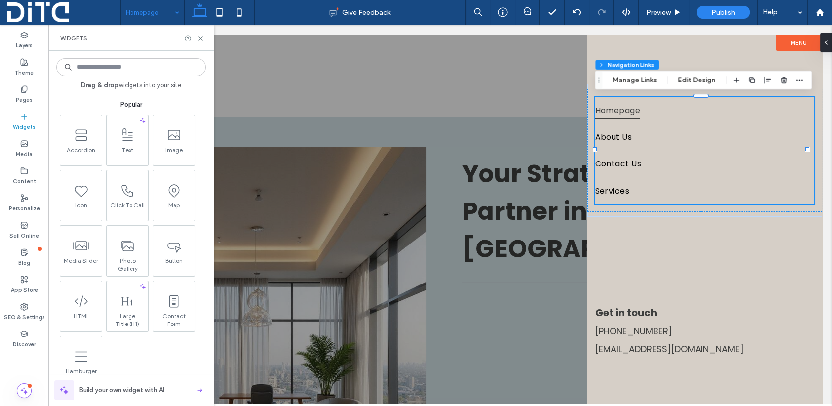
click at [104, 67] on input at bounding box center [130, 67] width 149 height 18
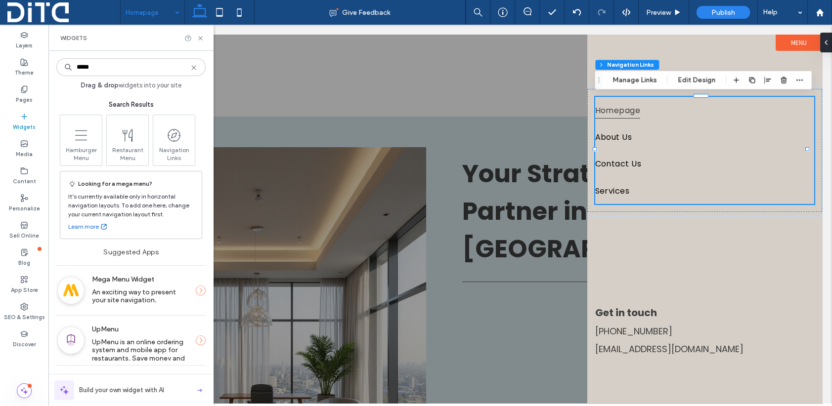
click at [82, 66] on input "****" at bounding box center [130, 67] width 149 height 18
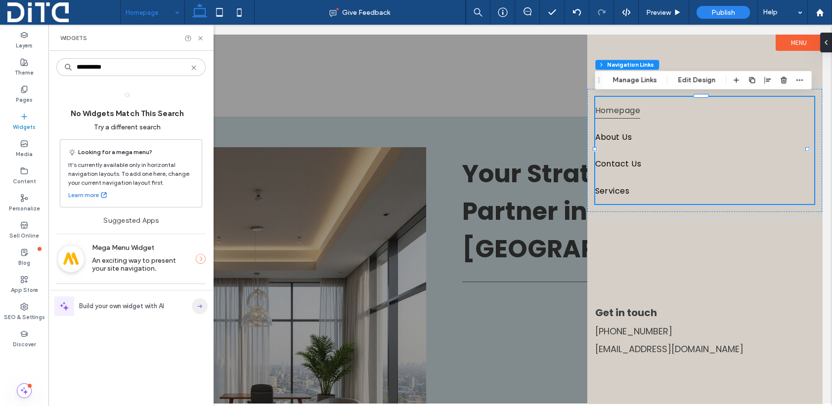
click at [202, 305] on icon "button" at bounding box center [200, 306] width 8 height 8
click at [95, 68] on input "*********" at bounding box center [130, 67] width 149 height 18
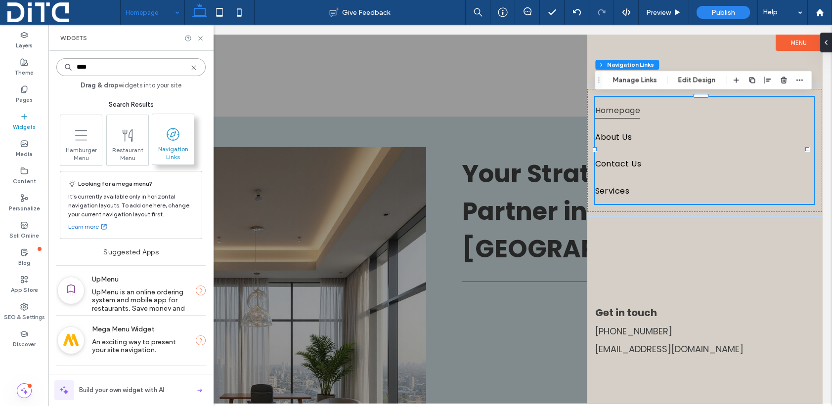
type input "****"
click at [179, 150] on span "Navigation Links" at bounding box center [173, 152] width 42 height 14
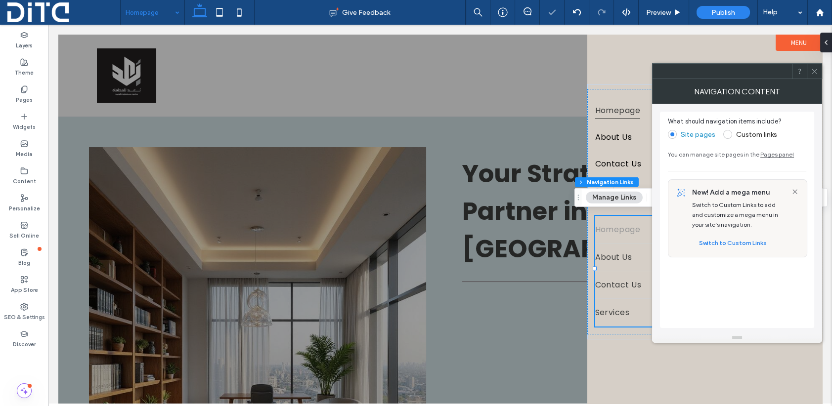
type input "*"
type input "***"
type input "****"
type input "*"
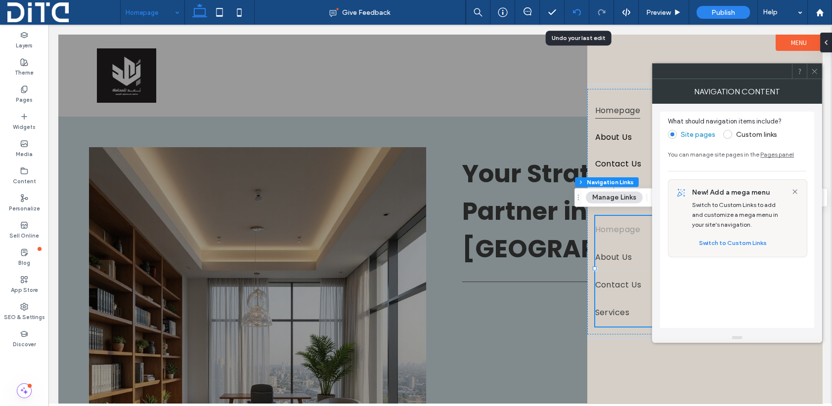
click at [579, 8] on icon at bounding box center [577, 12] width 8 height 8
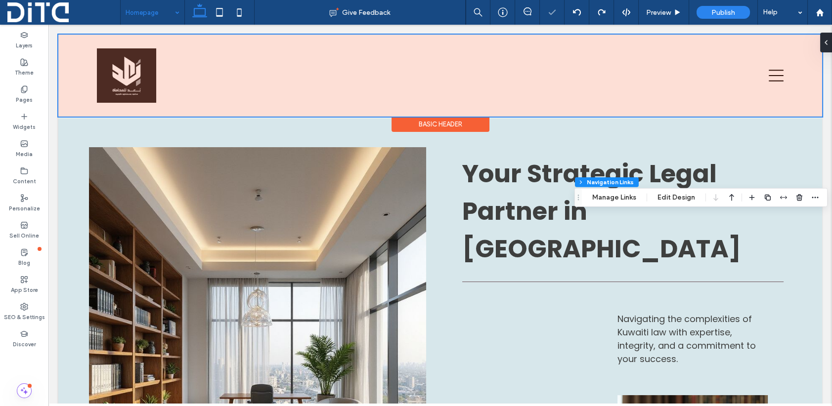
scroll to position [11, 0]
click at [762, 73] on div at bounding box center [440, 76] width 764 height 82
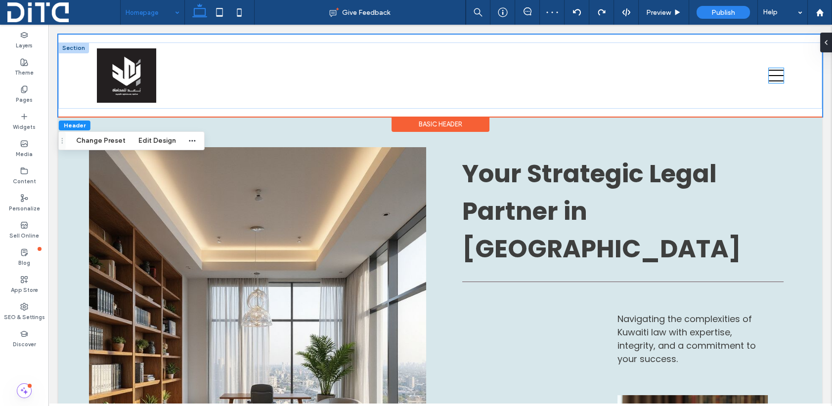
click at [768, 74] on icon at bounding box center [775, 75] width 15 height 15
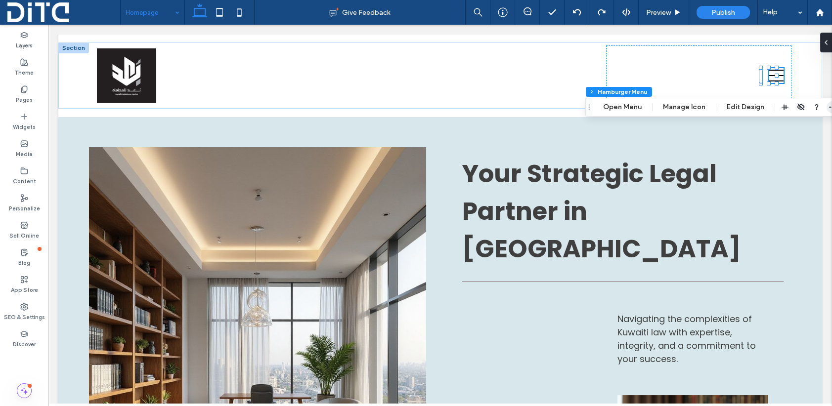
click at [829, 106] on icon "button" at bounding box center [832, 107] width 8 height 8
click at [821, 43] on icon at bounding box center [822, 43] width 8 height 8
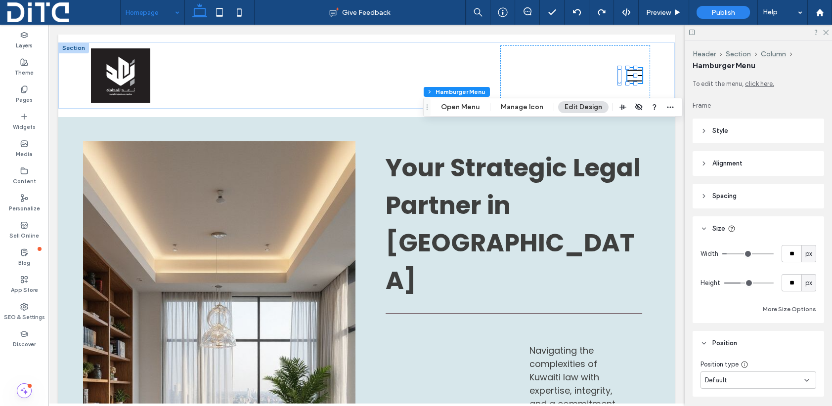
click at [691, 31] on icon at bounding box center [691, 32] width 7 height 7
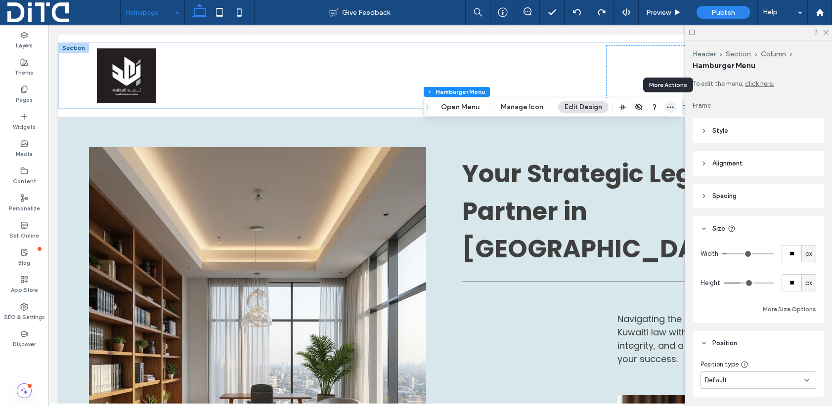
click at [666, 106] on icon "button" at bounding box center [670, 107] width 8 height 8
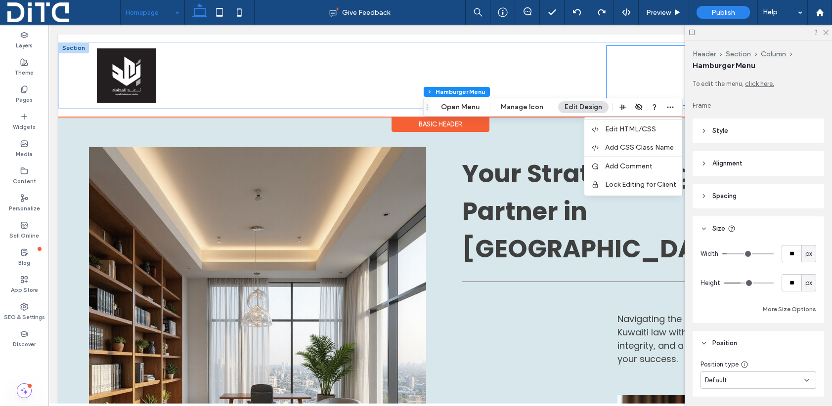
click at [639, 72] on div at bounding box center [698, 75] width 185 height 60
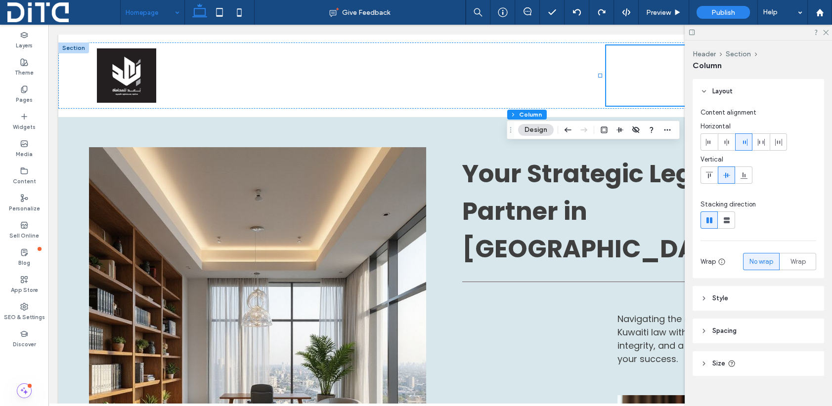
click at [691, 33] on icon at bounding box center [691, 32] width 7 height 7
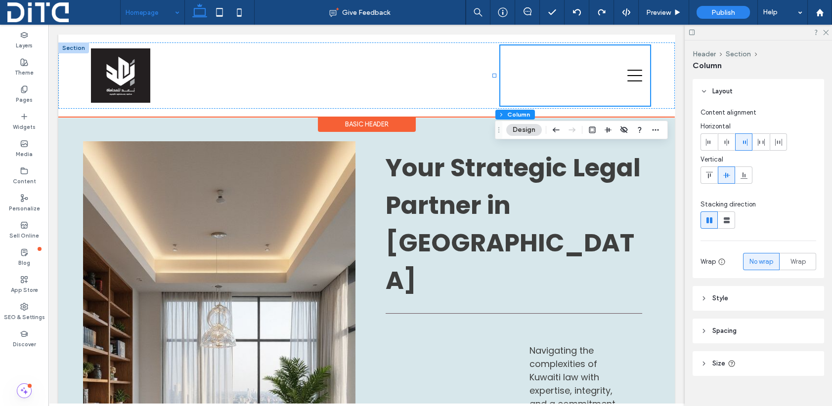
click at [589, 83] on div at bounding box center [574, 75] width 149 height 60
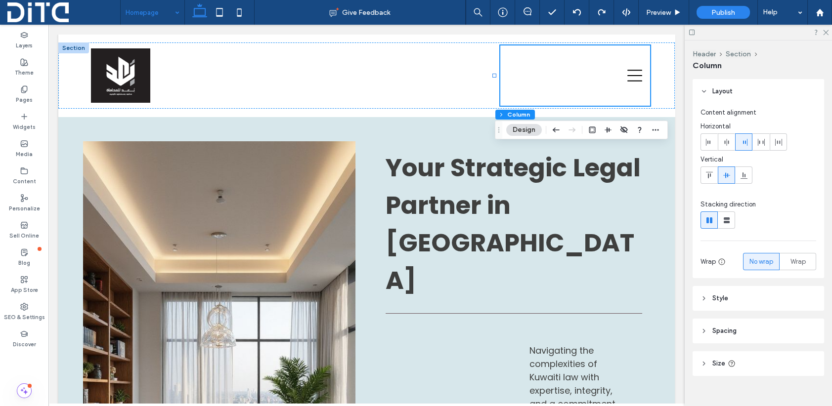
click at [521, 128] on button "Design" at bounding box center [524, 130] width 36 height 12
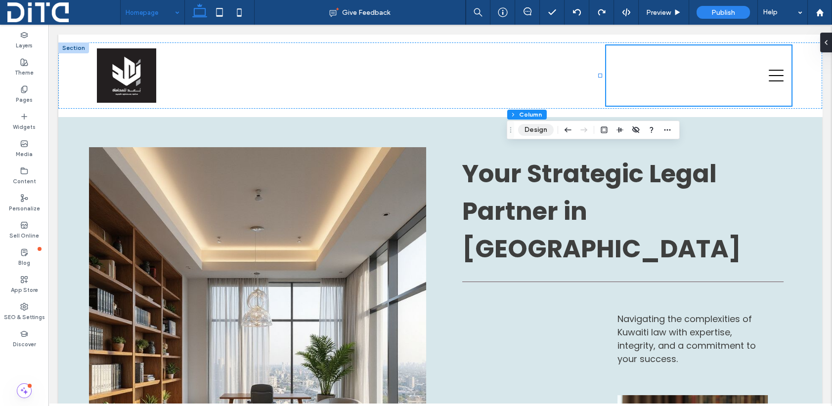
click at [537, 126] on button "Design" at bounding box center [536, 130] width 36 height 12
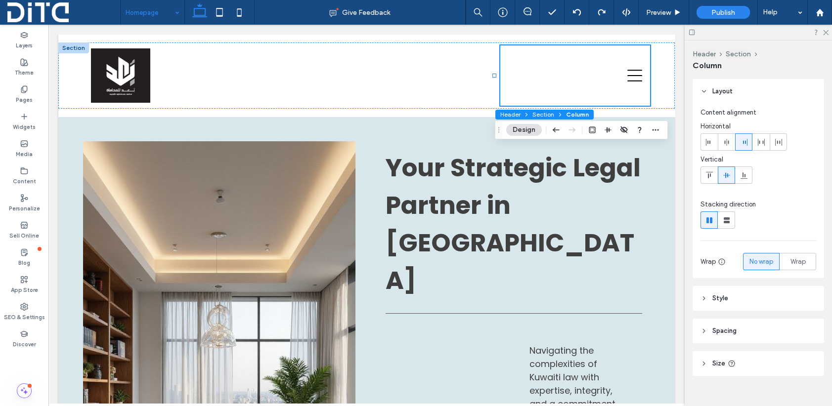
click at [575, 112] on span "Column" at bounding box center [577, 114] width 23 height 7
click at [556, 131] on icon "button" at bounding box center [556, 130] width 12 height 18
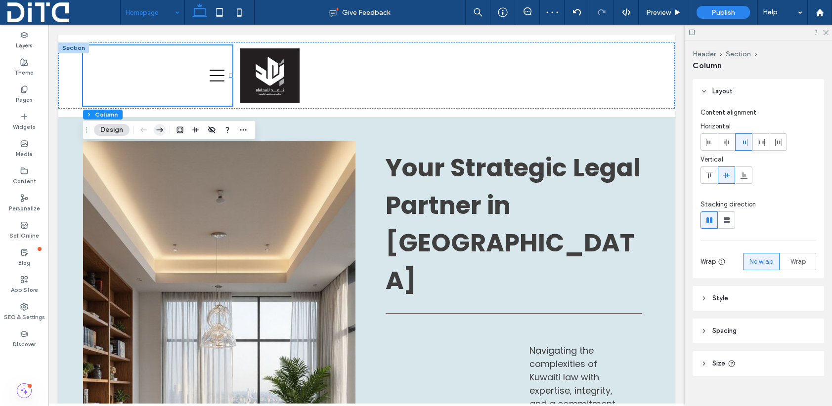
click at [164, 129] on icon "button" at bounding box center [160, 130] width 12 height 18
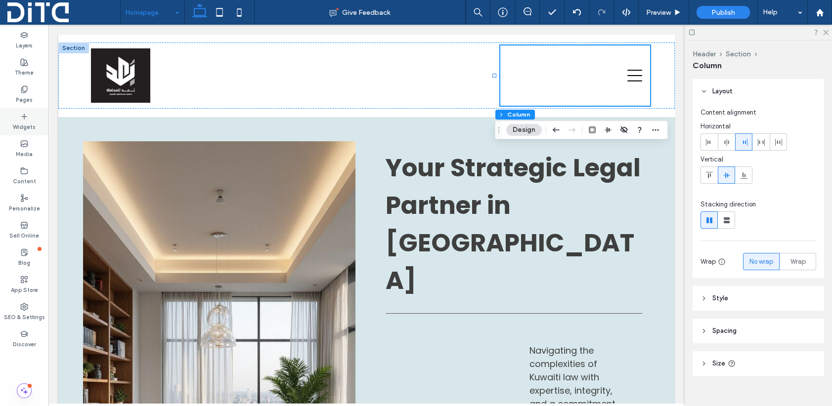
click at [23, 119] on icon at bounding box center [24, 117] width 8 height 8
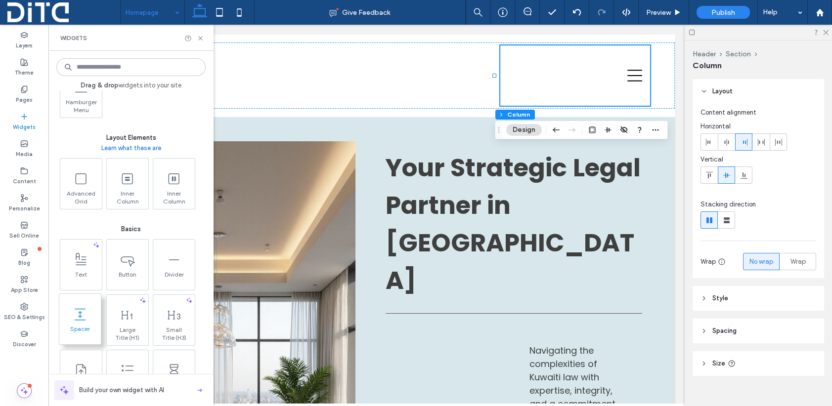
scroll to position [297, 0]
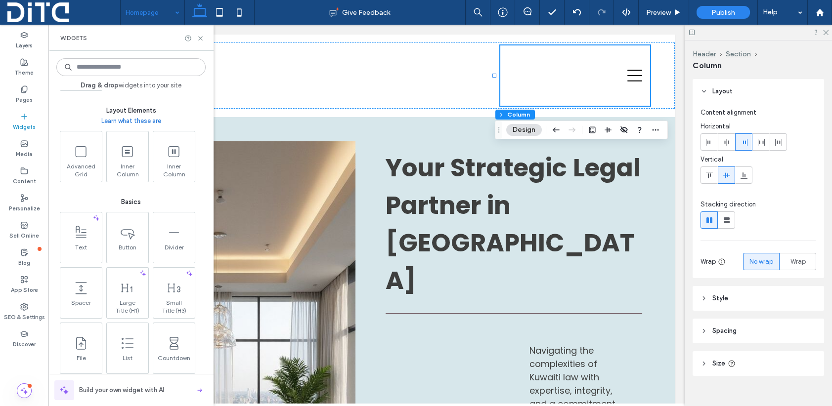
click at [92, 71] on input at bounding box center [130, 67] width 149 height 18
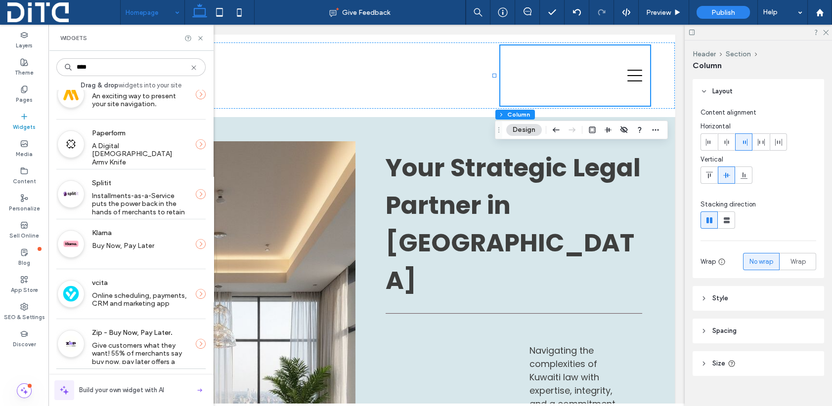
scroll to position [0, 0]
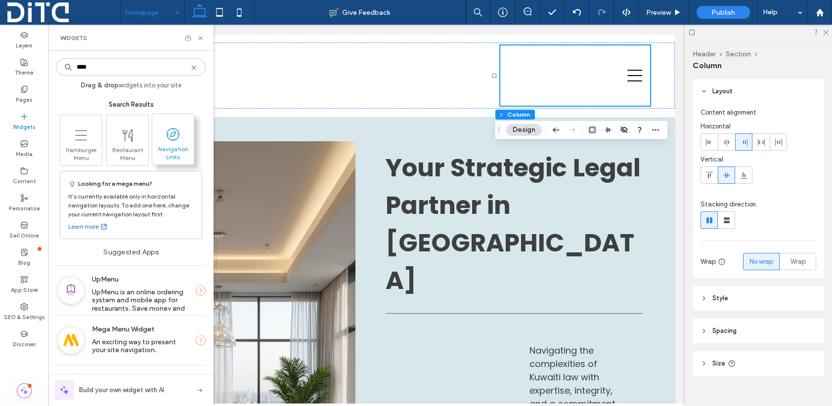
type input "****"
click at [173, 138] on icon at bounding box center [173, 135] width 16 height 16
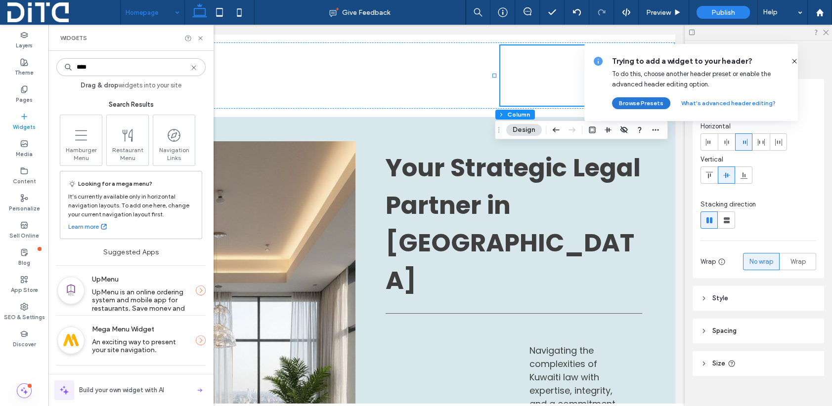
click at [646, 101] on button "Browse Presets" at bounding box center [641, 103] width 58 height 12
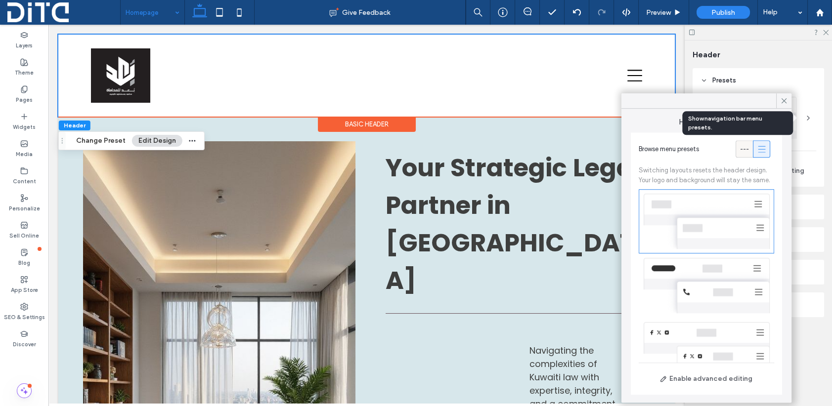
click at [739, 147] on icon at bounding box center [744, 149] width 10 height 10
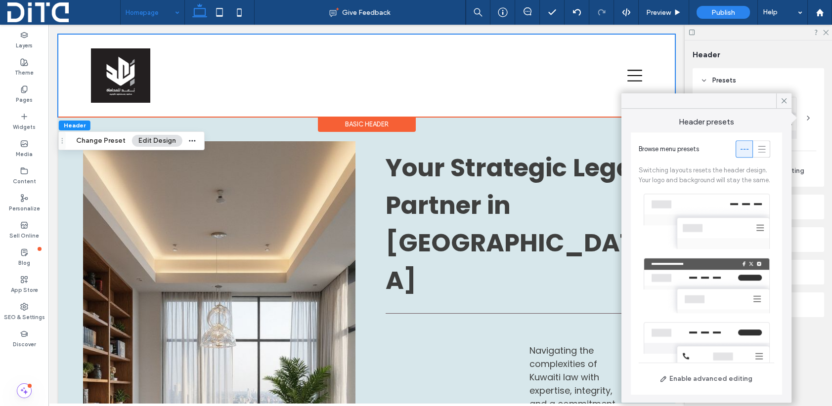
click at [717, 276] on div at bounding box center [706, 286] width 135 height 64
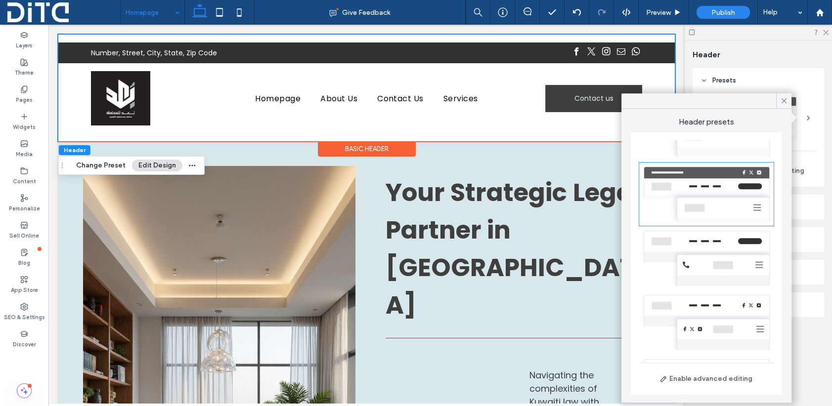
scroll to position [99, 0]
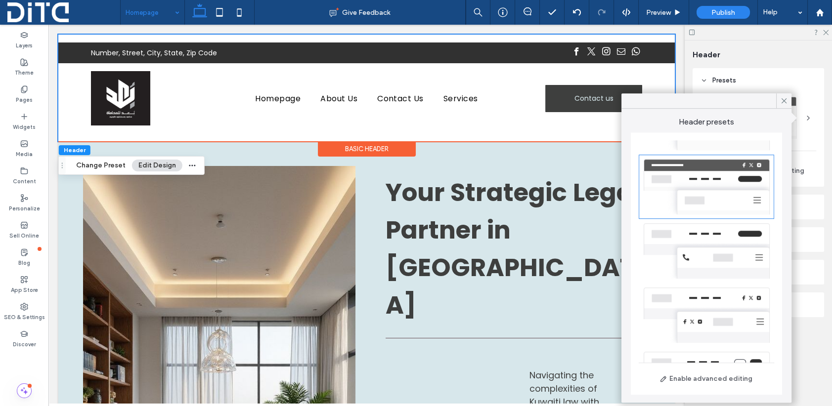
click at [713, 243] on div at bounding box center [706, 251] width 135 height 64
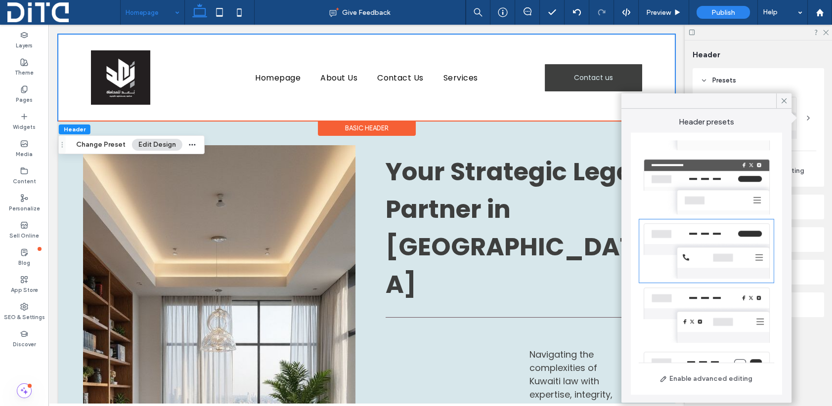
click at [717, 306] on div at bounding box center [706, 315] width 135 height 64
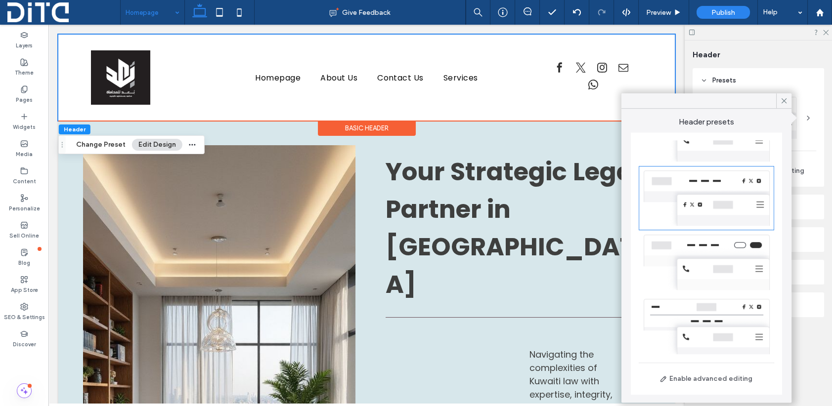
scroll to position [224, 0]
click at [712, 249] on div at bounding box center [706, 262] width 135 height 64
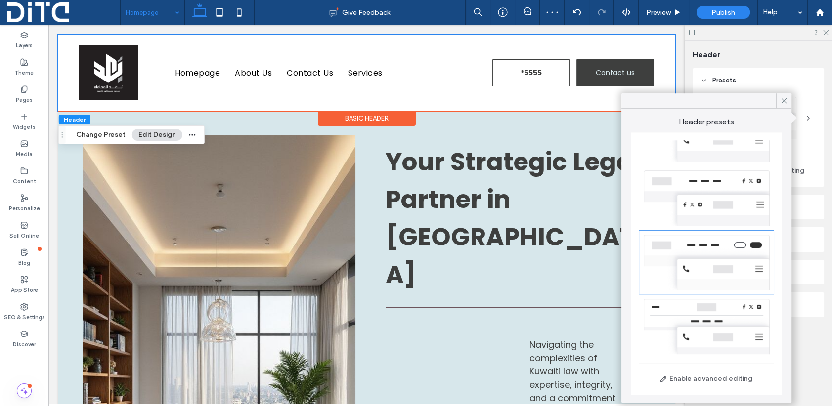
click at [709, 186] on div at bounding box center [706, 198] width 135 height 64
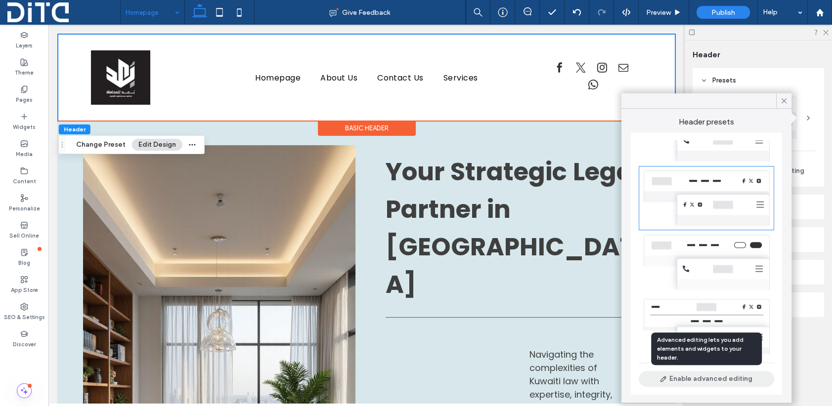
click at [712, 381] on button "Enable advanced editing" at bounding box center [706, 379] width 135 height 16
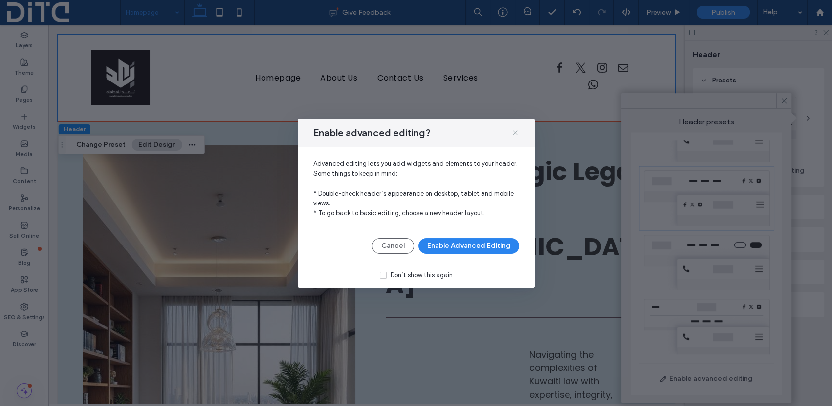
click at [512, 132] on icon at bounding box center [515, 133] width 8 height 8
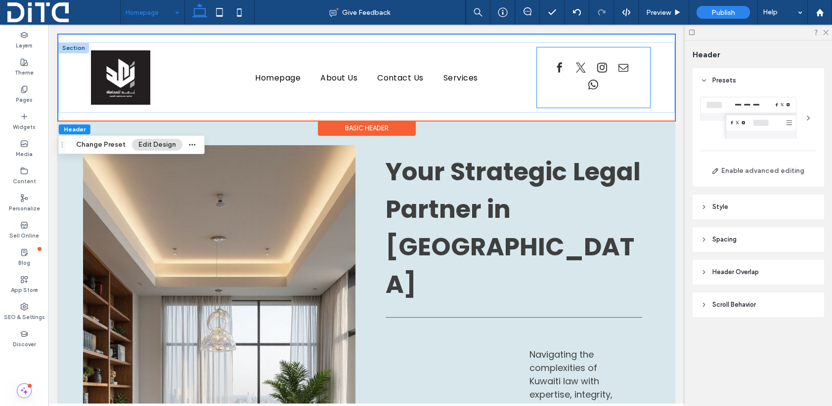
click at [569, 102] on div at bounding box center [593, 77] width 113 height 60
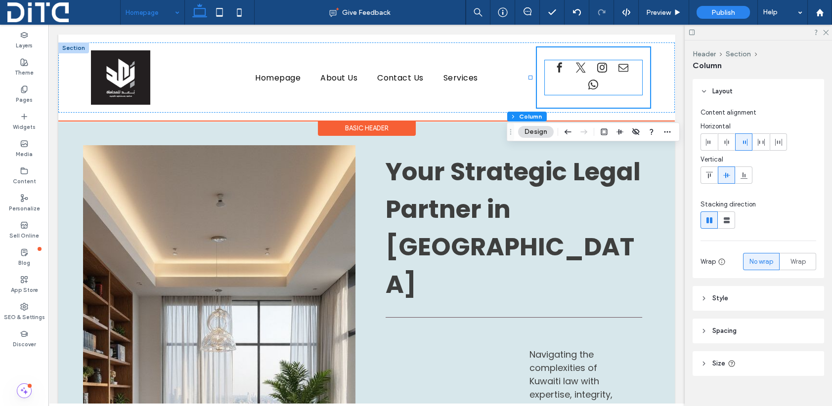
click at [575, 76] on link "twitter" at bounding box center [580, 68] width 15 height 17
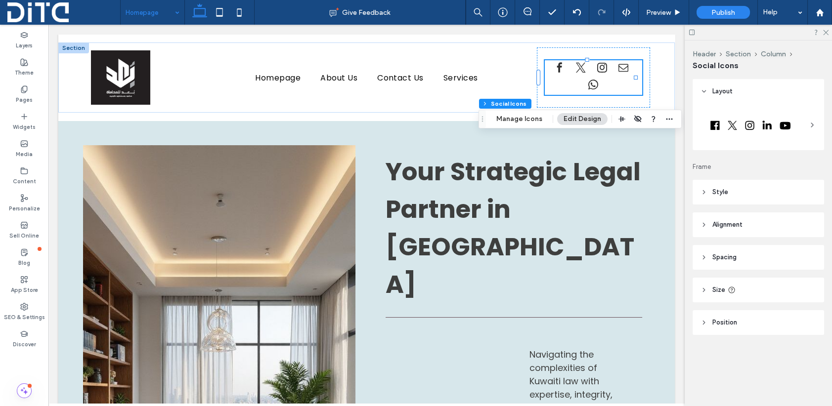
click at [810, 124] on icon at bounding box center [812, 125] width 8 height 8
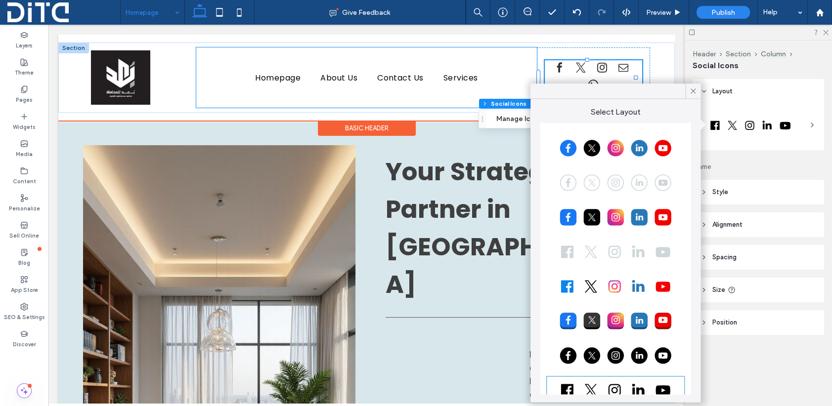
click at [459, 58] on div "Homepage About Us Contact Us Services" at bounding box center [366, 77] width 340 height 60
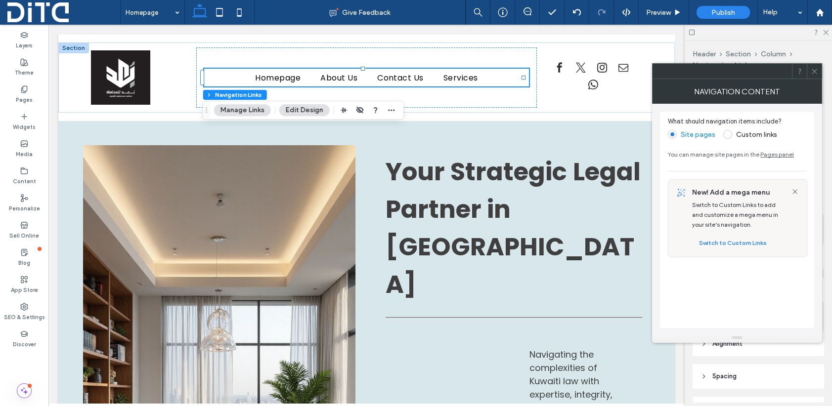
scroll to position [11, 0]
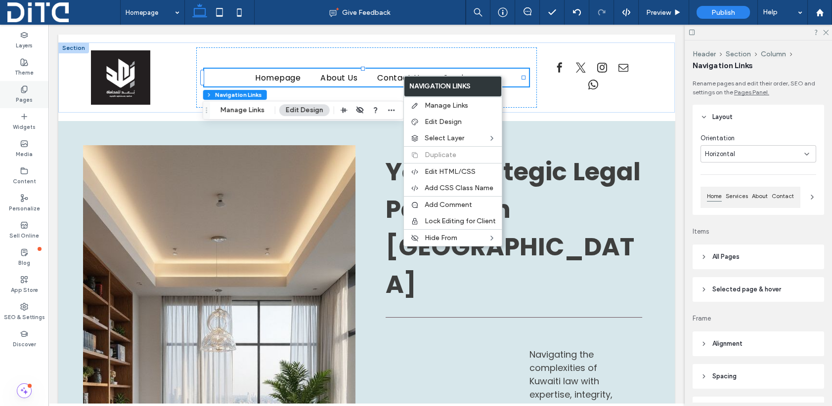
click at [18, 92] on div "Pages" at bounding box center [24, 94] width 48 height 27
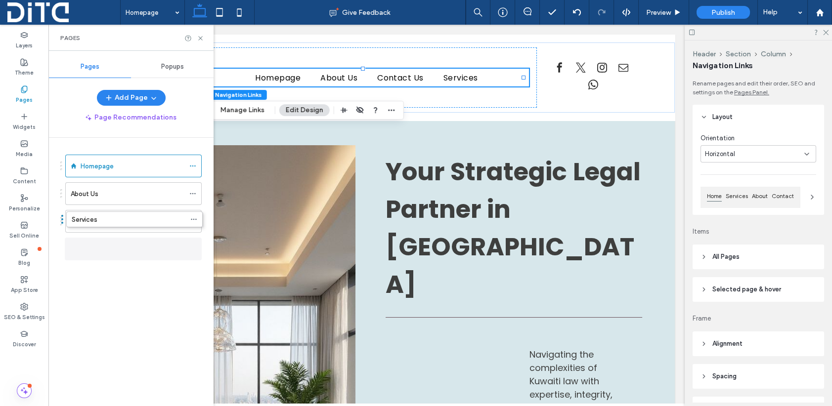
drag, startPoint x: 60, startPoint y: 248, endPoint x: 61, endPoint y: 226, distance: 22.3
click at [92, 279] on div "Homepage About Us Contact Us Services" at bounding box center [130, 217] width 141 height 134
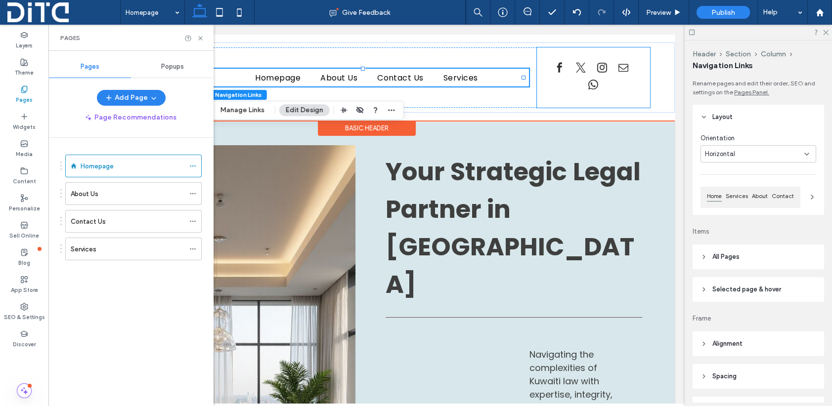
click at [553, 103] on div at bounding box center [593, 77] width 113 height 60
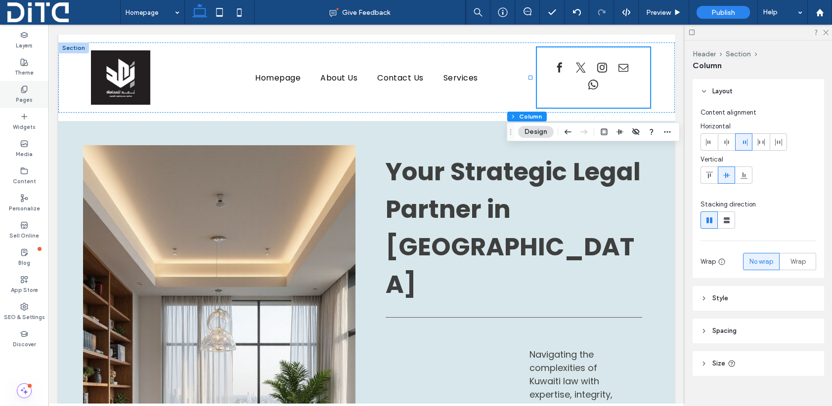
click at [28, 92] on div "Pages" at bounding box center [24, 94] width 48 height 27
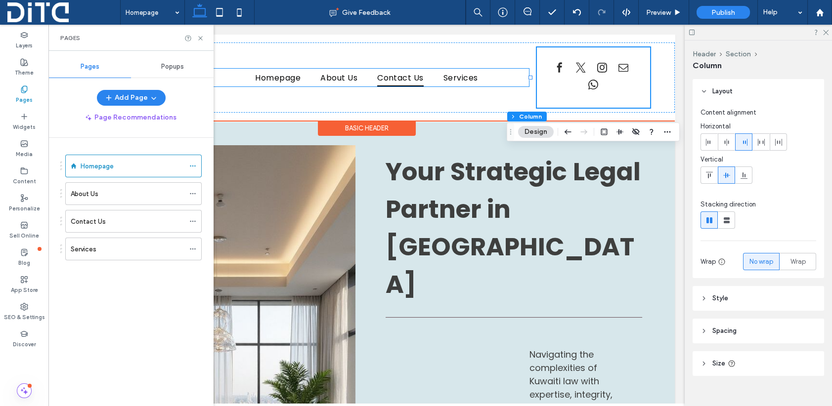
click at [409, 74] on span "Contact Us" at bounding box center [400, 77] width 46 height 17
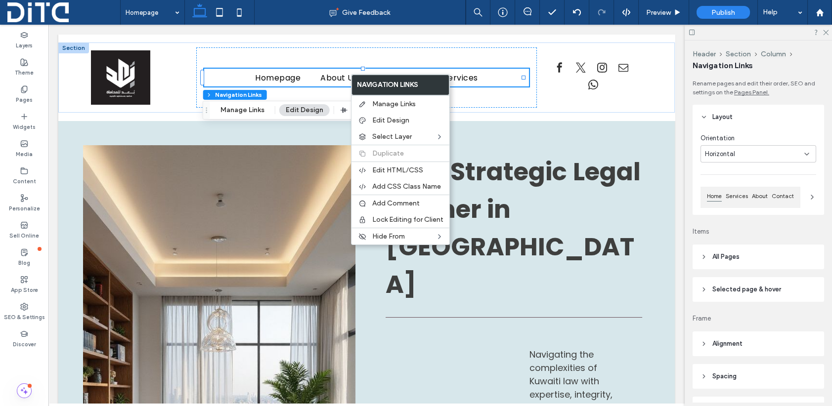
click at [361, 79] on label "Navigation Links" at bounding box center [400, 85] width 97 height 20
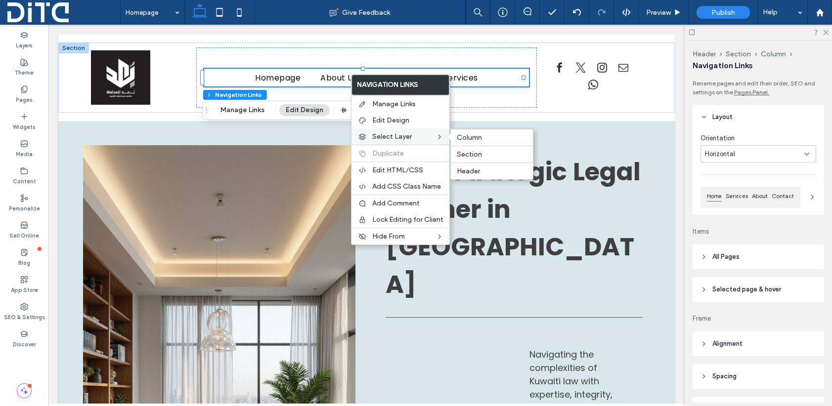
click at [372, 137] on span "Select Layer" at bounding box center [392, 136] width 40 height 8
click at [369, 132] on div "Select Layer Column Section Header" at bounding box center [400, 136] width 98 height 16
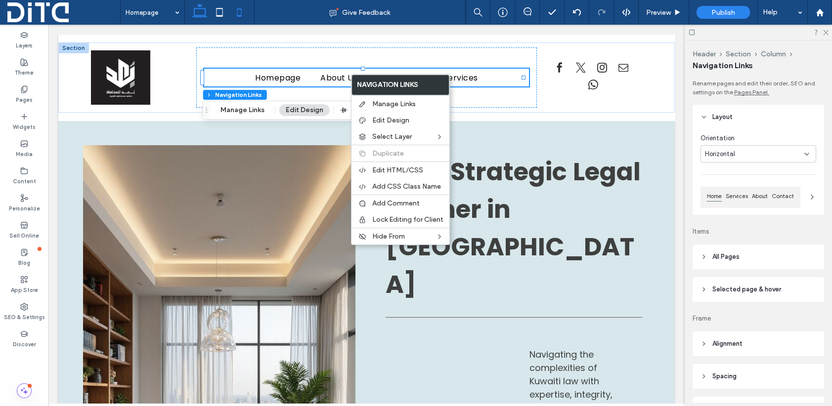
click at [240, 15] on icon at bounding box center [239, 12] width 20 height 20
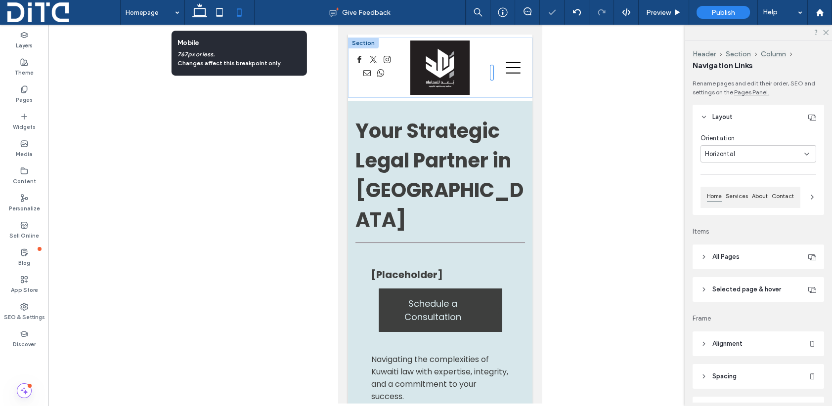
scroll to position [0, 0]
click at [219, 11] on icon at bounding box center [220, 12] width 20 height 20
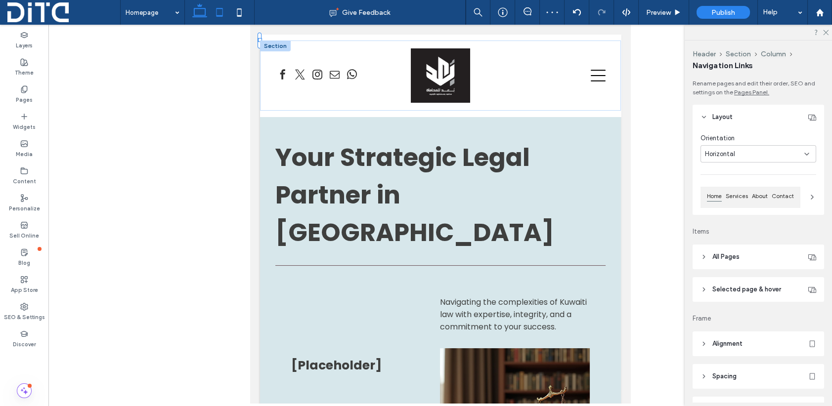
click at [201, 11] on icon at bounding box center [200, 12] width 20 height 20
type input "*"
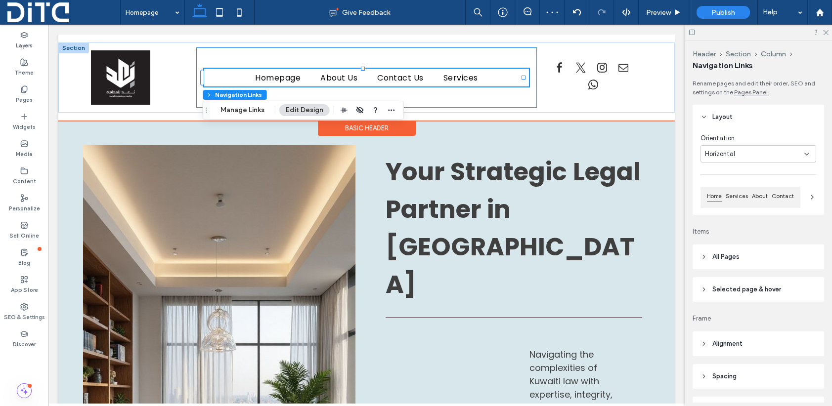
click at [510, 54] on div "Homepage About Us Contact Us Services" at bounding box center [366, 77] width 340 height 60
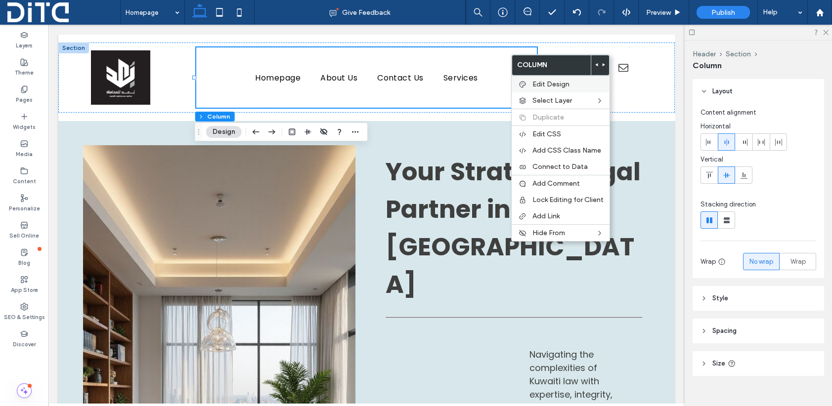
click at [534, 83] on span "Edit Design" at bounding box center [550, 84] width 37 height 8
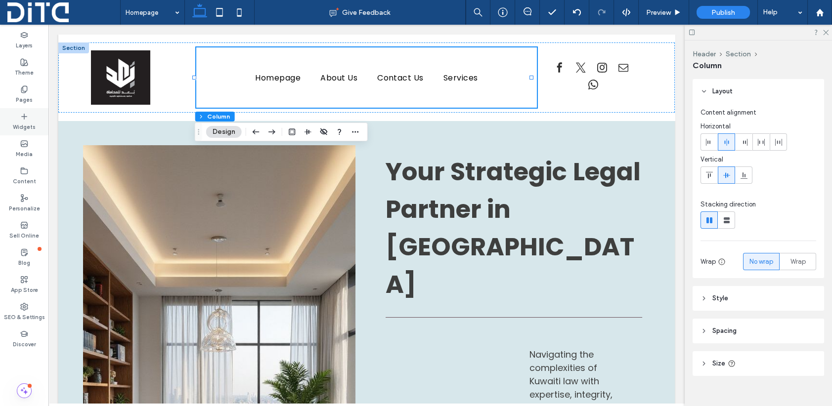
click at [22, 120] on icon at bounding box center [24, 117] width 8 height 8
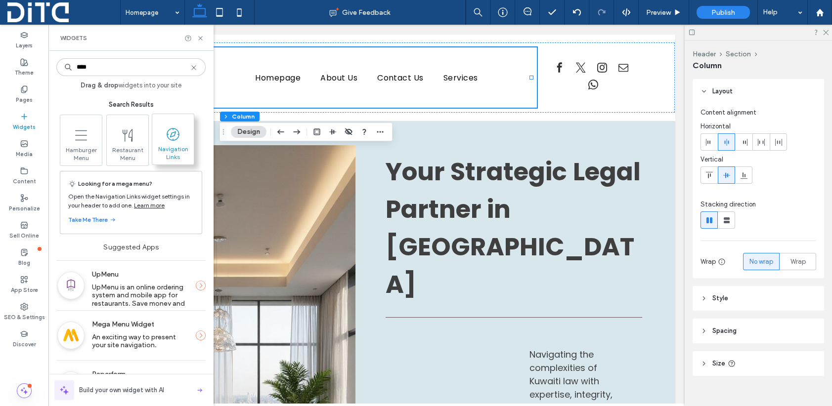
type input "****"
click at [166, 137] on icon at bounding box center [173, 135] width 16 height 16
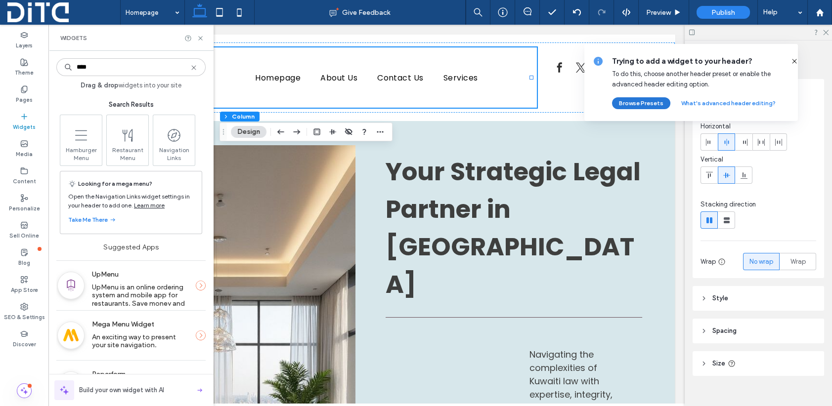
click at [632, 100] on button "Browse Presets" at bounding box center [641, 103] width 58 height 12
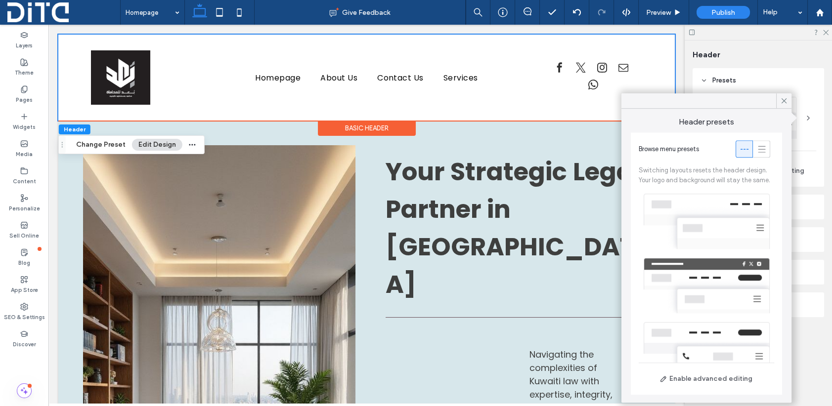
scroll to position [172, 0]
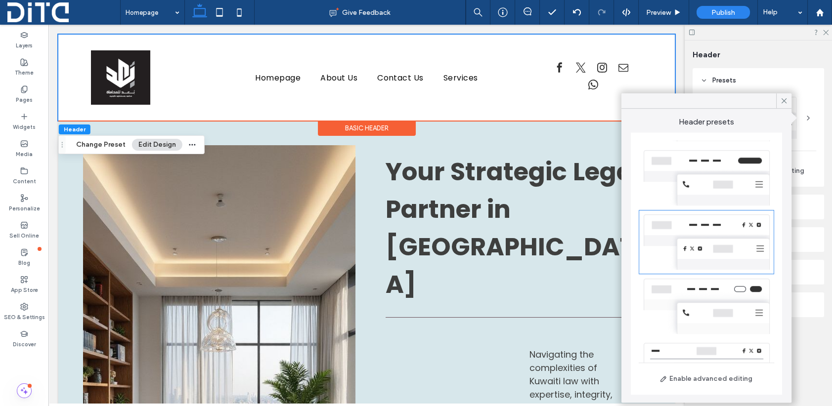
click at [707, 298] on div at bounding box center [706, 306] width 135 height 64
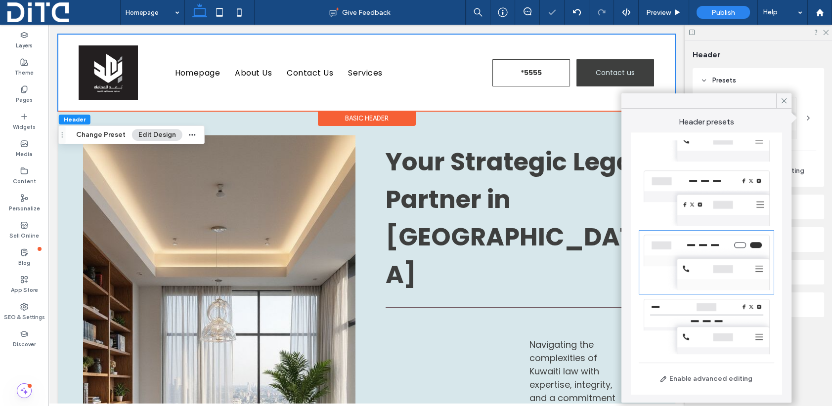
scroll to position [224, 0]
click at [707, 304] on div at bounding box center [706, 327] width 135 height 64
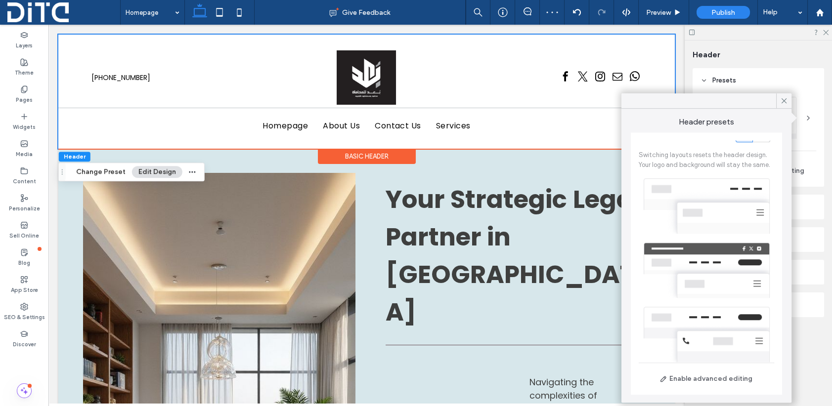
scroll to position [0, 0]
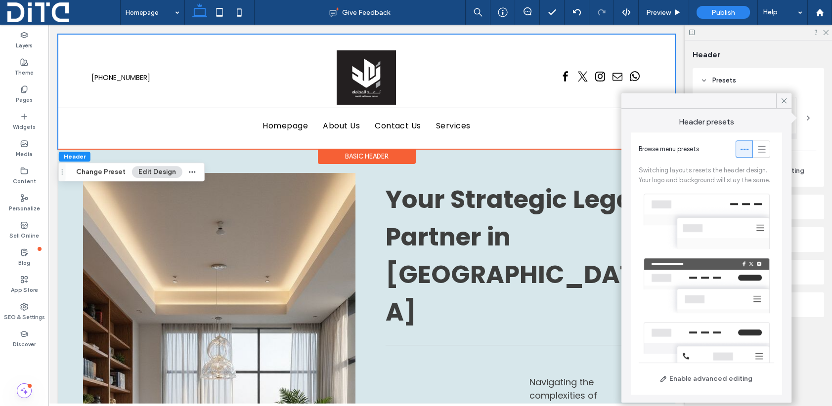
click at [712, 211] on div at bounding box center [706, 221] width 135 height 64
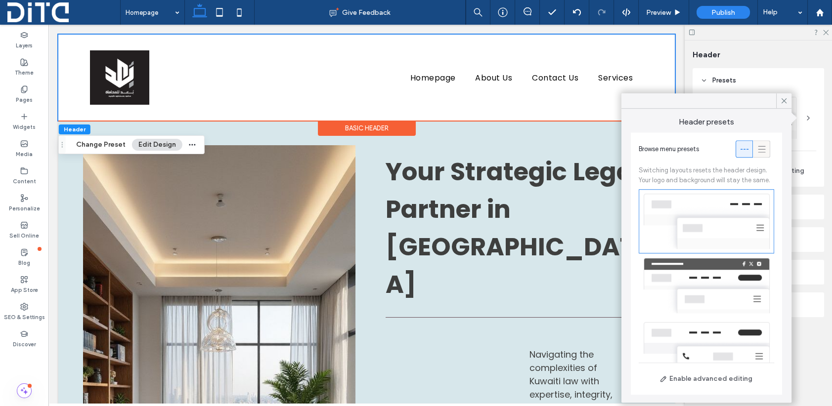
click at [757, 150] on icon at bounding box center [762, 149] width 10 height 10
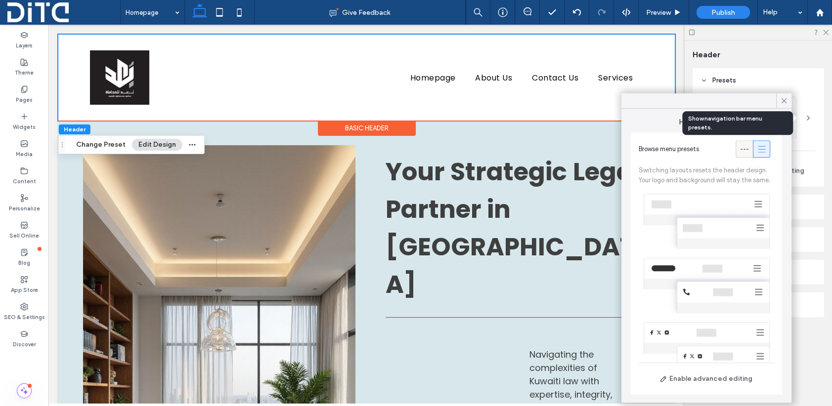
click at [739, 147] on icon at bounding box center [744, 149] width 10 height 10
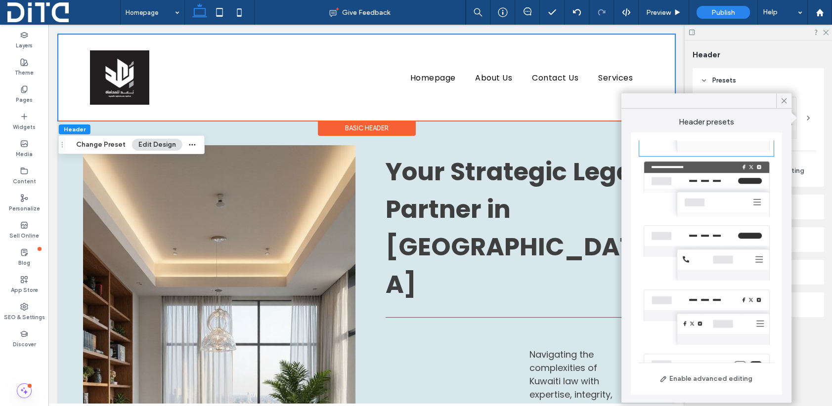
scroll to position [99, 0]
click at [713, 242] on div at bounding box center [706, 251] width 135 height 64
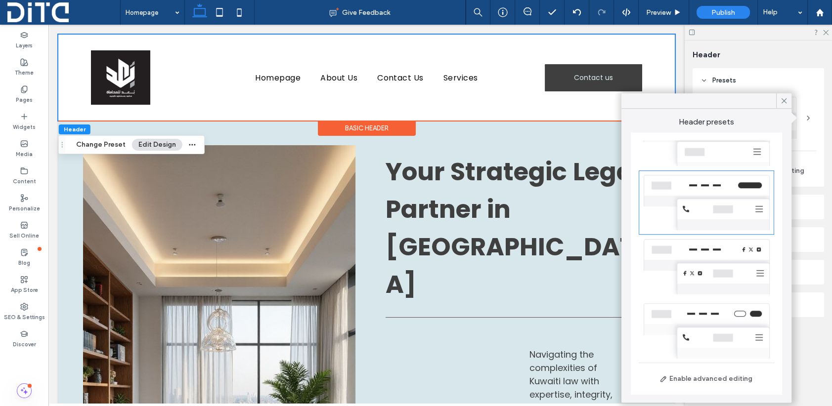
scroll to position [148, 0]
click at [712, 254] on div at bounding box center [706, 266] width 135 height 64
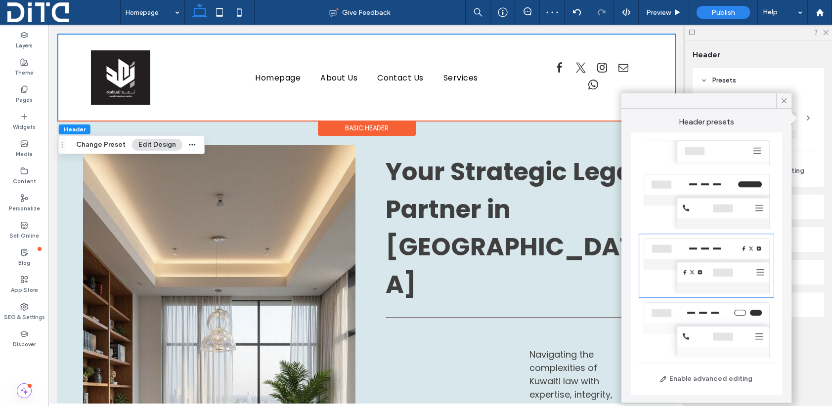
click at [709, 196] on div at bounding box center [706, 202] width 135 height 64
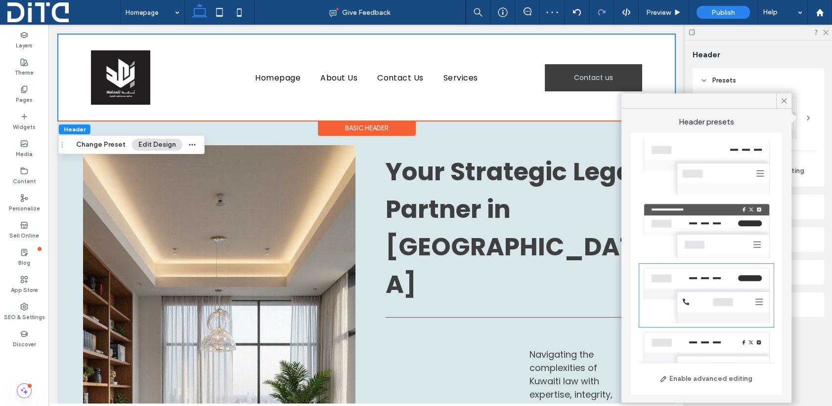
scroll to position [49, 0]
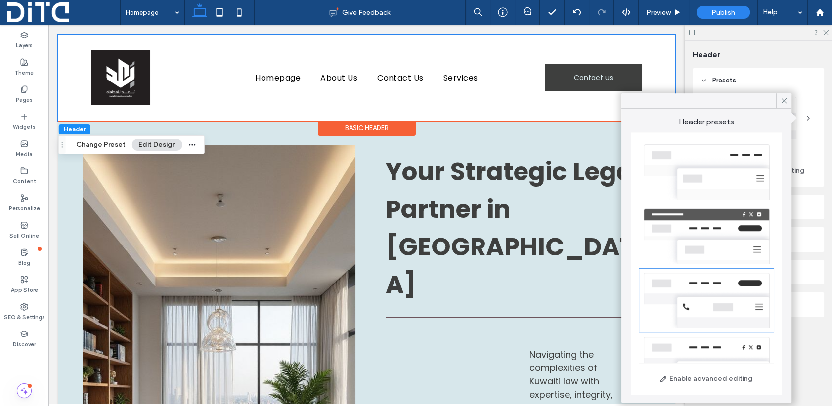
click at [710, 165] on div at bounding box center [706, 172] width 135 height 64
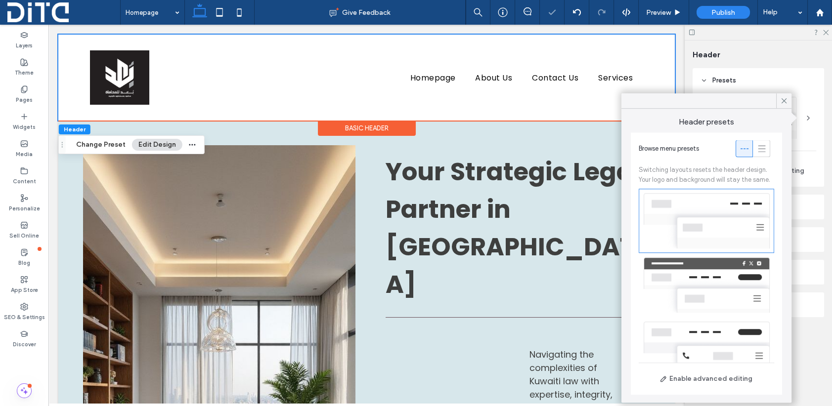
scroll to position [0, 0]
drag, startPoint x: 782, startPoint y: 98, endPoint x: 771, endPoint y: 117, distance: 21.7
click at [782, 98] on icon at bounding box center [783, 100] width 9 height 9
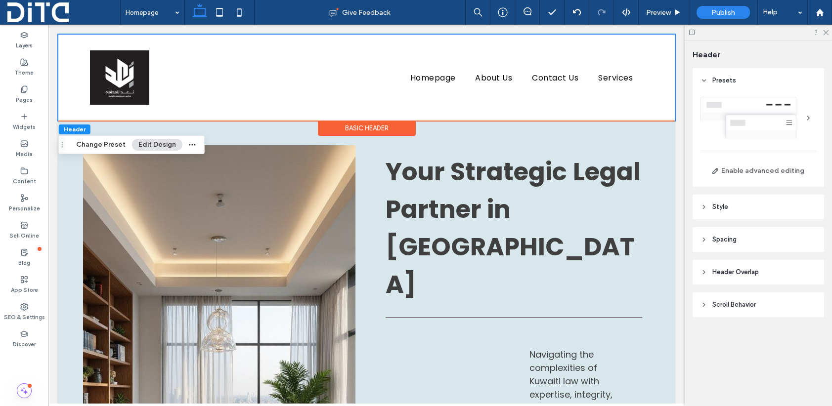
click at [632, 38] on div "Homepage About Us Contact Us Services Section Basic Header" at bounding box center [366, 78] width 616 height 86
click at [732, 205] on header "Style" at bounding box center [757, 207] width 131 height 25
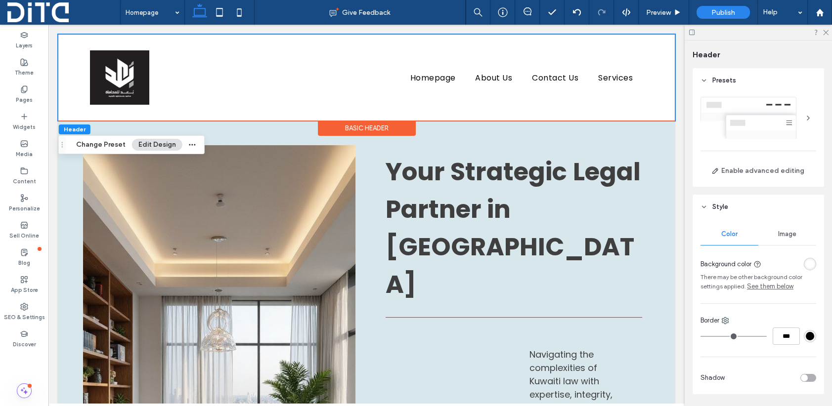
click at [732, 205] on header "Style" at bounding box center [757, 207] width 131 height 25
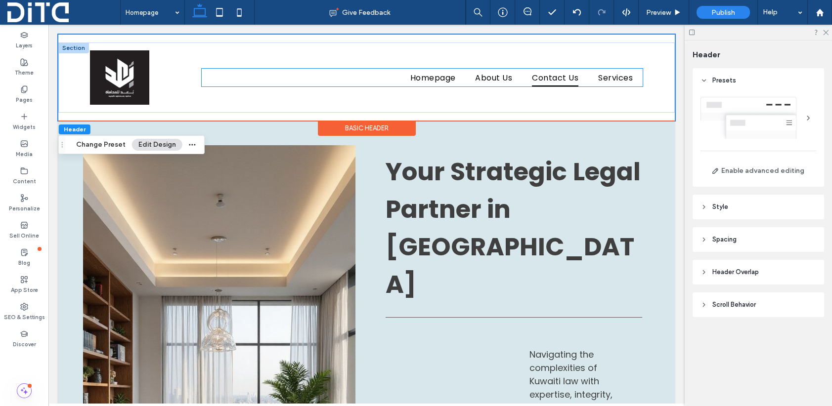
click at [554, 78] on span "Contact Us" at bounding box center [555, 77] width 46 height 17
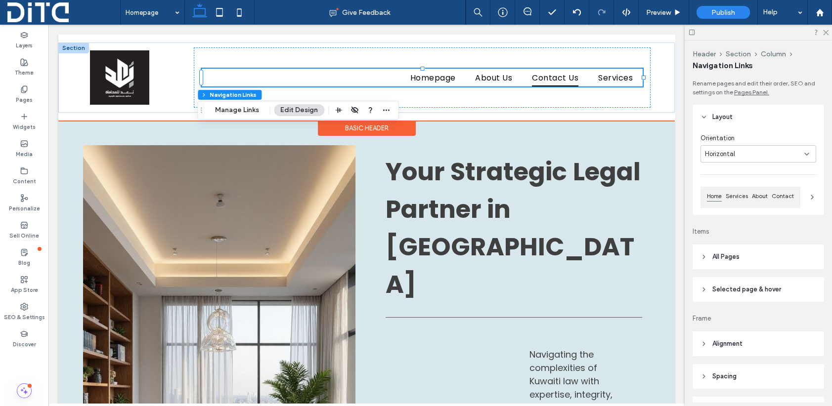
click at [564, 78] on span "Contact Us" at bounding box center [555, 77] width 46 height 17
click at [558, 78] on span "Contact Us" at bounding box center [555, 77] width 46 height 17
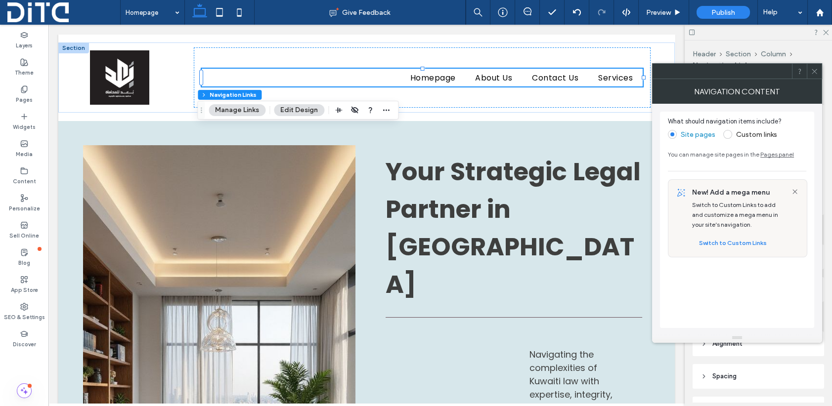
click at [813, 73] on icon at bounding box center [813, 71] width 7 height 7
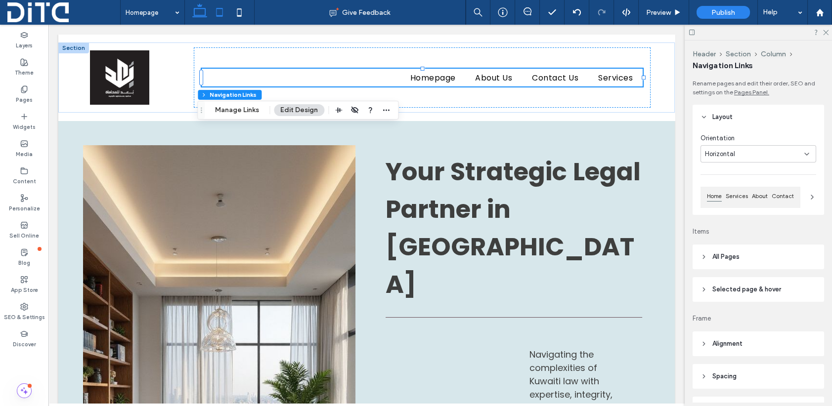
click at [222, 11] on use at bounding box center [219, 12] width 6 height 8
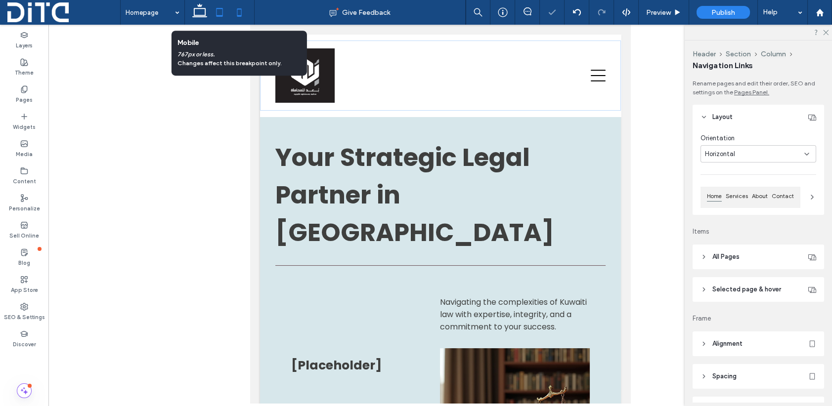
click at [238, 12] on icon at bounding box center [239, 12] width 20 height 20
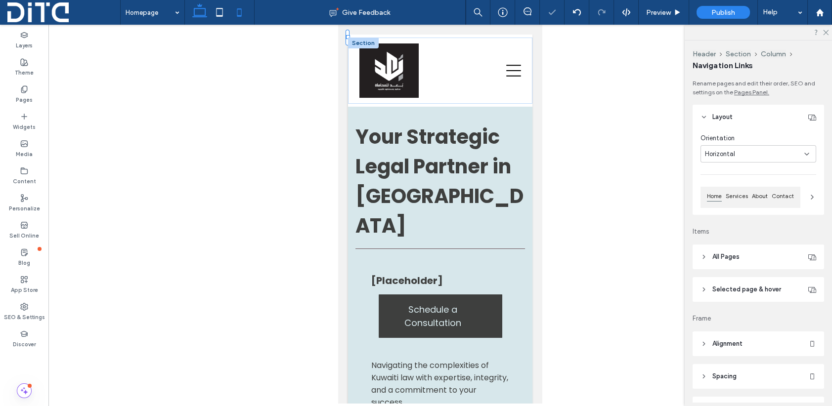
click at [202, 12] on icon at bounding box center [200, 12] width 20 height 20
type input "*"
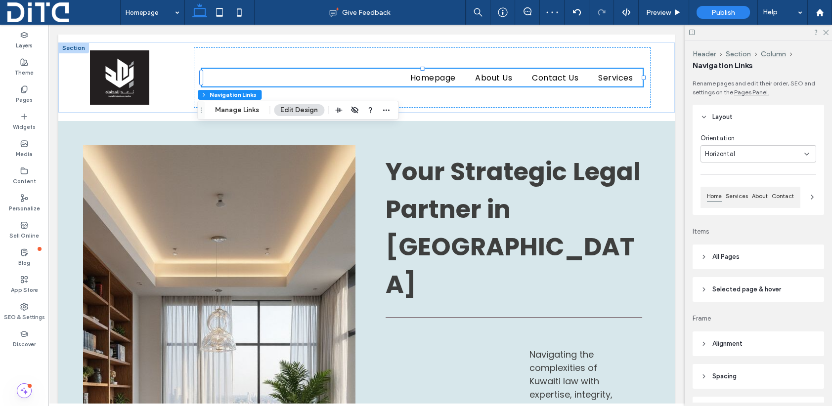
click at [808, 197] on icon at bounding box center [812, 197] width 8 height 8
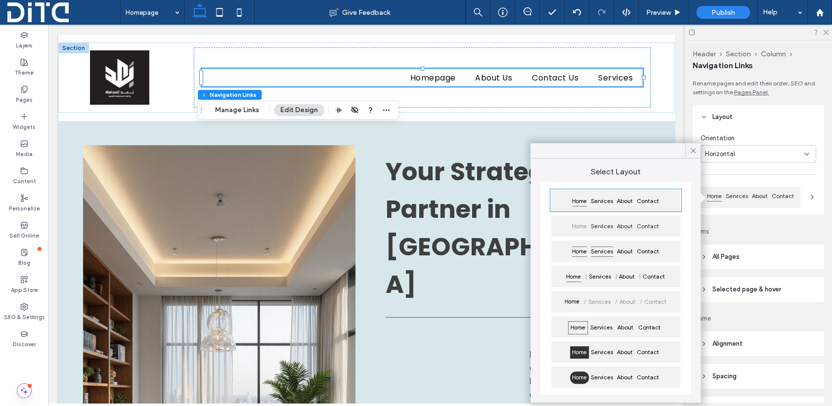
click at [597, 251] on span "Services" at bounding box center [602, 252] width 26 height 12
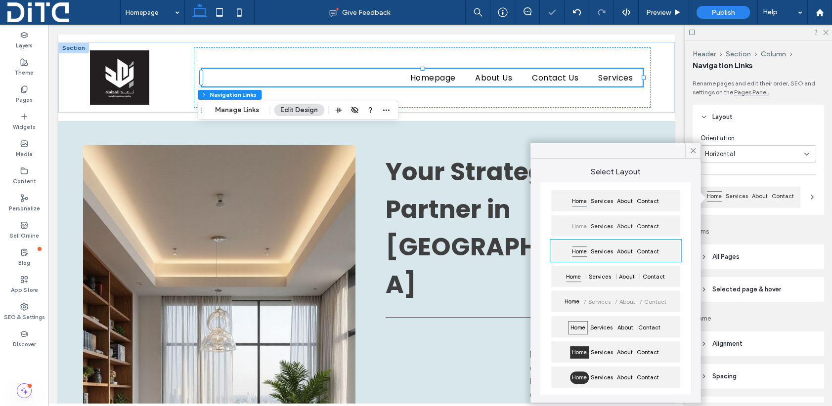
click at [694, 148] on icon at bounding box center [692, 150] width 9 height 9
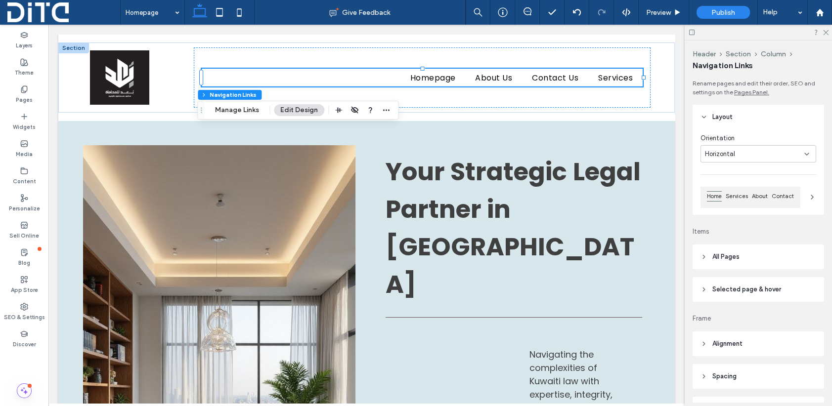
click at [704, 256] on icon at bounding box center [703, 257] width 7 height 7
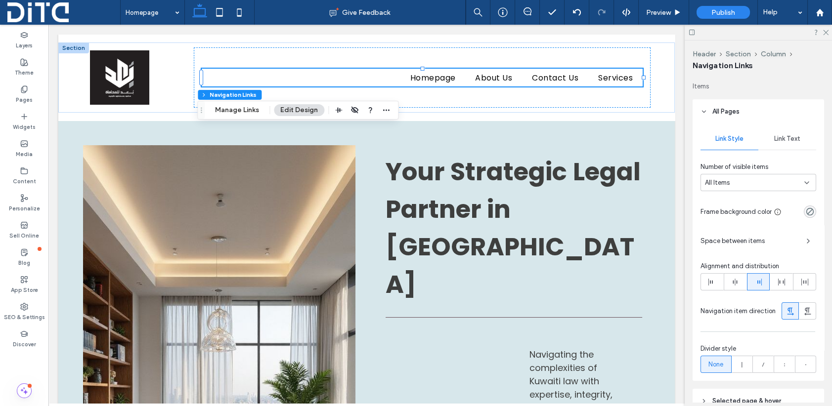
scroll to position [148, 0]
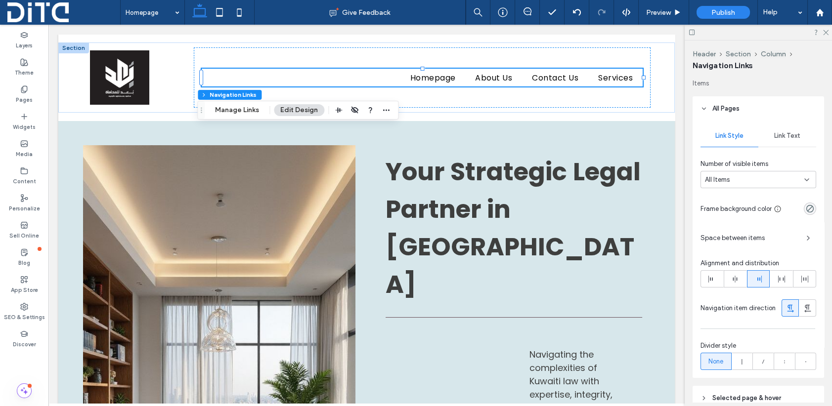
click at [766, 179] on div "All Items" at bounding box center [754, 180] width 99 height 10
click at [782, 134] on span "Link Text" at bounding box center [787, 136] width 26 height 8
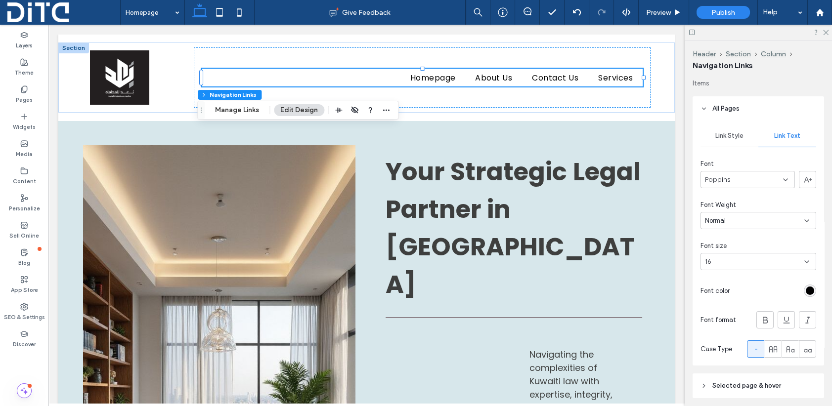
click at [699, 107] on header "All Pages" at bounding box center [757, 108] width 131 height 25
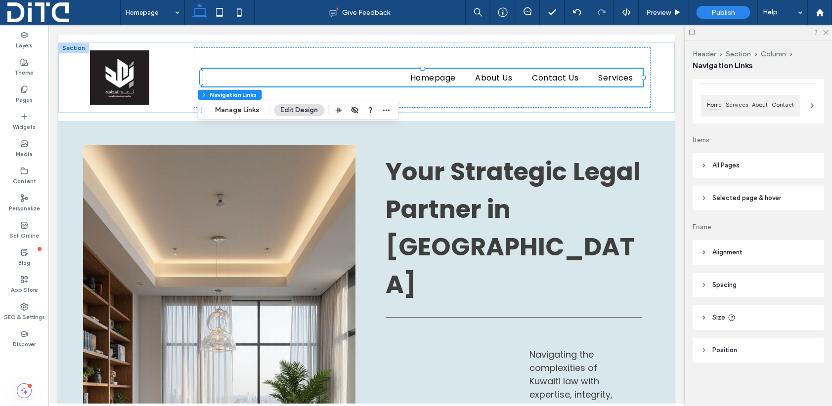
scroll to position [91, 0]
click at [702, 196] on icon at bounding box center [703, 198] width 7 height 7
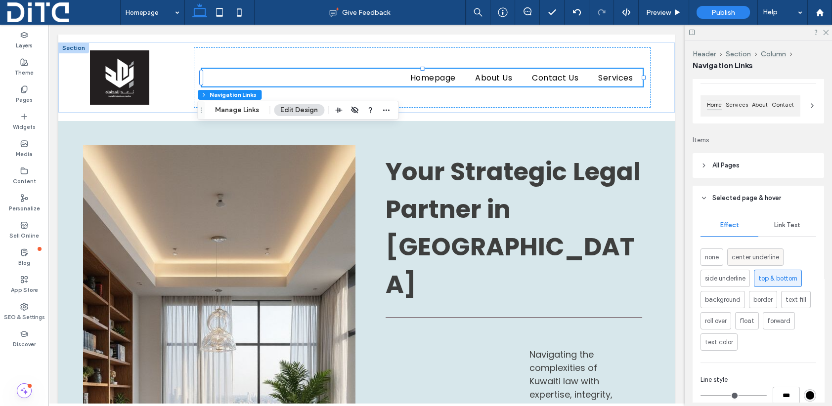
scroll to position [148, 0]
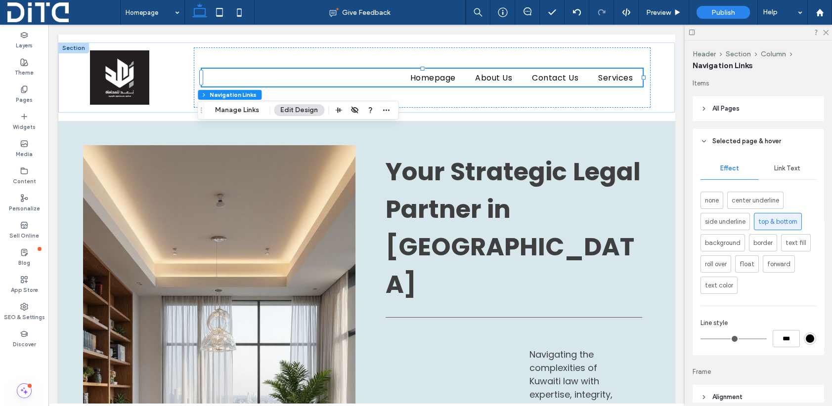
click at [704, 139] on icon at bounding box center [703, 141] width 7 height 7
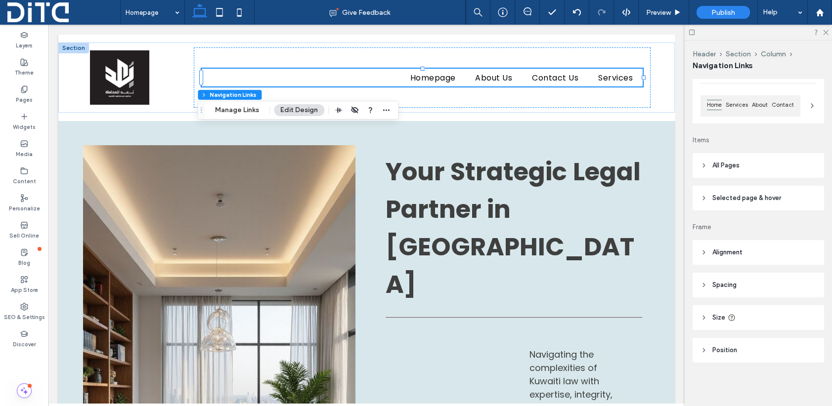
scroll to position [91, 0]
click at [703, 346] on header "Position" at bounding box center [757, 350] width 131 height 25
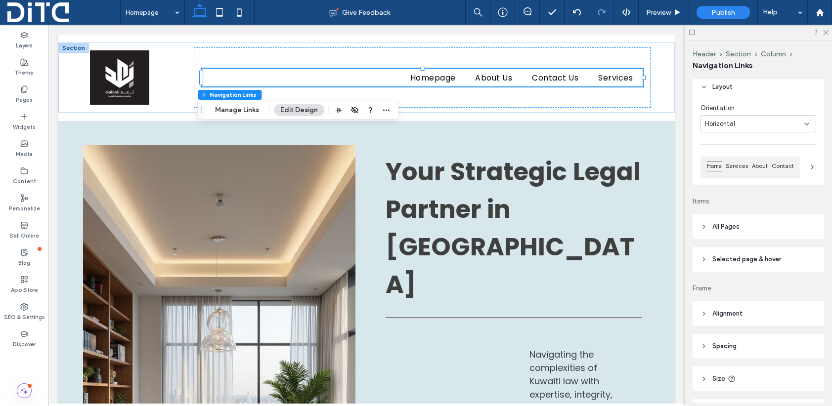
scroll to position [0, 0]
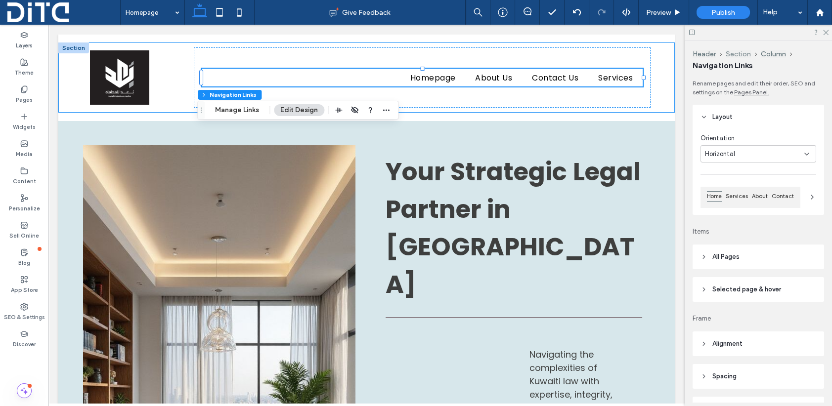
click at [734, 54] on button "Section" at bounding box center [737, 54] width 25 height 8
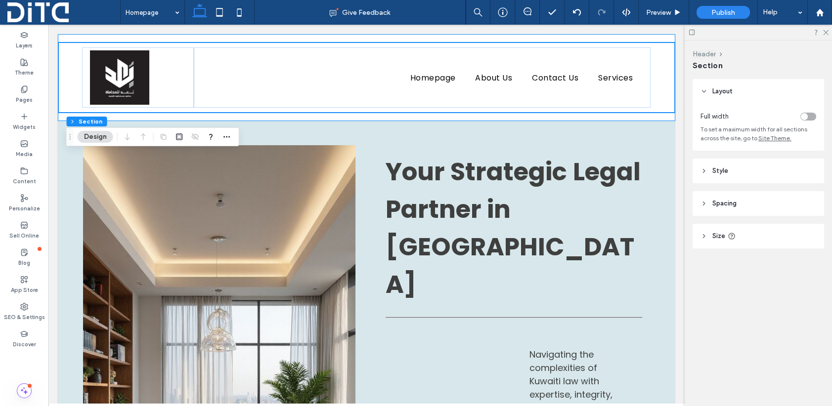
click at [714, 52] on button "Header" at bounding box center [703, 54] width 23 height 8
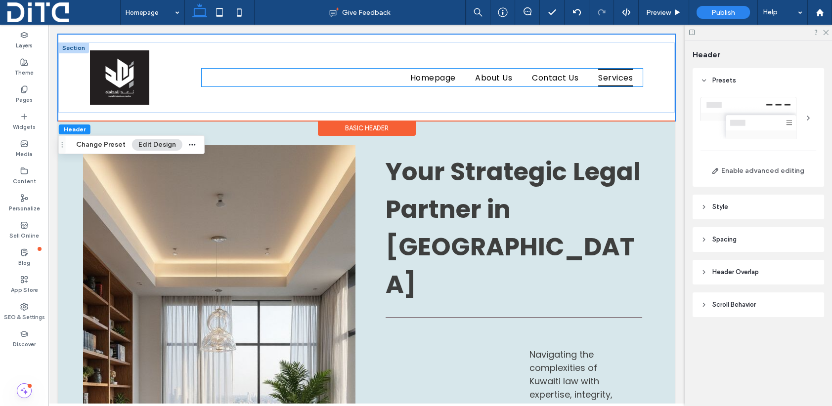
click at [628, 79] on span "Services" at bounding box center [615, 77] width 35 height 17
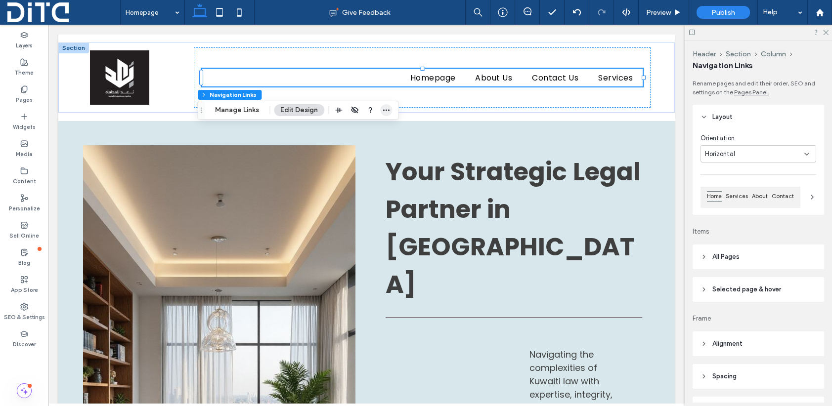
click at [387, 109] on icon "button" at bounding box center [386, 110] width 8 height 8
click at [243, 107] on button "Manage Links" at bounding box center [237, 110] width 57 height 12
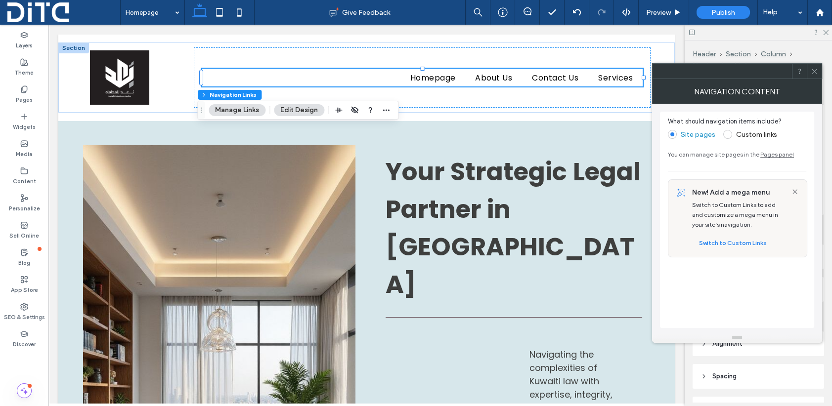
click at [726, 131] on span at bounding box center [727, 134] width 9 height 9
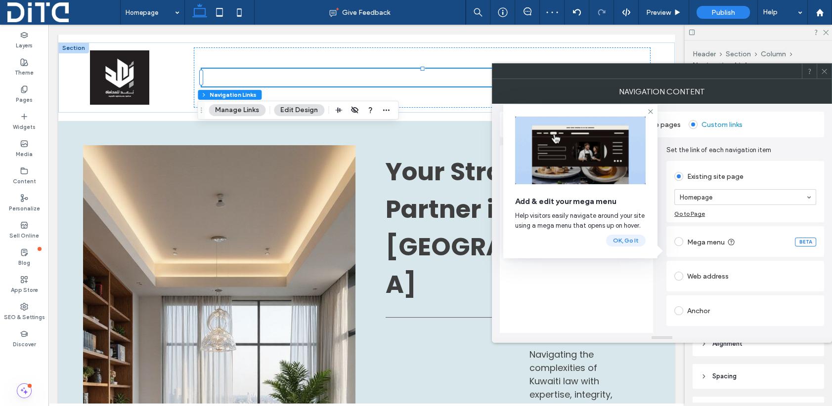
click at [629, 237] on button "OK, Go It" at bounding box center [626, 241] width 40 height 12
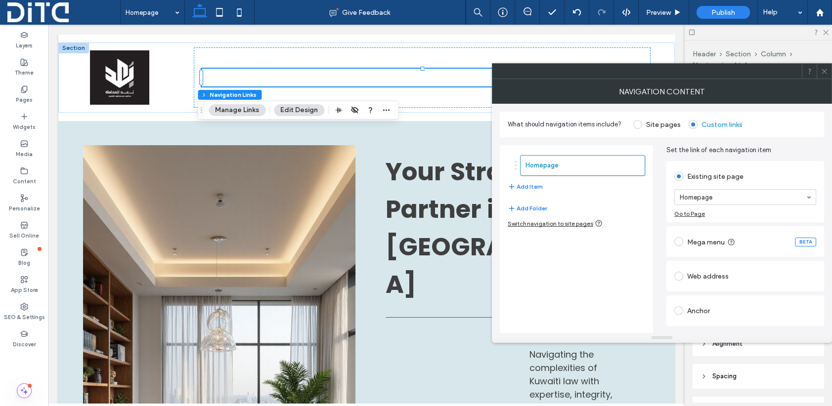
click at [634, 121] on span at bounding box center [637, 124] width 9 height 9
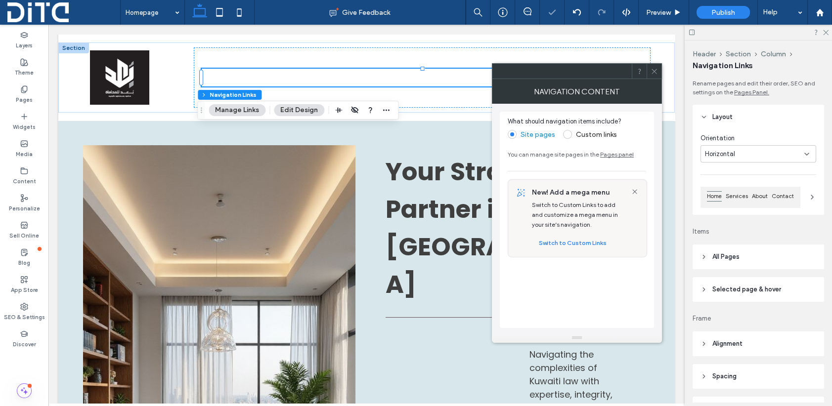
type input "*"
click at [652, 72] on icon at bounding box center [653, 71] width 7 height 7
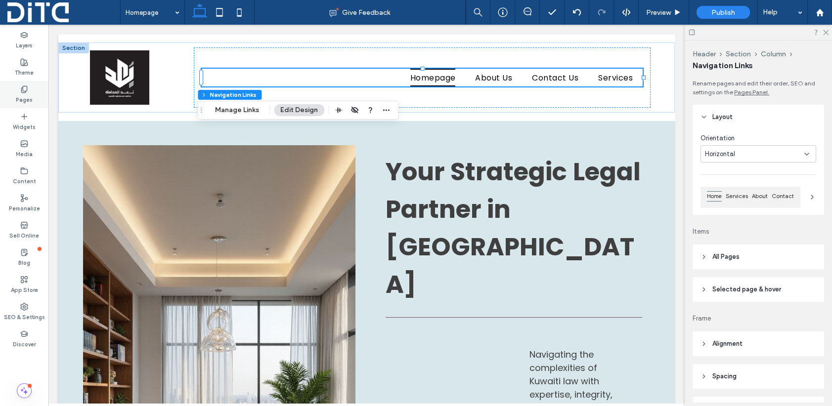
click at [25, 87] on icon at bounding box center [24, 89] width 8 height 8
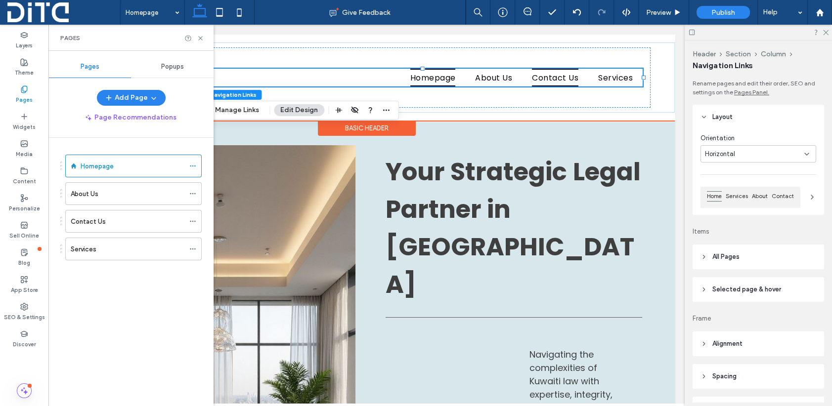
click at [552, 75] on span "Contact Us" at bounding box center [555, 77] width 46 height 17
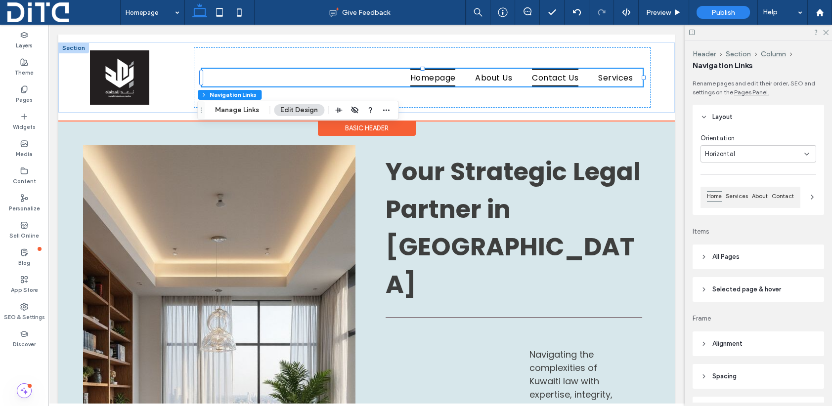
click at [552, 75] on span "Contact Us" at bounding box center [555, 77] width 46 height 17
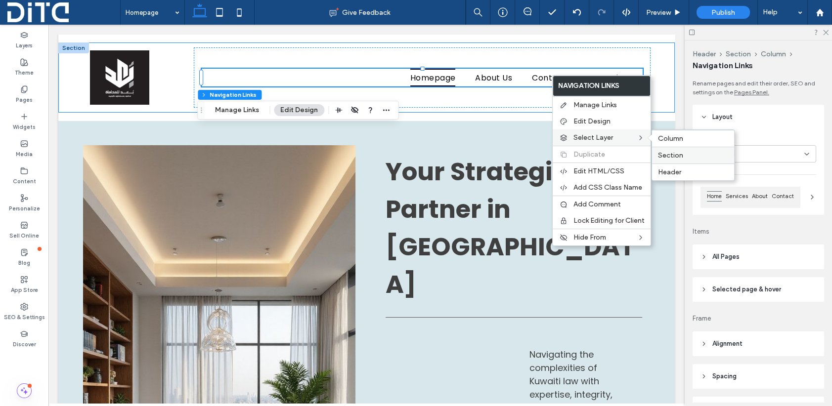
click at [677, 156] on span "Section" at bounding box center [670, 155] width 25 height 8
click at [669, 138] on span "Column" at bounding box center [674, 139] width 25 height 8
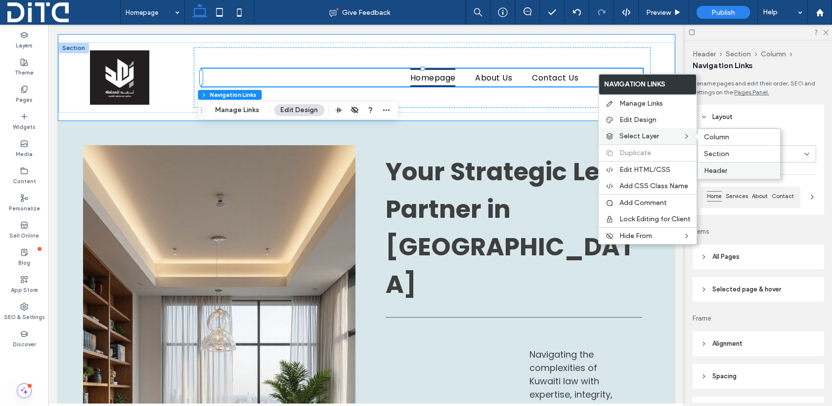
click at [714, 170] on span "Header" at bounding box center [715, 171] width 23 height 8
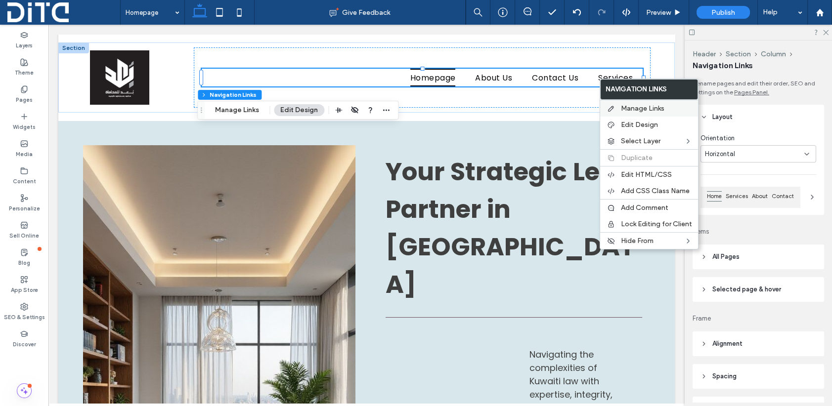
click at [640, 105] on span "Manage Links" at bounding box center [642, 108] width 43 height 8
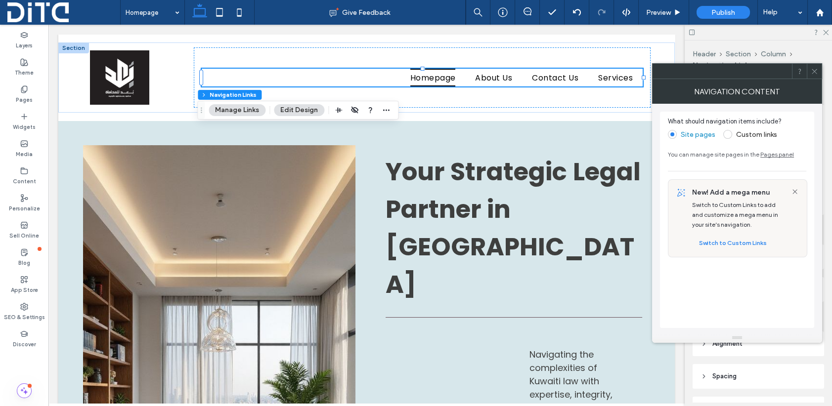
click at [771, 155] on link "Pages panel" at bounding box center [777, 154] width 34 height 7
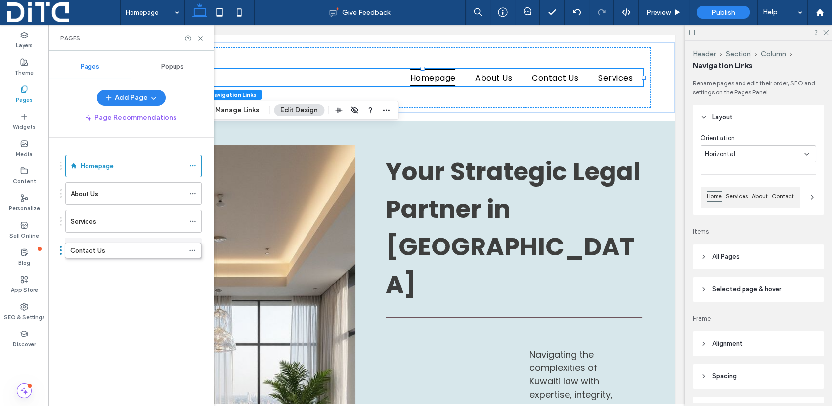
drag, startPoint x: 61, startPoint y: 223, endPoint x: 60, endPoint y: 256, distance: 33.1
click at [74, 271] on div "Homepage About Us Services Contact Us" at bounding box center [127, 211] width 149 height 123
click at [101, 195] on div "About Us" at bounding box center [128, 194] width 114 height 10
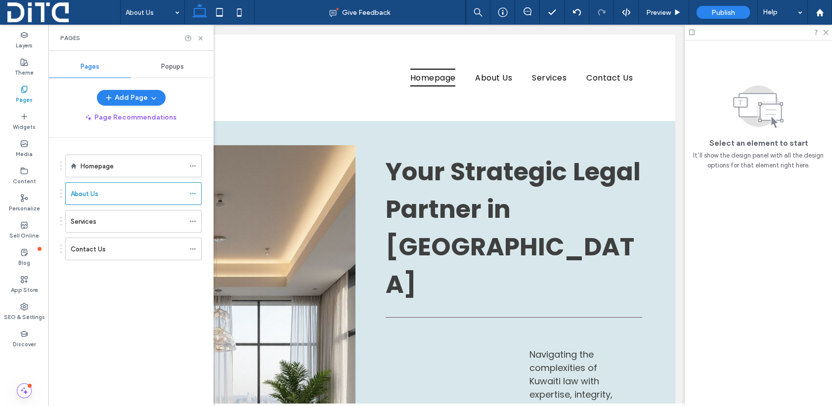
click at [103, 218] on div at bounding box center [416, 203] width 832 height 406
click at [106, 221] on div "Services" at bounding box center [128, 221] width 114 height 10
click at [107, 248] on div "Contact Us" at bounding box center [128, 249] width 114 height 10
click at [97, 162] on label "Homepage" at bounding box center [97, 166] width 33 height 17
click at [200, 39] on icon at bounding box center [200, 38] width 7 height 7
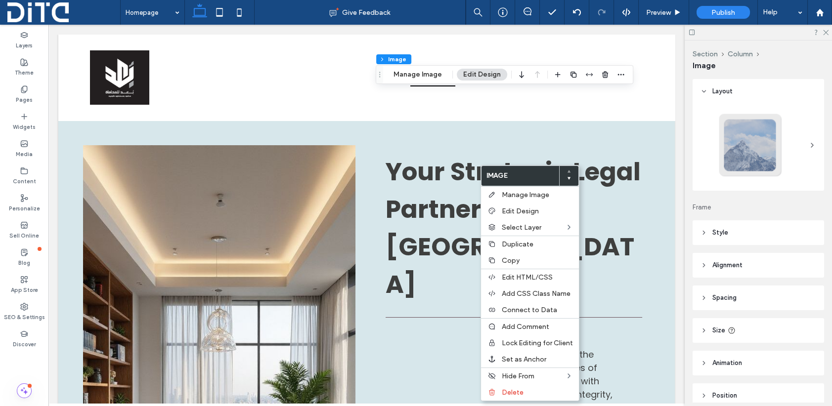
click at [737, 143] on div at bounding box center [750, 145] width 65 height 65
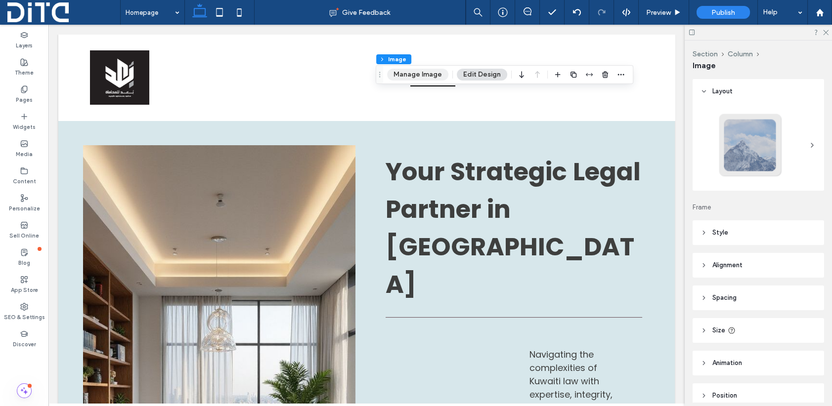
click at [428, 74] on button "Manage Image" at bounding box center [417, 75] width 61 height 12
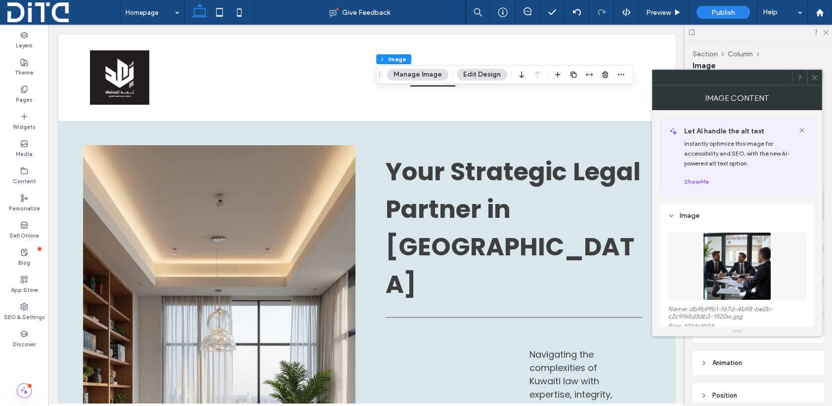
click at [672, 215] on icon at bounding box center [671, 216] width 7 height 7
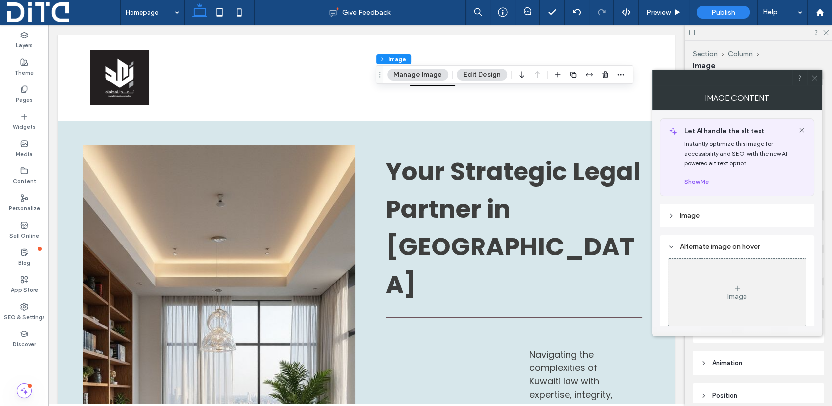
click at [672, 215] on icon at bounding box center [671, 216] width 7 height 7
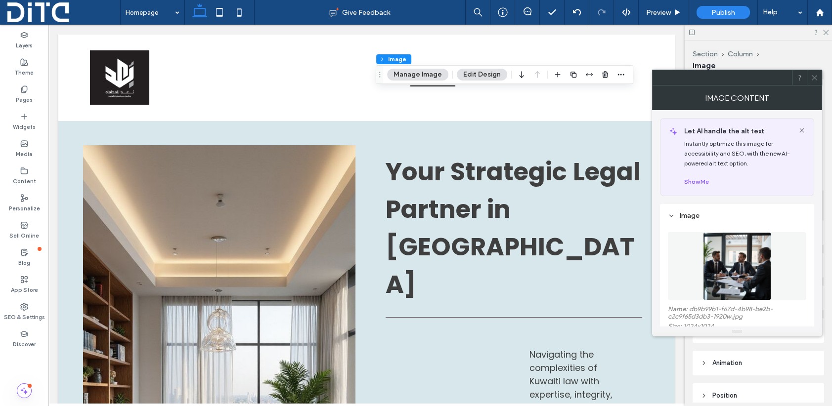
click at [682, 217] on div "Image" at bounding box center [737, 216] width 138 height 8
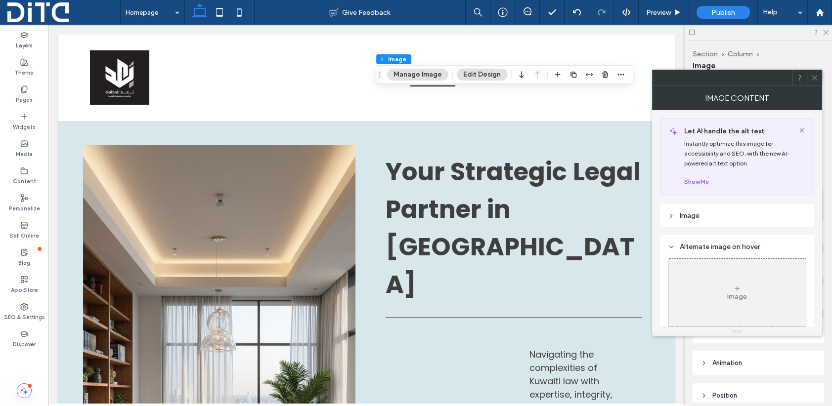
click at [682, 217] on div "Image" at bounding box center [737, 216] width 138 height 8
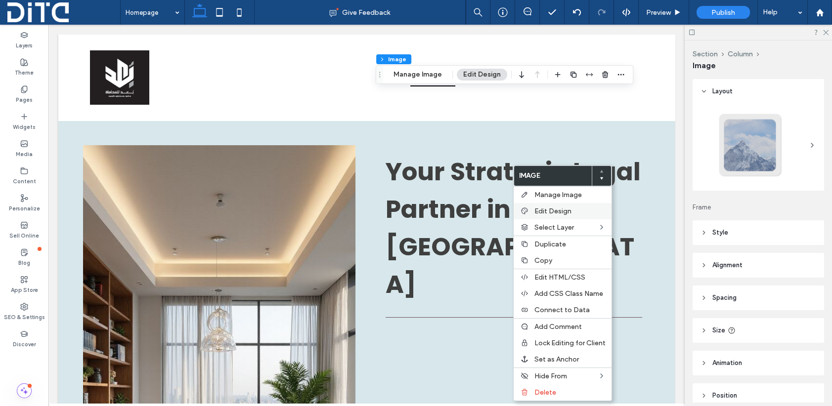
click at [563, 209] on span "Edit Design" at bounding box center [552, 211] width 37 height 8
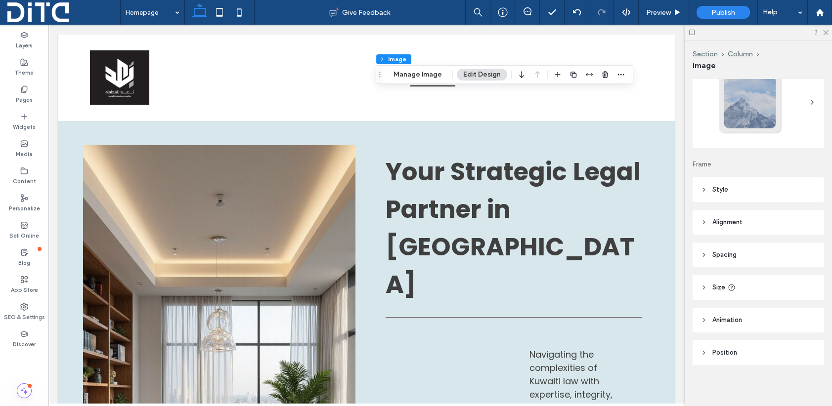
scroll to position [44, 0]
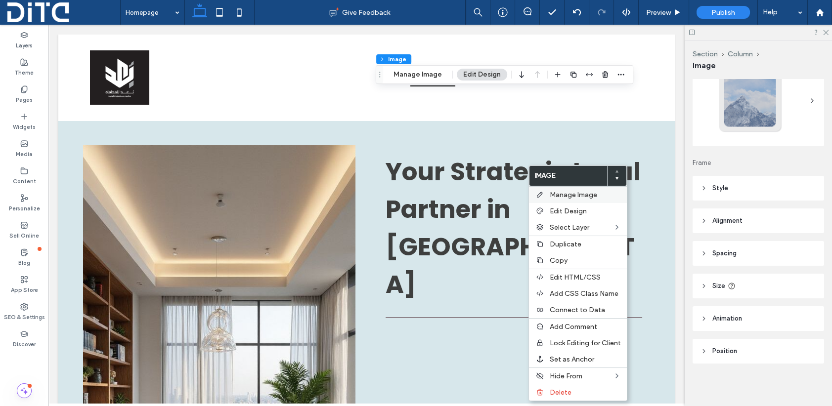
click at [553, 195] on span "Manage Image" at bounding box center [573, 195] width 47 height 8
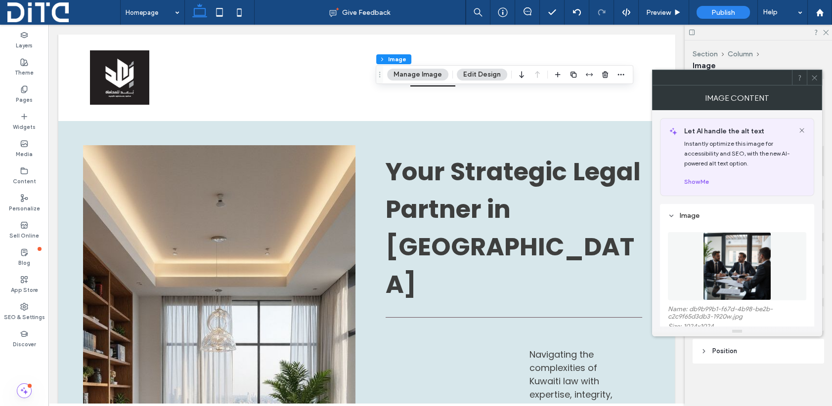
click at [739, 260] on img at bounding box center [737, 266] width 68 height 68
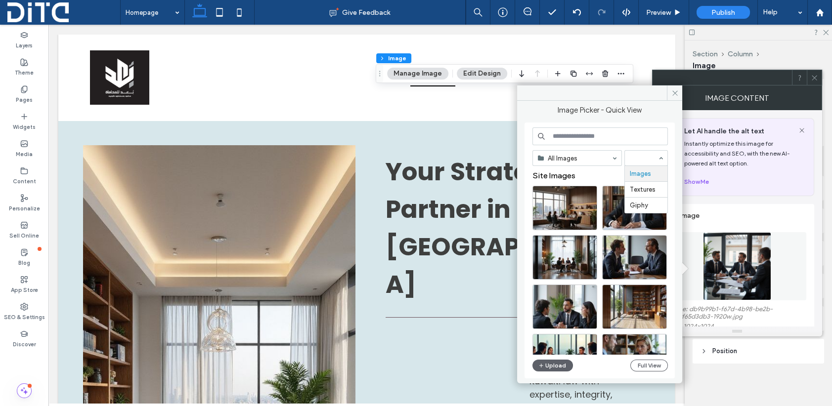
click at [585, 134] on input at bounding box center [599, 137] width 135 height 18
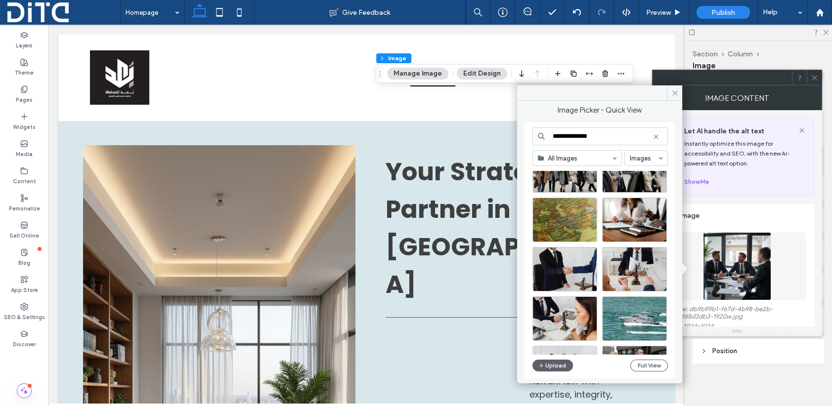
scroll to position [0, 0]
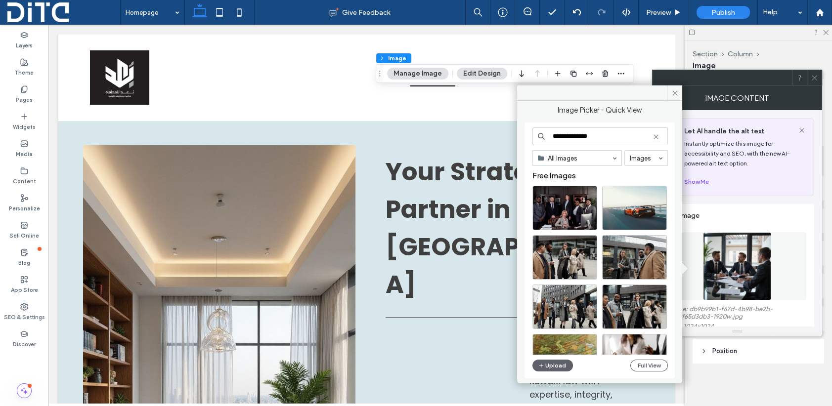
click at [595, 136] on input "**********" at bounding box center [599, 137] width 135 height 18
click at [586, 137] on input "**********" at bounding box center [599, 137] width 135 height 18
click at [562, 136] on input "**********" at bounding box center [599, 137] width 135 height 18
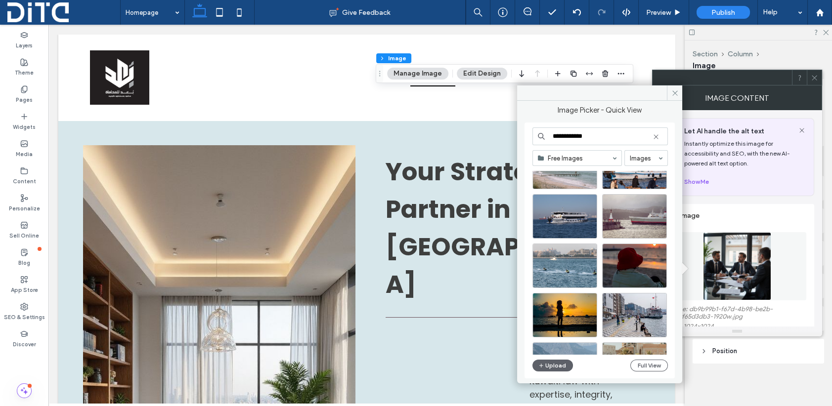
scroll to position [409, 0]
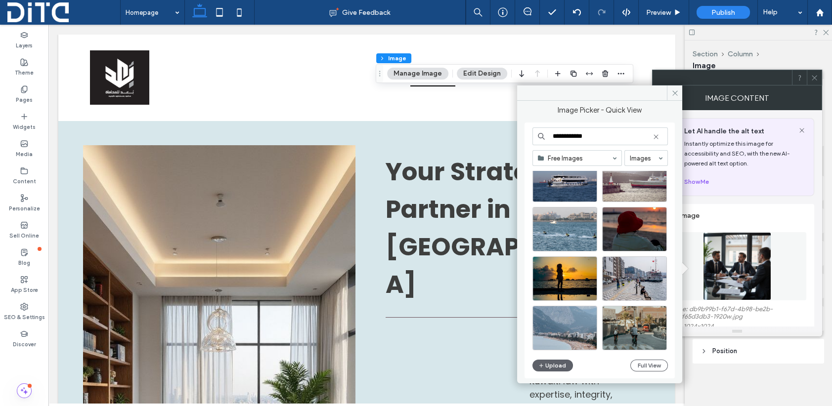
click at [577, 136] on input "**********" at bounding box center [599, 137] width 135 height 18
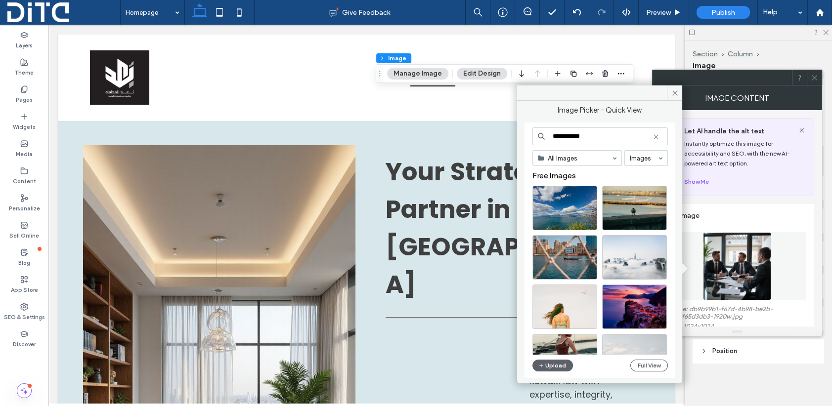
click at [577, 137] on input "**********" at bounding box center [599, 137] width 135 height 18
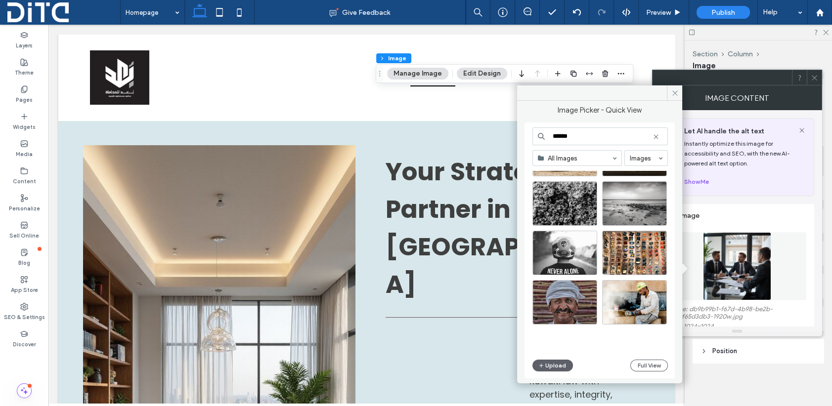
scroll to position [424, 0]
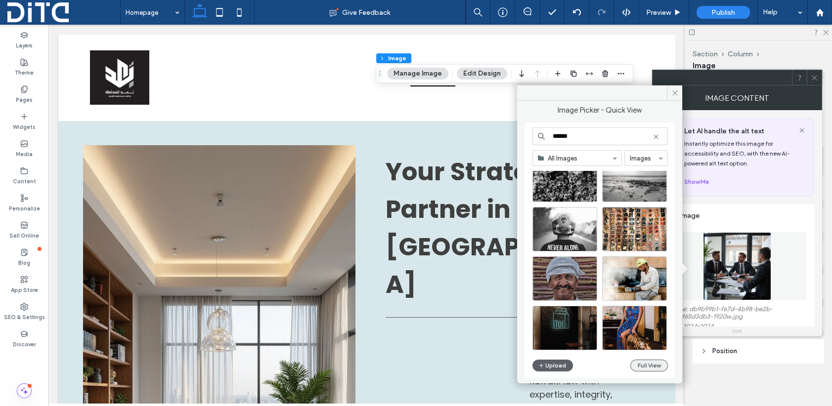
type input "******"
click at [646, 364] on button "Full View" at bounding box center [649, 366] width 38 height 12
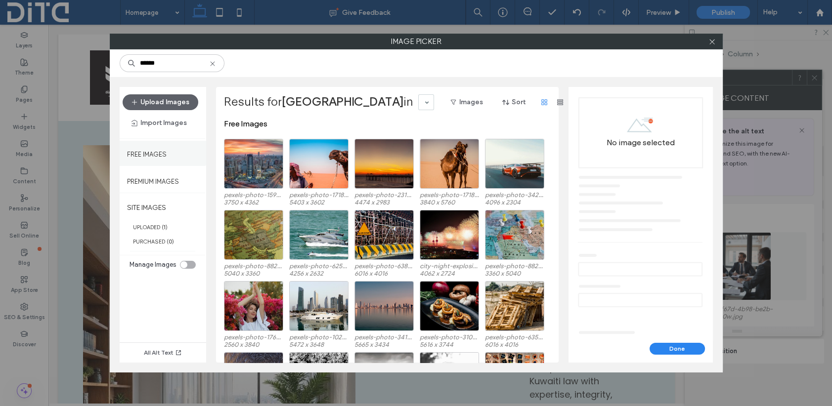
click at [145, 151] on label "Free Images" at bounding box center [147, 152] width 40 height 12
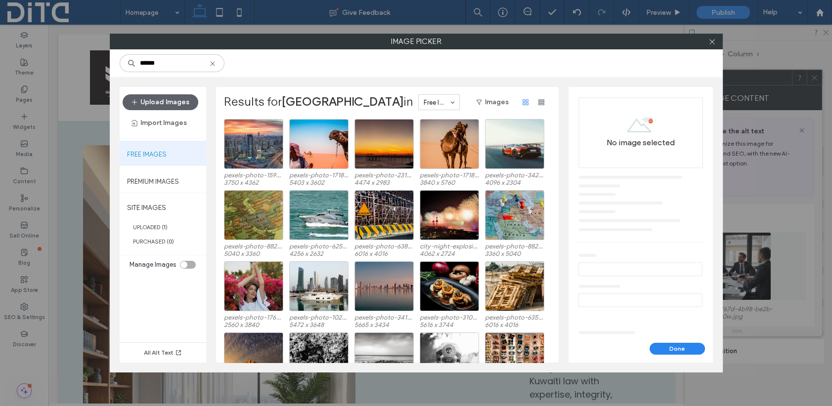
click at [304, 99] on span "Kuwait" at bounding box center [343, 101] width 122 height 14
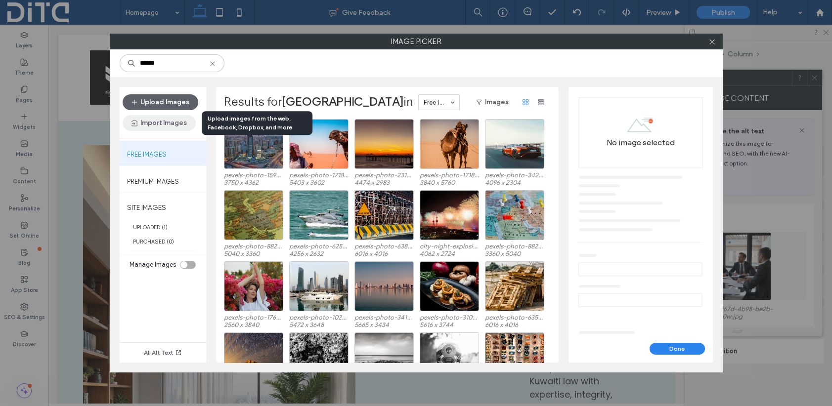
click at [150, 120] on button "Import Images" at bounding box center [159, 123] width 73 height 16
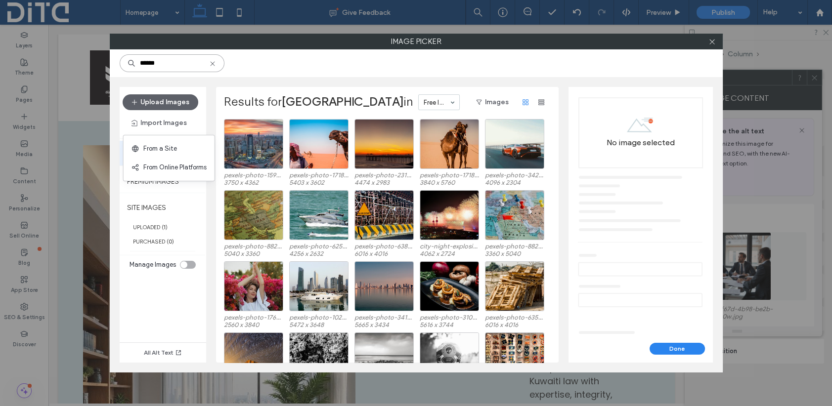
click at [140, 56] on input "******" at bounding box center [172, 63] width 105 height 18
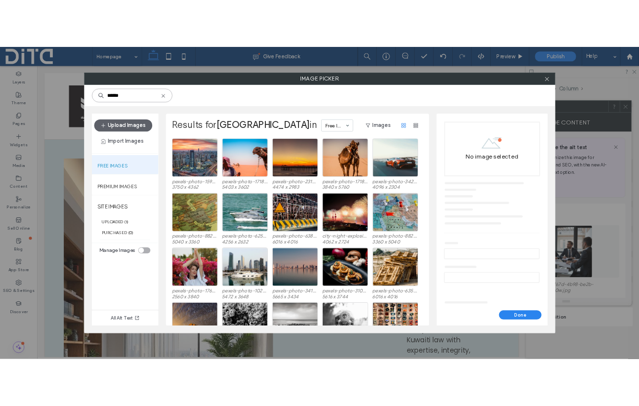
scroll to position [0, 0]
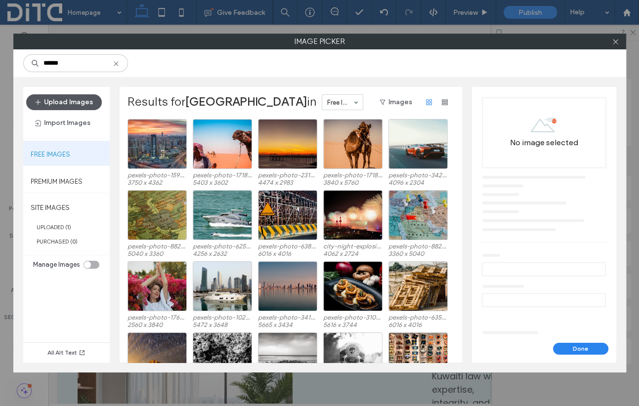
click at [83, 103] on button "Upload Images" at bounding box center [64, 102] width 76 height 16
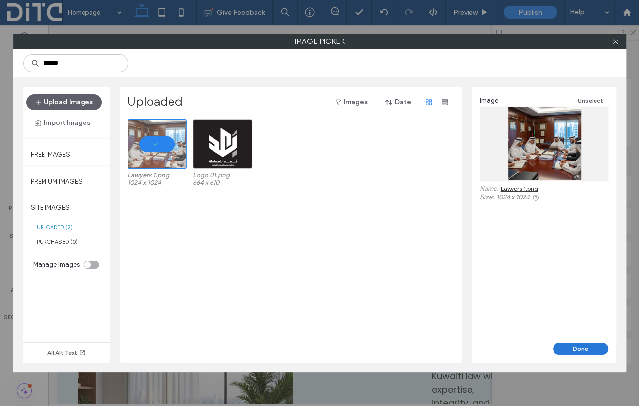
click at [579, 344] on button "Done" at bounding box center [580, 349] width 55 height 12
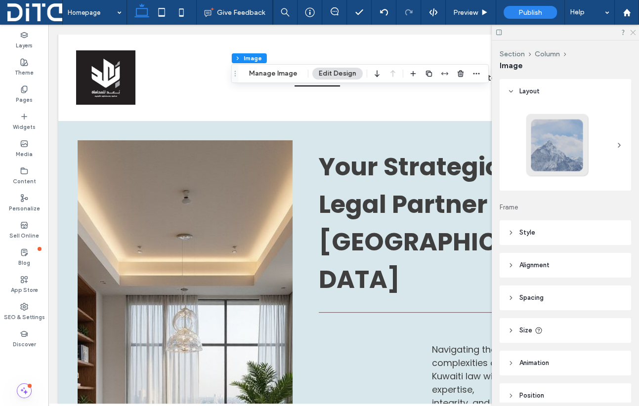
click at [631, 32] on icon at bounding box center [632, 32] width 6 height 6
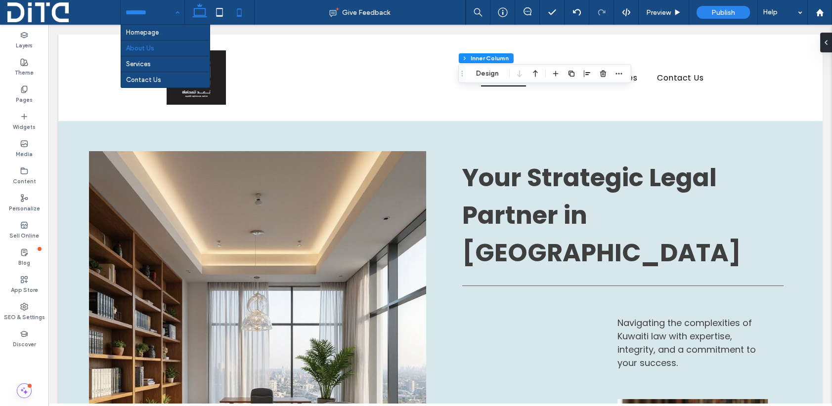
click at [240, 14] on icon at bounding box center [239, 12] width 20 height 20
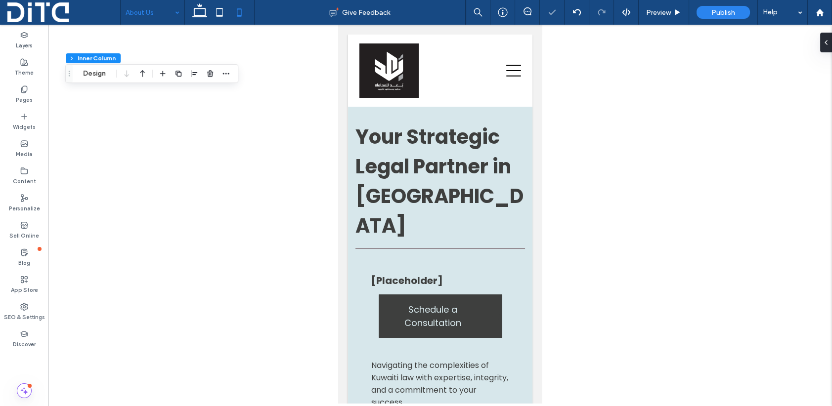
type input "**"
type input "****"
type input "***"
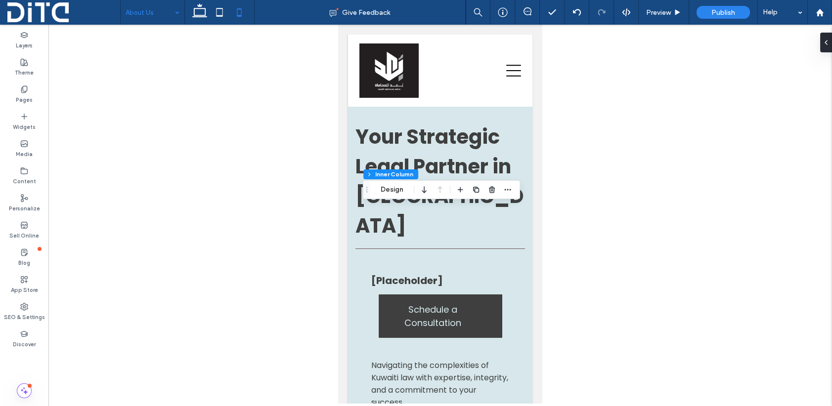
click at [584, 247] on div at bounding box center [439, 214] width 783 height 379
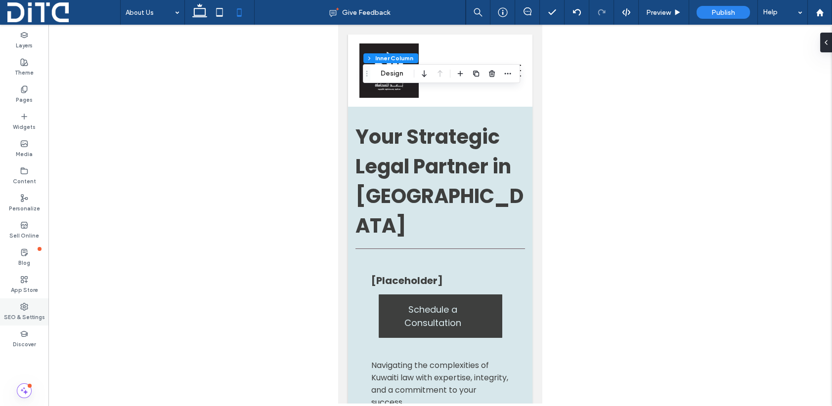
click at [24, 305] on use at bounding box center [24, 306] width 7 height 7
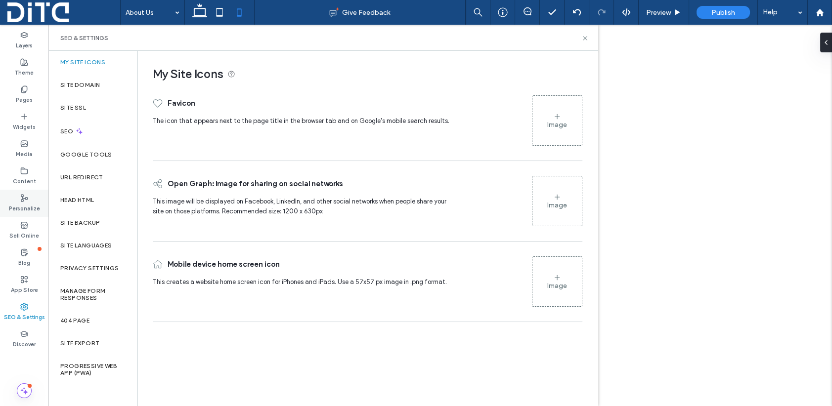
click at [23, 200] on use at bounding box center [24, 198] width 6 height 7
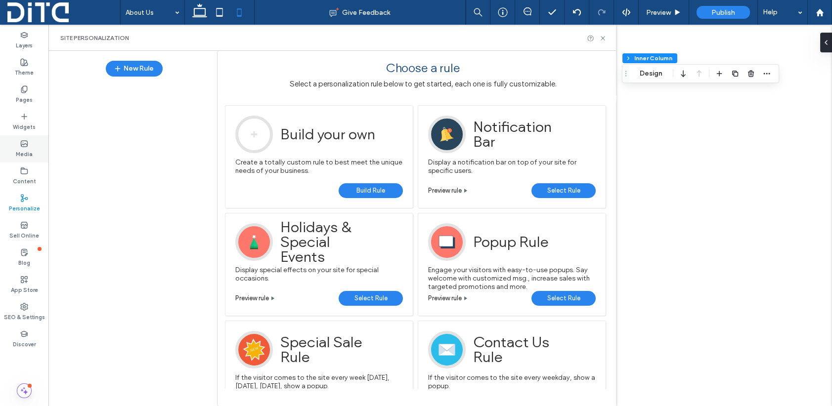
click at [22, 146] on use at bounding box center [24, 144] width 6 height 6
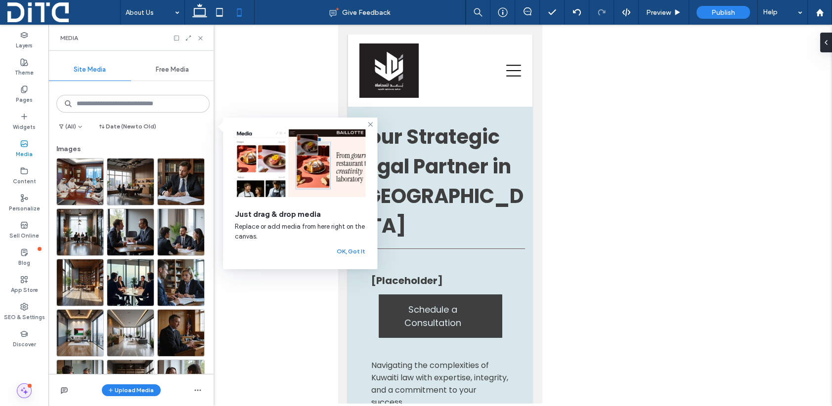
click at [22, 390] on use at bounding box center [24, 390] width 7 height 7
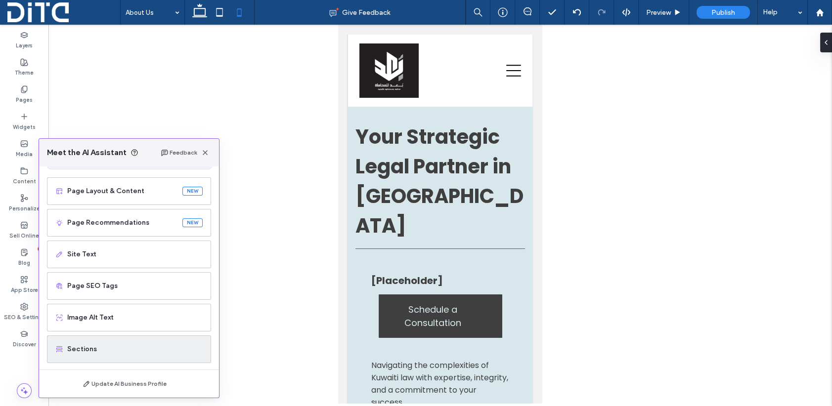
scroll to position [63, 0]
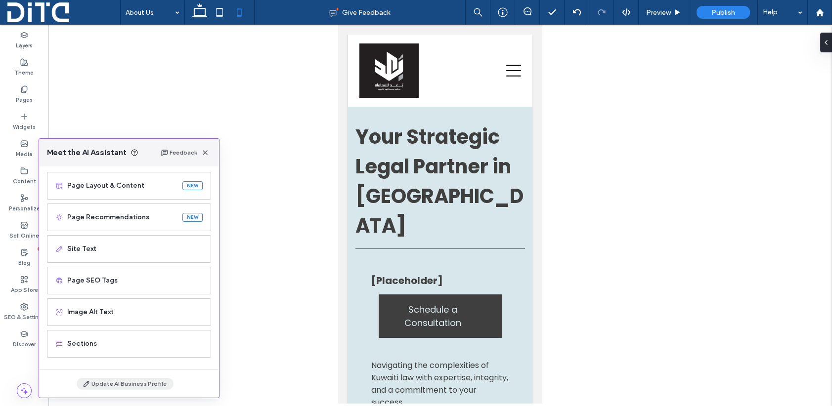
click at [106, 385] on button "Update AI Business Profile" at bounding box center [125, 384] width 97 height 12
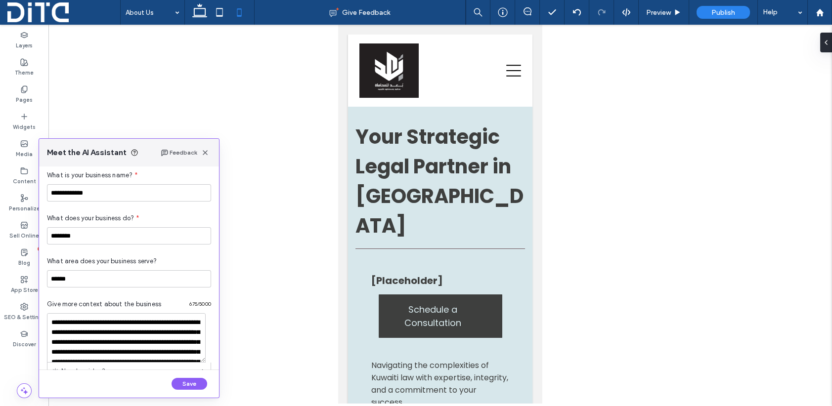
scroll to position [16, 0]
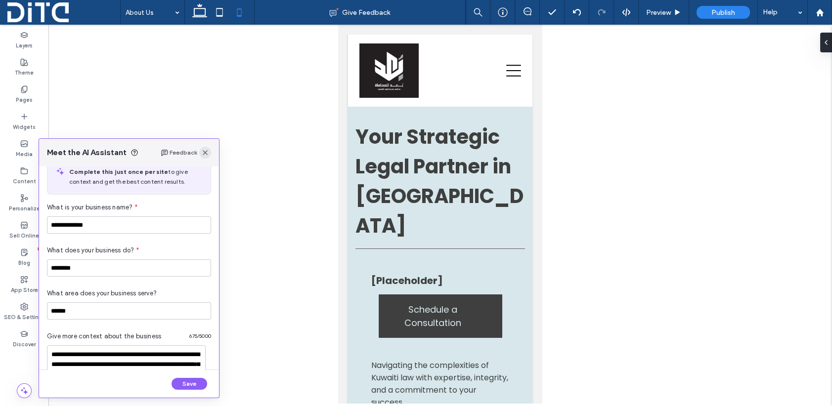
click at [207, 155] on icon "button" at bounding box center [205, 153] width 8 height 8
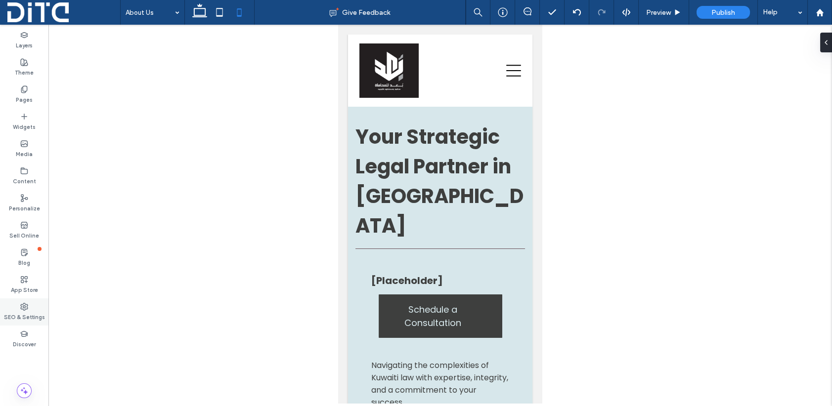
click at [21, 305] on use at bounding box center [24, 306] width 7 height 7
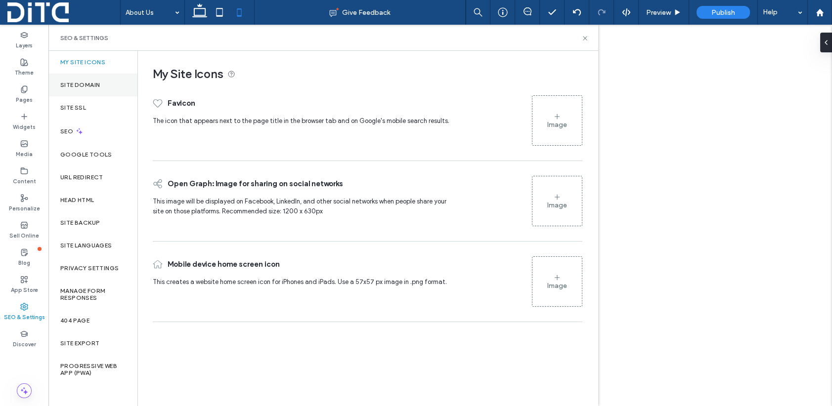
click at [83, 85] on label "Site Domain" at bounding box center [80, 85] width 40 height 7
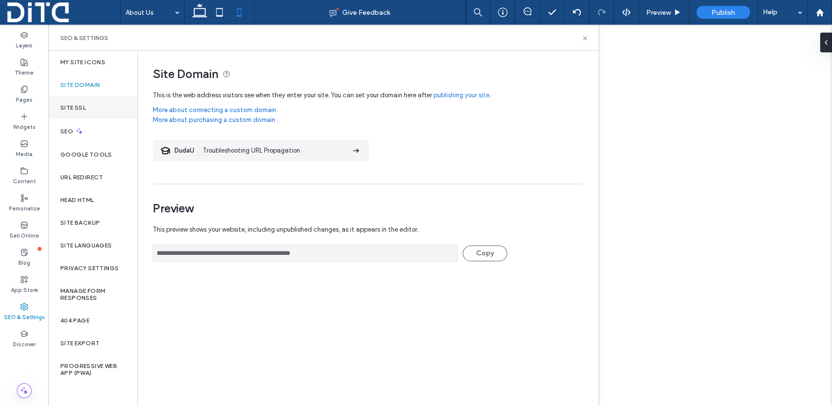
click at [71, 106] on label "Site SSL" at bounding box center [73, 107] width 26 height 7
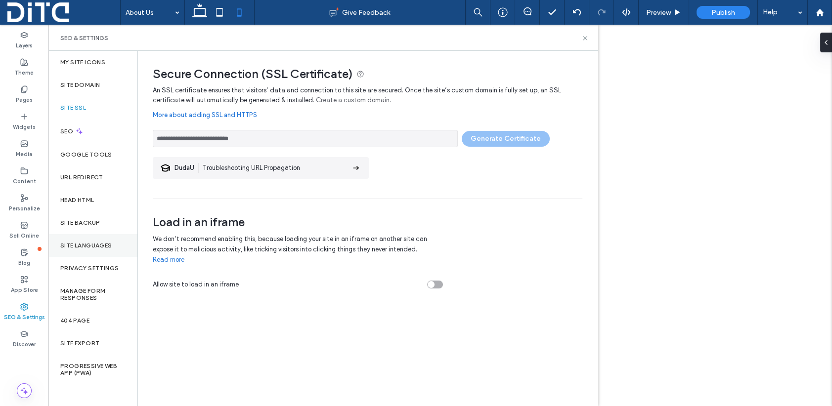
click at [68, 245] on label "Site Languages" at bounding box center [86, 245] width 52 height 7
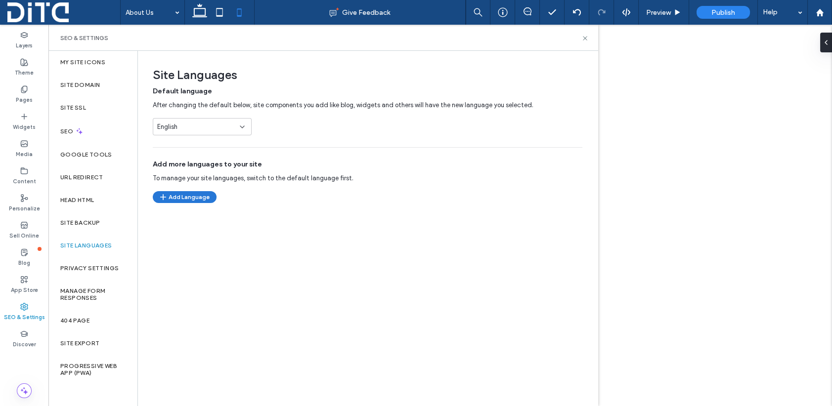
click at [177, 197] on button "Add Language" at bounding box center [185, 197] width 64 height 12
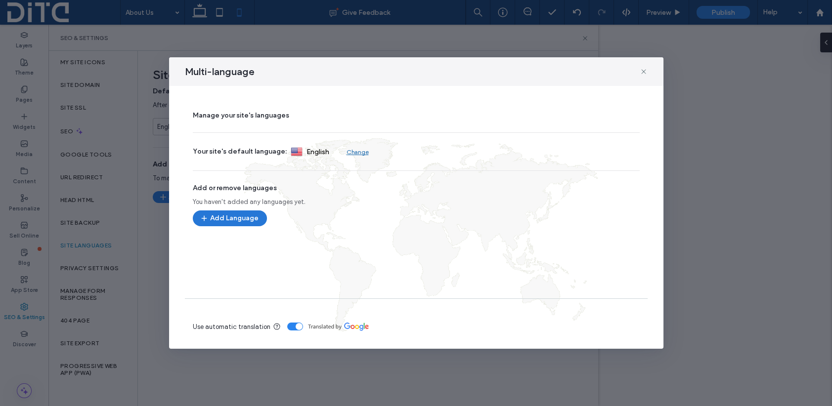
click at [245, 219] on button "Add Language" at bounding box center [230, 219] width 74 height 16
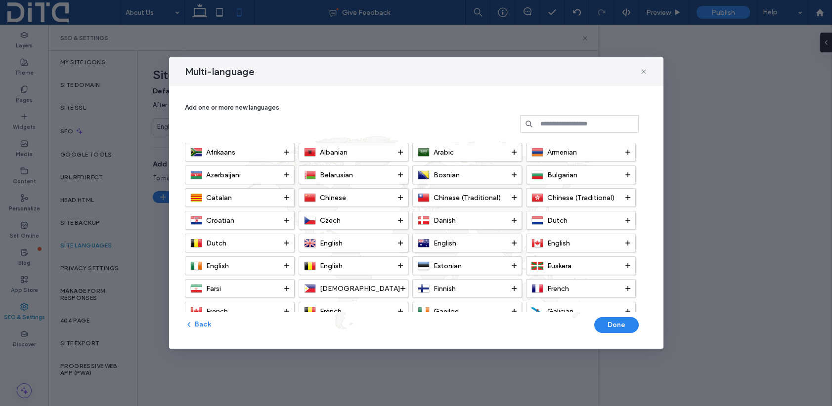
click at [566, 124] on input at bounding box center [579, 124] width 119 height 18
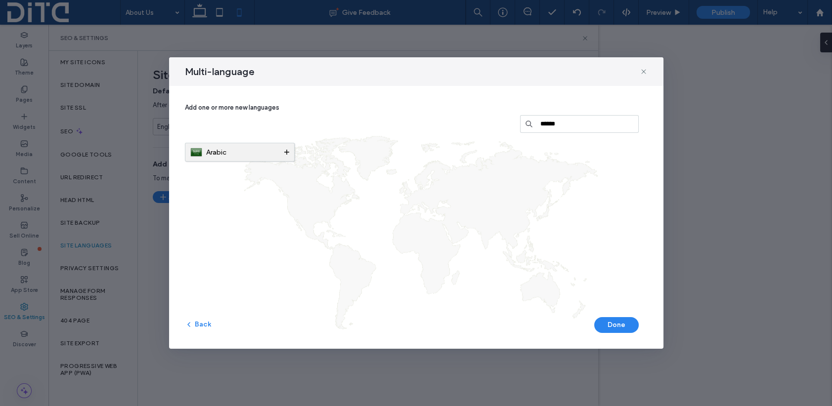
type input "******"
click at [287, 151] on icon at bounding box center [286, 152] width 5 height 5
click at [621, 326] on button "Done" at bounding box center [616, 325] width 44 height 16
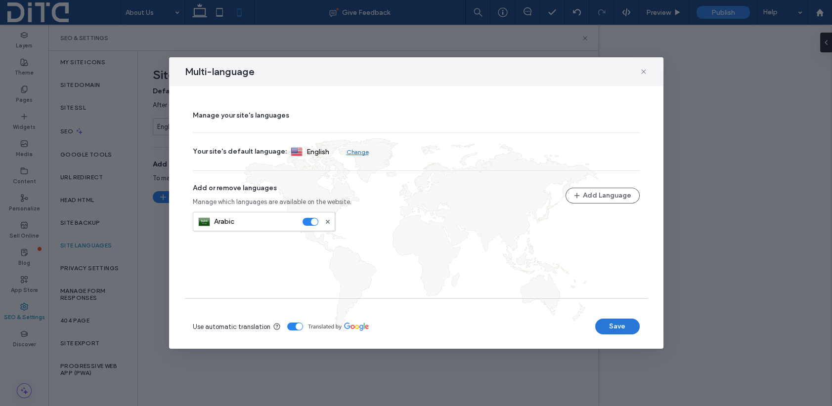
click at [602, 326] on button "Save" at bounding box center [617, 327] width 44 height 16
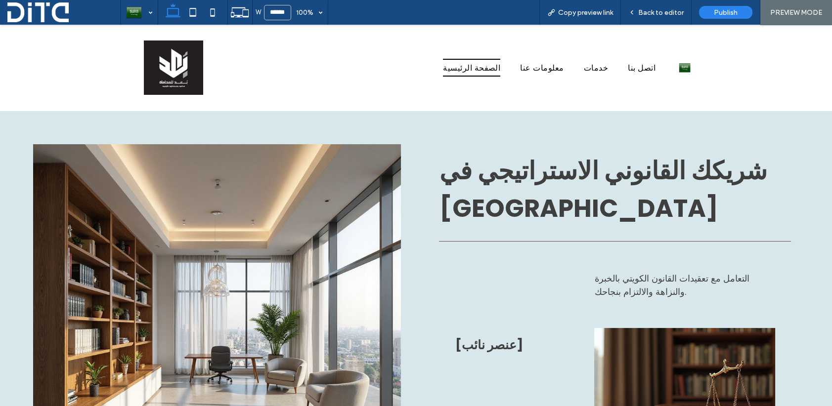
click at [680, 66] on img at bounding box center [685, 67] width 12 height 13
click at [679, 81] on img at bounding box center [685, 82] width 12 height 13
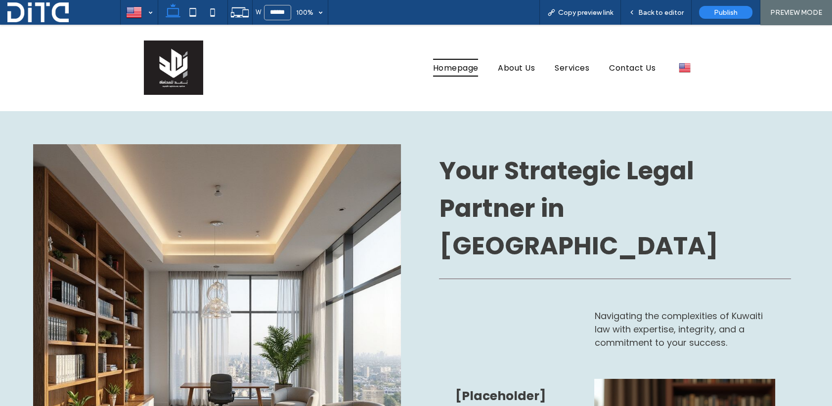
click at [680, 62] on img at bounding box center [685, 67] width 12 height 13
click at [680, 81] on img at bounding box center [685, 82] width 12 height 13
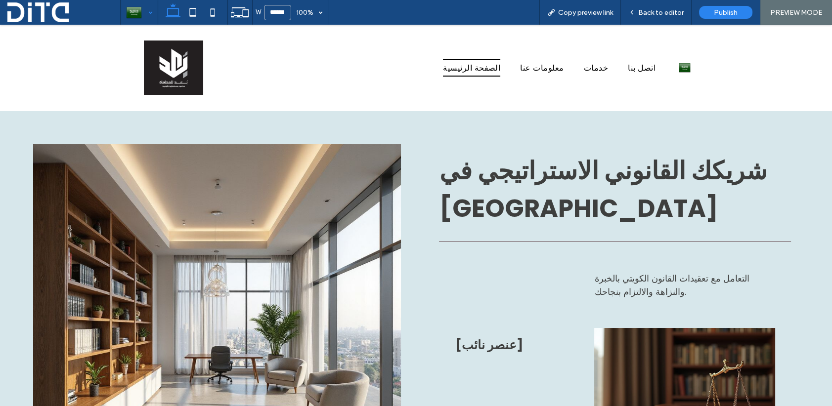
click at [148, 10] on div at bounding box center [139, 12] width 36 height 24
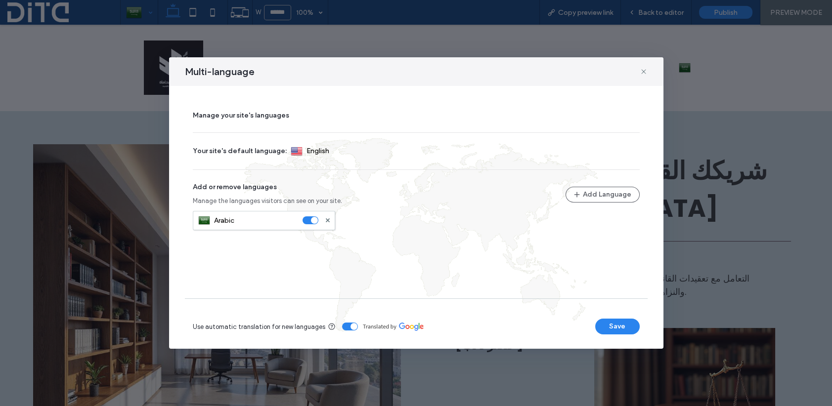
click at [609, 325] on button "Save" at bounding box center [617, 327] width 44 height 16
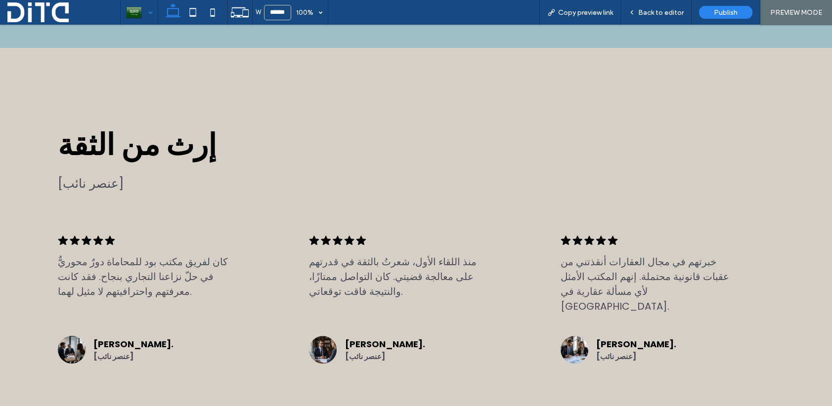
scroll to position [1532, 0]
click at [649, 11] on span "Back to editor" at bounding box center [660, 12] width 45 height 8
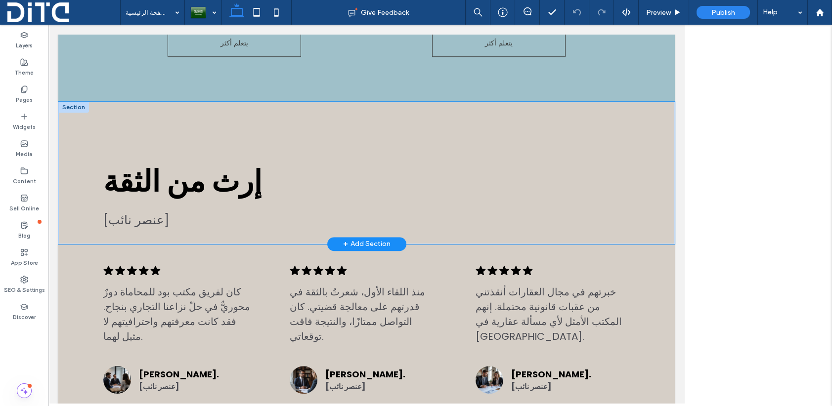
scroll to position [1510, 0]
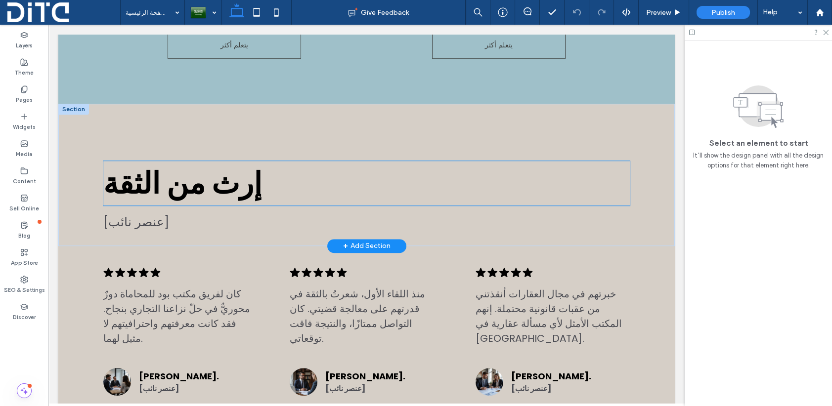
click at [205, 163] on span "إرث من الثقة" at bounding box center [182, 184] width 159 height 42
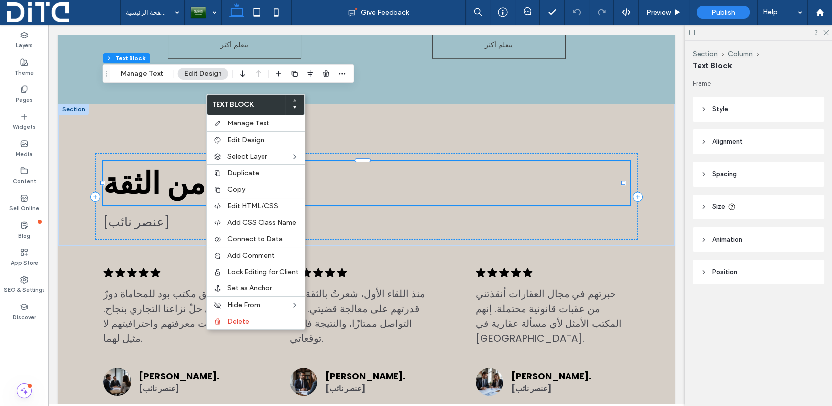
click at [232, 101] on label "Text Block" at bounding box center [246, 105] width 78 height 20
click at [234, 124] on span "Manage Text" at bounding box center [248, 123] width 42 height 8
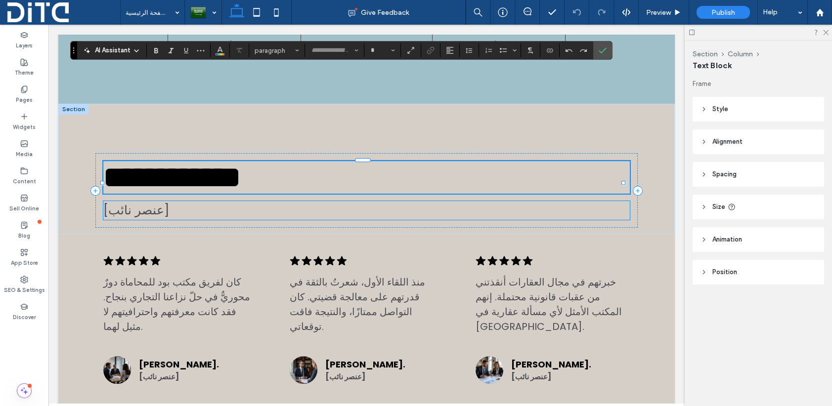
type input "*******"
type input "**"
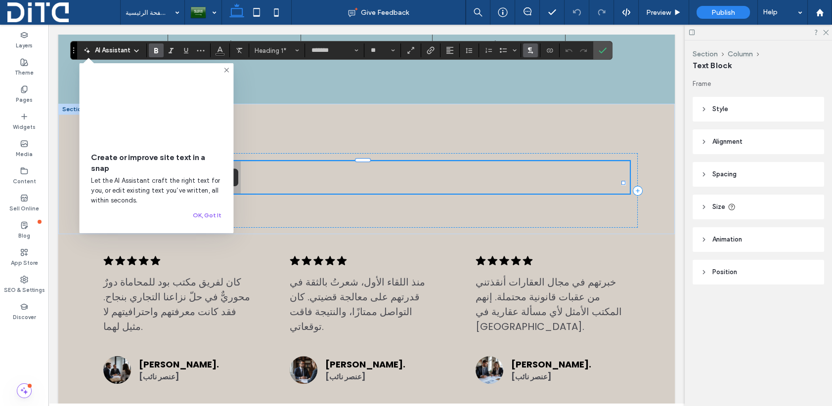
click at [527, 53] on icon "Text direction" at bounding box center [530, 50] width 8 height 8
click at [532, 79] on label "RTL" at bounding box center [540, 81] width 35 height 14
click at [448, 49] on icon "Alignment" at bounding box center [450, 50] width 8 height 8
click at [455, 97] on icon "ui.textEditor.alignment.right" at bounding box center [457, 95] width 8 height 8
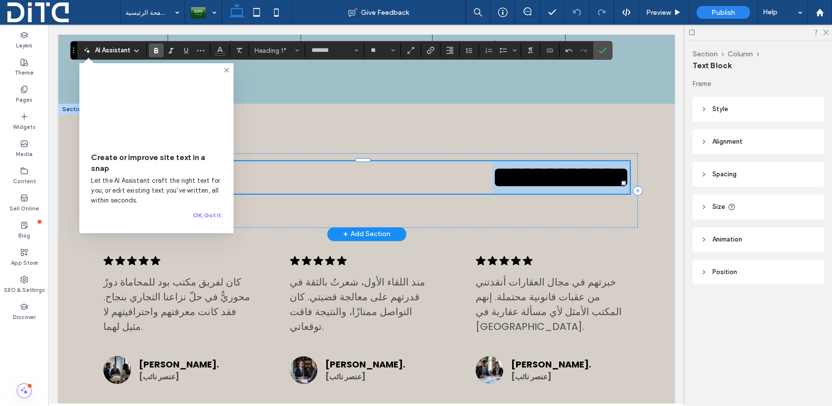
click at [441, 161] on h1 "**********" at bounding box center [366, 177] width 526 height 33
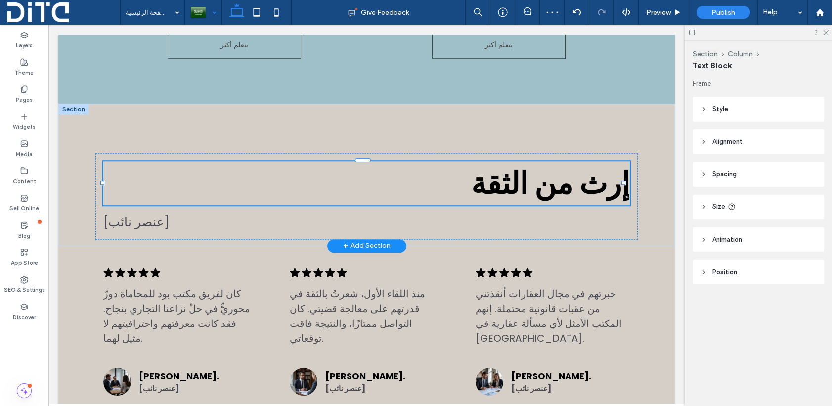
click at [203, 11] on div at bounding box center [203, 12] width 36 height 24
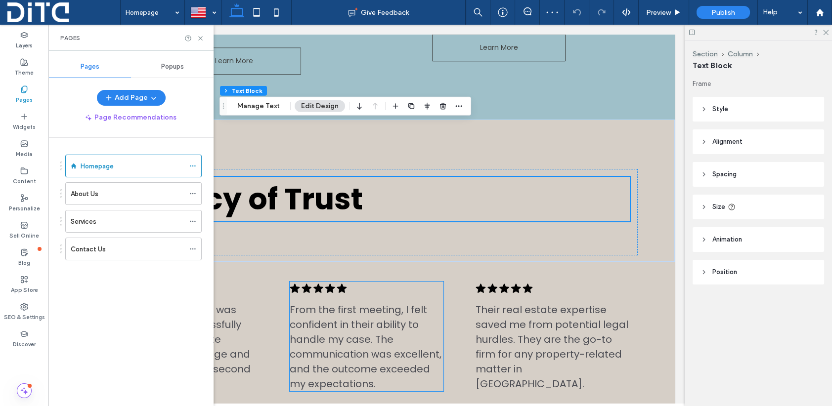
scroll to position [1514, 0]
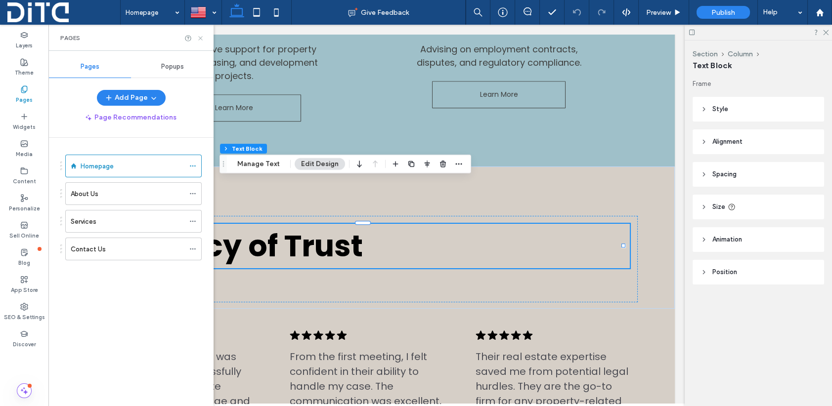
click at [201, 36] on icon at bounding box center [200, 38] width 7 height 7
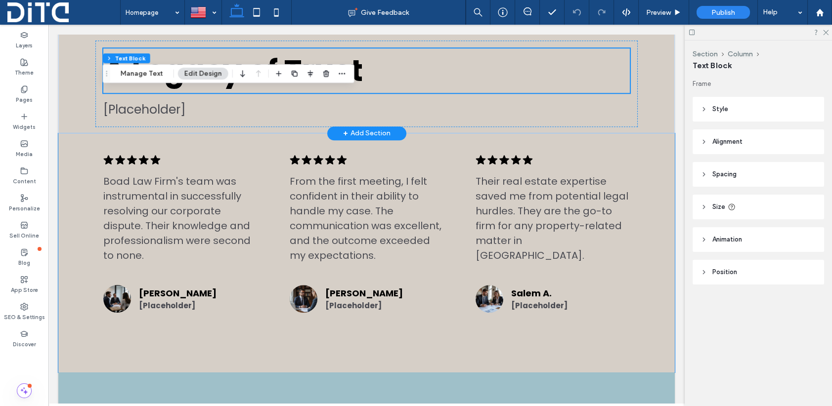
scroll to position [1662, 0]
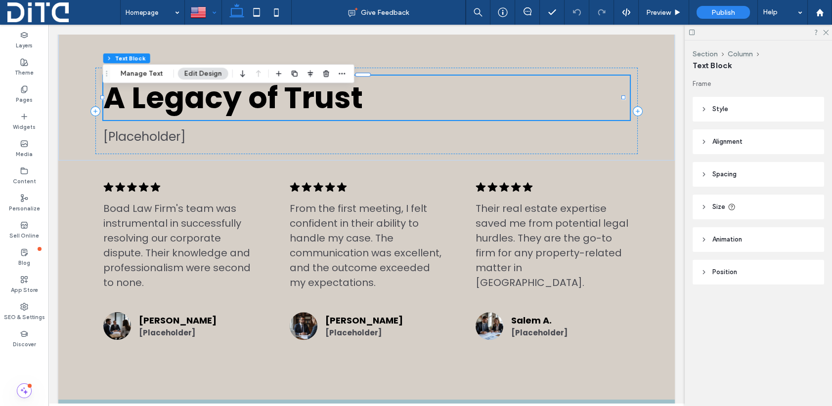
click at [199, 9] on div at bounding box center [203, 12] width 36 height 24
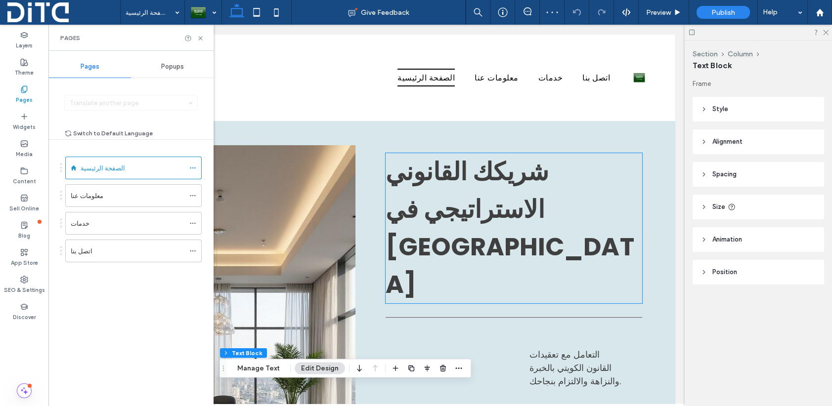
click at [463, 167] on span "شريكك القانوني الاستراتيجي في الكويت" at bounding box center [509, 228] width 248 height 148
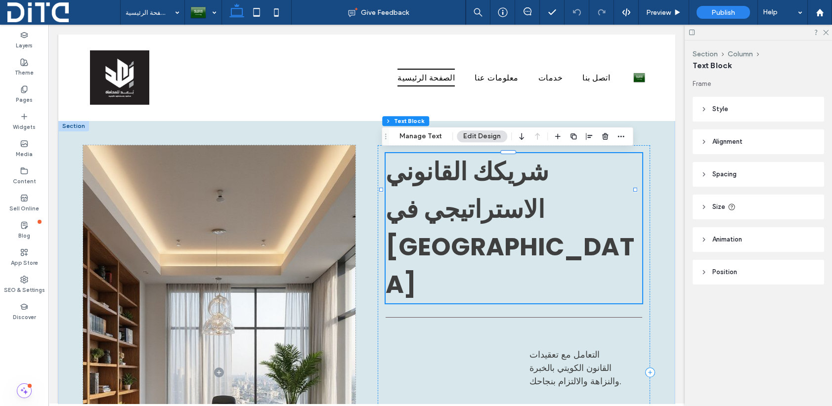
click at [550, 178] on span "شريكك القانوني الاستراتيجي في الكويت" at bounding box center [509, 228] width 248 height 148
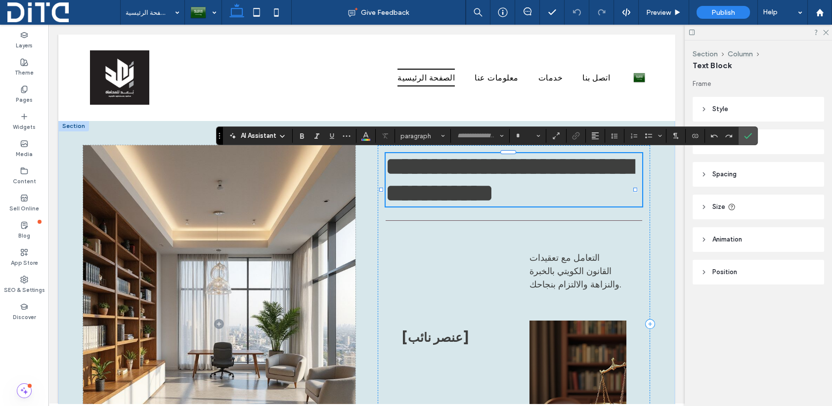
type input "*******"
type input "**"
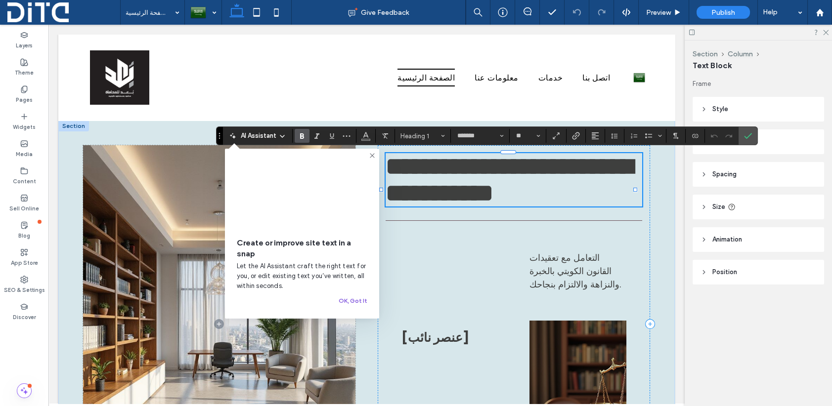
click at [354, 299] on button "OK, Got It" at bounding box center [353, 301] width 29 height 12
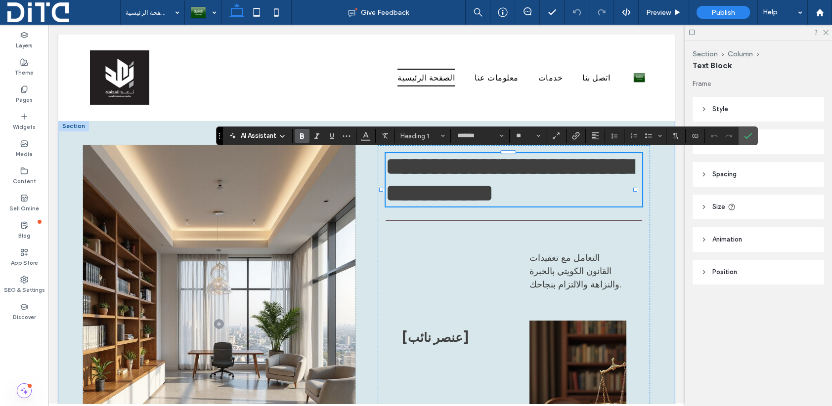
click at [241, 131] on span "AI Assistant" at bounding box center [259, 136] width 36 height 10
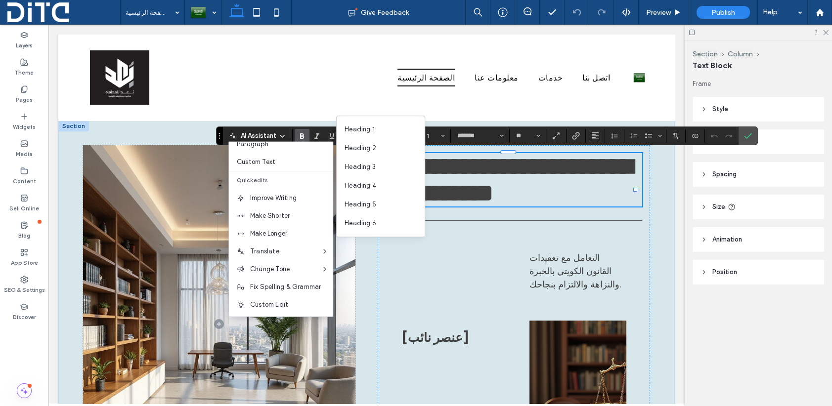
scroll to position [65, 0]
click at [672, 140] on span "Text direction" at bounding box center [676, 135] width 8 height 13
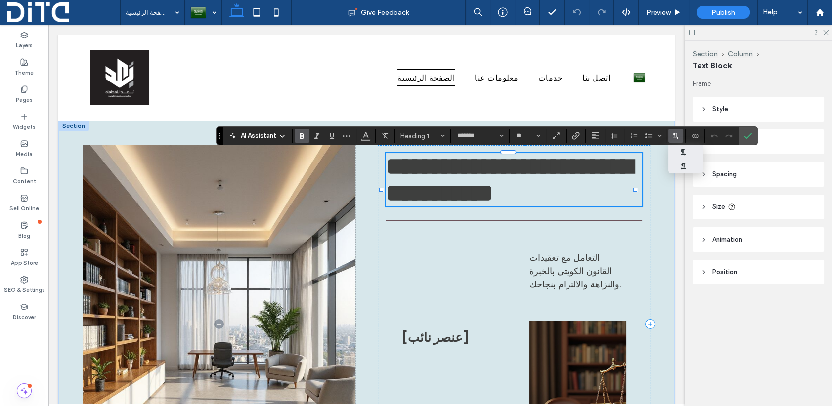
click at [676, 167] on label "RTL" at bounding box center [685, 166] width 35 height 14
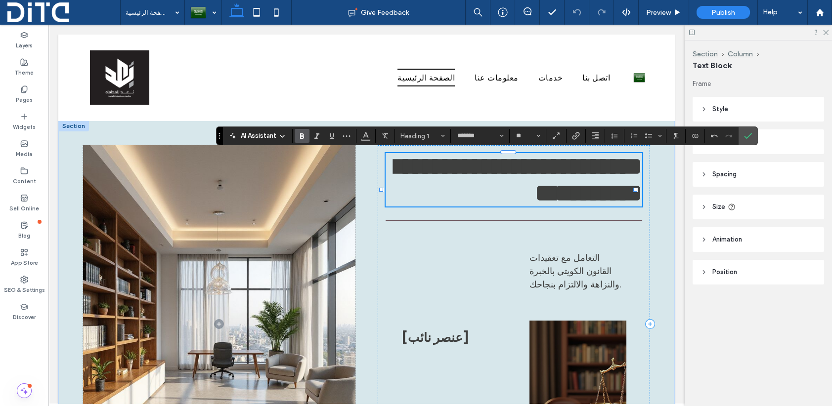
click at [507, 204] on h1 "**********" at bounding box center [513, 179] width 256 height 53
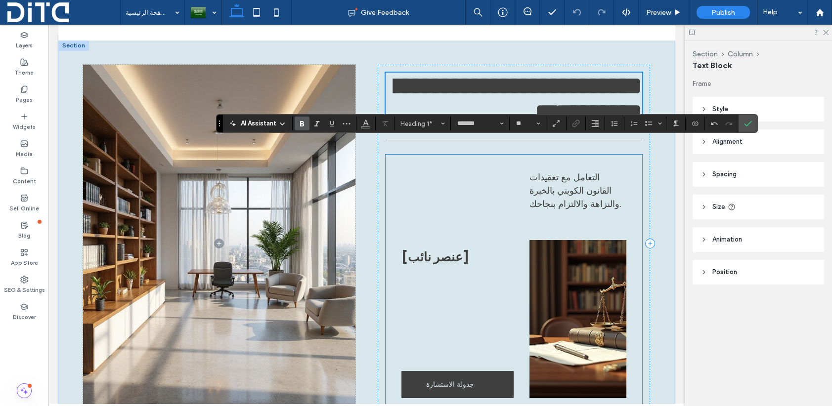
scroll to position [99, 0]
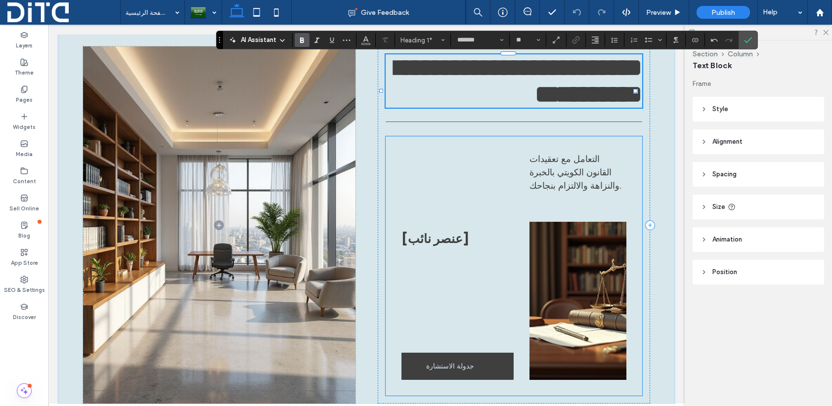
click at [544, 177] on span "التعامل مع تعقيدات القانون الكويتي بالخبرة والنزاهة والالتزام بنجاحك." at bounding box center [574, 172] width 91 height 39
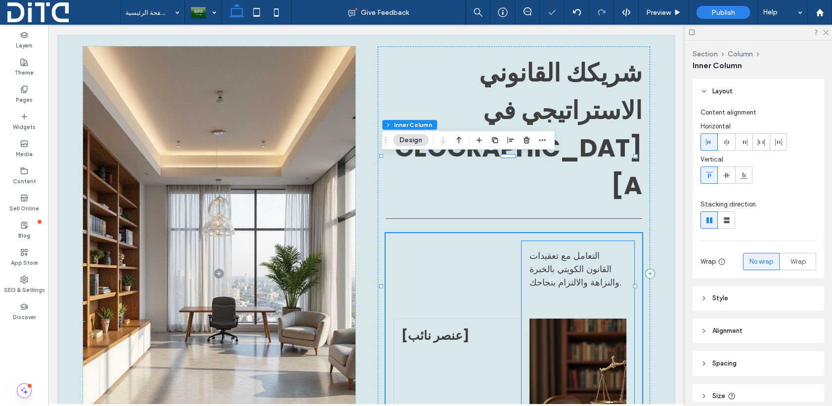
click at [546, 249] on p "التعامل مع تعقيدات القانون الكويتي بالخبرة والنزاهة والالتزام بنجاحك." at bounding box center [577, 269] width 97 height 40
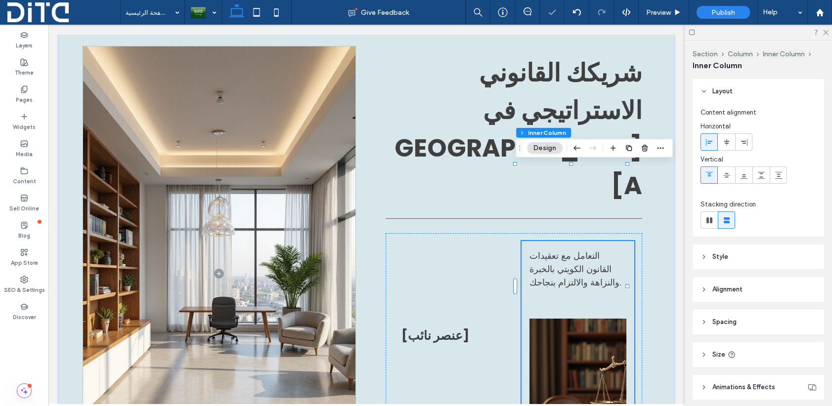
click at [546, 249] on p "التعامل مع تعقيدات القانون الكويتي بالخبرة والنزاهة والالتزام بنجاحك." at bounding box center [577, 269] width 97 height 40
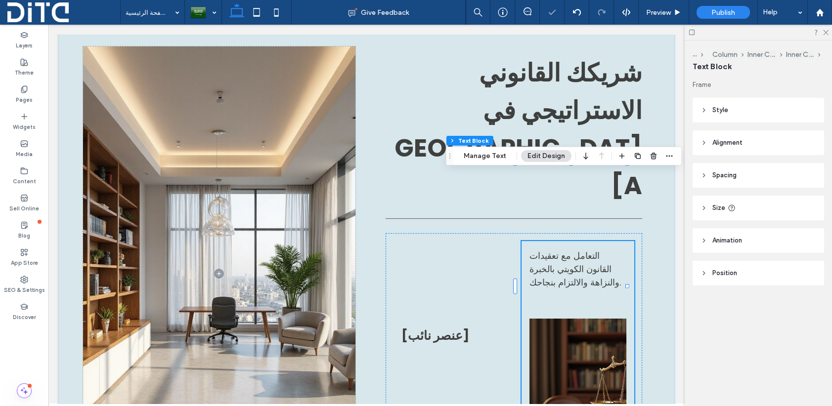
click at [546, 249] on p "التعامل مع تعقيدات القانون الكويتي بالخبرة والنزاهة والالتزام بنجاحك." at bounding box center [577, 269] width 97 height 40
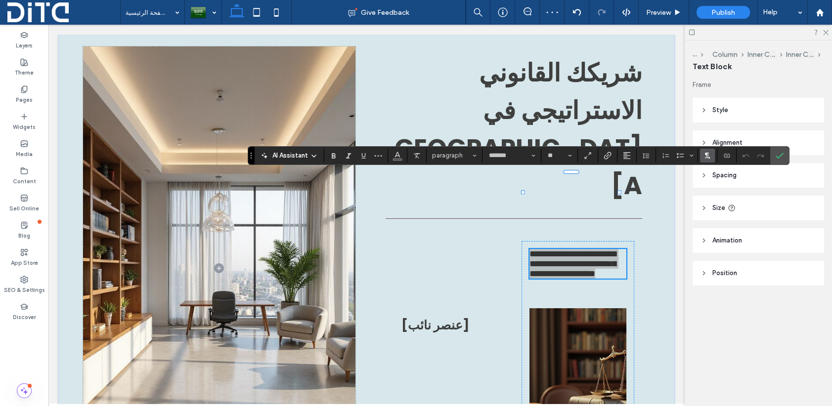
click at [703, 159] on icon "Text direction" at bounding box center [707, 156] width 8 height 8
click at [712, 185] on use "RTL" at bounding box center [714, 186] width 5 height 6
click at [627, 152] on use "Alignment" at bounding box center [626, 155] width 7 height 7
click at [631, 202] on icon "ui.textEditor.alignment.right" at bounding box center [634, 200] width 8 height 8
click at [568, 249] on p "**********" at bounding box center [577, 264] width 97 height 30
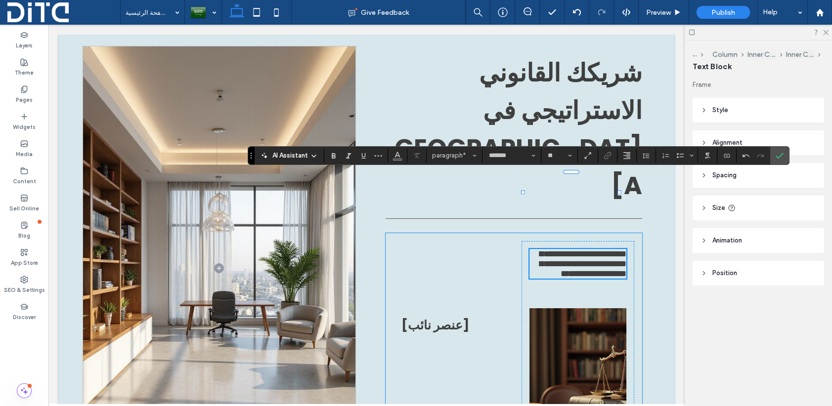
click at [469, 233] on div "**********" at bounding box center [513, 357] width 256 height 249
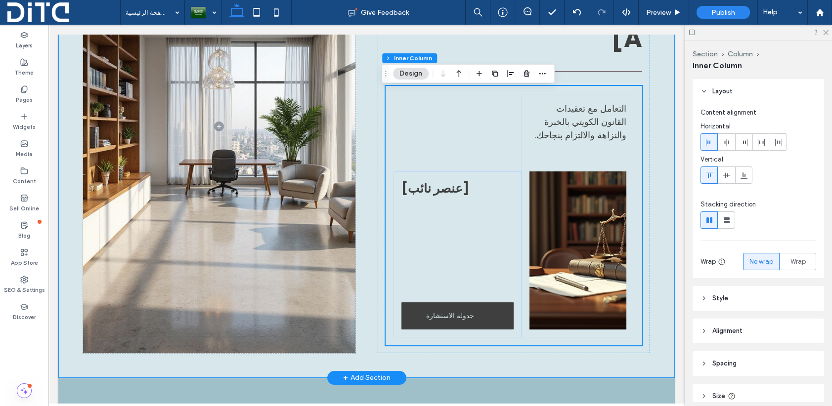
scroll to position [49, 0]
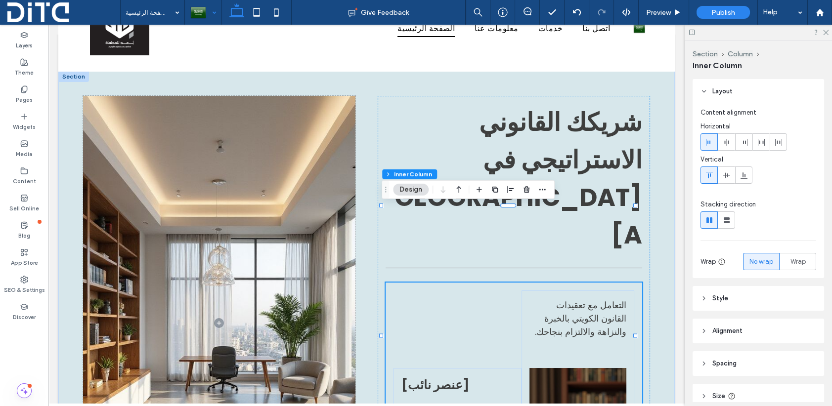
click at [196, 11] on div at bounding box center [203, 12] width 36 height 24
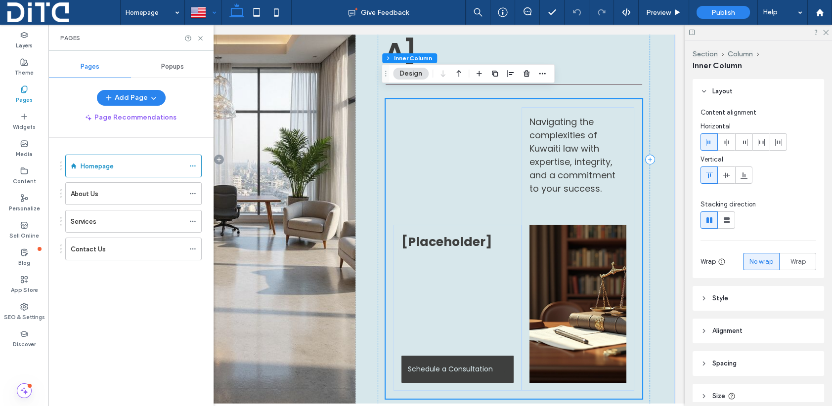
scroll to position [247, 0]
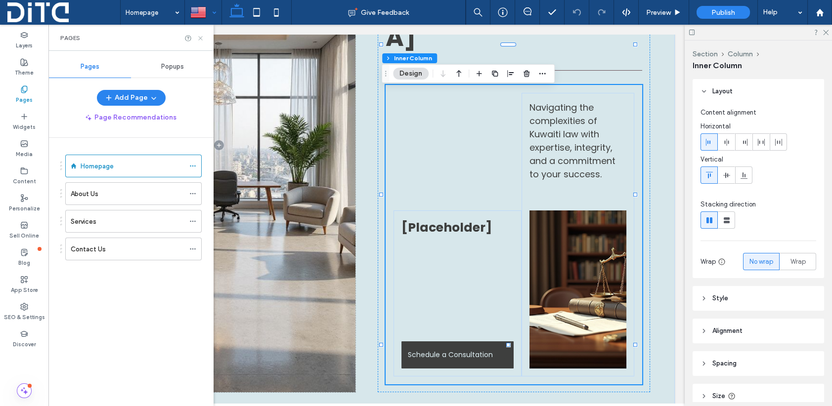
drag, startPoint x: 200, startPoint y: 38, endPoint x: 151, endPoint y: 16, distance: 53.3
click at [200, 38] on use at bounding box center [200, 38] width 4 height 4
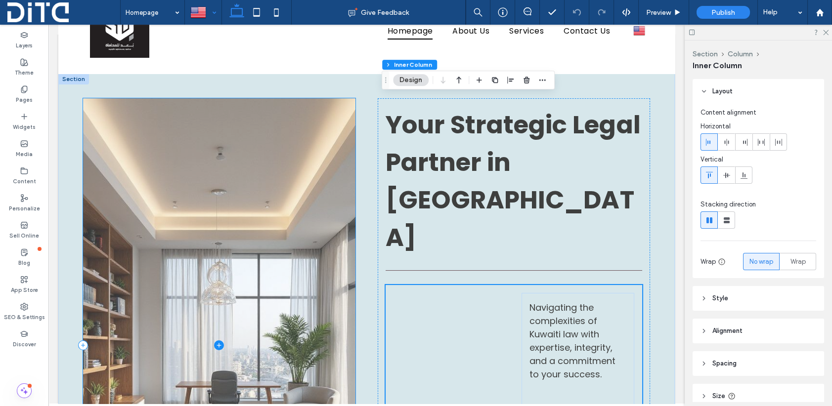
scroll to position [0, 0]
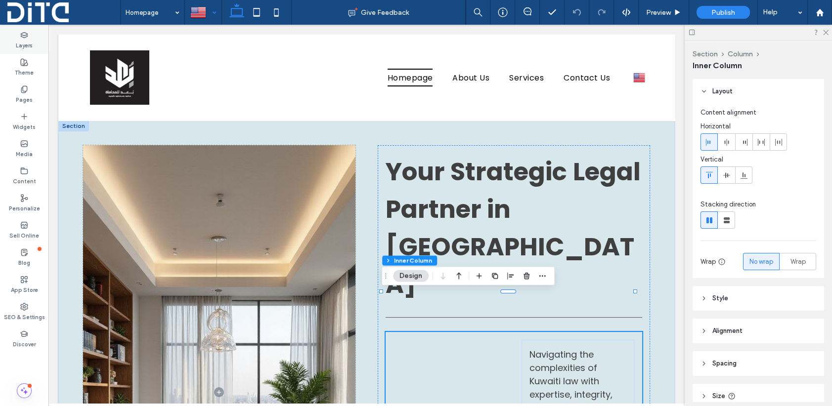
click at [25, 38] on icon at bounding box center [24, 35] width 8 height 8
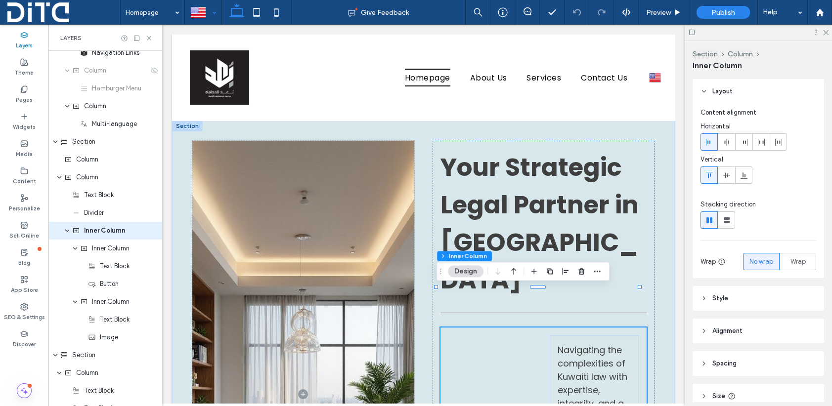
scroll to position [98, 0]
click at [22, 116] on use at bounding box center [24, 116] width 5 height 5
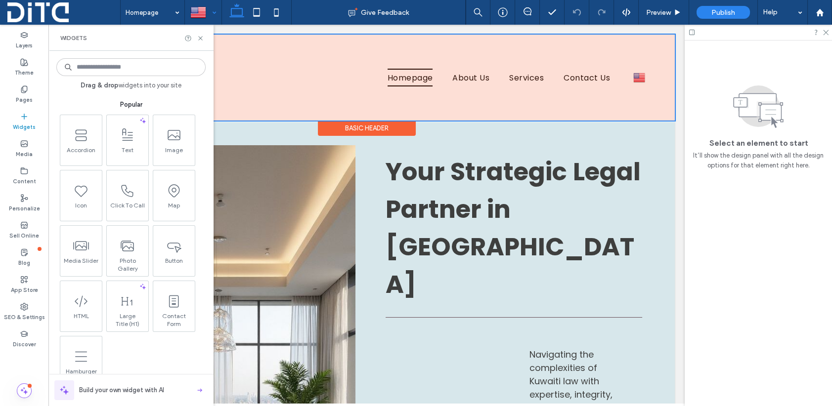
click at [350, 128] on div "Basic Header" at bounding box center [367, 128] width 98 height 15
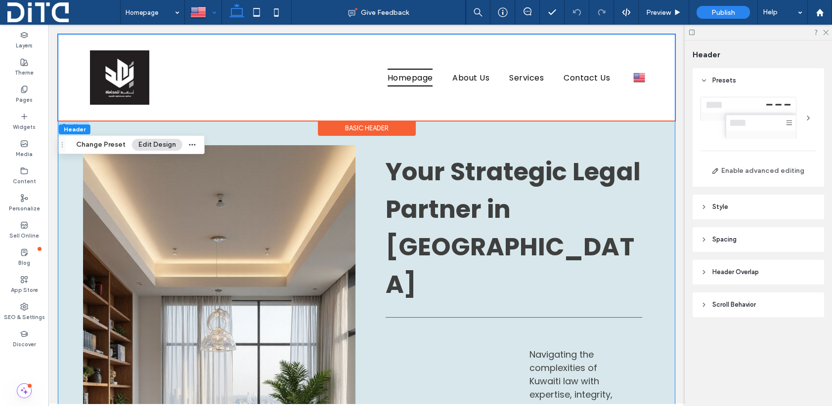
click at [372, 151] on div "Your Strategic Legal Partner in Kuwait [Placeholder] Schedule a Consultation Na…" at bounding box center [366, 393] width 616 height 544
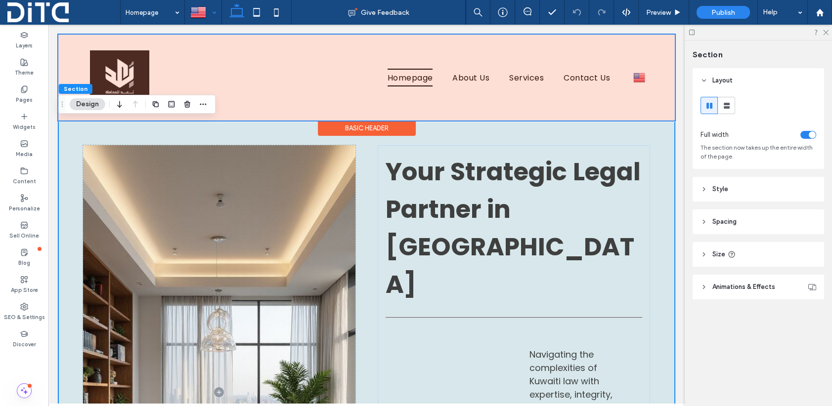
click at [352, 128] on div "Basic Header" at bounding box center [367, 128] width 98 height 15
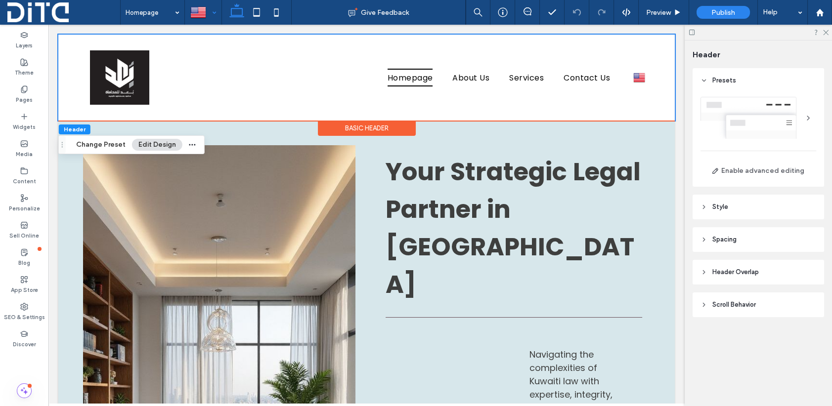
click at [352, 128] on div "Basic Header" at bounding box center [367, 128] width 98 height 15
click at [19, 115] on div "Widgets" at bounding box center [24, 121] width 48 height 27
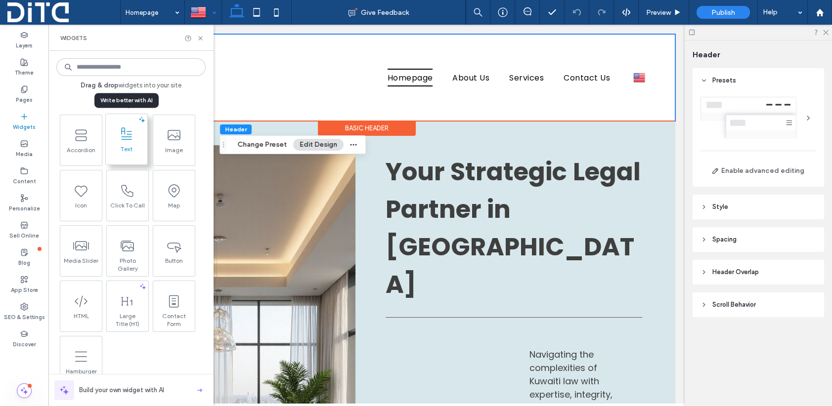
click at [119, 142] on span at bounding box center [127, 134] width 42 height 22
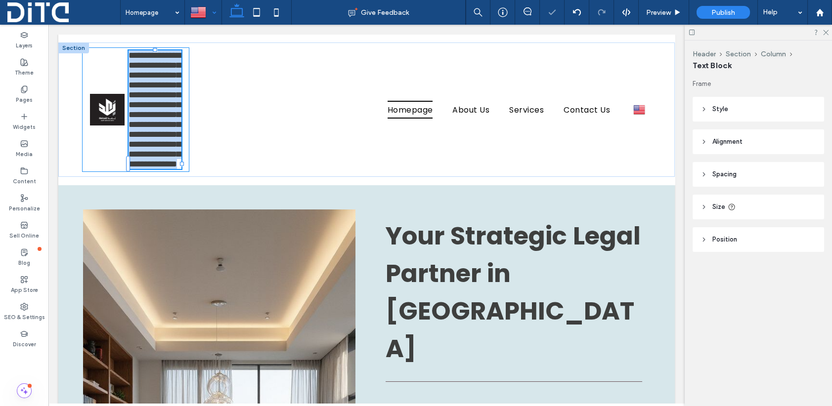
type input "*******"
type input "**"
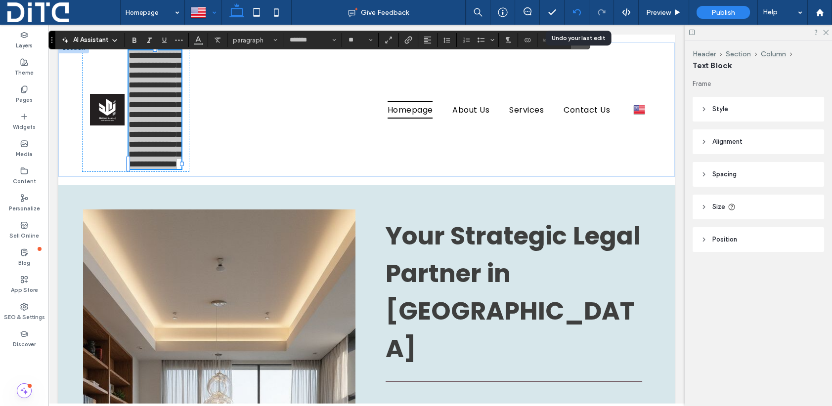
click at [577, 9] on use at bounding box center [576, 12] width 8 height 6
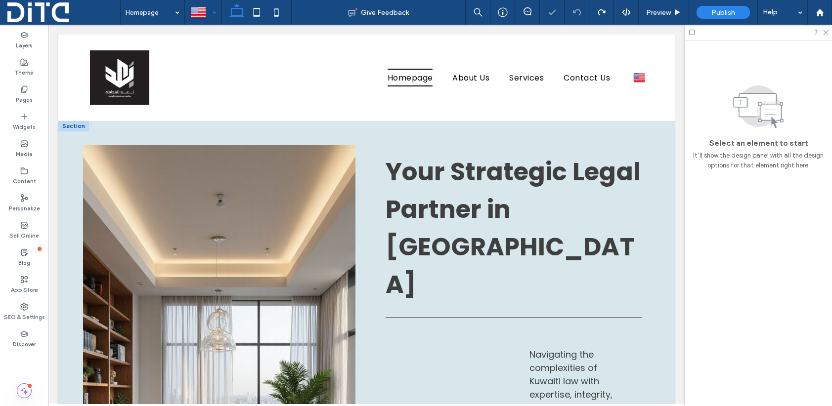
scroll to position [0, 0]
click at [423, 136] on div "Your Strategic Legal Partner in Kuwait [Placeholder] Schedule a Consultation Na…" at bounding box center [366, 393] width 616 height 544
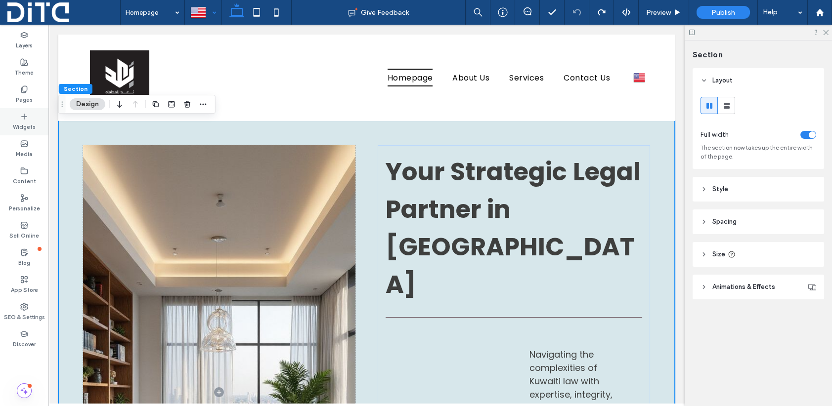
click at [21, 124] on label "Widgets" at bounding box center [24, 126] width 23 height 11
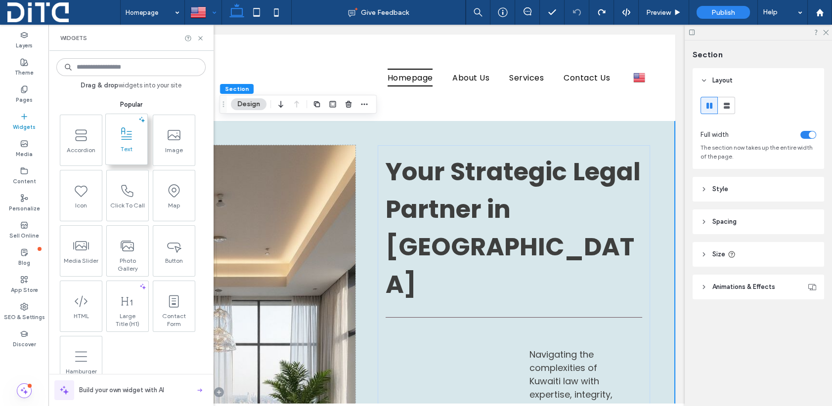
click at [134, 142] on span at bounding box center [127, 134] width 42 height 22
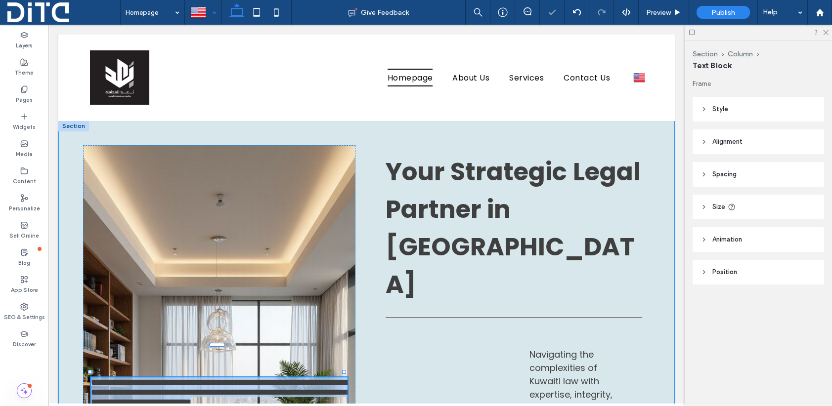
type input "*******"
type input "**"
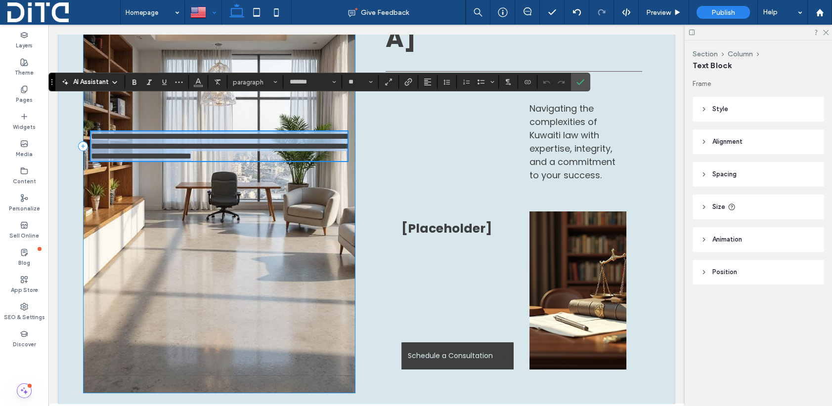
scroll to position [247, 0]
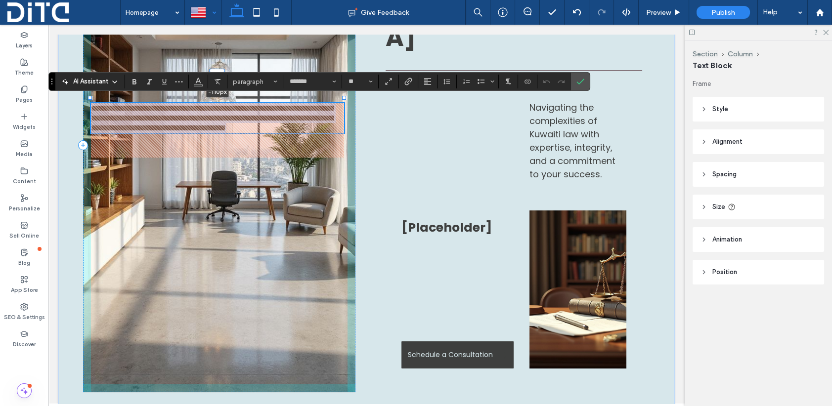
drag, startPoint x: 218, startPoint y: 97, endPoint x: 264, endPoint y: 98, distance: 46.5
click at [216, 43] on div "**********" at bounding box center [366, 145] width 616 height 544
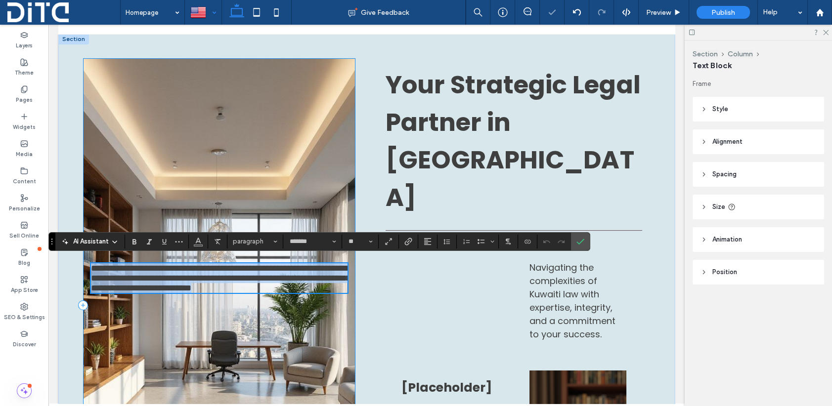
scroll to position [49, 0]
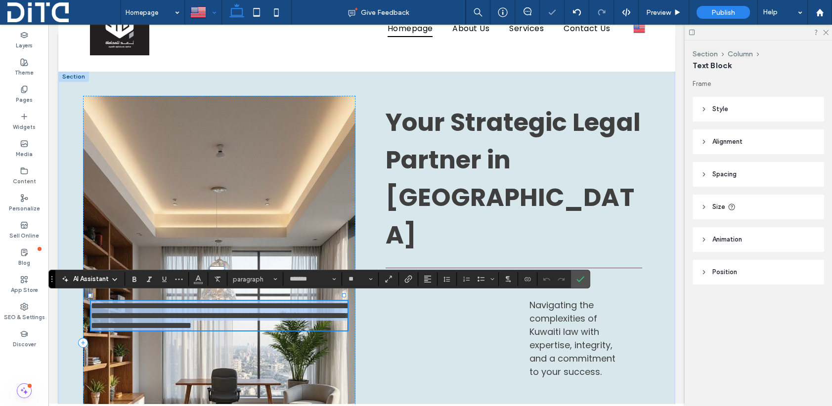
click at [209, 301] on span "**********" at bounding box center [220, 315] width 259 height 29
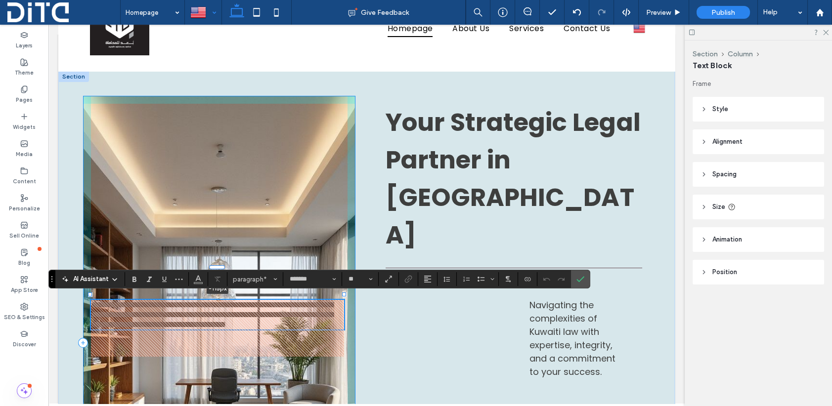
drag, startPoint x: 218, startPoint y: 268, endPoint x: 463, endPoint y: 310, distance: 248.6
click at [469, 266] on div "**********" at bounding box center [366, 343] width 616 height 544
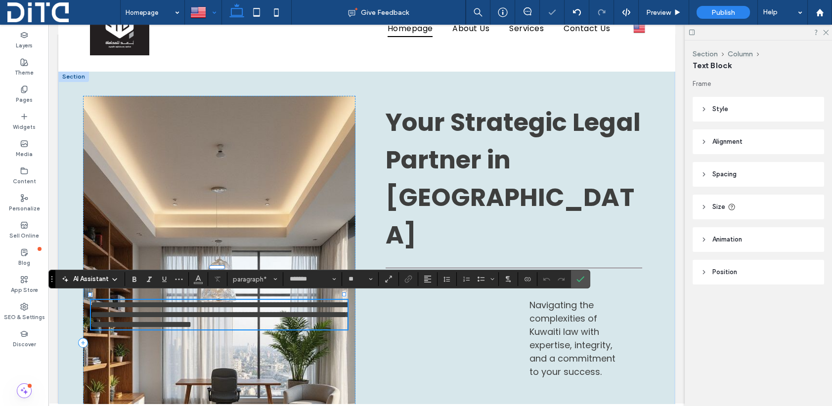
click at [273, 312] on p "**********" at bounding box center [219, 315] width 256 height 30
click at [238, 303] on span "**********" at bounding box center [220, 314] width 259 height 29
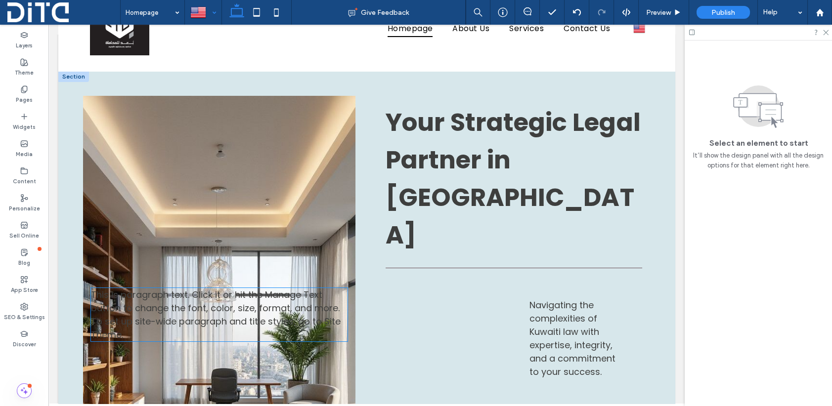
click at [216, 303] on span "This is paragraph text. Click it or hit the Manage Text button to change the fo…" at bounding box center [216, 315] width 250 height 52
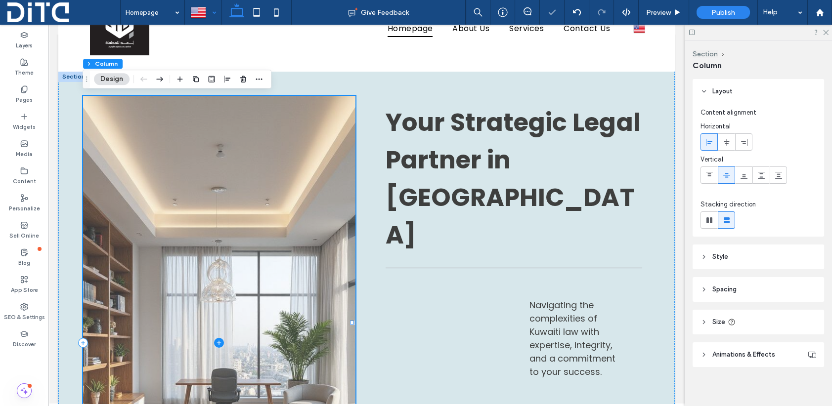
click at [216, 303] on span at bounding box center [219, 343] width 272 height 494
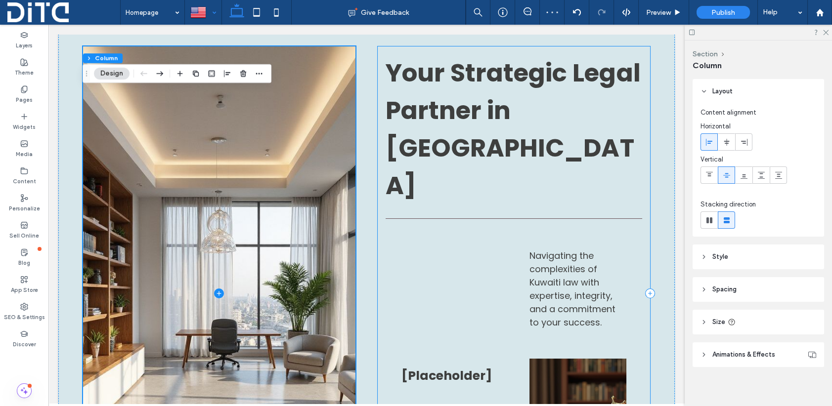
scroll to position [99, 0]
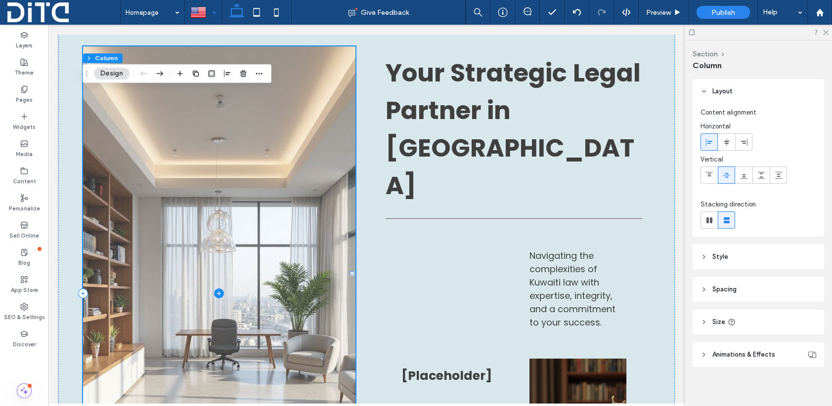
click at [216, 289] on icon at bounding box center [219, 294] width 10 height 10
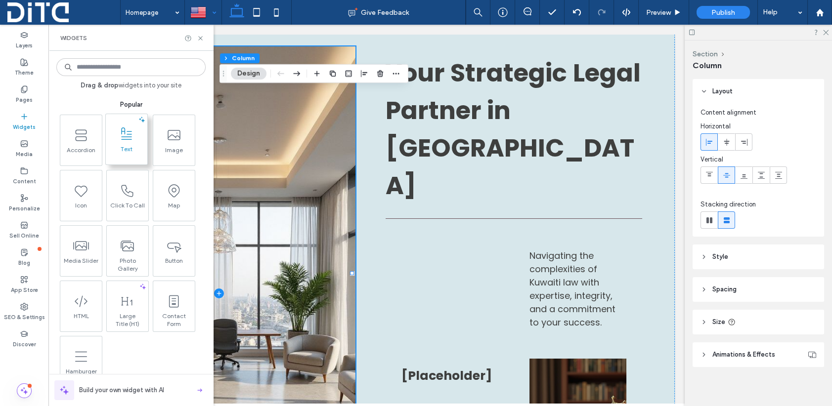
click at [132, 141] on icon at bounding box center [127, 135] width 16 height 16
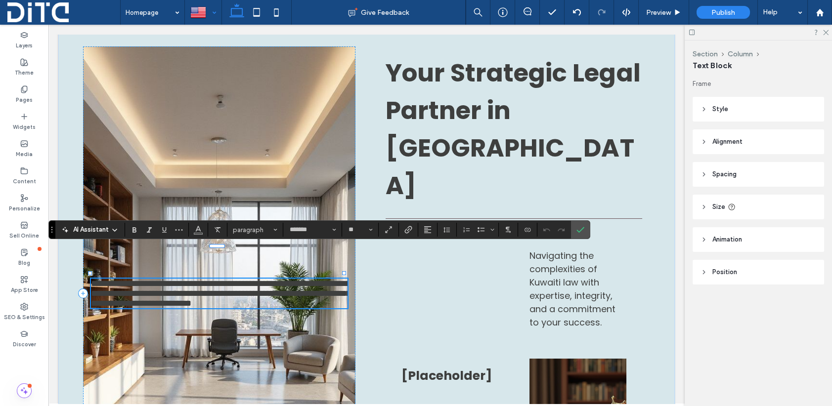
click at [210, 279] on span "**********" at bounding box center [220, 293] width 259 height 29
click at [209, 279] on span "**********" at bounding box center [220, 293] width 259 height 29
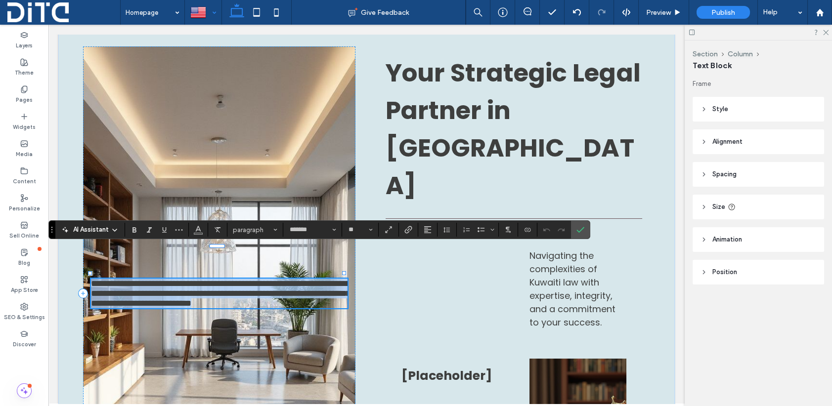
click at [209, 279] on span "**********" at bounding box center [220, 293] width 259 height 29
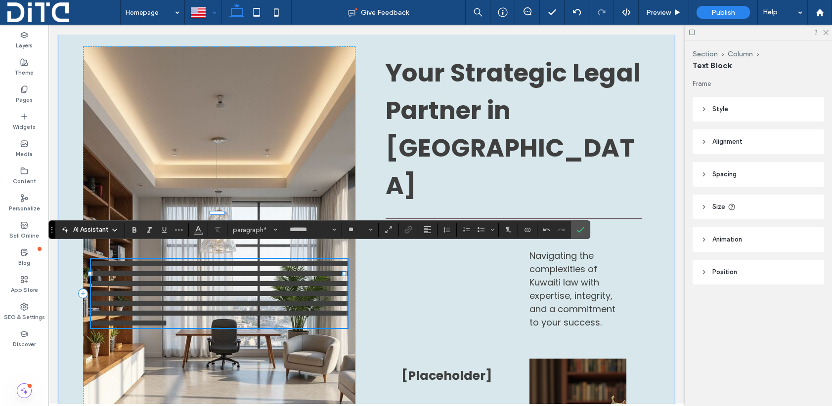
click at [209, 270] on span "**********" at bounding box center [220, 293] width 259 height 68
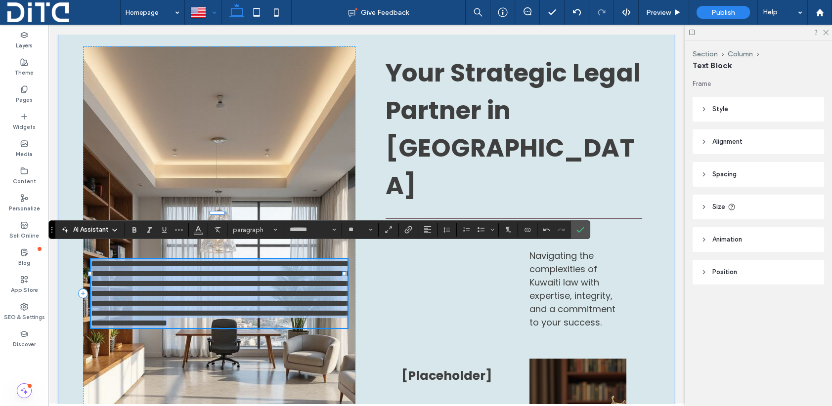
click at [209, 270] on span "**********" at bounding box center [220, 293] width 259 height 68
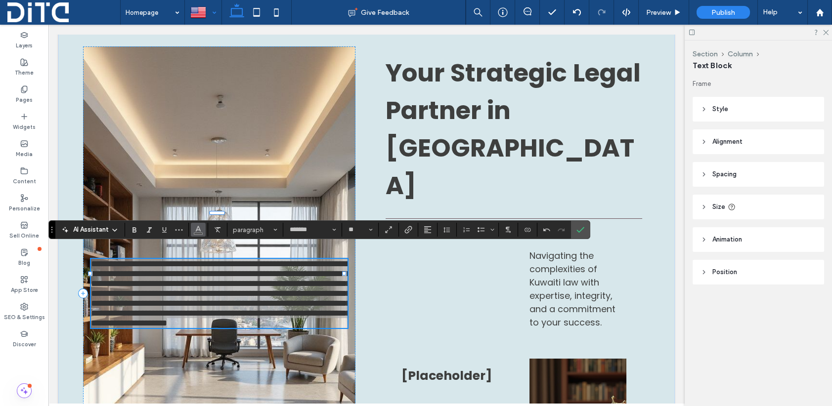
click at [197, 229] on use "Color" at bounding box center [197, 228] width 5 height 5
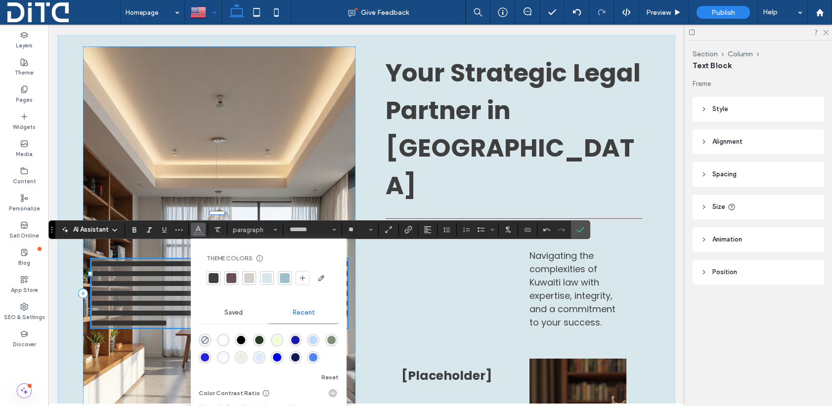
drag, startPoint x: 225, startPoint y: 337, endPoint x: 176, endPoint y: 312, distance: 54.8
click at [224, 337] on div "rgba(255, 255, 255, 1)" at bounding box center [223, 340] width 8 height 8
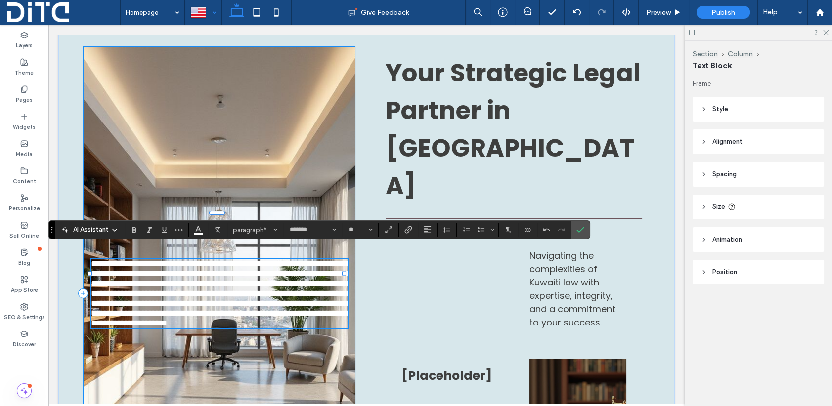
click at [225, 347] on div "**********" at bounding box center [219, 293] width 272 height 494
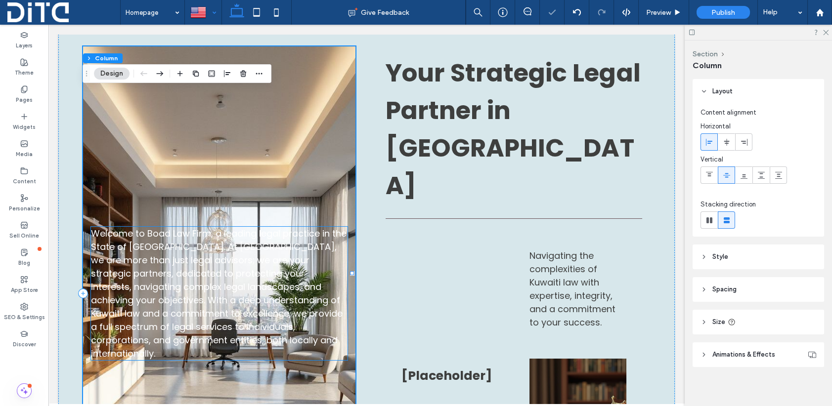
click at [195, 271] on span "Welcome to Boad Law Firm, a leading legal practice in the State of Kuwait. At B…" at bounding box center [219, 293] width 256 height 132
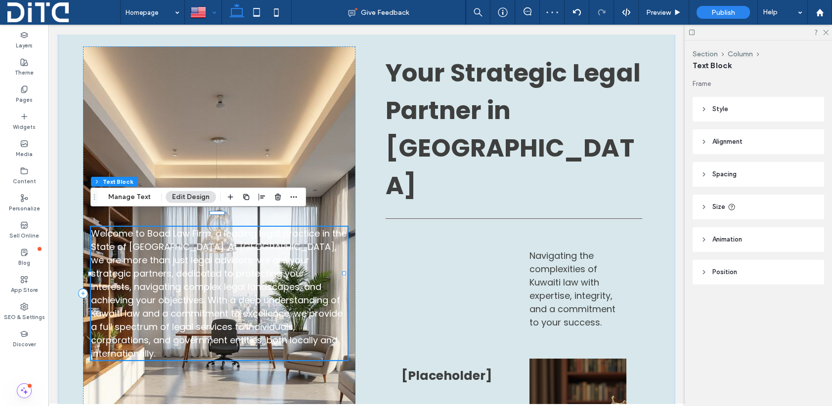
click at [205, 239] on span "Welcome to Boad Law Firm, a leading legal practice in the State of Kuwait. At B…" at bounding box center [219, 293] width 256 height 132
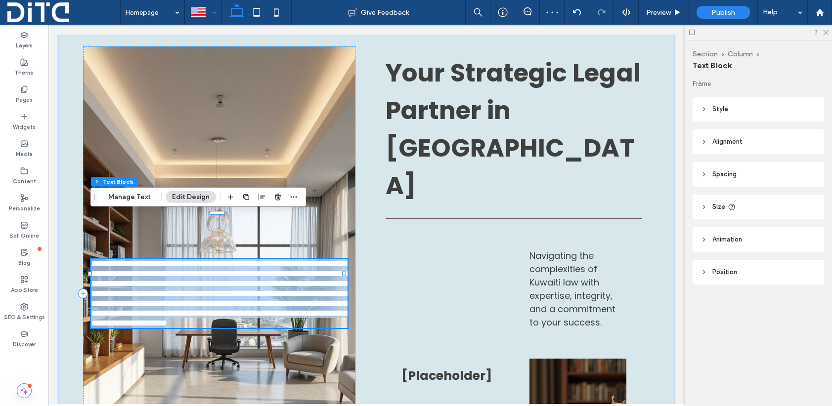
click at [205, 259] on span "**********" at bounding box center [220, 293] width 259 height 68
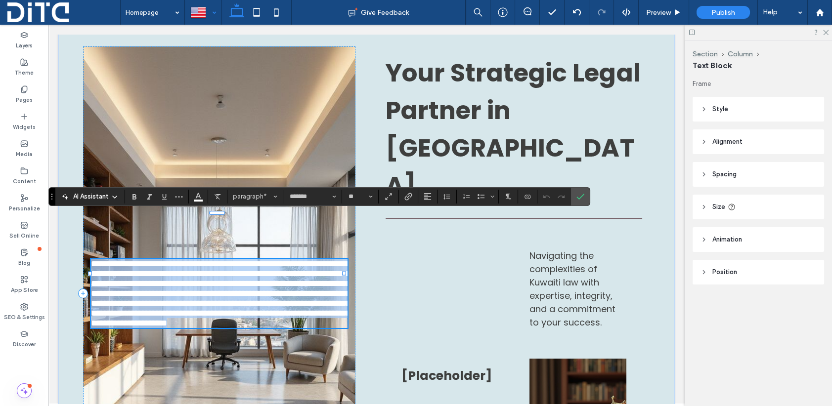
drag, startPoint x: 205, startPoint y: 239, endPoint x: 200, endPoint y: 247, distance: 9.1
click at [200, 259] on span "**********" at bounding box center [220, 293] width 259 height 68
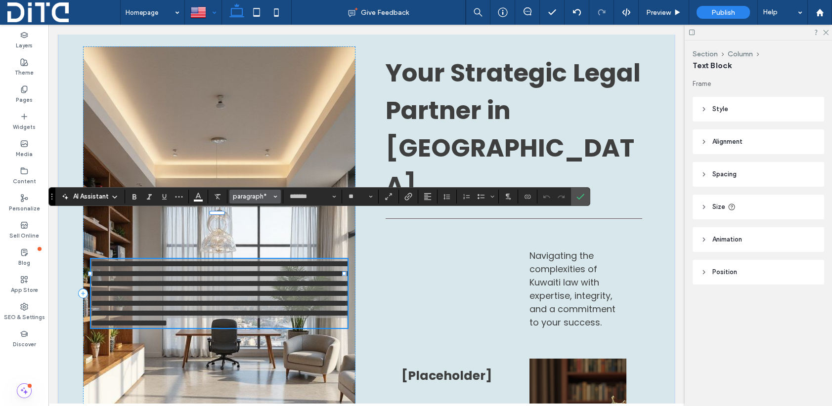
click at [272, 198] on button "paragraph*" at bounding box center [254, 197] width 51 height 14
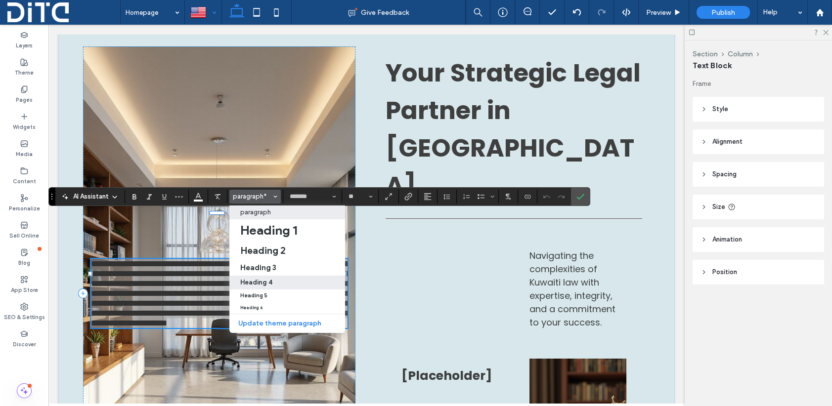
click at [262, 284] on h4 "Heading 4" at bounding box center [256, 282] width 32 height 7
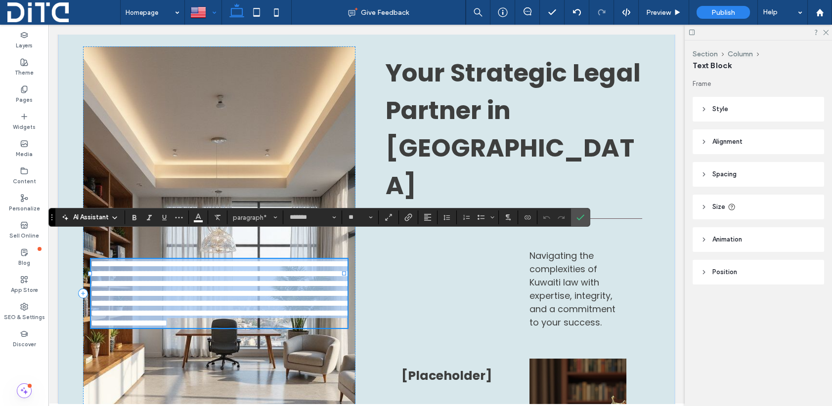
type input "**"
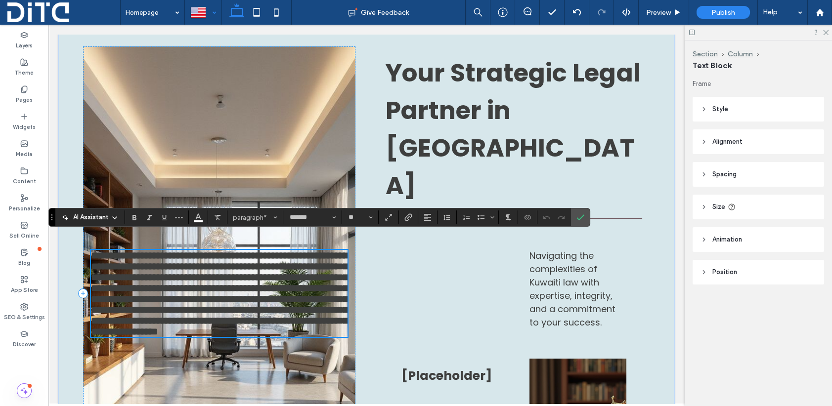
scroll to position [78, 0]
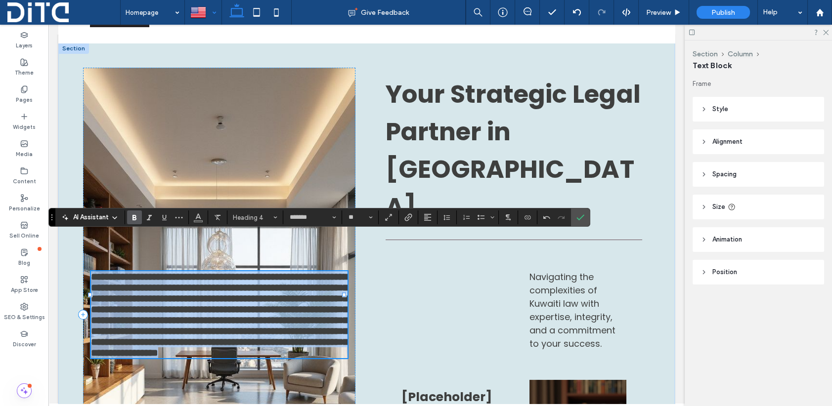
click at [245, 281] on span "**********" at bounding box center [219, 315] width 257 height 86
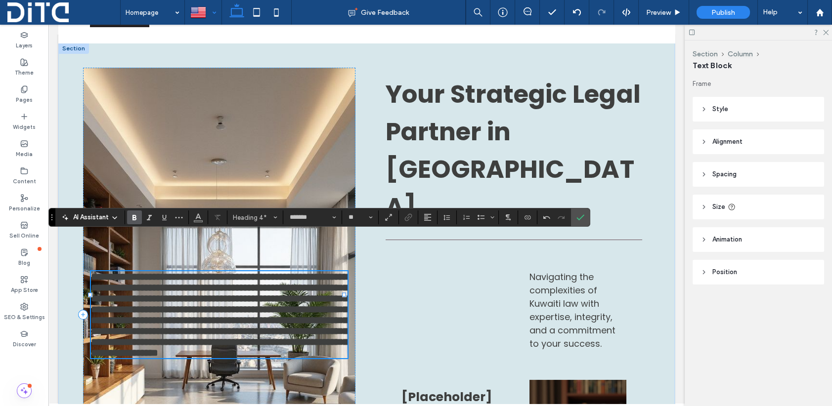
click at [225, 272] on span "**********" at bounding box center [219, 315] width 257 height 86
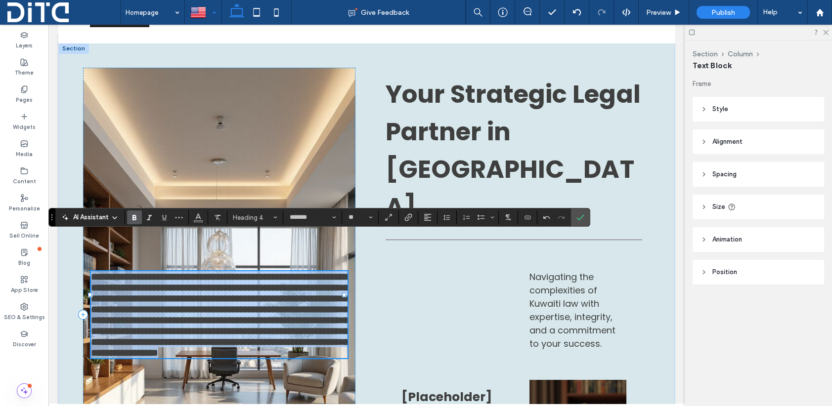
click at [225, 272] on span "**********" at bounding box center [219, 315] width 257 height 86
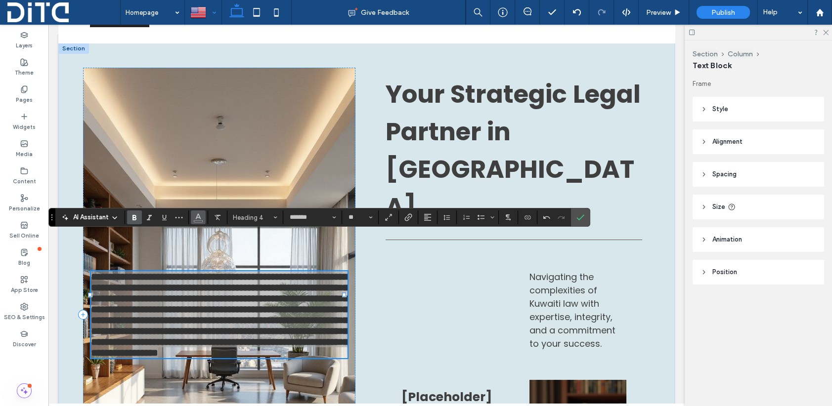
click at [198, 217] on use "Color" at bounding box center [197, 216] width 5 height 5
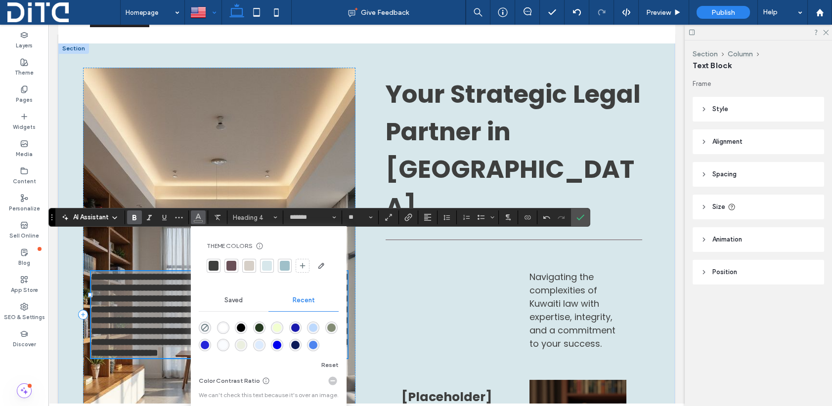
click at [220, 326] on div "rgba(255, 255, 255, 1)" at bounding box center [223, 328] width 8 height 8
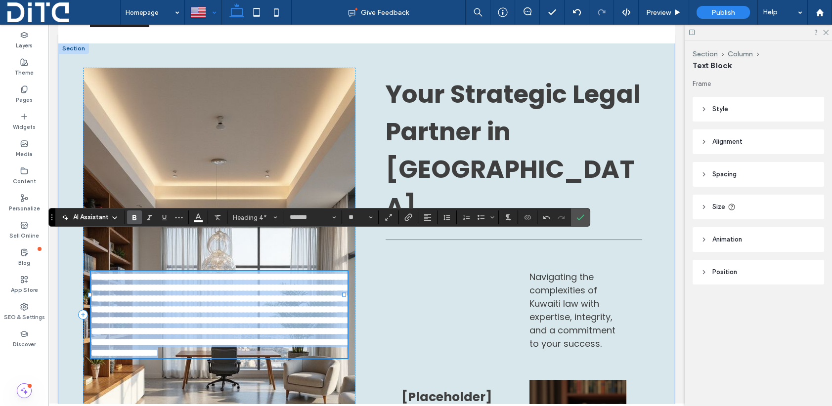
click at [196, 303] on span "**********" at bounding box center [219, 315] width 257 height 86
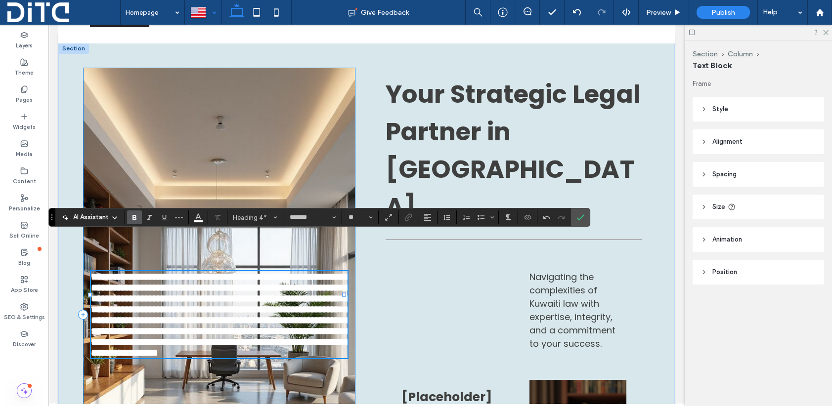
click at [159, 149] on div "**********" at bounding box center [219, 315] width 272 height 494
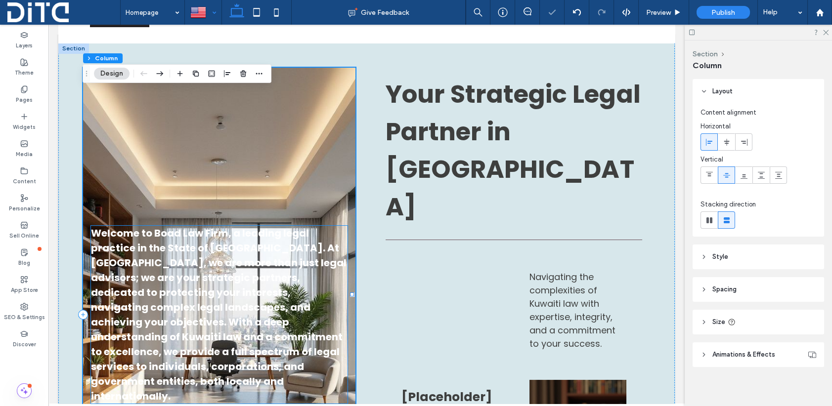
click at [167, 226] on span "Welcome to Boad Law Firm, a leading legal practice in the State of Kuwait. At B…" at bounding box center [219, 314] width 256 height 177
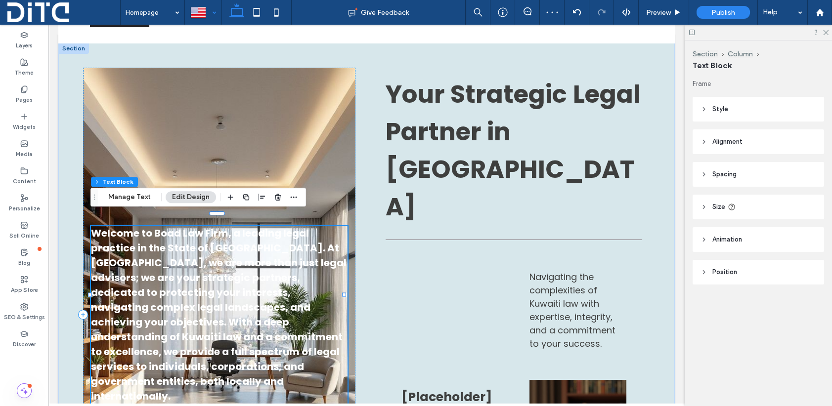
click at [183, 199] on button "Edit Design" at bounding box center [191, 197] width 50 height 12
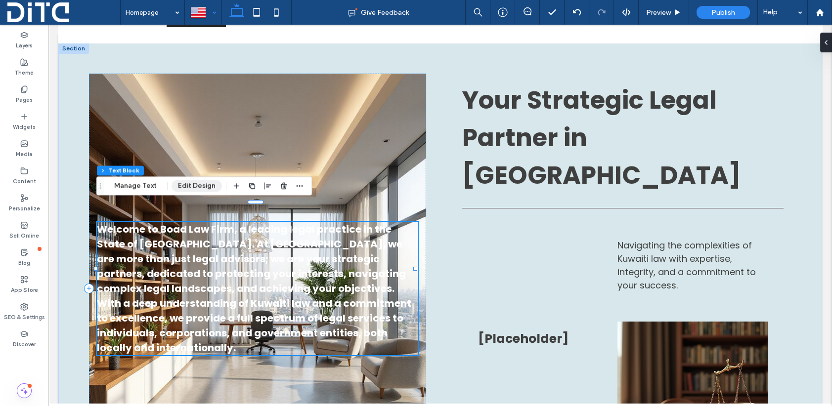
click at [185, 185] on button "Edit Design" at bounding box center [196, 186] width 50 height 12
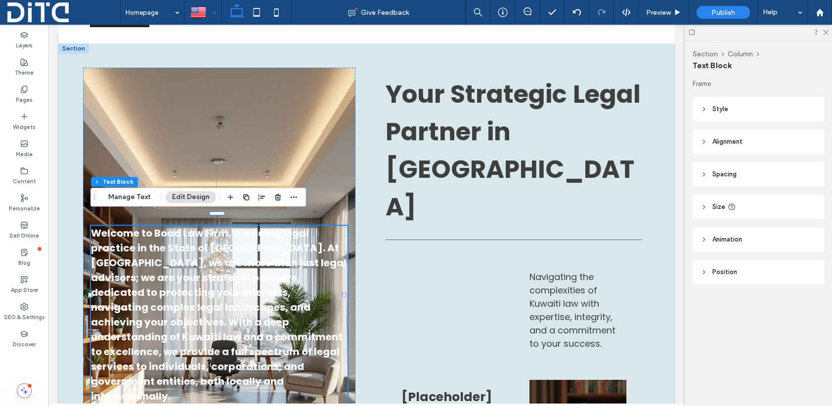
click at [705, 109] on icon at bounding box center [703, 109] width 7 height 7
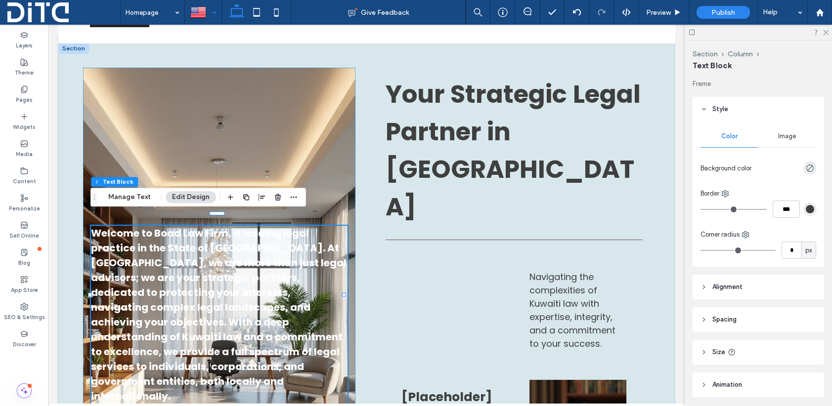
type input "*"
type input "***"
type input "*"
type input "***"
type input "*"
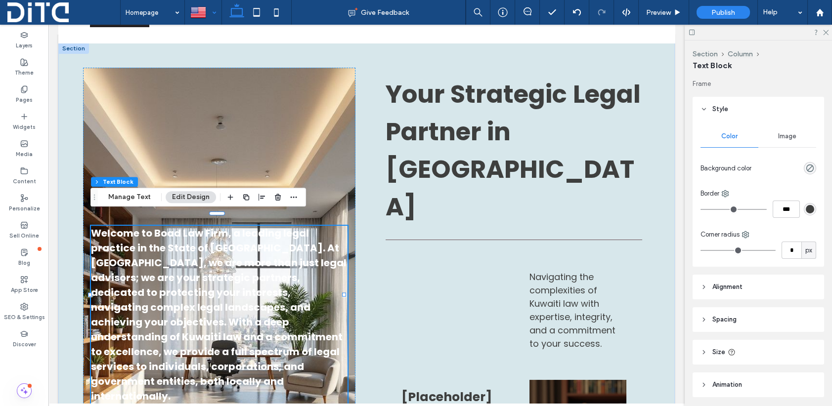
type input "***"
type input "*"
type input "***"
type input "*"
type input "***"
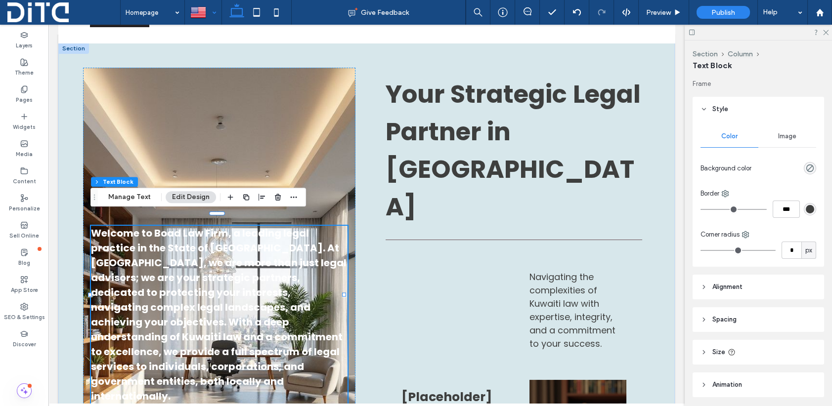
type input "*"
type input "***"
type input "*"
type input "***"
type input "*"
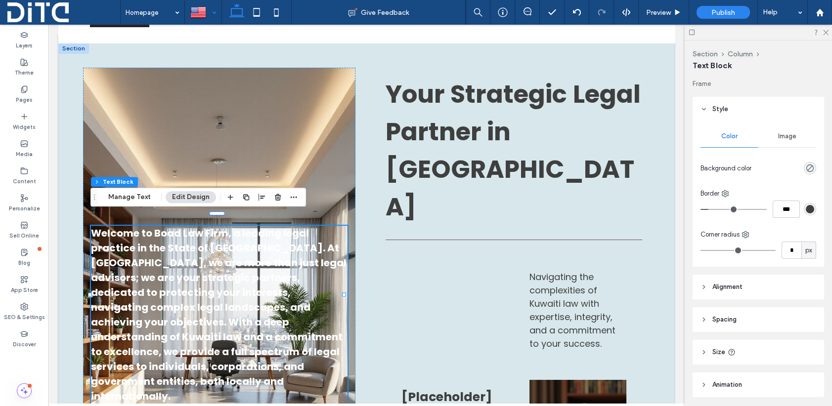
type input "***"
drag, startPoint x: 705, startPoint y: 208, endPoint x: 712, endPoint y: 209, distance: 7.5
click at [712, 209] on input "range" at bounding box center [733, 209] width 66 height 1
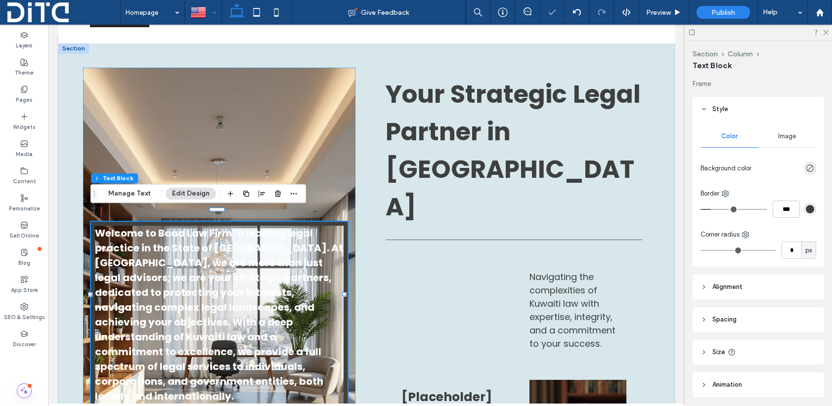
type input "*"
type input "***"
type input "*"
type input "***"
type input "*"
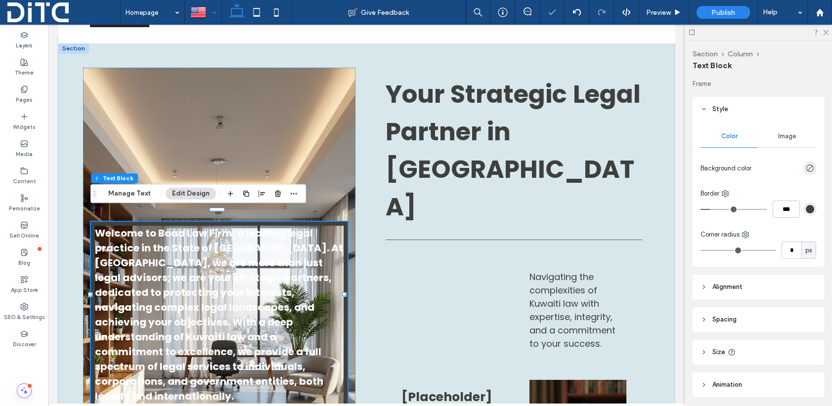
type input "***"
type input "*"
type input "***"
type input "*"
type input "***"
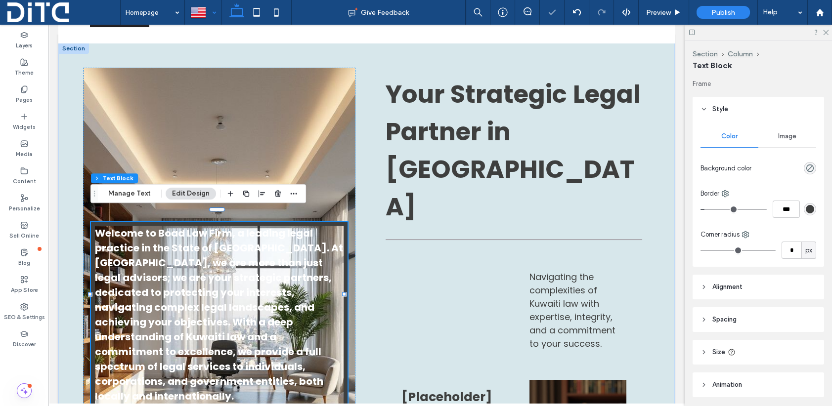
type input "*"
type input "***"
type input "*"
type input "***"
type input "*"
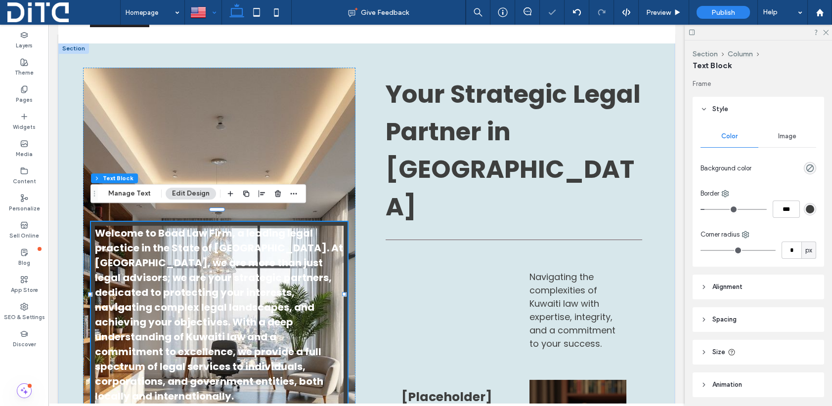
type input "***"
drag, startPoint x: 712, startPoint y: 209, endPoint x: 696, endPoint y: 209, distance: 15.8
type input "*"
click at [700, 209] on input "range" at bounding box center [733, 209] width 66 height 1
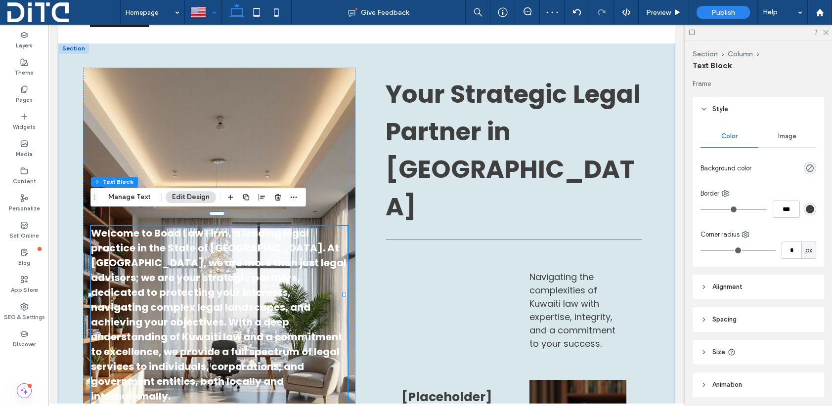
type input "*"
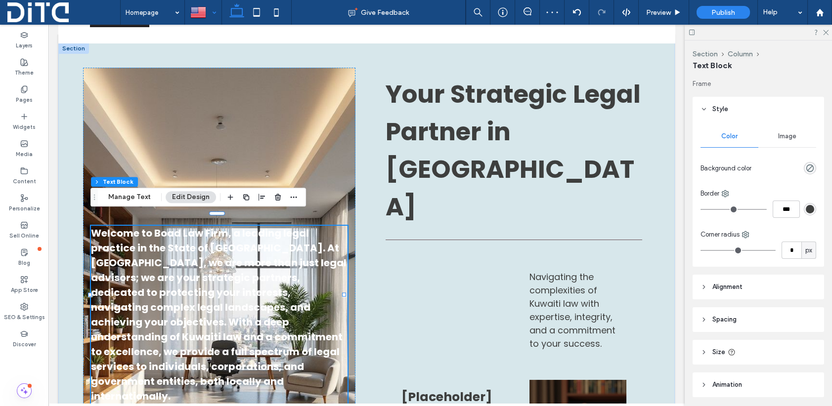
type input "*"
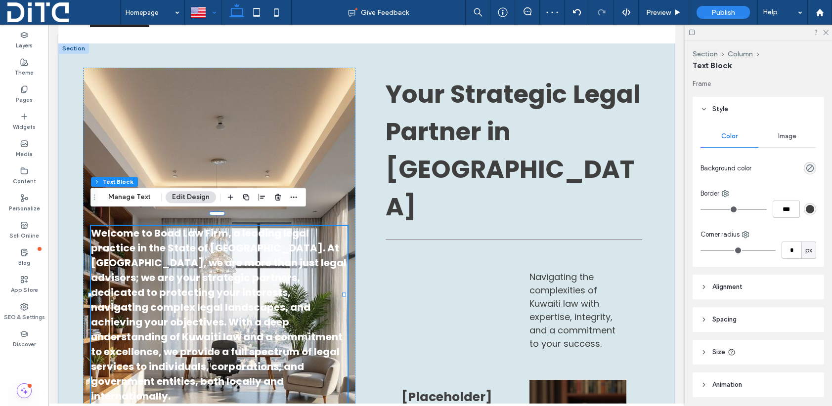
type input "*"
type input "**"
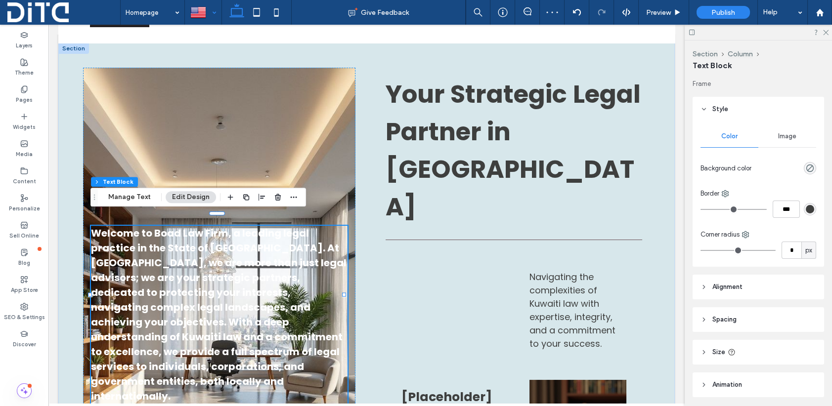
type input "**"
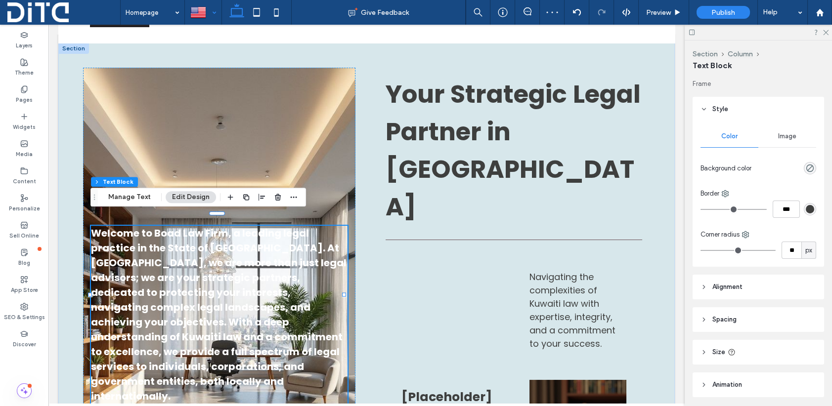
type input "**"
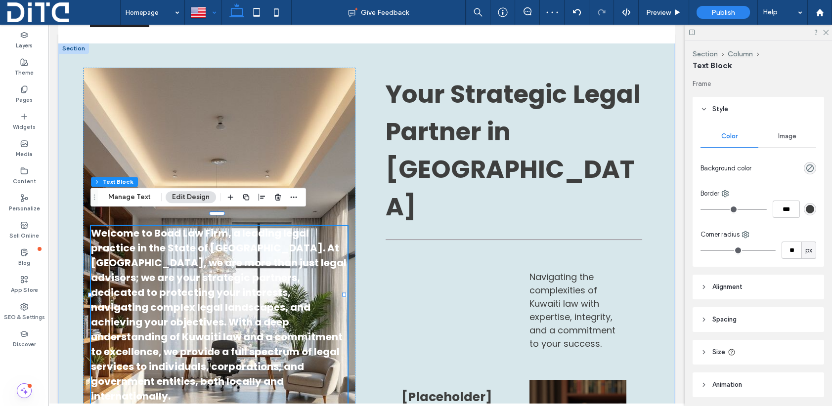
type input "**"
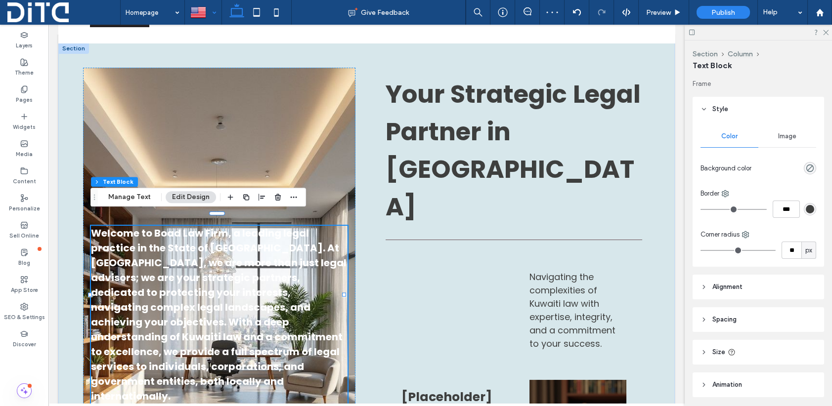
type input "**"
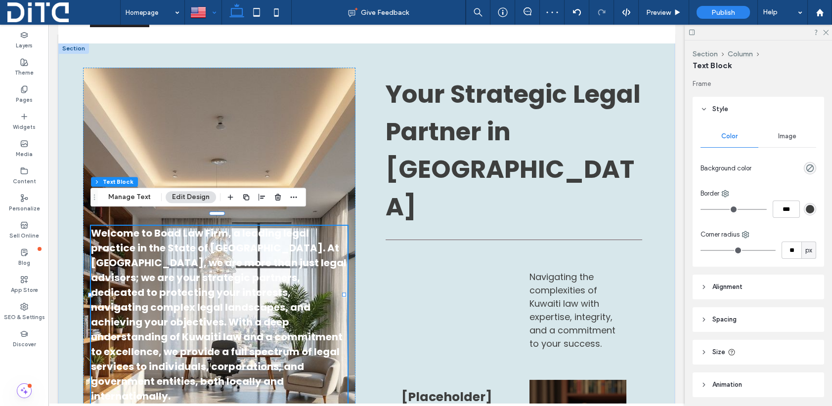
type input "**"
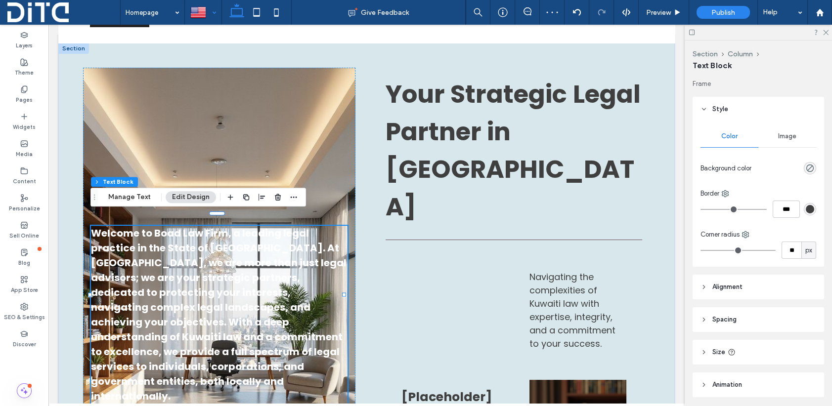
type input "**"
drag, startPoint x: 705, startPoint y: 247, endPoint x: 720, endPoint y: 250, distance: 15.0
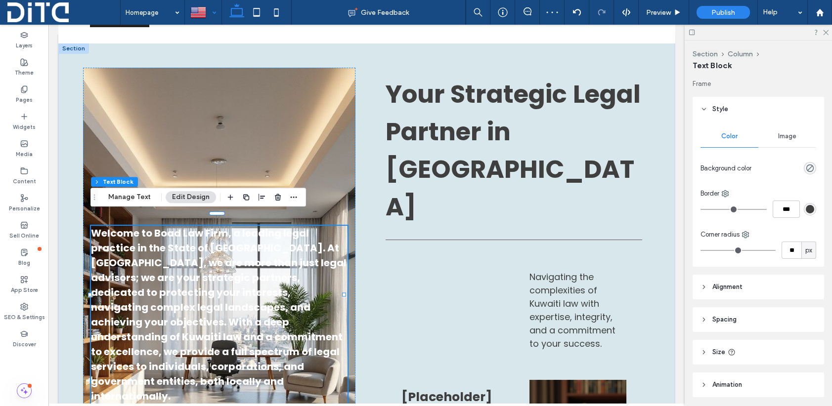
click at [720, 250] on input "range" at bounding box center [737, 250] width 75 height 1
type input "**"
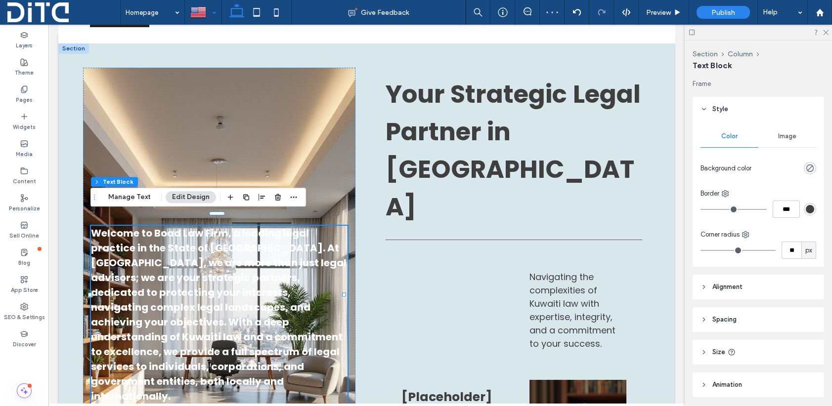
type input "**"
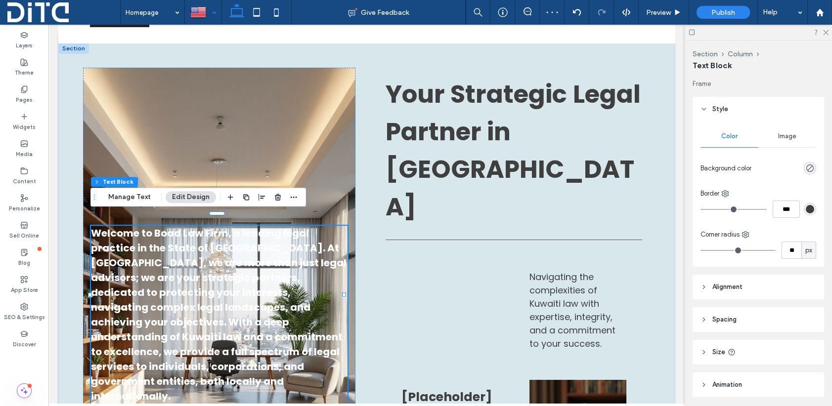
type input "**"
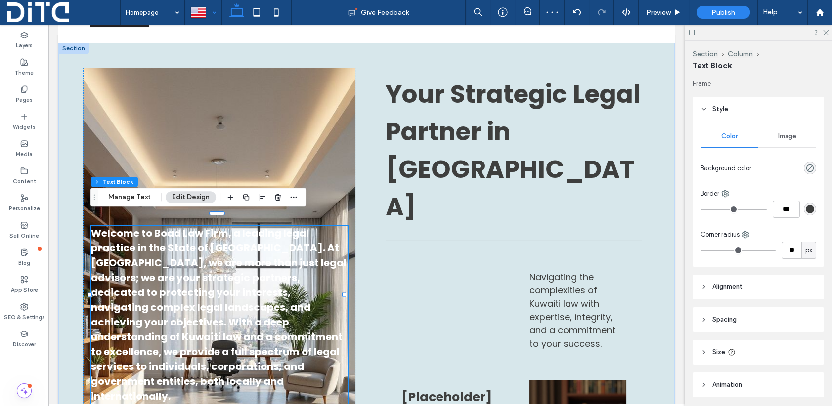
type input "**"
type input "*"
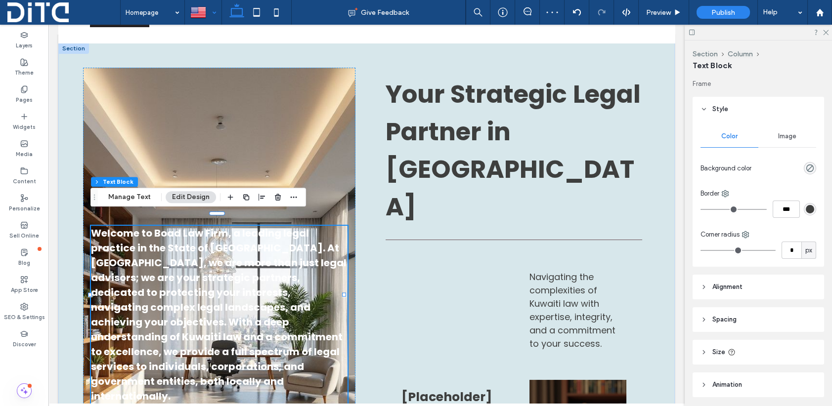
type input "*"
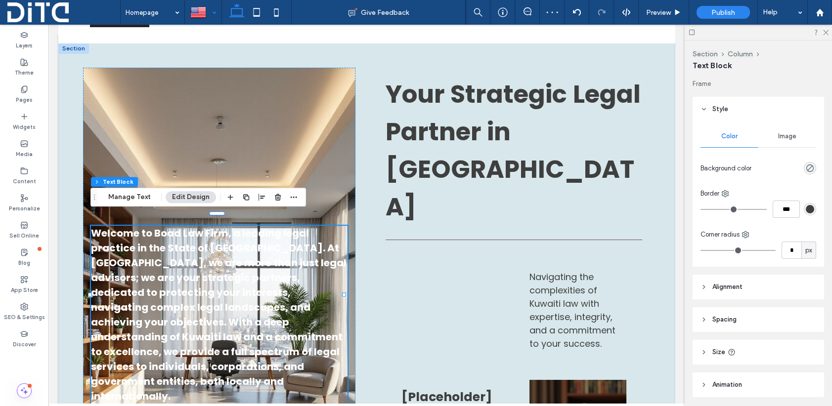
type input "*"
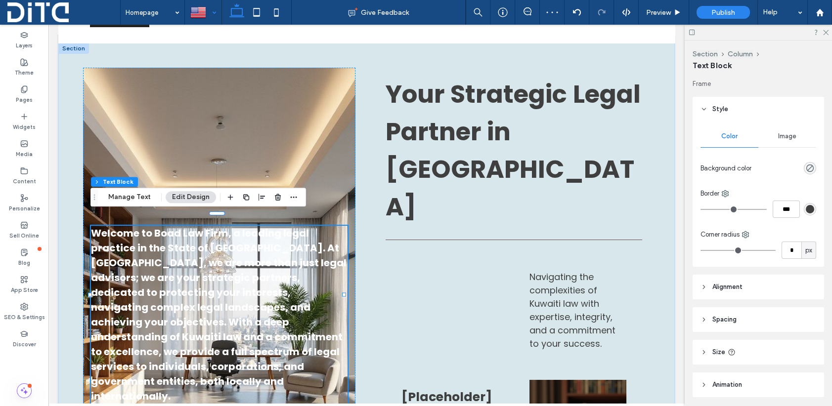
type input "*"
drag, startPoint x: 720, startPoint y: 250, endPoint x: 692, endPoint y: 247, distance: 27.3
click at [700, 250] on input "range" at bounding box center [737, 250] width 75 height 1
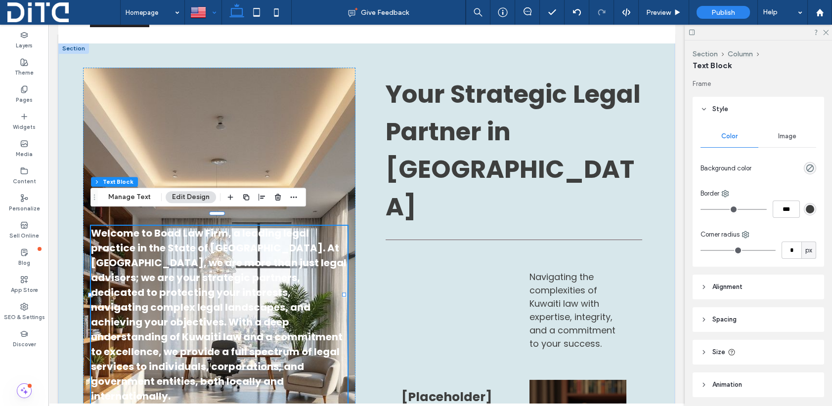
click at [786, 130] on div "Image" at bounding box center [787, 137] width 58 height 22
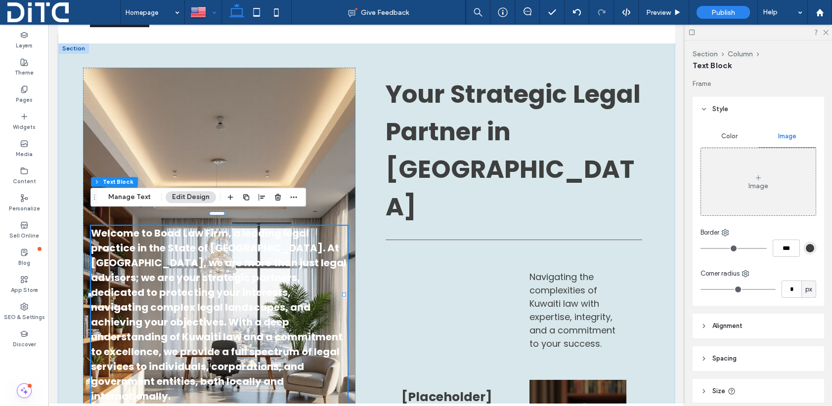
click at [722, 137] on span "Color" at bounding box center [729, 136] width 16 height 8
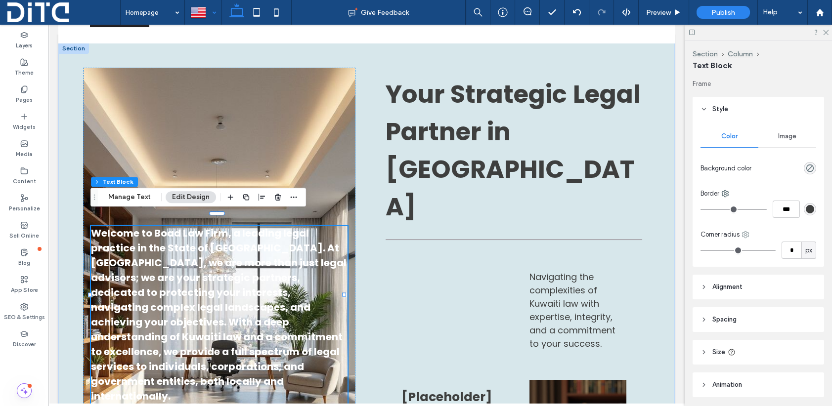
click at [745, 235] on icon at bounding box center [745, 235] width 8 height 8
click at [755, 274] on use at bounding box center [754, 275] width 8 height 8
type input "*"
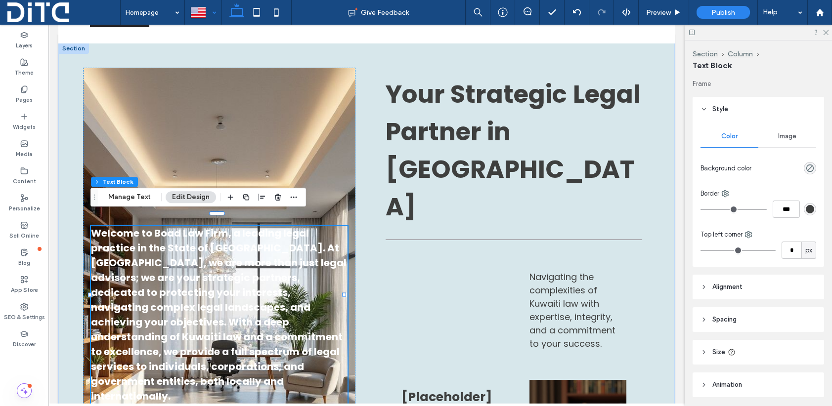
type input "*"
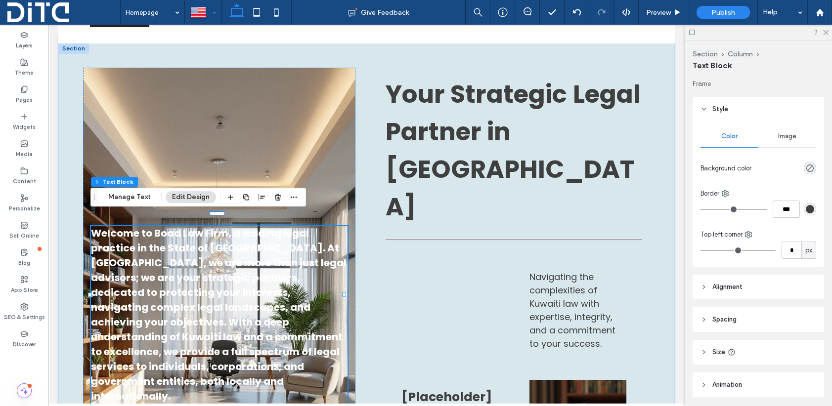
type input "*"
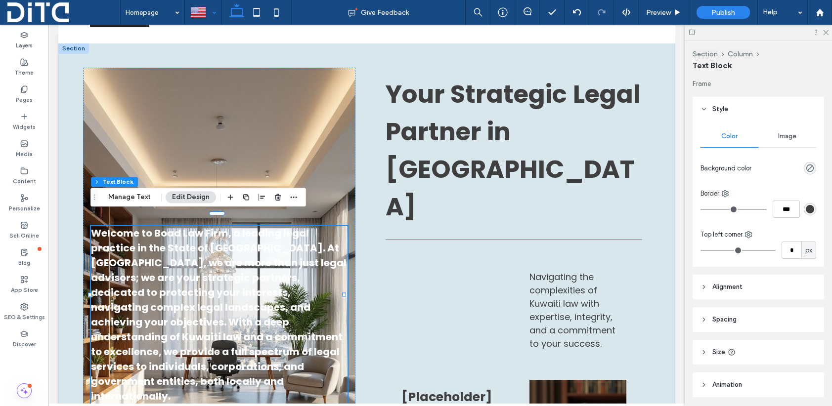
type input "*"
type input "**"
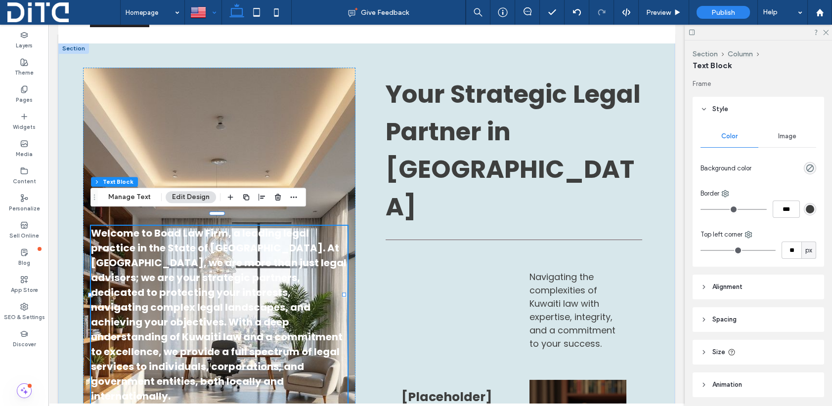
type input "**"
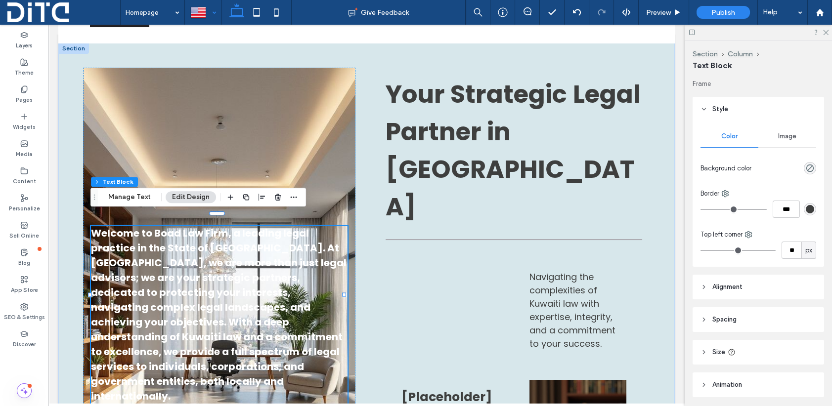
type input "**"
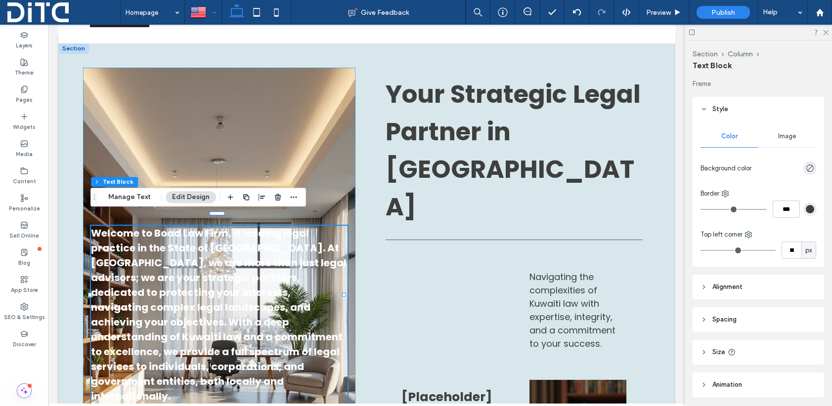
type input "**"
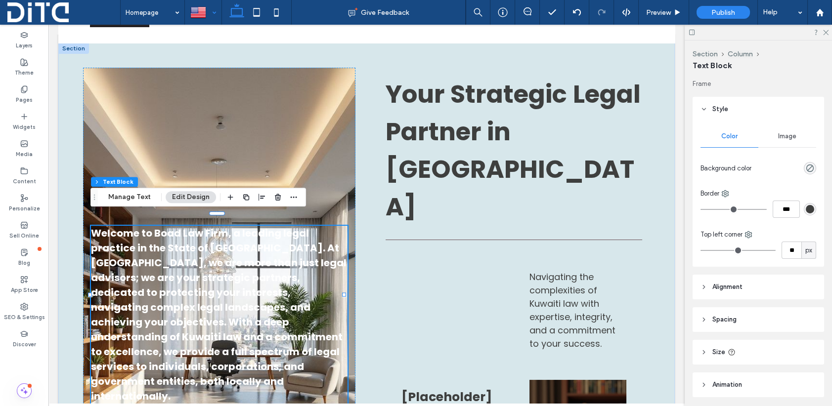
type input "**"
drag, startPoint x: 704, startPoint y: 248, endPoint x: 718, endPoint y: 250, distance: 13.9
type input "**"
click at [718, 250] on input "range" at bounding box center [737, 250] width 75 height 1
type input "*"
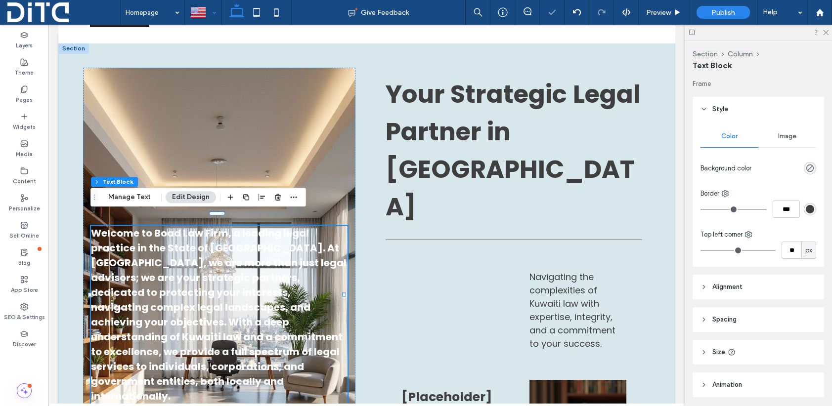
type input "***"
type input "*"
type input "***"
type input "*"
type input "***"
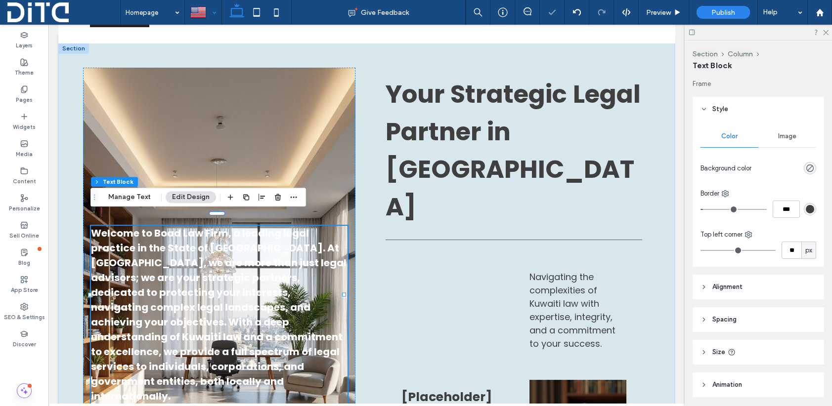
type input "*"
type input "***"
type input "*"
type input "***"
type input "*"
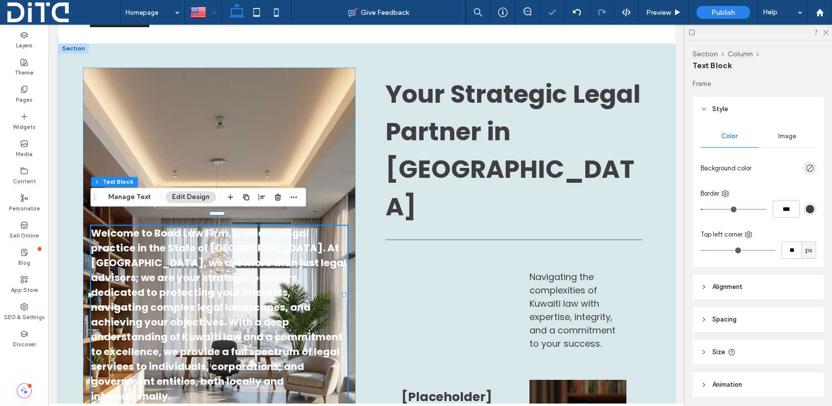
type input "***"
type input "*"
type input "***"
type input "*"
type input "***"
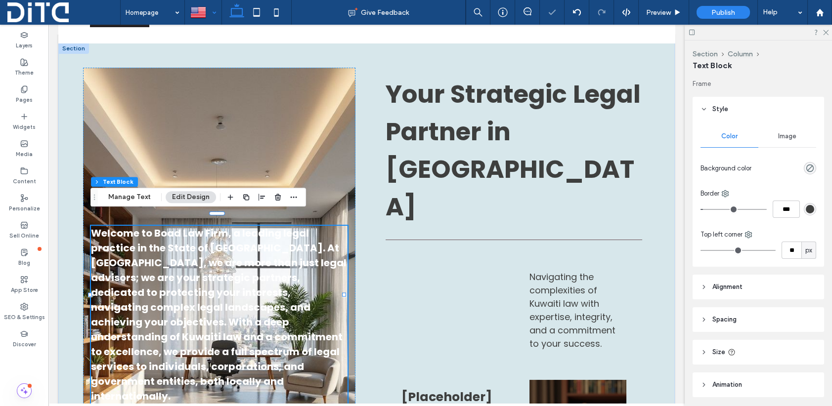
type input "*"
type input "***"
type input "**"
type input "****"
type input "**"
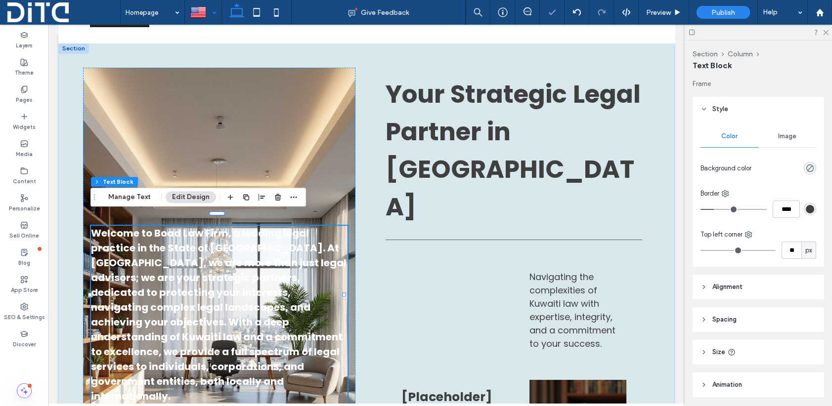
type input "****"
type input "**"
type input "****"
type input "**"
type input "****"
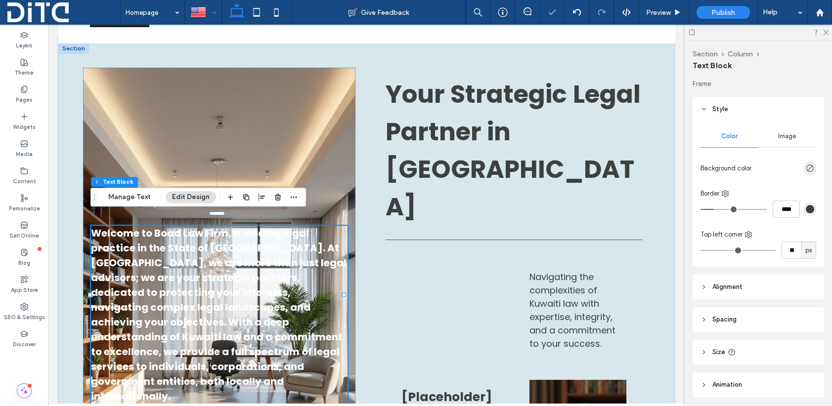
type input "**"
type input "****"
type input "**"
type input "****"
type input "**"
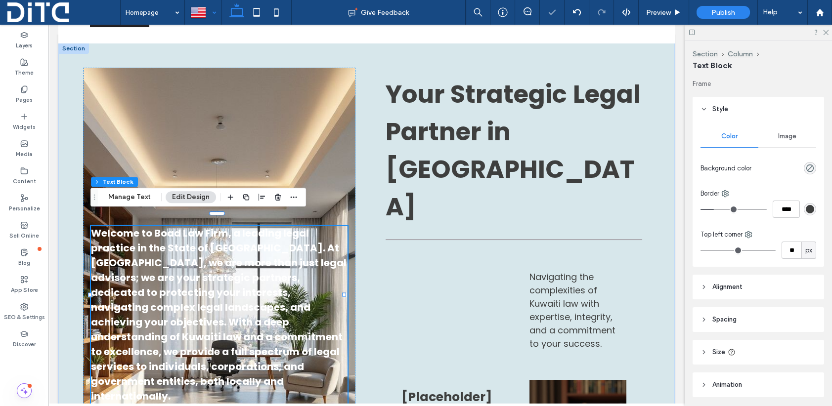
type input "****"
type input "**"
type input "****"
type input "**"
type input "****"
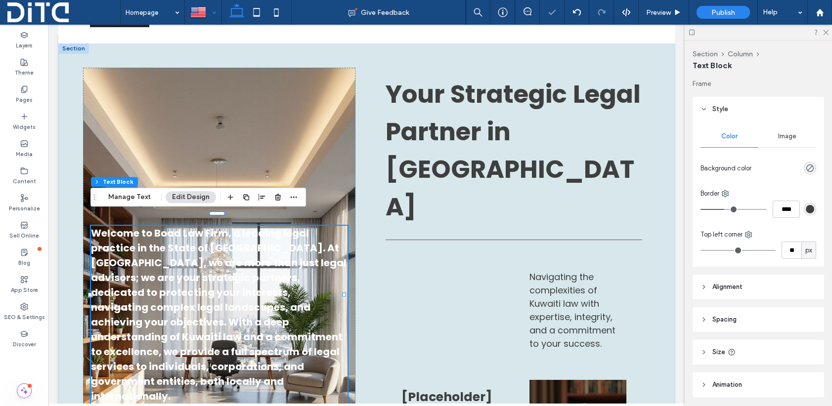
drag, startPoint x: 703, startPoint y: 208, endPoint x: 724, endPoint y: 211, distance: 20.4
click at [724, 210] on input "range" at bounding box center [733, 209] width 66 height 1
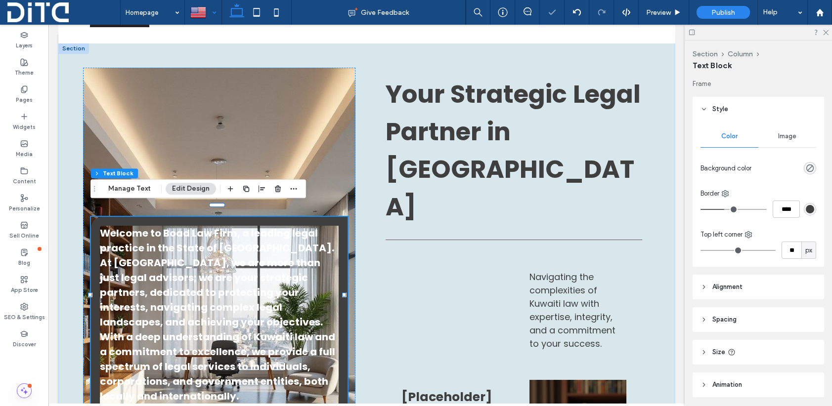
type input "**"
type input "****"
type input "**"
type input "****"
type input "**"
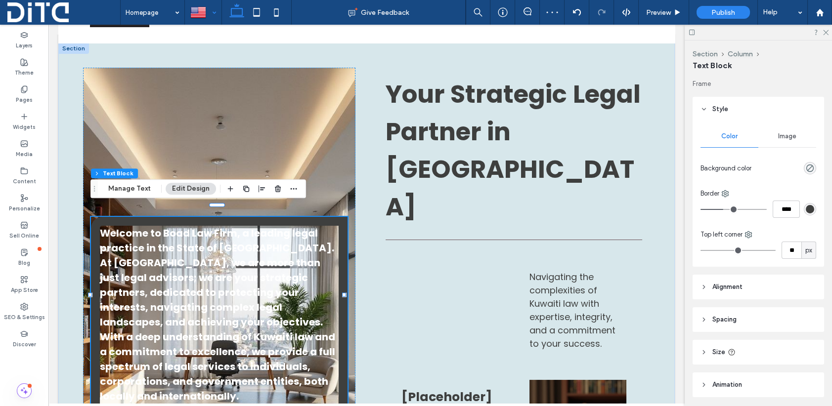
type input "****"
type input "**"
type input "****"
type input "**"
type input "****"
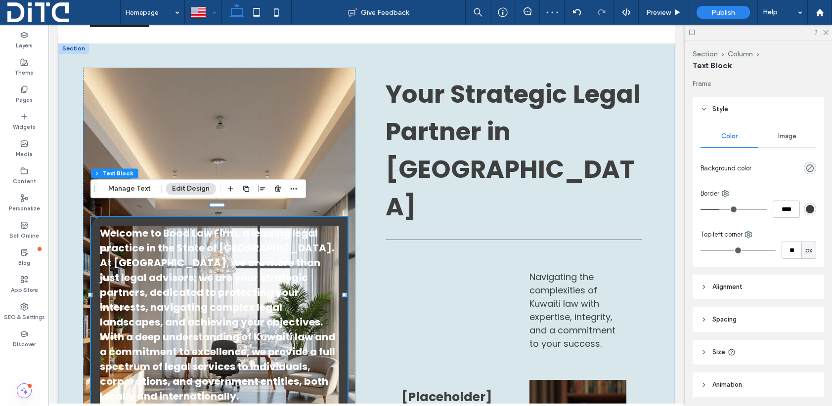
type input "**"
drag, startPoint x: 722, startPoint y: 210, endPoint x: 701, endPoint y: 210, distance: 20.8
click at [701, 210] on input "range" at bounding box center [733, 209] width 66 height 1
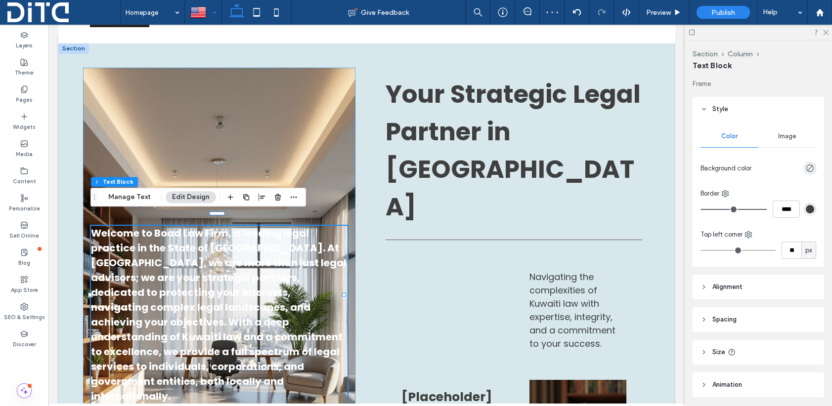
drag, startPoint x: 703, startPoint y: 209, endPoint x: 788, endPoint y: 208, distance: 84.5
click at [767, 210] on input "range" at bounding box center [733, 209] width 66 height 1
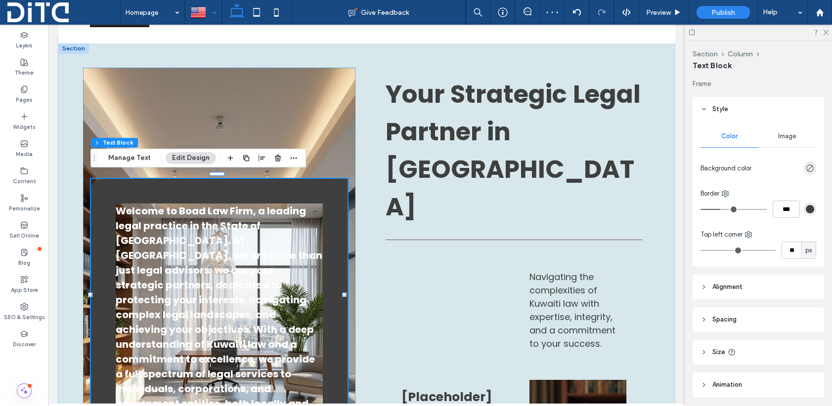
drag, startPoint x: 757, startPoint y: 208, endPoint x: 631, endPoint y: 213, distance: 126.1
click at [700, 210] on input "range" at bounding box center [733, 209] width 66 height 1
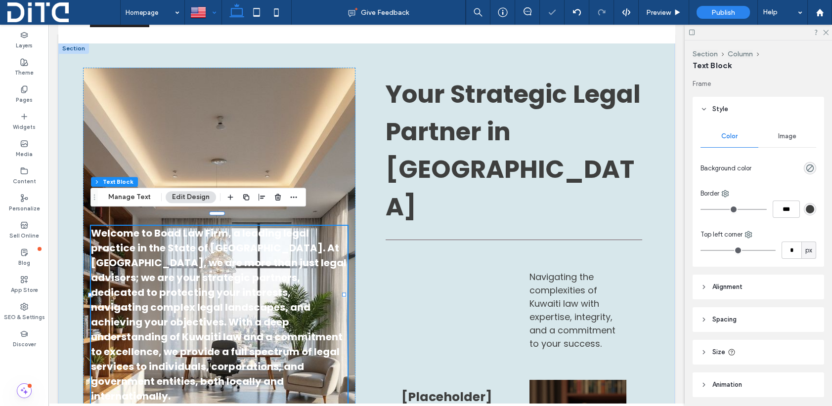
drag, startPoint x: 717, startPoint y: 250, endPoint x: 656, endPoint y: 250, distance: 60.3
click at [700, 250] on input "range" at bounding box center [737, 250] width 75 height 1
click at [806, 168] on icon "rgba(0, 0, 0, 0)" at bounding box center [810, 168] width 8 height 8
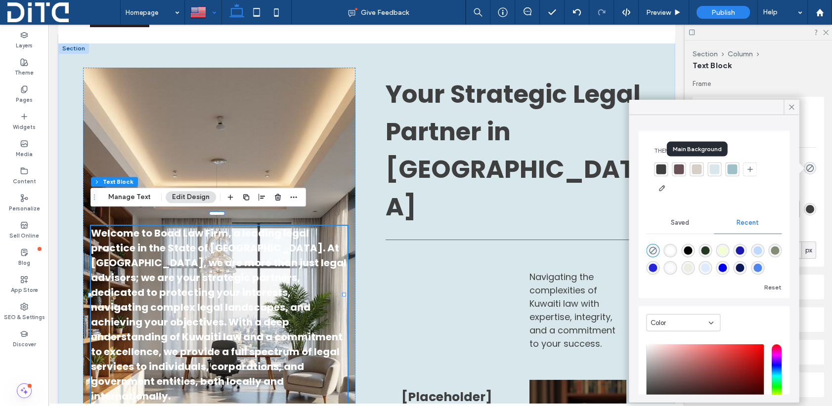
click at [696, 170] on div at bounding box center [696, 170] width 10 height 10
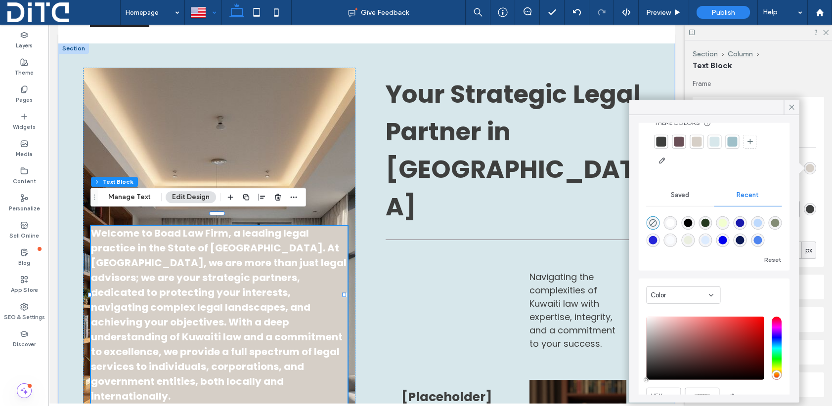
scroll to position [26, 0]
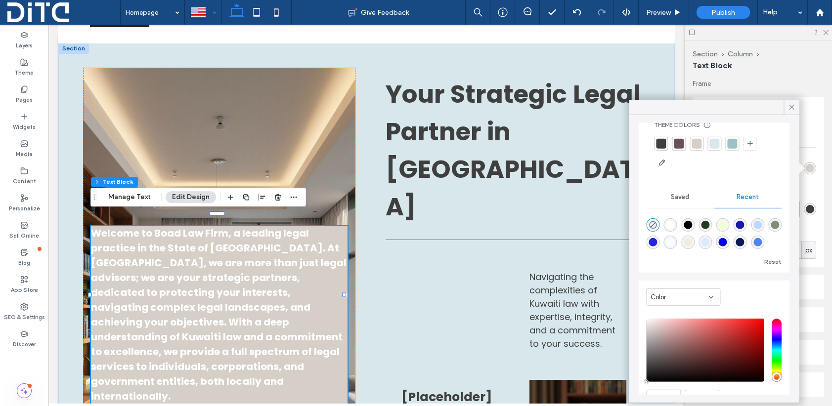
click at [688, 224] on div "rgba(0, 0, 0, 1)" at bounding box center [687, 225] width 8 height 8
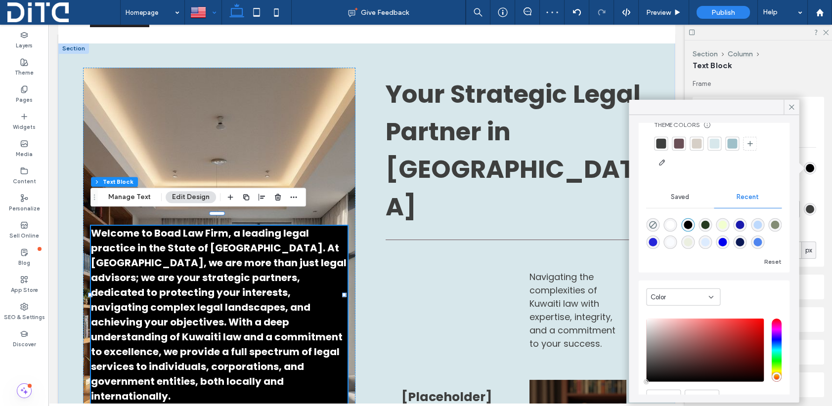
click at [674, 290] on div "Color" at bounding box center [683, 297] width 74 height 17
click at [674, 333] on span "Gradient" at bounding box center [663, 332] width 27 height 10
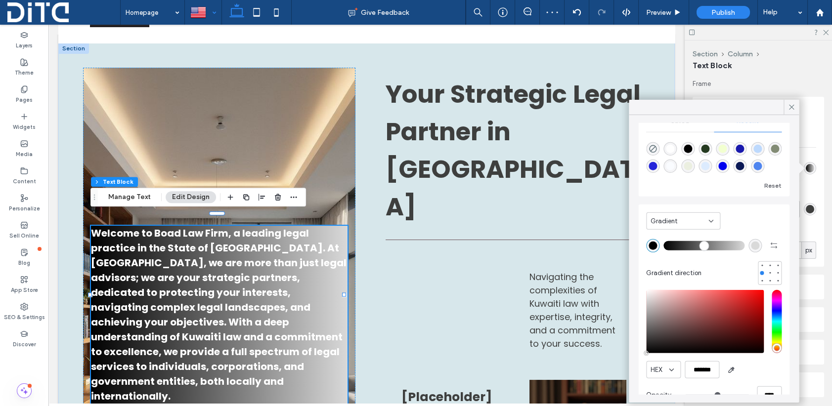
scroll to position [0, 0]
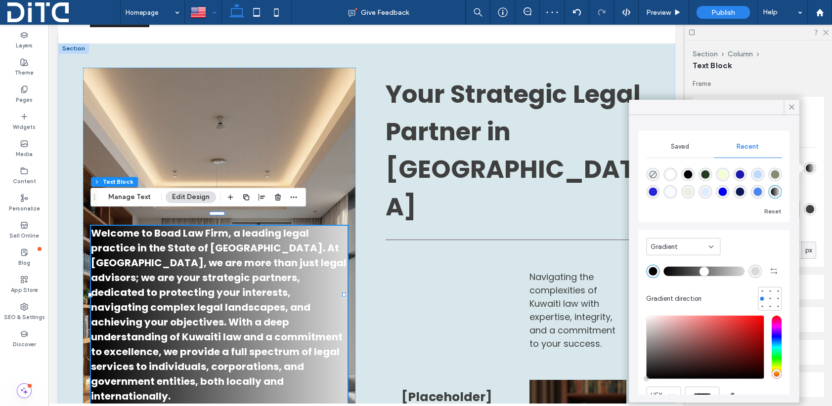
click at [676, 245] on span "Gradient" at bounding box center [663, 247] width 27 height 10
click at [672, 263] on div "Color" at bounding box center [682, 263] width 73 height 17
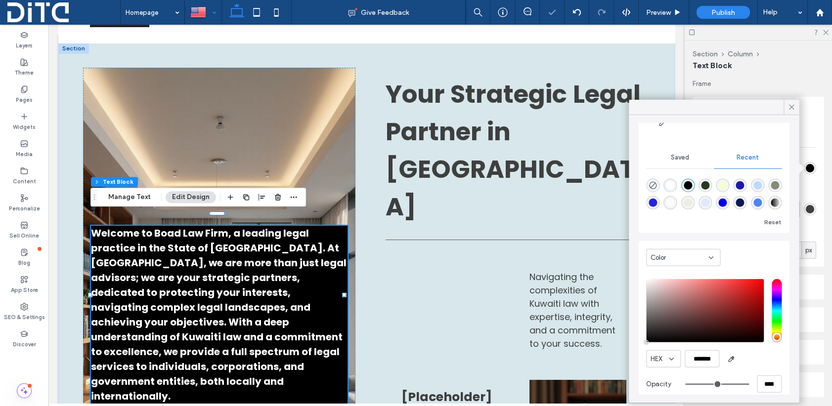
scroll to position [75, 0]
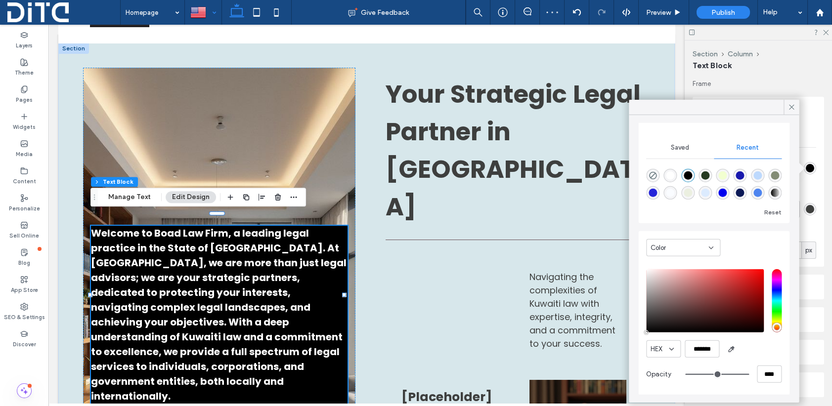
click at [650, 287] on div "saturation and value" at bounding box center [705, 300] width 118 height 63
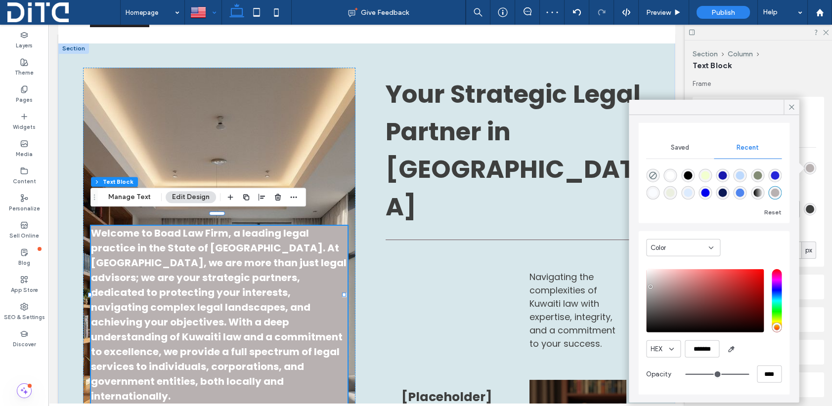
click at [649, 276] on div "saturation and value" at bounding box center [705, 300] width 118 height 63
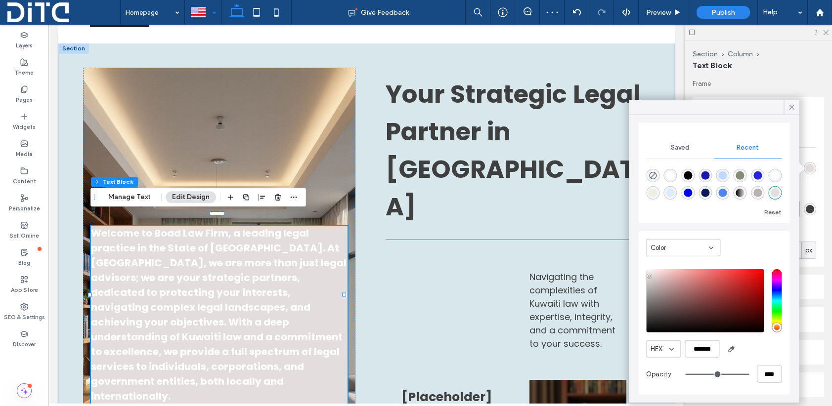
click at [649, 283] on div "saturation and value" at bounding box center [705, 300] width 118 height 63
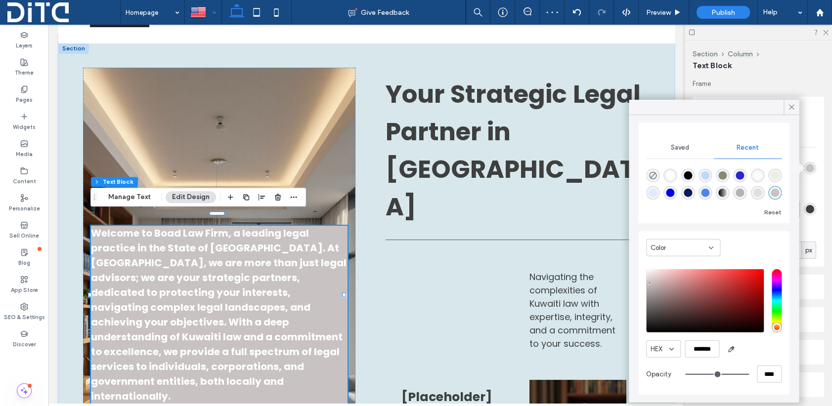
click at [648, 291] on div "saturation and value" at bounding box center [705, 300] width 118 height 63
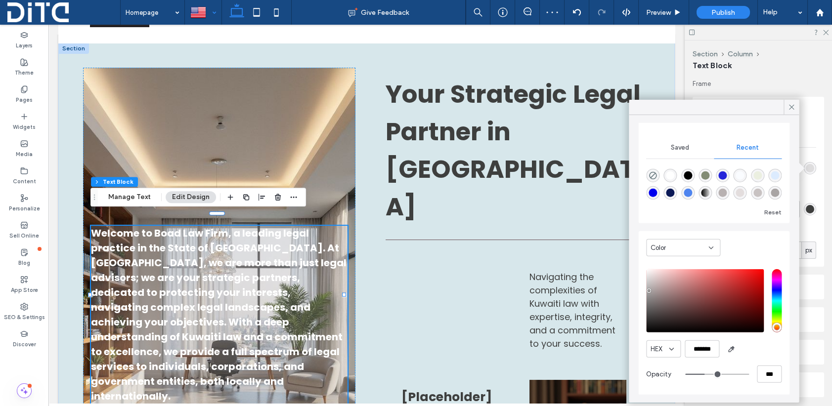
drag, startPoint x: 736, startPoint y: 373, endPoint x: 698, endPoint y: 371, distance: 38.1
click at [698, 374] on input "range" at bounding box center [717, 374] width 64 height 1
click at [691, 284] on div "saturation and value" at bounding box center [705, 300] width 118 height 63
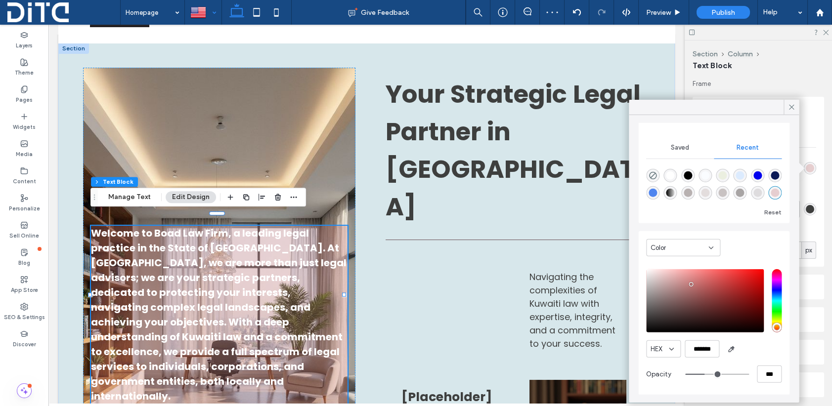
click at [676, 285] on div "saturation and value" at bounding box center [705, 300] width 118 height 63
click at [672, 312] on div "saturation and value" at bounding box center [705, 300] width 118 height 63
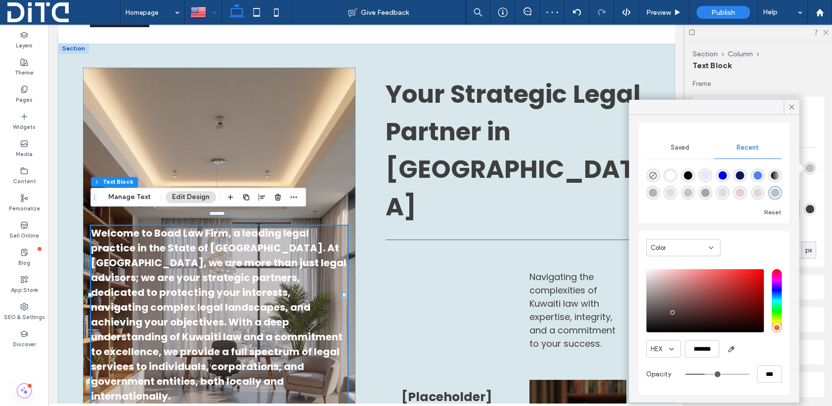
click at [681, 317] on div "saturation and value" at bounding box center [705, 300] width 118 height 63
click at [686, 306] on div "saturation and value" at bounding box center [705, 300] width 118 height 63
click at [686, 320] on div "saturation and value" at bounding box center [705, 300] width 118 height 63
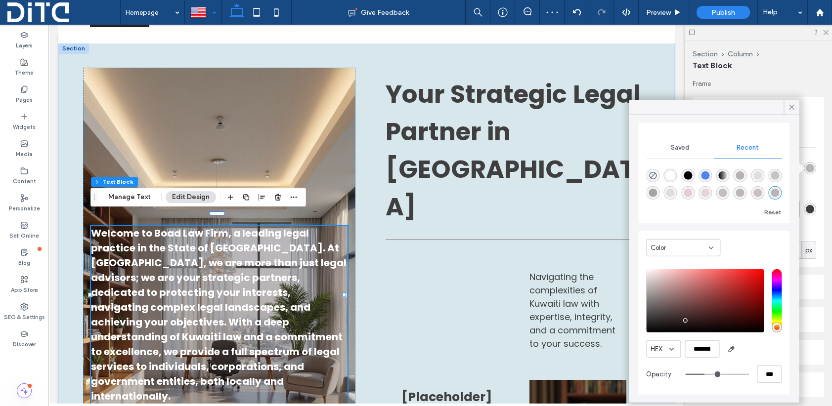
click at [705, 320] on div "saturation and value" at bounding box center [705, 300] width 118 height 63
click at [701, 322] on div "saturation and value" at bounding box center [705, 300] width 118 height 63
click at [708, 322] on div "saturation and value" at bounding box center [705, 300] width 118 height 63
click at [712, 322] on div "saturation and value" at bounding box center [705, 300] width 118 height 63
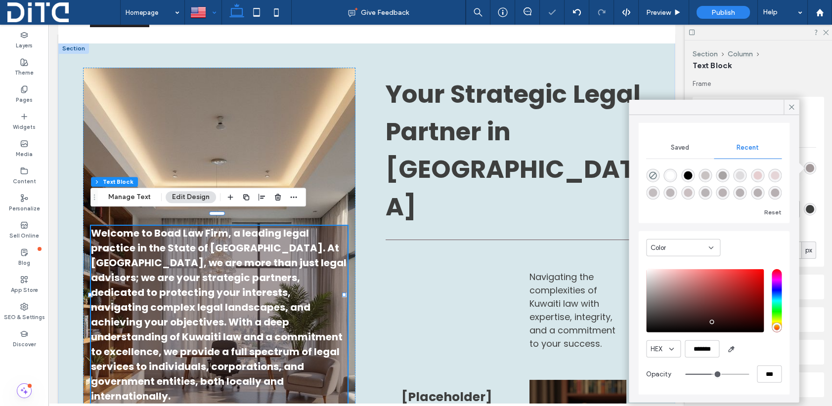
drag, startPoint x: 698, startPoint y: 375, endPoint x: 704, endPoint y: 375, distance: 5.9
click at [704, 375] on input "range" at bounding box center [717, 374] width 64 height 1
click at [669, 176] on div "rgba(255, 255, 255, 1)" at bounding box center [670, 175] width 8 height 8
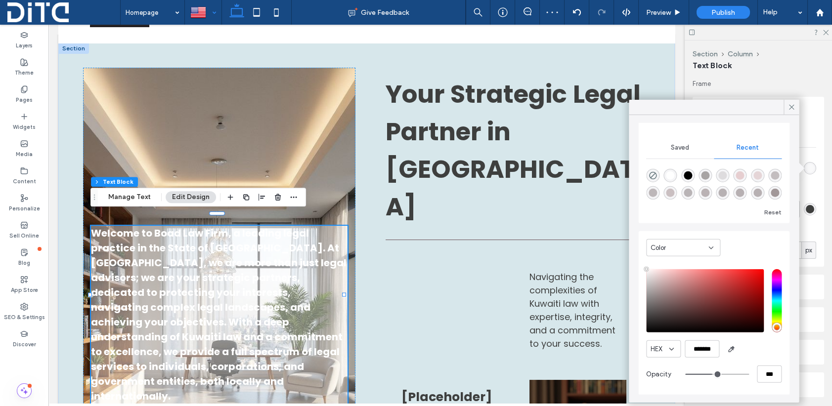
drag, startPoint x: 728, startPoint y: 371, endPoint x: 685, endPoint y: 329, distance: 60.5
click at [705, 375] on input "range" at bounding box center [717, 374] width 64 height 1
click at [654, 273] on div "saturation and value" at bounding box center [705, 300] width 118 height 63
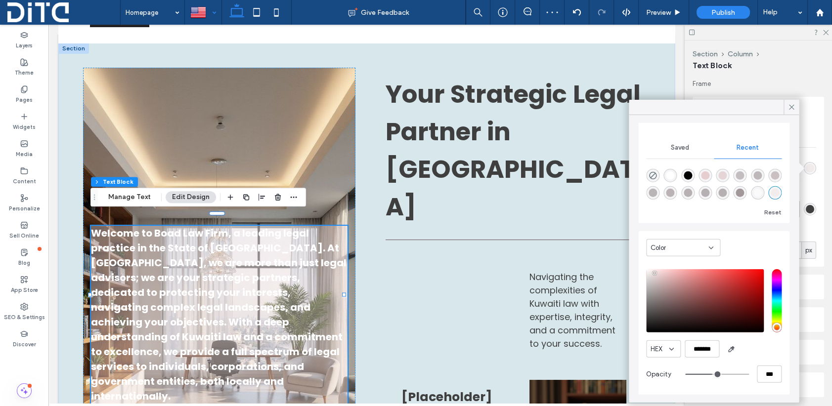
click at [654, 276] on div "saturation and value" at bounding box center [705, 300] width 118 height 63
click at [224, 270] on span "Welcome to Boad Law Firm, a leading legal practice in the State of Kuwait. At B…" at bounding box center [219, 314] width 256 height 177
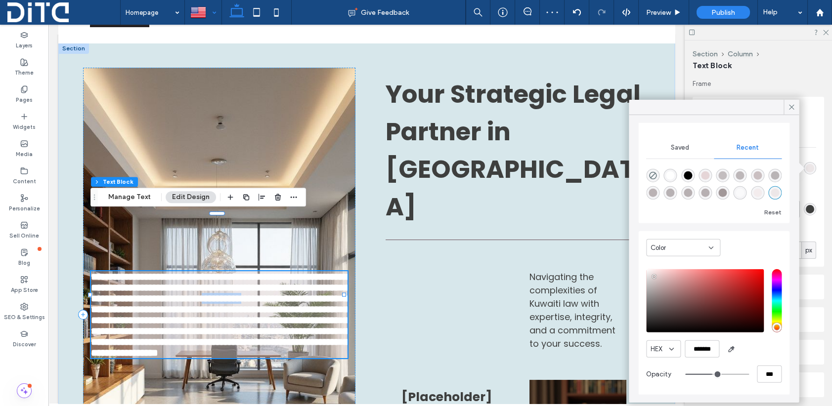
click at [224, 272] on span "**********" at bounding box center [219, 315] width 257 height 86
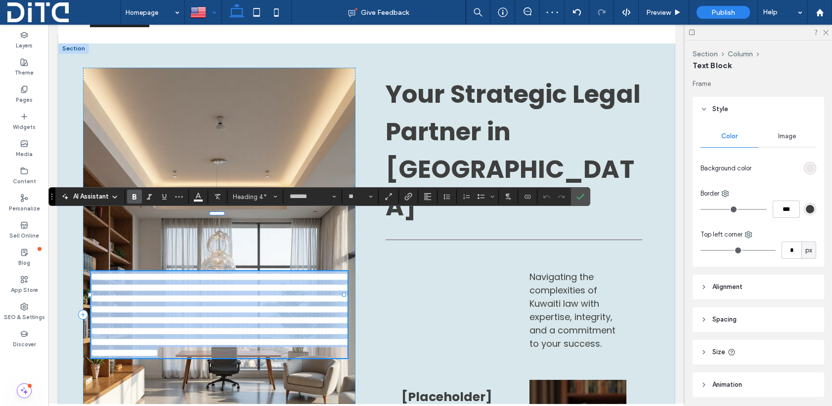
click at [224, 272] on span "**********" at bounding box center [219, 315] width 257 height 86
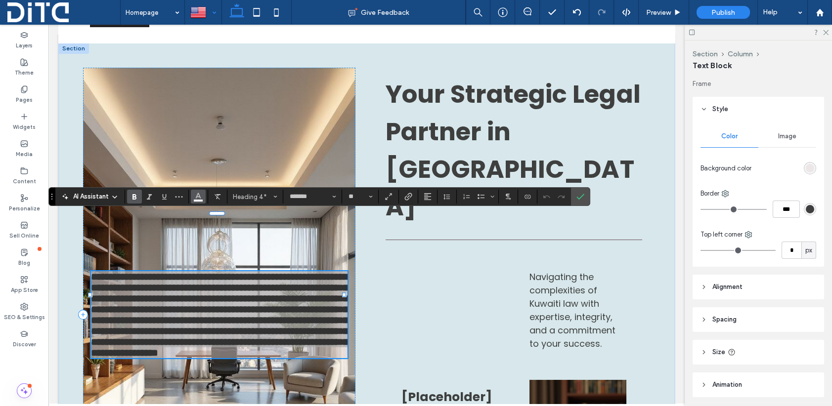
click at [201, 196] on icon "Color" at bounding box center [198, 196] width 8 height 8
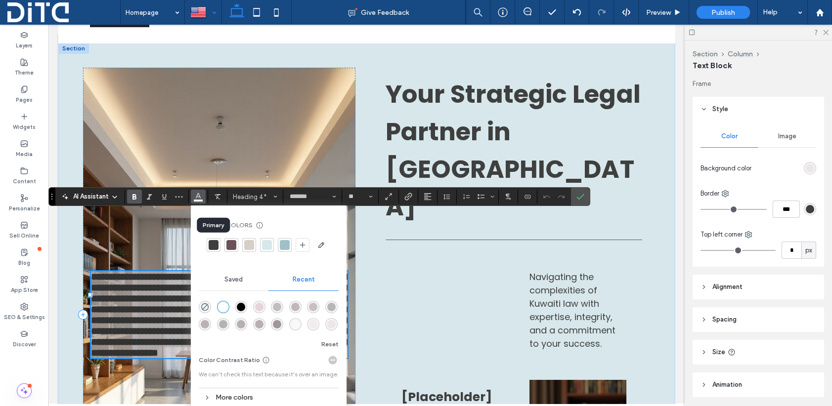
click at [209, 246] on div at bounding box center [214, 245] width 10 height 10
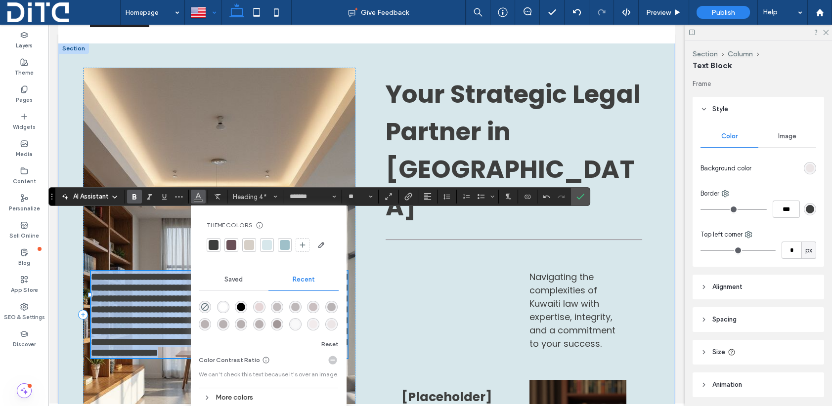
click at [151, 272] on span "**********" at bounding box center [219, 315] width 257 height 86
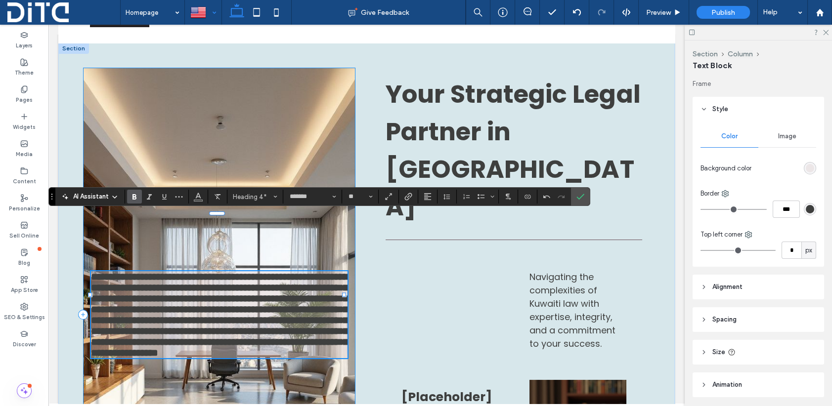
click at [191, 137] on div "**********" at bounding box center [219, 315] width 272 height 494
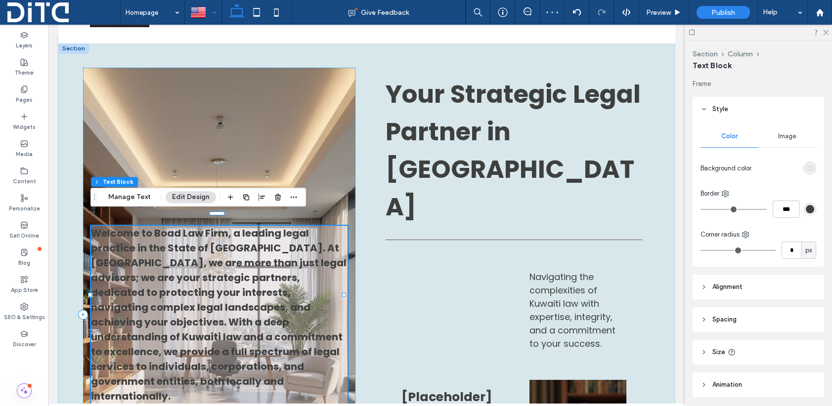
click at [272, 299] on div "Welcome to Boad Law Firm, a leading legal practice in the State of Kuwait. At B…" at bounding box center [219, 315] width 256 height 178
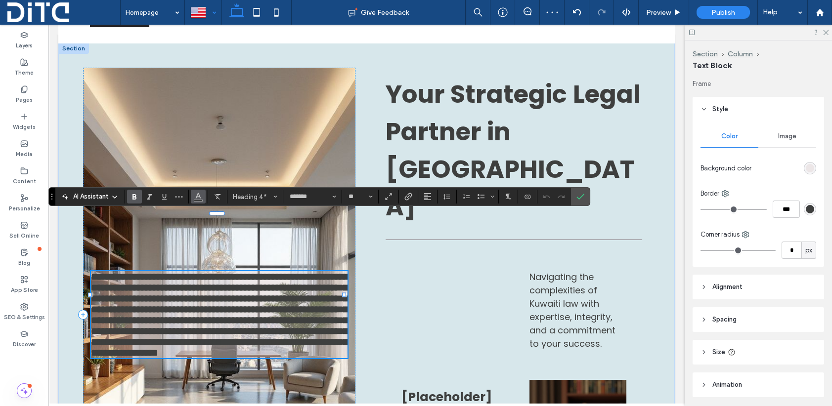
click at [203, 197] on button "Color" at bounding box center [198, 197] width 15 height 14
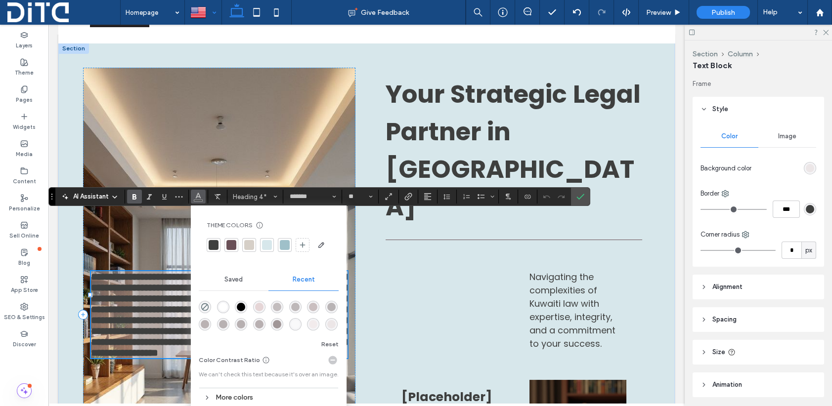
click at [240, 306] on div "rgba(0, 0, 0, 1)" at bounding box center [241, 307] width 8 height 8
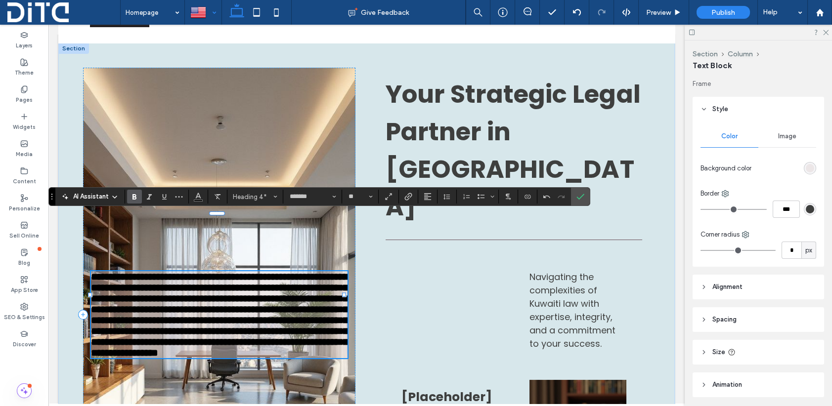
click at [209, 291] on span "**********" at bounding box center [219, 315] width 257 height 86
click at [313, 214] on div at bounding box center [216, 214] width 253 height 0
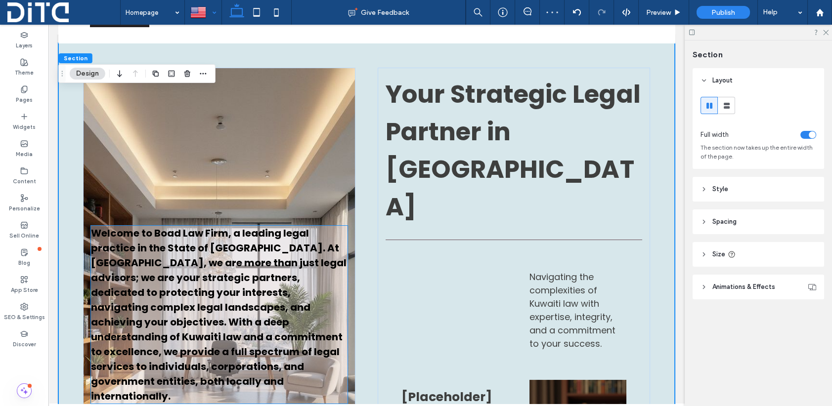
click at [284, 276] on span "Welcome to Boad Law Firm, a leading legal practice in the State of Kuwait. At B…" at bounding box center [219, 314] width 256 height 177
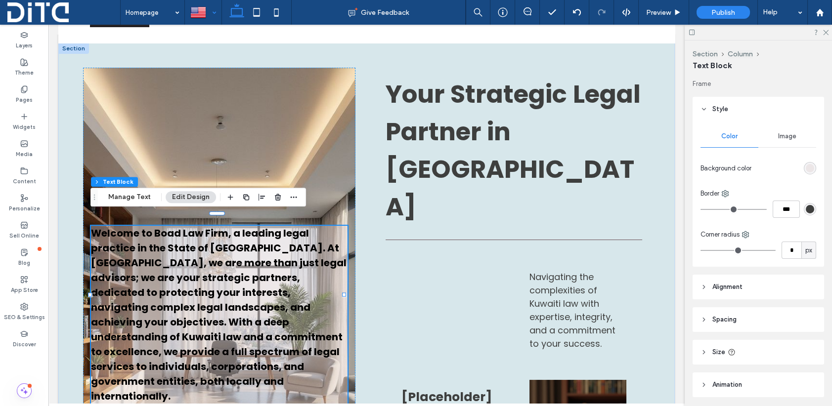
click at [806, 170] on div "rgba(225, 209, 209, 0.42)" at bounding box center [810, 168] width 8 height 8
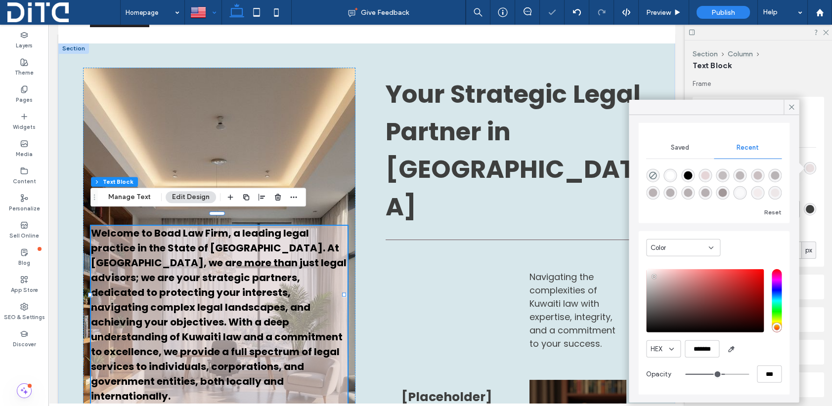
drag, startPoint x: 707, startPoint y: 371, endPoint x: 715, endPoint y: 368, distance: 8.3
click at [716, 374] on input "range" at bounding box center [717, 374] width 64 height 1
click at [652, 271] on div "saturation and value" at bounding box center [705, 300] width 118 height 63
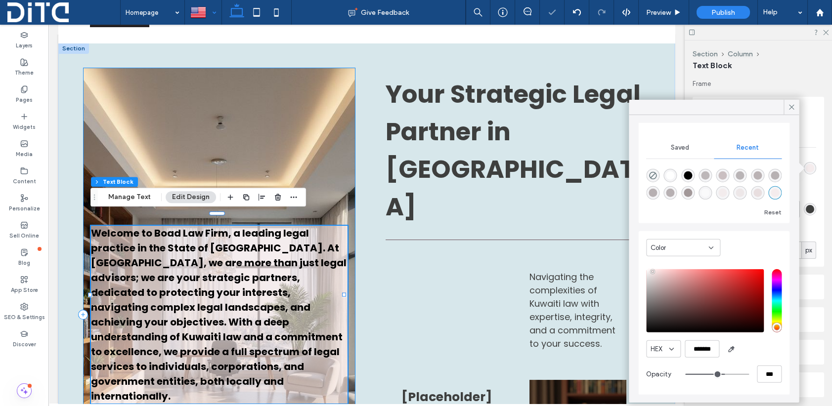
click at [200, 130] on div "Welcome to Boad Law Firm, a leading legal practice in the State of Kuwait. At B…" at bounding box center [219, 315] width 272 height 494
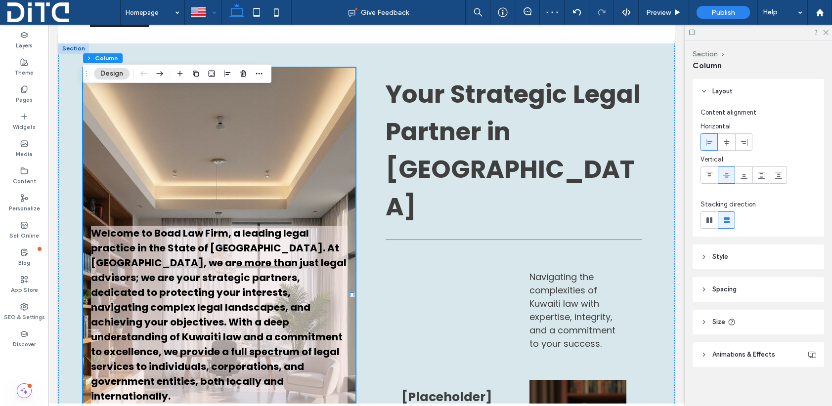
click at [197, 11] on div at bounding box center [203, 12] width 36 height 24
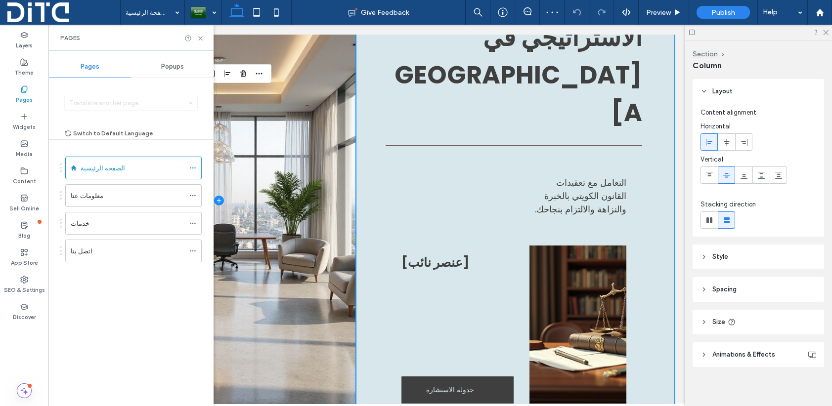
scroll to position [148, 0]
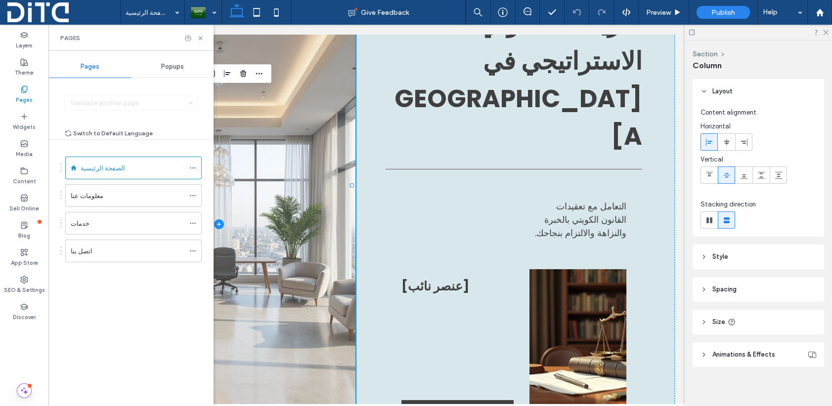
click at [218, 219] on icon at bounding box center [219, 224] width 10 height 10
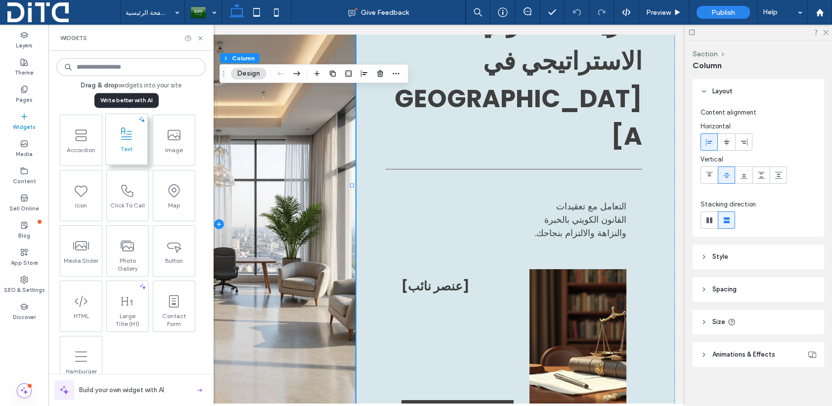
click at [119, 145] on span "Text" at bounding box center [127, 152] width 42 height 14
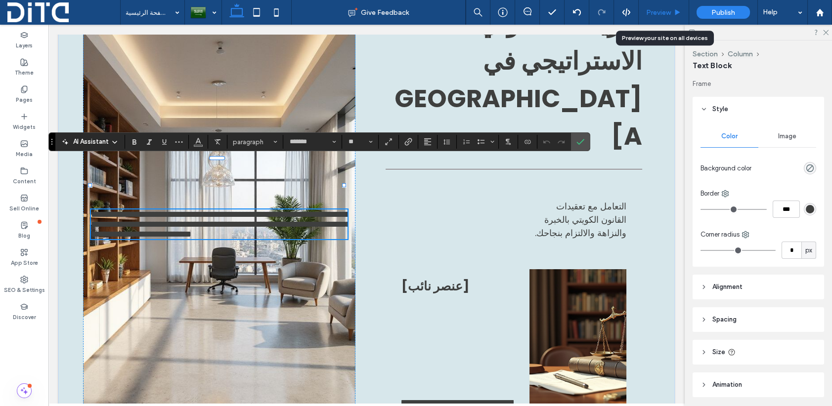
click at [675, 9] on icon at bounding box center [677, 12] width 7 height 7
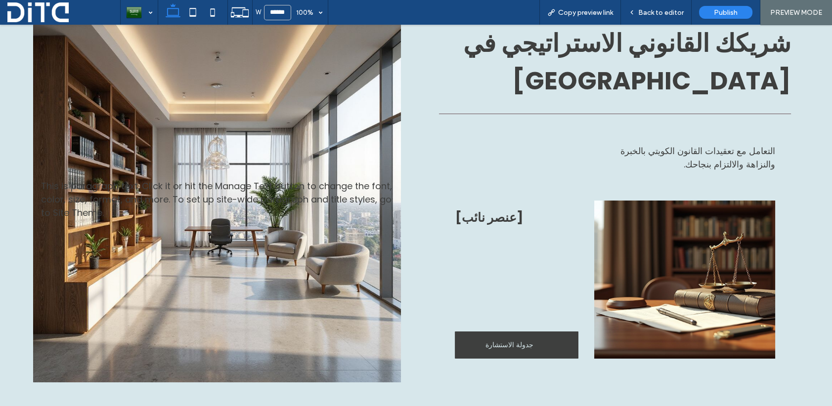
scroll to position [128, 0]
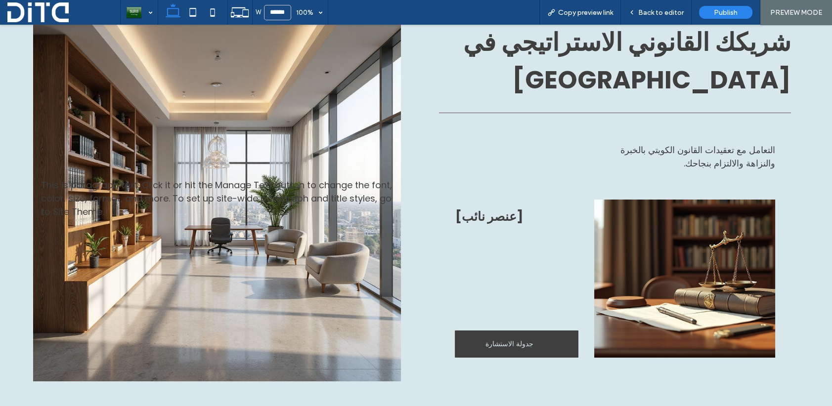
click at [274, 179] on span "This is paragraph text. Click it or hit the Manage Text button to change the fo…" at bounding box center [216, 198] width 351 height 39
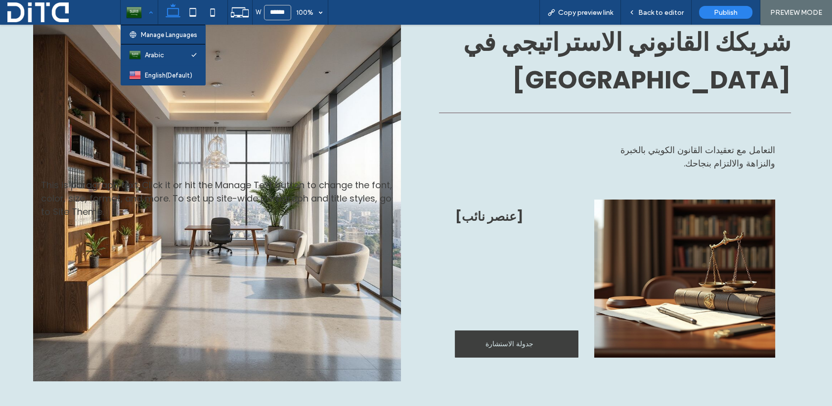
click at [132, 7] on div at bounding box center [139, 12] width 36 height 24
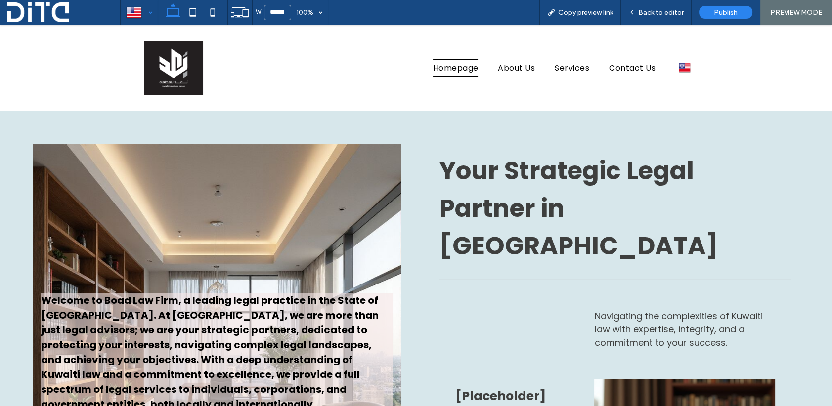
click at [140, 12] on div at bounding box center [139, 12] width 36 height 24
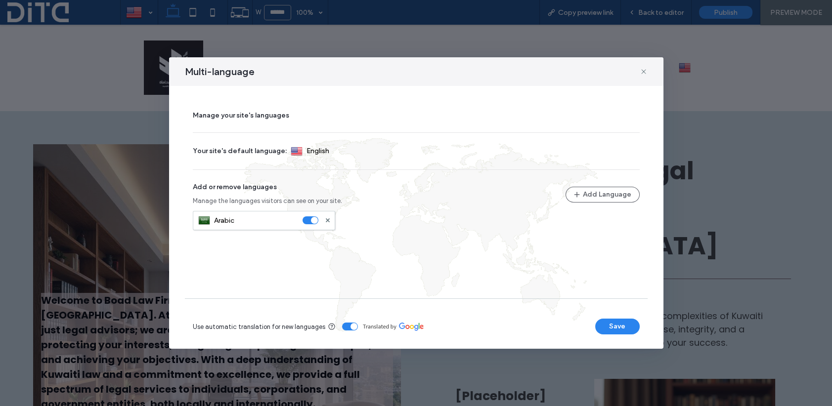
click at [308, 219] on div "toggle" at bounding box center [310, 220] width 16 height 8
click at [607, 325] on button "Save" at bounding box center [617, 327] width 44 height 16
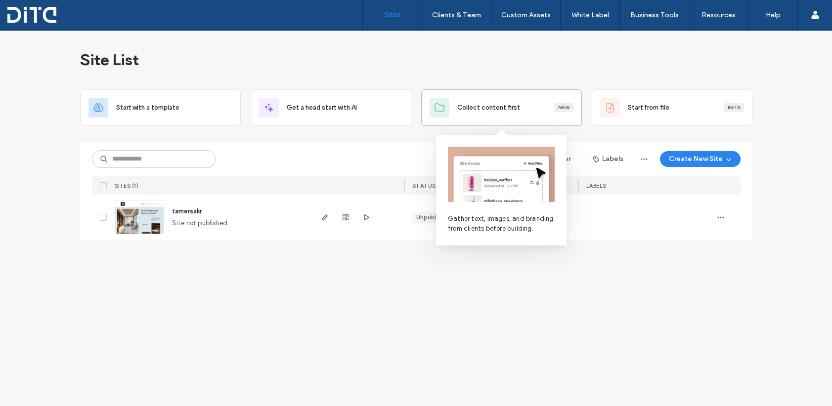
click at [490, 107] on span "Collect content first" at bounding box center [488, 108] width 63 height 10
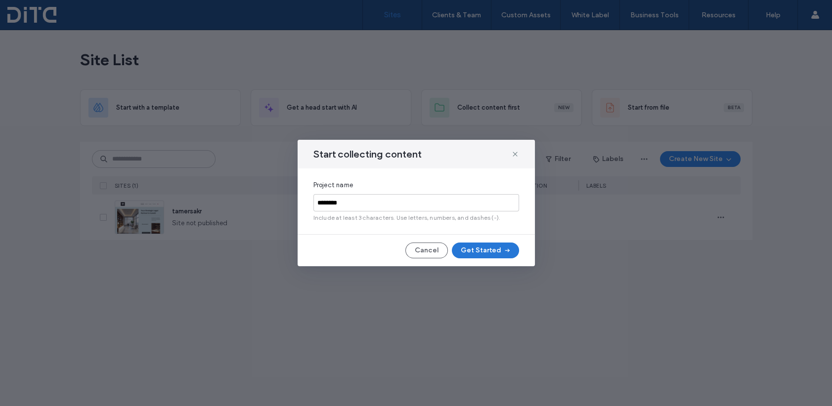
type input "********"
click at [483, 249] on button "Get Started" at bounding box center [485, 251] width 67 height 16
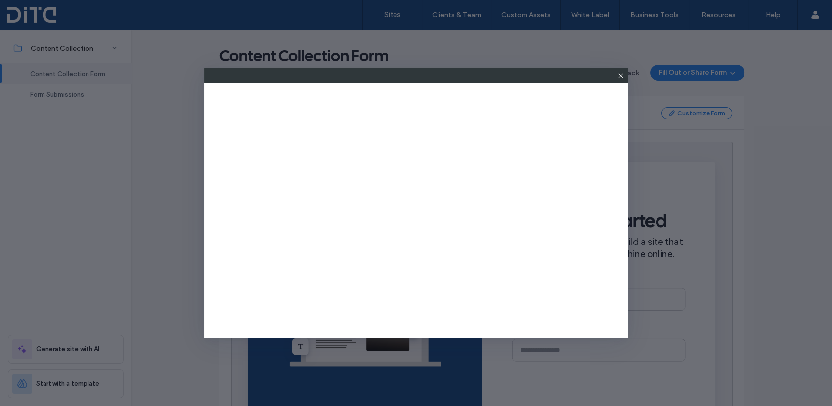
click at [618, 74] on icon at bounding box center [621, 76] width 8 height 8
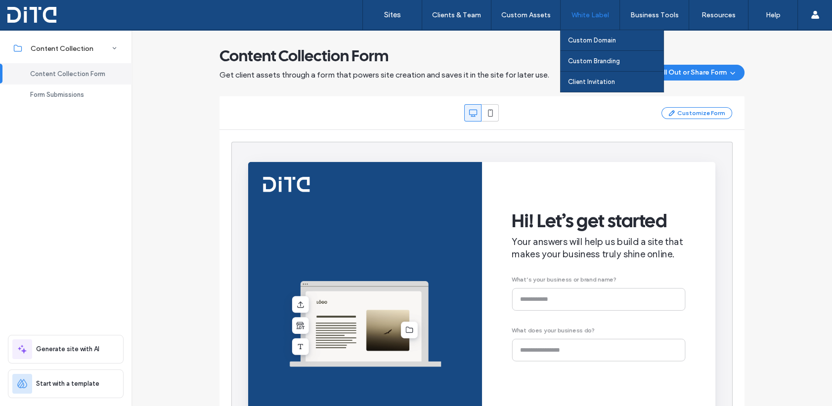
click at [581, 14] on label "White Label" at bounding box center [590, 15] width 38 height 8
click at [586, 12] on label "White Label" at bounding box center [590, 15] width 38 height 8
click at [591, 11] on label "White Label" at bounding box center [590, 15] width 38 height 8
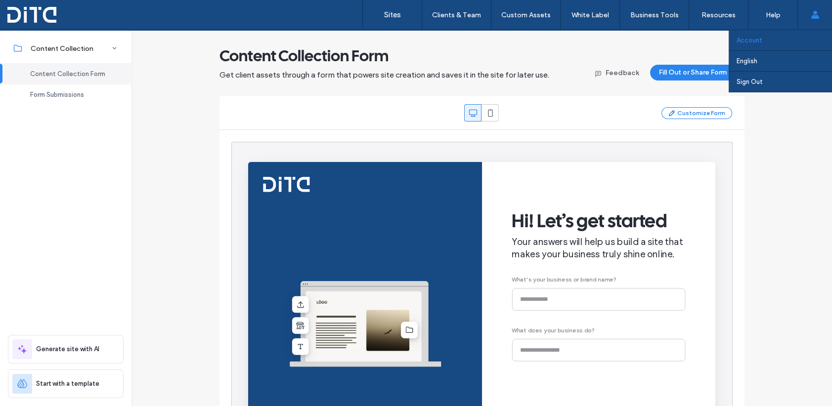
click at [770, 41] on link "Account" at bounding box center [783, 40] width 95 height 20
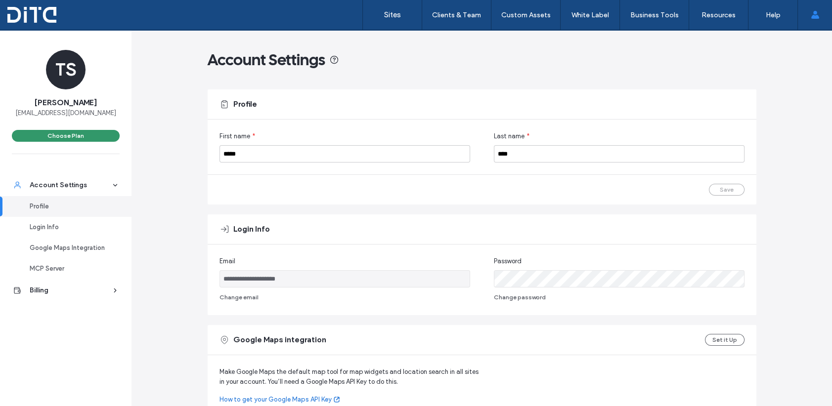
click at [83, 131] on button "Choose Plan" at bounding box center [66, 136] width 108 height 12
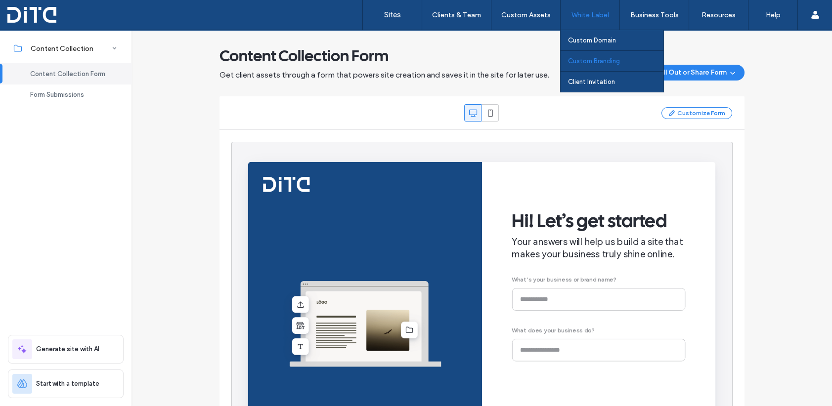
click at [589, 59] on label "Custom Branding" at bounding box center [594, 60] width 52 height 7
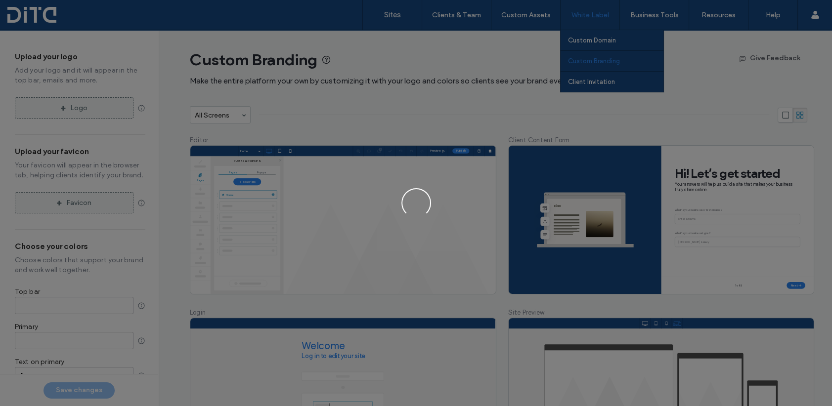
type input "*******"
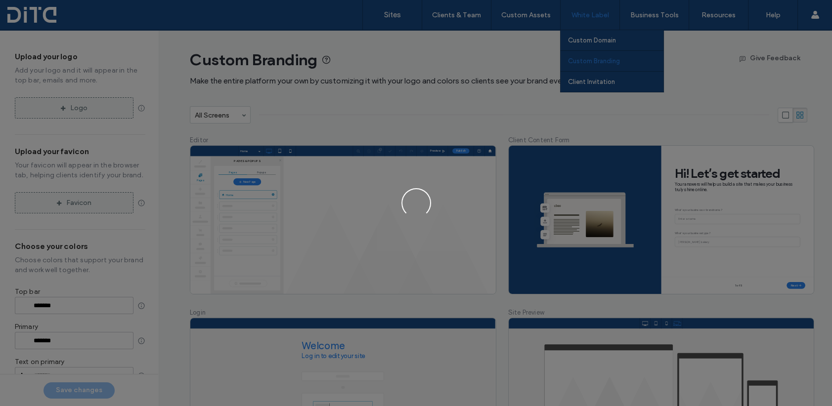
type input "*******"
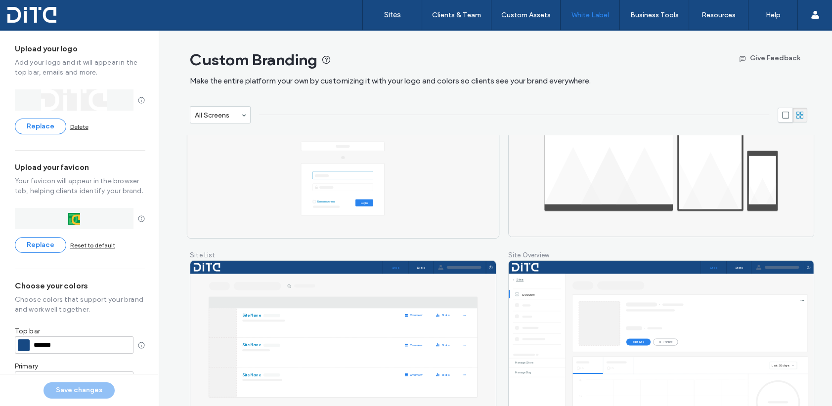
scroll to position [240, 0]
